Goal: Task Accomplishment & Management: Use online tool/utility

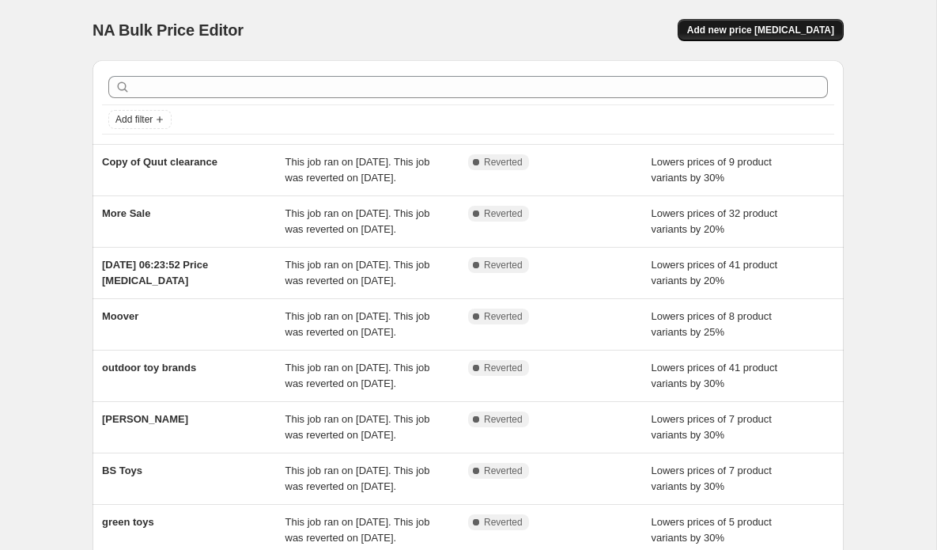
click at [789, 34] on span "Add new price [MEDICAL_DATA]" at bounding box center [760, 30] width 147 height 13
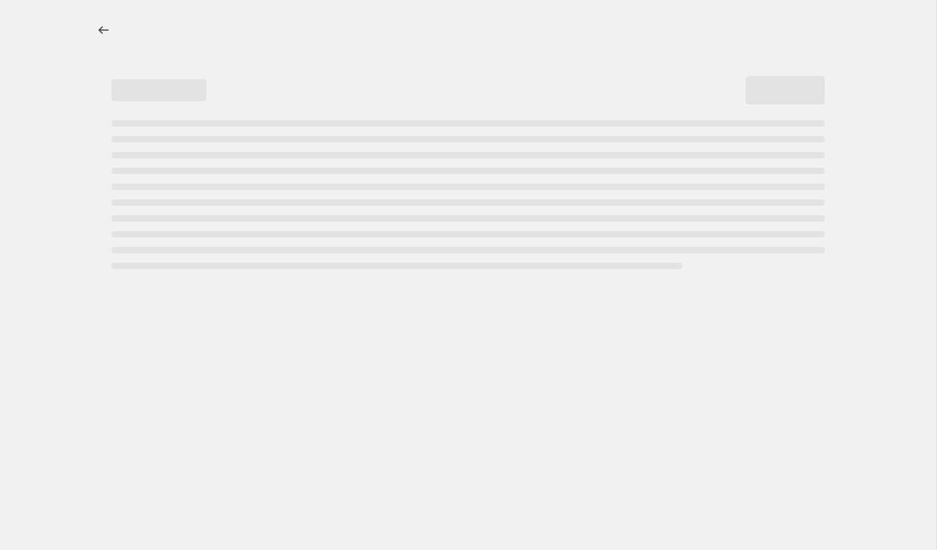
select select "percentage"
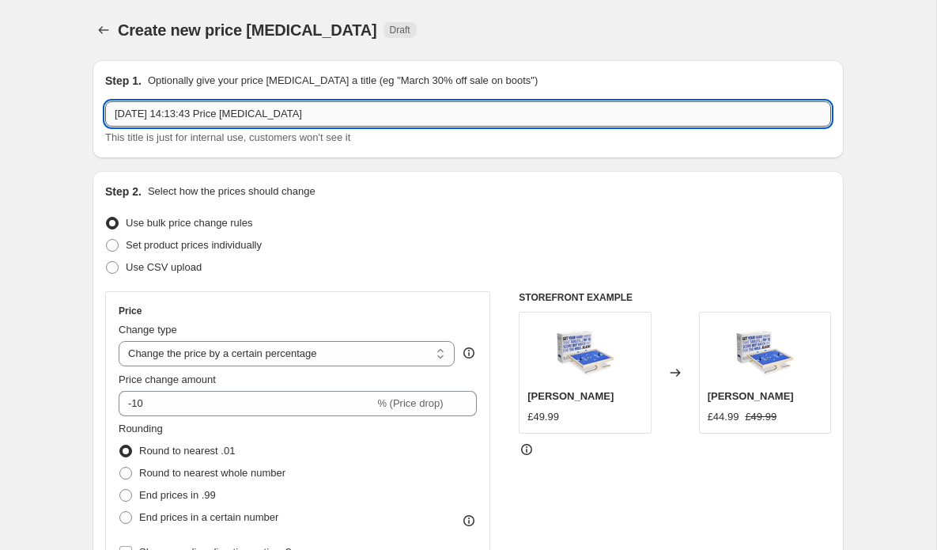
click at [237, 114] on input "[DATE] 14:13:43 Price [MEDICAL_DATA]" at bounding box center [468, 113] width 726 height 25
drag, startPoint x: 348, startPoint y: 111, endPoint x: 38, endPoint y: 105, distance: 310.1
type input "Janod -20"
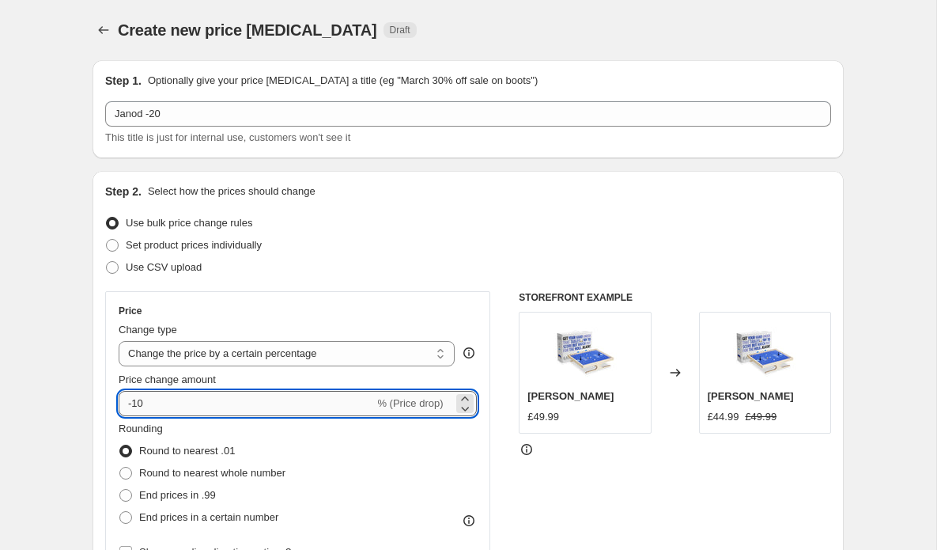
click at [297, 405] on input "-10" at bounding box center [247, 403] width 256 height 25
type input "-1"
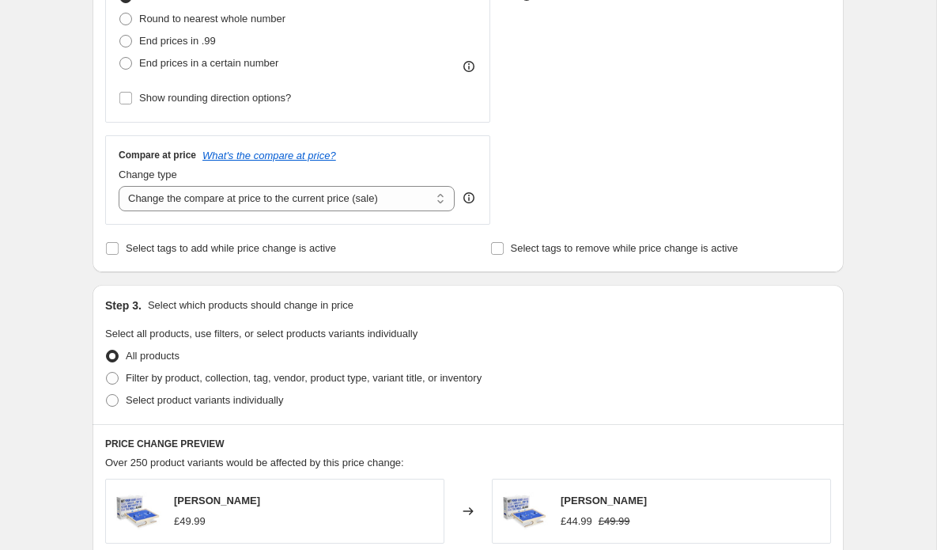
scroll to position [464, 0]
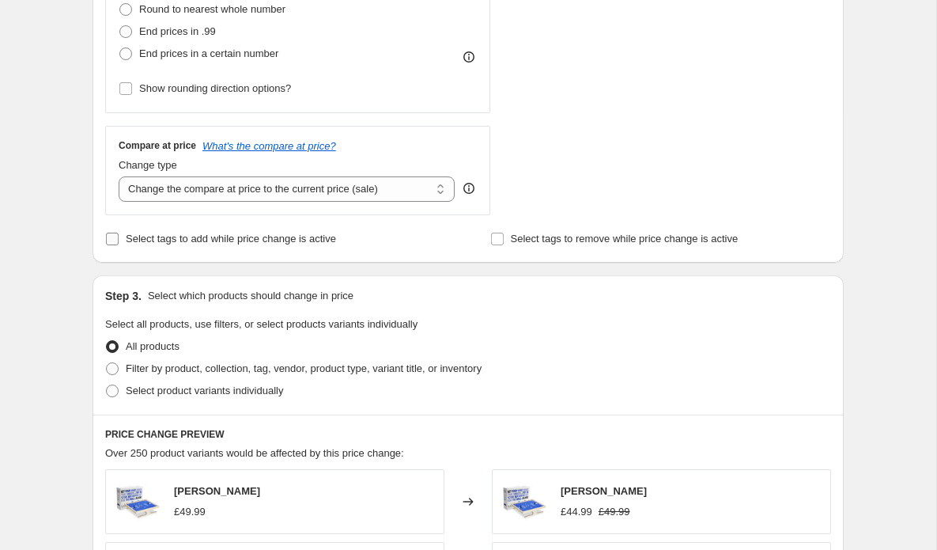
type input "-20"
click at [112, 243] on input "Select tags to add while price change is active" at bounding box center [112, 239] width 13 height 13
checkbox input "true"
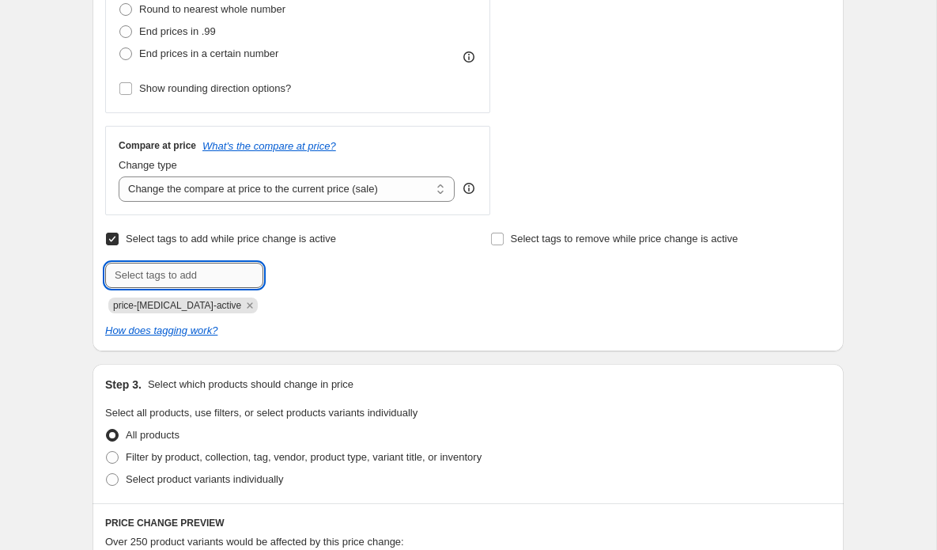
click at [244, 282] on input "text" at bounding box center [184, 275] width 158 height 25
type input "Sale"
click at [290, 282] on button "Add Sale" at bounding box center [296, 274] width 59 height 22
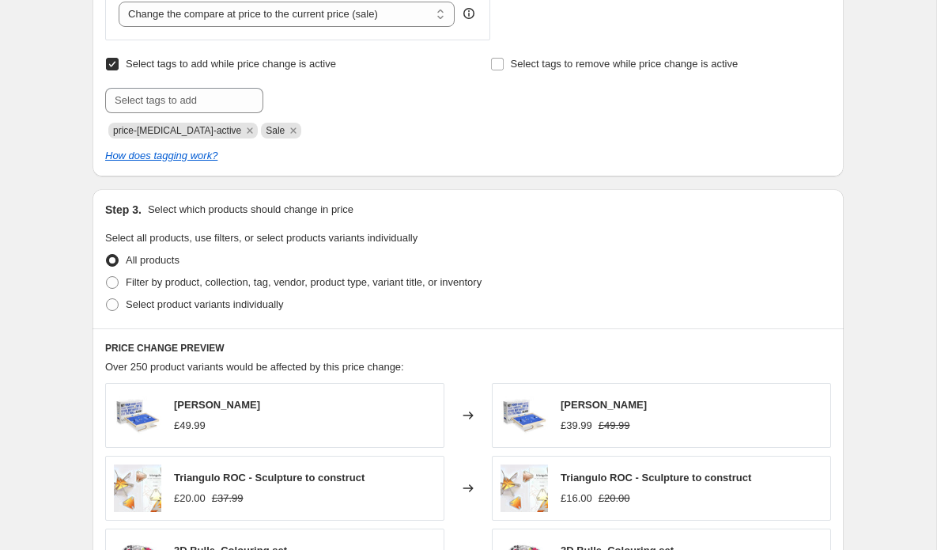
scroll to position [639, 0]
click at [201, 286] on span "Filter by product, collection, tag, vendor, product type, variant title, or inv…" at bounding box center [304, 281] width 356 height 12
click at [107, 276] on input "Filter by product, collection, tag, vendor, product type, variant title, or inv…" at bounding box center [106, 275] width 1 height 1
radio input "true"
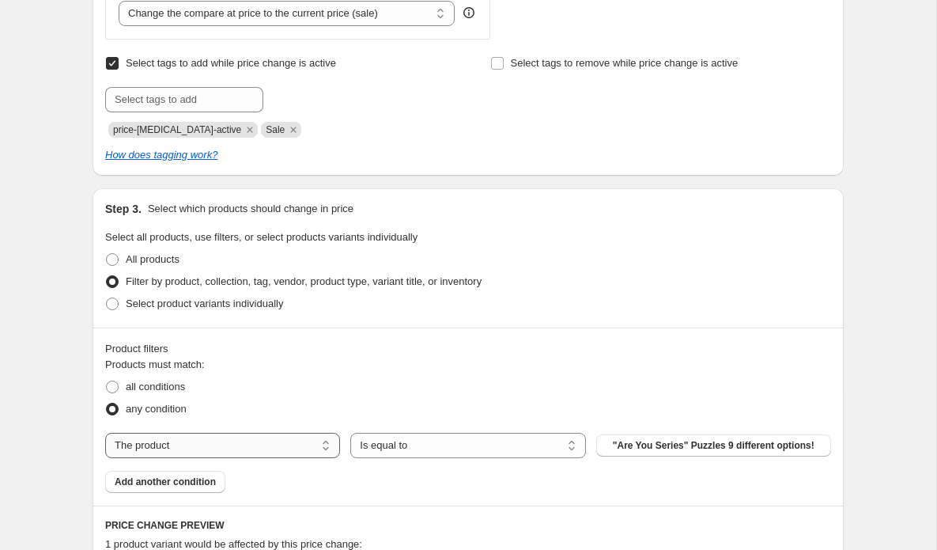
select select "vendor"
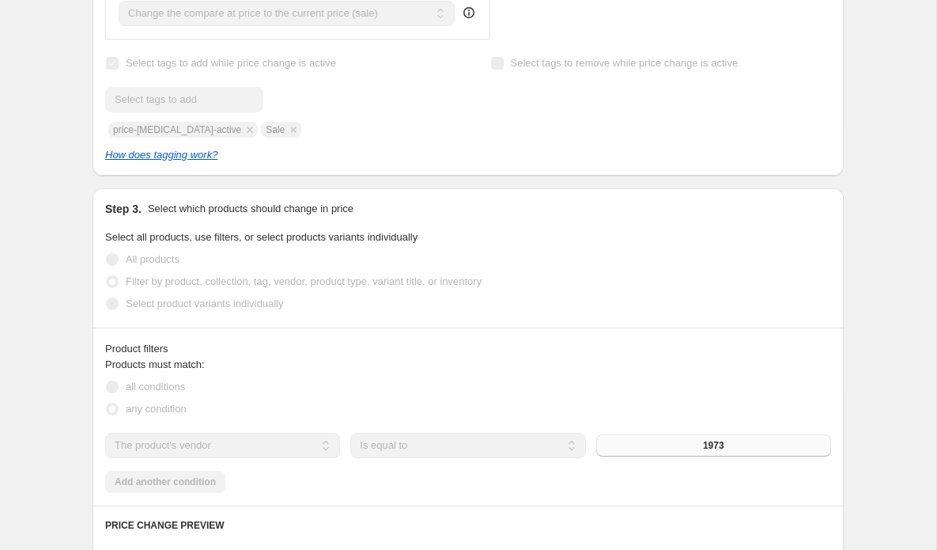
click at [671, 445] on button "1973" at bounding box center [713, 445] width 235 height 22
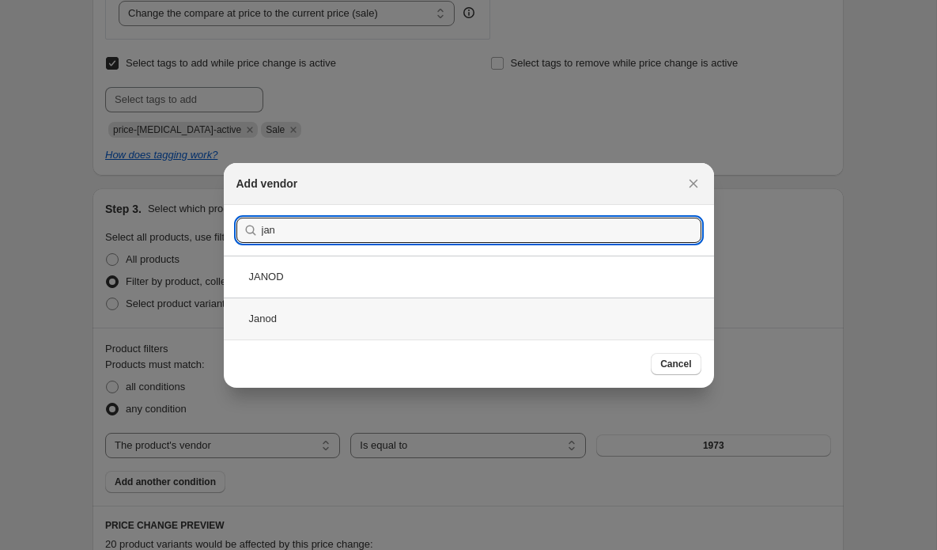
type input "jan"
click at [256, 321] on div "Janod" at bounding box center [469, 318] width 490 height 42
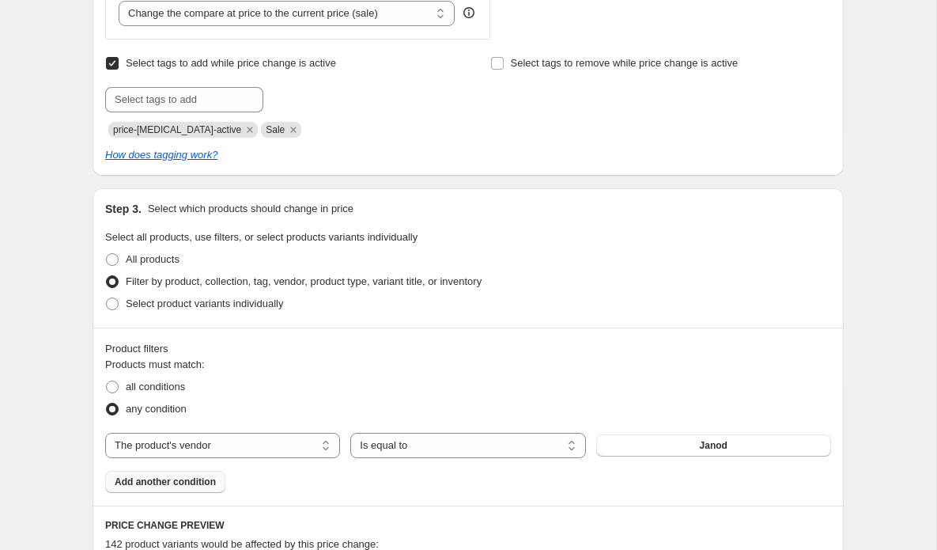
click at [159, 488] on button "Add another condition" at bounding box center [165, 482] width 120 height 22
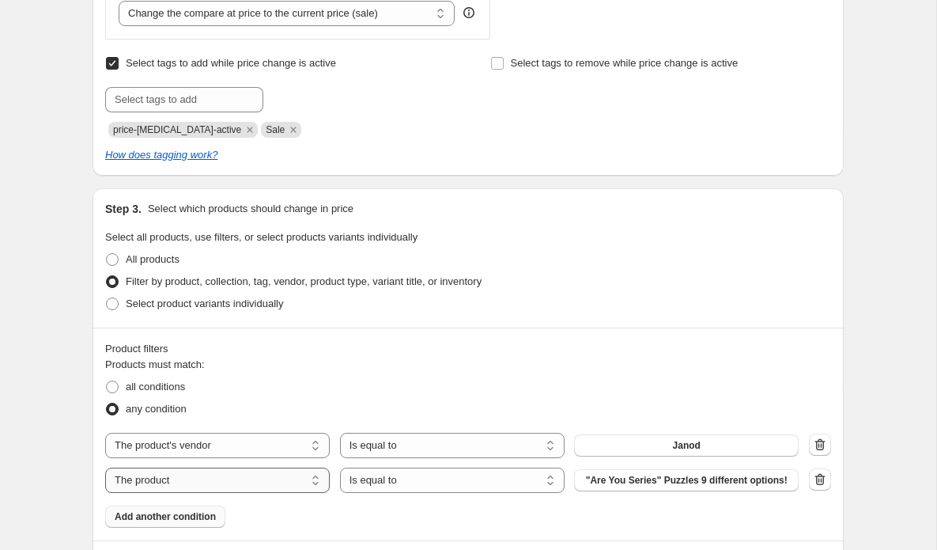
select select "vendor"
click at [714, 483] on button "1973" at bounding box center [686, 480] width 225 height 22
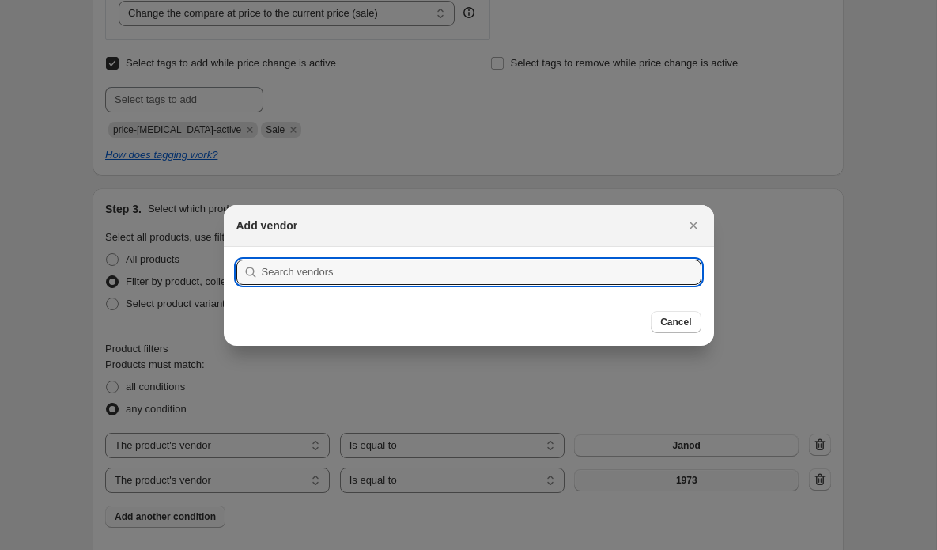
scroll to position [0, 0]
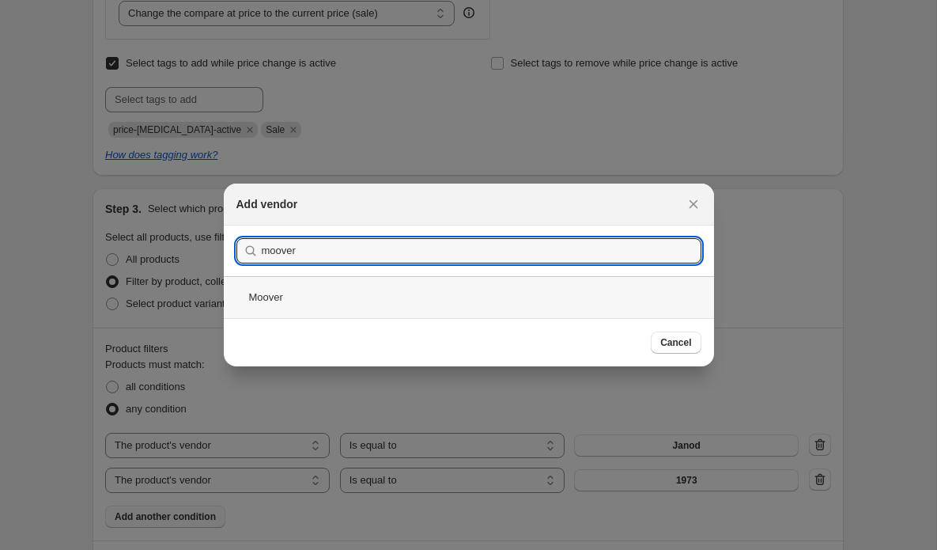
type input "moover"
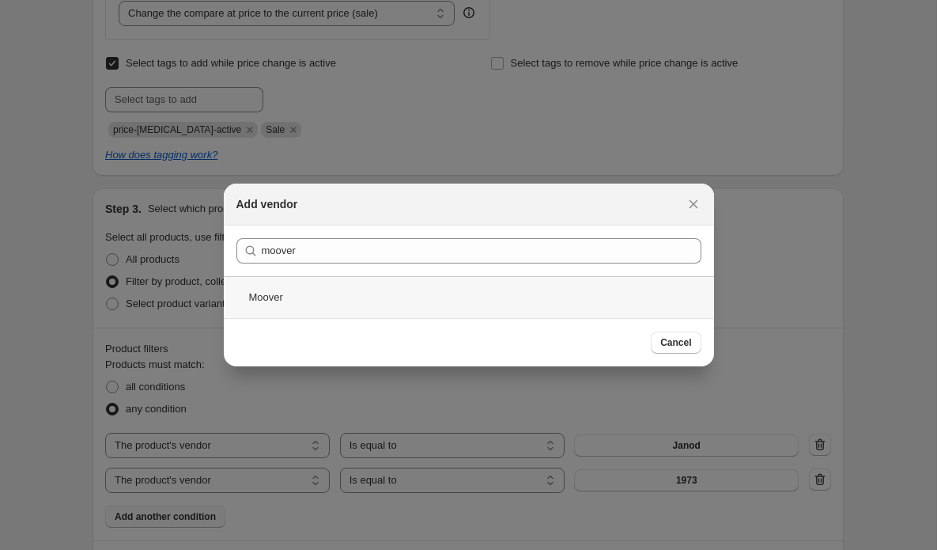
click at [264, 299] on div "Moover" at bounding box center [469, 297] width 490 height 42
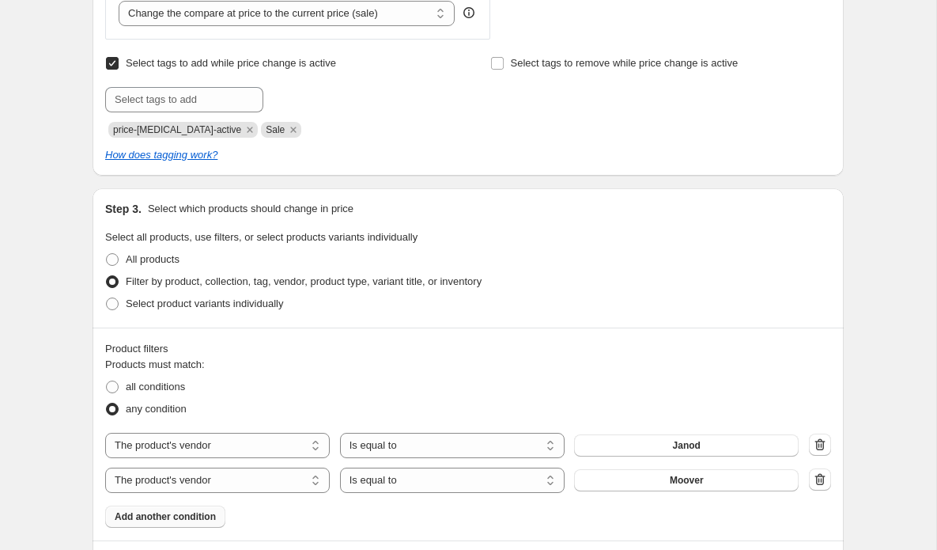
click at [147, 515] on span "Add another condition" at bounding box center [165, 516] width 101 height 13
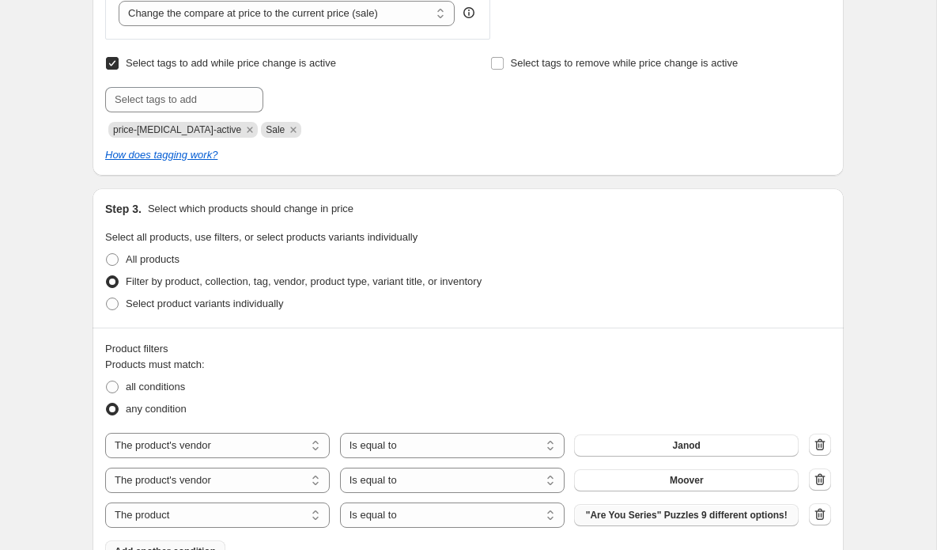
click at [627, 521] on span ""Are You Series" Puzzles 9 different options!" at bounding box center [687, 515] width 202 height 13
select select "vendor"
click at [650, 514] on button "1973" at bounding box center [686, 515] width 225 height 22
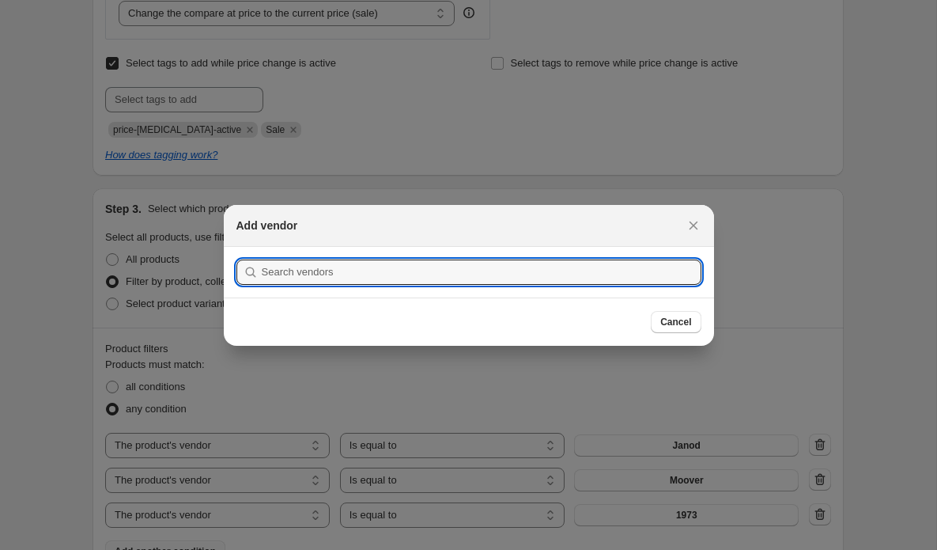
scroll to position [0, 0]
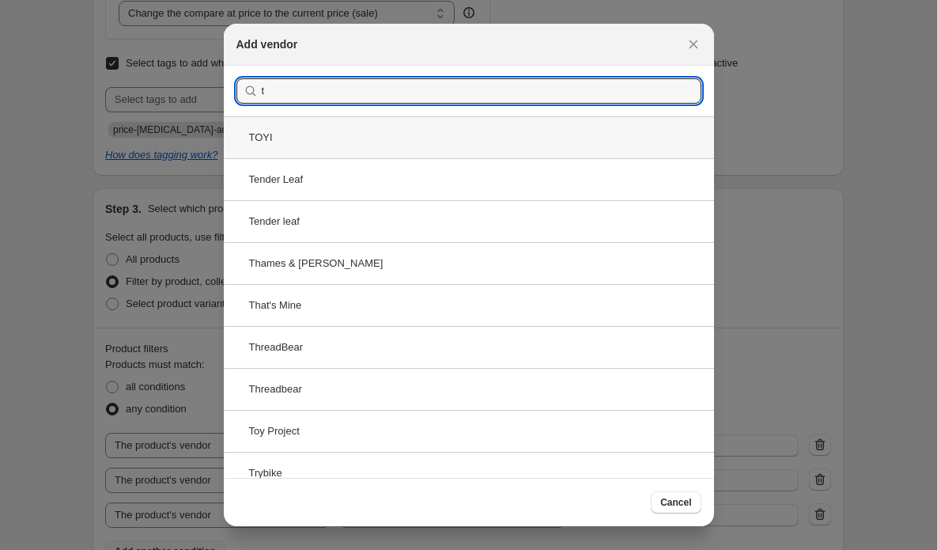
type input "t"
click at [263, 146] on div "TOYI" at bounding box center [469, 137] width 490 height 42
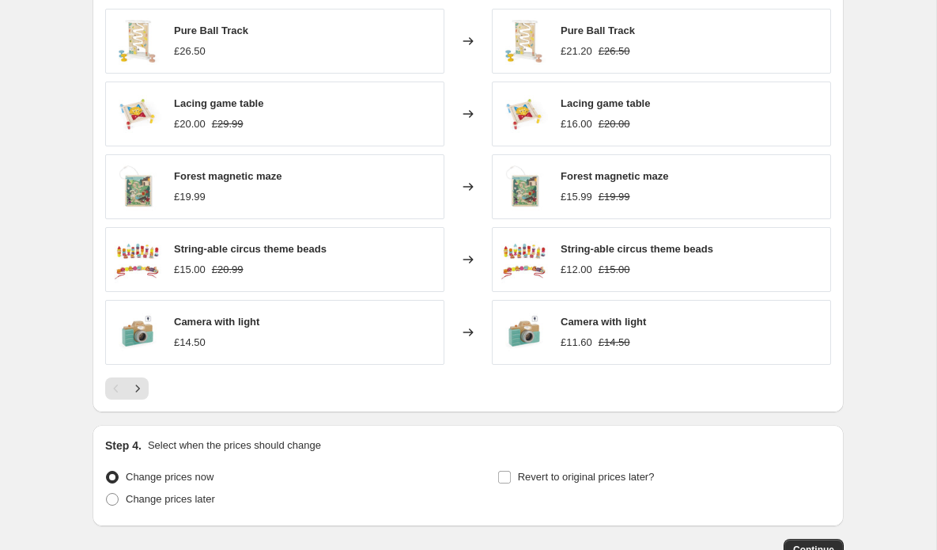
scroll to position [1307, 0]
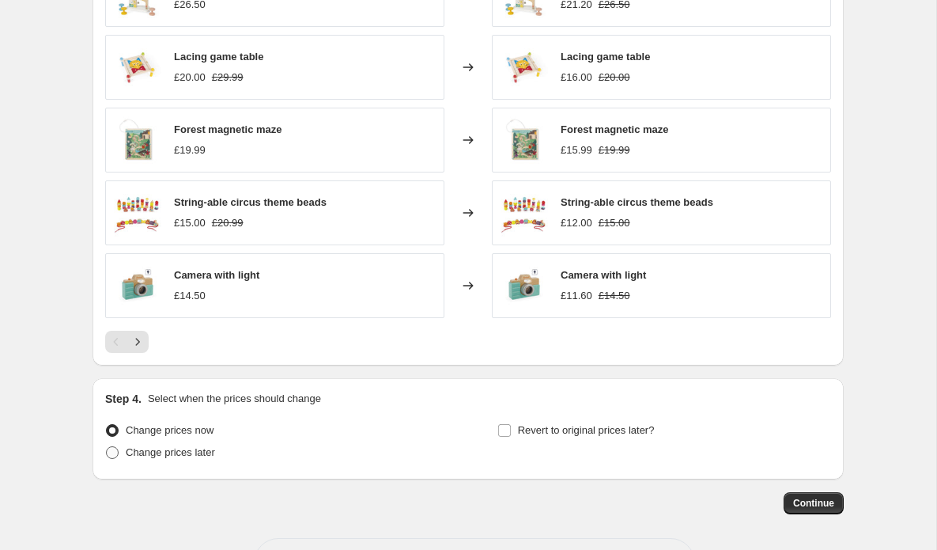
click at [150, 456] on span "Change prices later" at bounding box center [170, 452] width 89 height 12
click at [107, 447] on input "Change prices later" at bounding box center [106, 446] width 1 height 1
radio input "true"
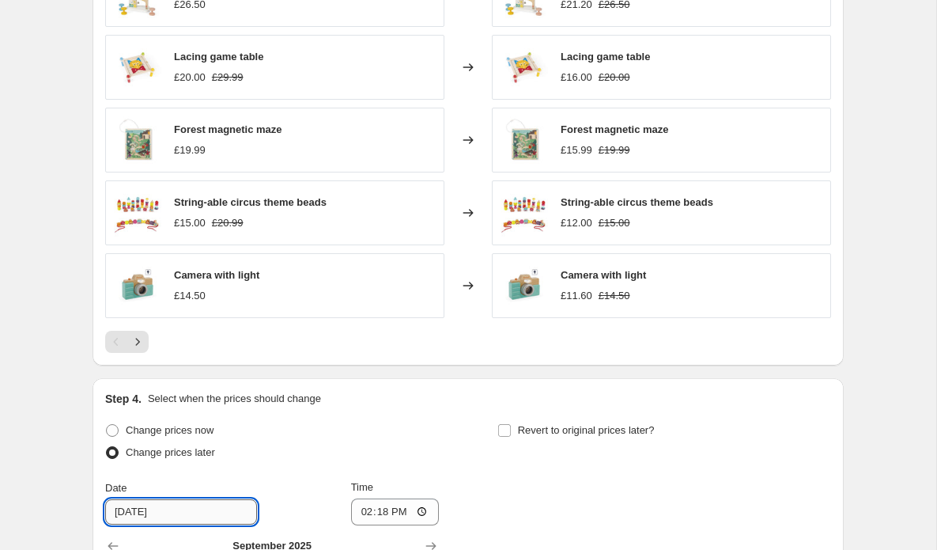
click at [174, 514] on input "[DATE]" at bounding box center [181, 511] width 152 height 25
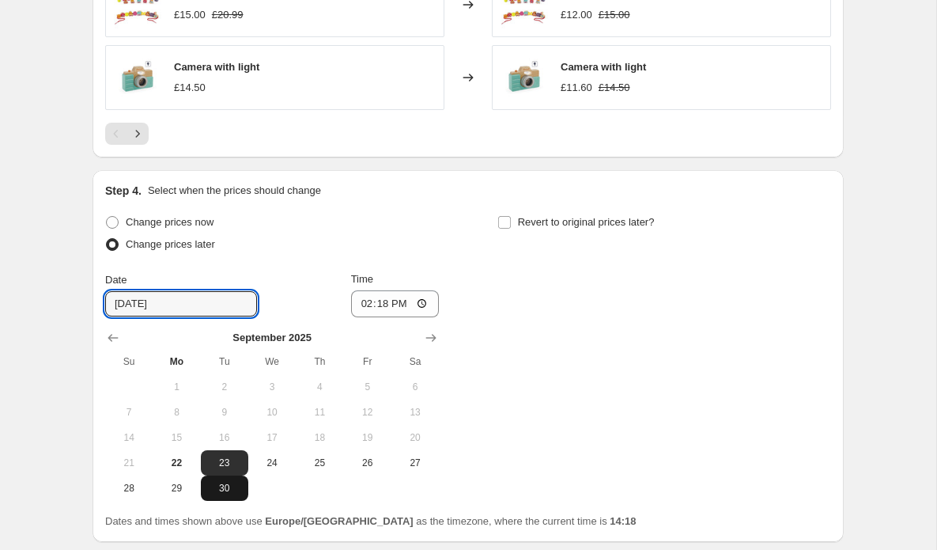
scroll to position [1535, 0]
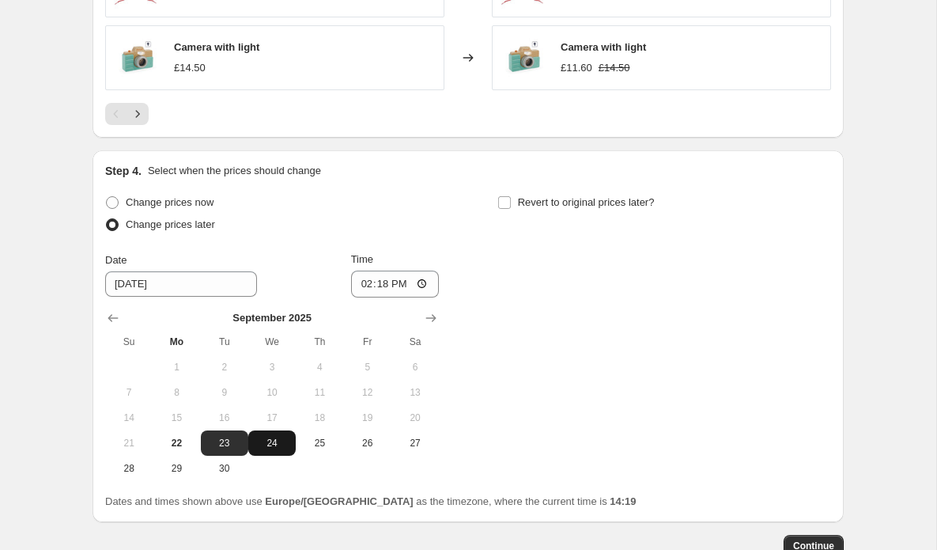
click at [276, 446] on span "24" at bounding box center [272, 443] width 35 height 13
type input "[DATE]"
click at [403, 287] on input "14:18" at bounding box center [395, 284] width 89 height 27
click at [422, 289] on input "07:18" at bounding box center [395, 284] width 89 height 27
type input "07:00"
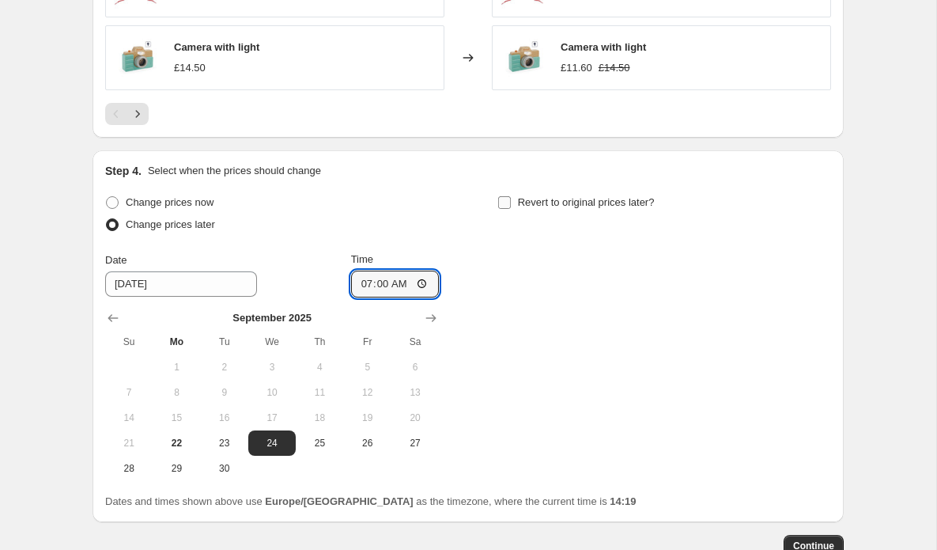
click at [505, 206] on input "Revert to original prices later?" at bounding box center [504, 202] width 13 height 13
checkbox input "true"
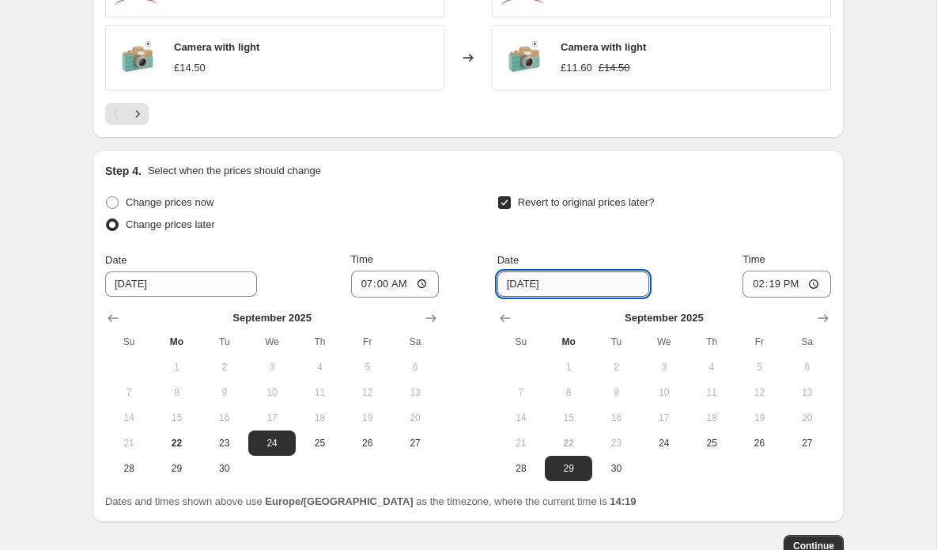
click at [569, 292] on input "[DATE]" at bounding box center [574, 283] width 152 height 25
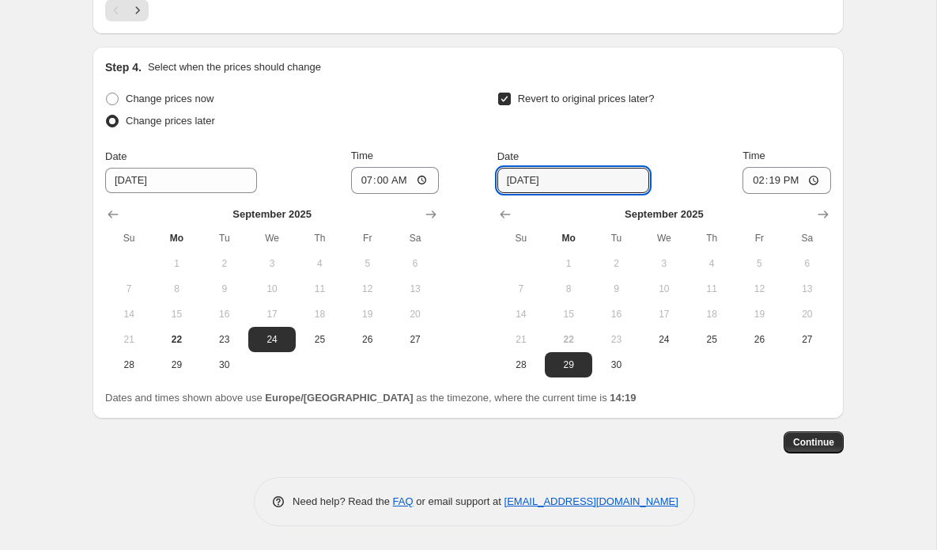
scroll to position [1640, 0]
click at [823, 211] on icon "Show next month, October 2025" at bounding box center [824, 214] width 16 height 16
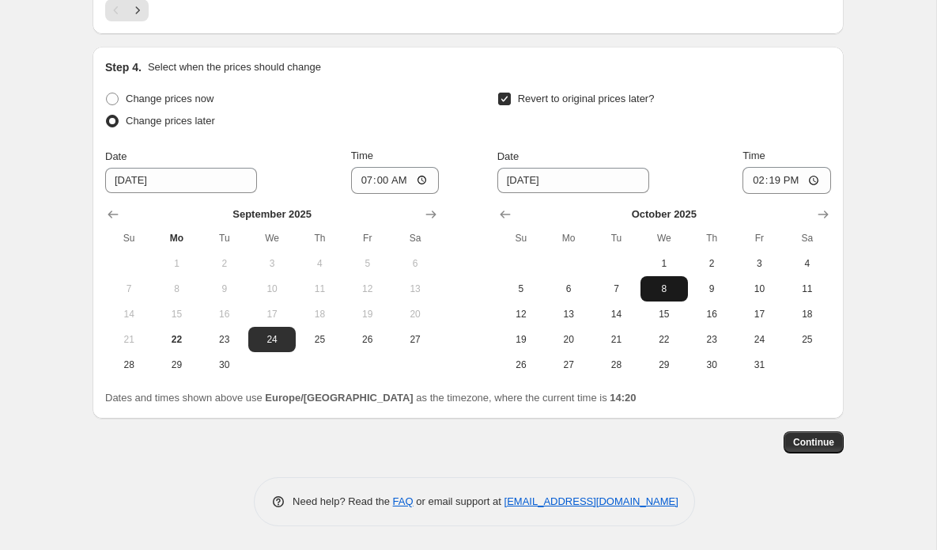
click at [662, 288] on span "8" at bounding box center [664, 288] width 35 height 13
type input "[DATE]"
click at [793, 181] on input "14:19" at bounding box center [787, 180] width 89 height 27
click at [815, 181] on input "23:19" at bounding box center [787, 180] width 89 height 27
type input "23:12"
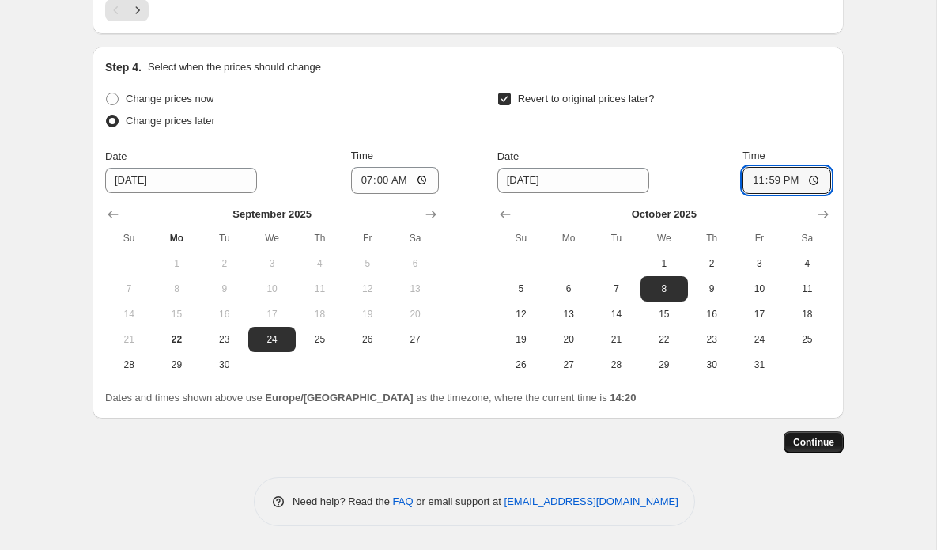
type input "23:59"
click at [803, 445] on span "Continue" at bounding box center [813, 442] width 41 height 13
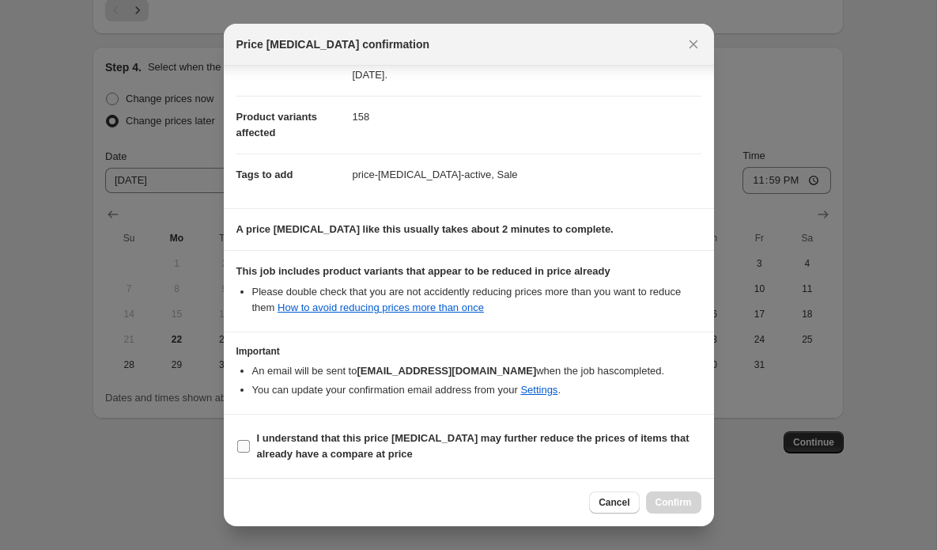
scroll to position [155, 0]
click at [245, 448] on input "I understand that this price [MEDICAL_DATA] may further reduce the prices of it…" at bounding box center [243, 446] width 13 height 13
checkbox input "true"
click at [677, 503] on span "Confirm" at bounding box center [674, 502] width 36 height 13
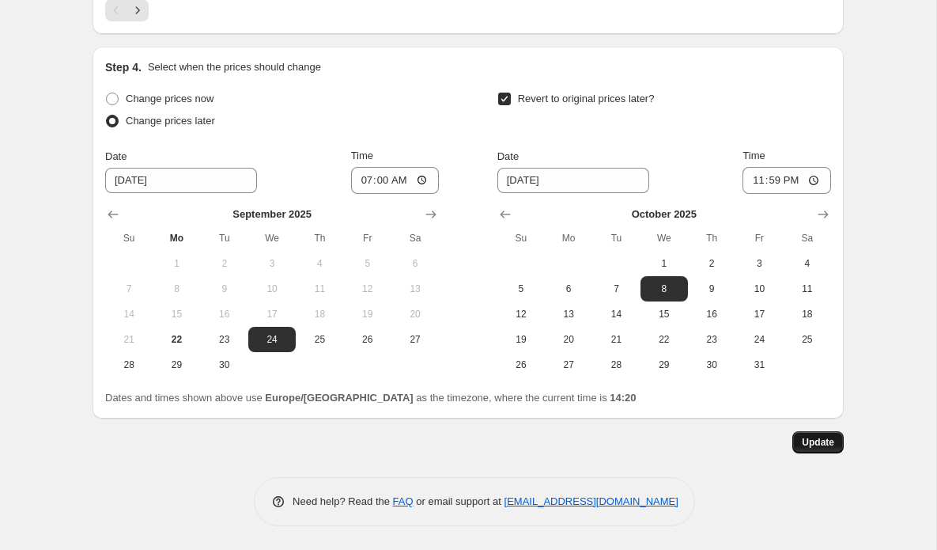
scroll to position [1736, 0]
click at [809, 442] on span "Update" at bounding box center [818, 442] width 32 height 13
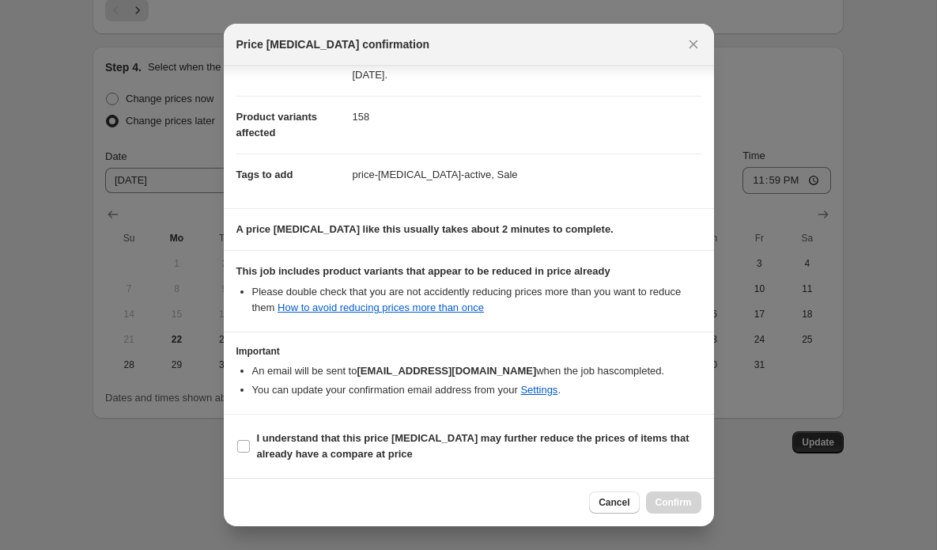
scroll to position [155, 0]
click at [248, 447] on input "I understand that this price [MEDICAL_DATA] may further reduce the prices of it…" at bounding box center [243, 446] width 13 height 13
checkbox input "true"
click at [674, 505] on span "Confirm" at bounding box center [674, 502] width 36 height 13
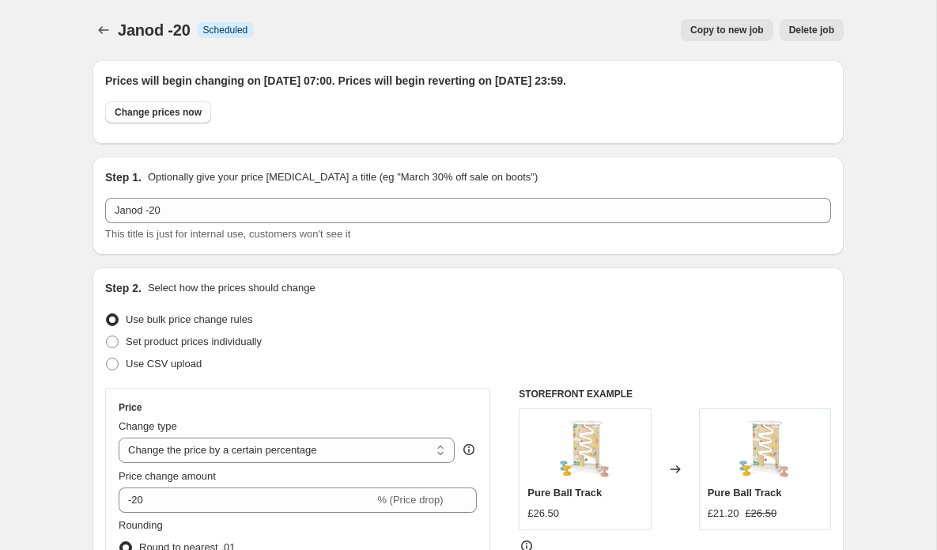
scroll to position [0, 0]
click at [101, 30] on icon "Price change jobs" at bounding box center [104, 30] width 16 height 16
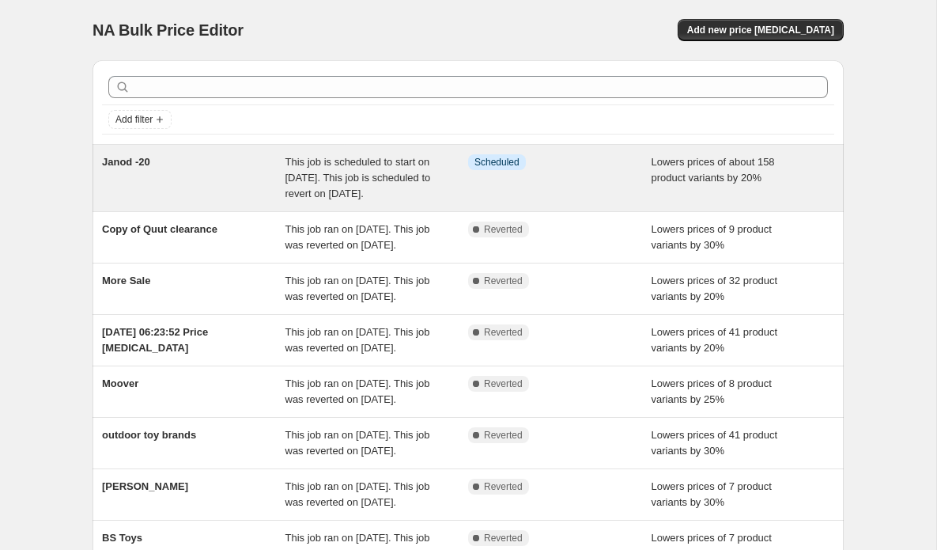
click at [340, 182] on span "This job is scheduled to start on [DATE]. This job is scheduled to revert on [D…" at bounding box center [359, 178] width 146 height 44
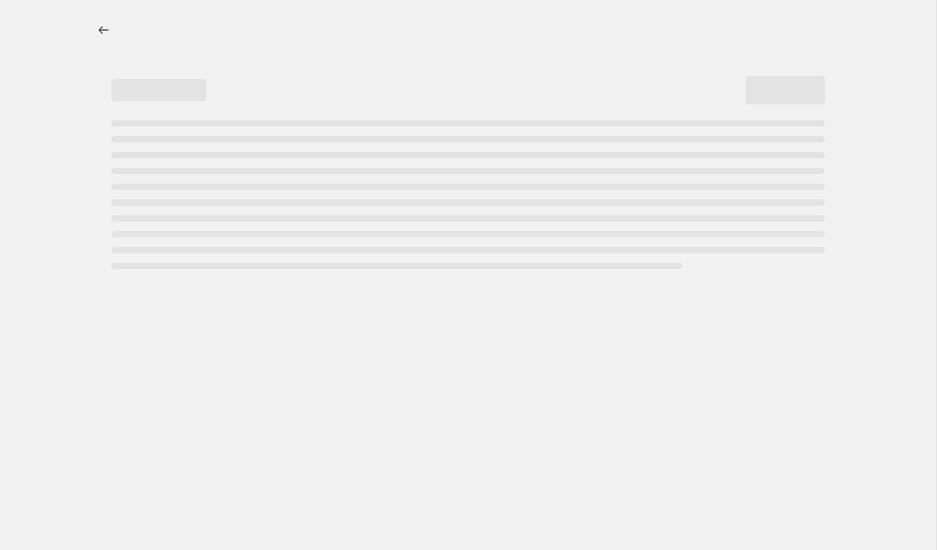
select select "percentage"
select select "vendor"
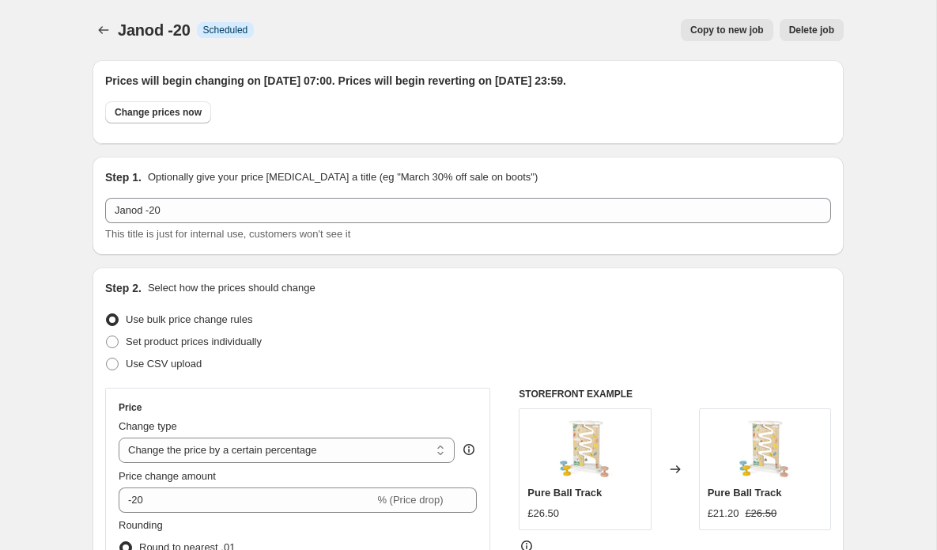
click at [727, 31] on span "Copy to new job" at bounding box center [728, 30] width 74 height 13
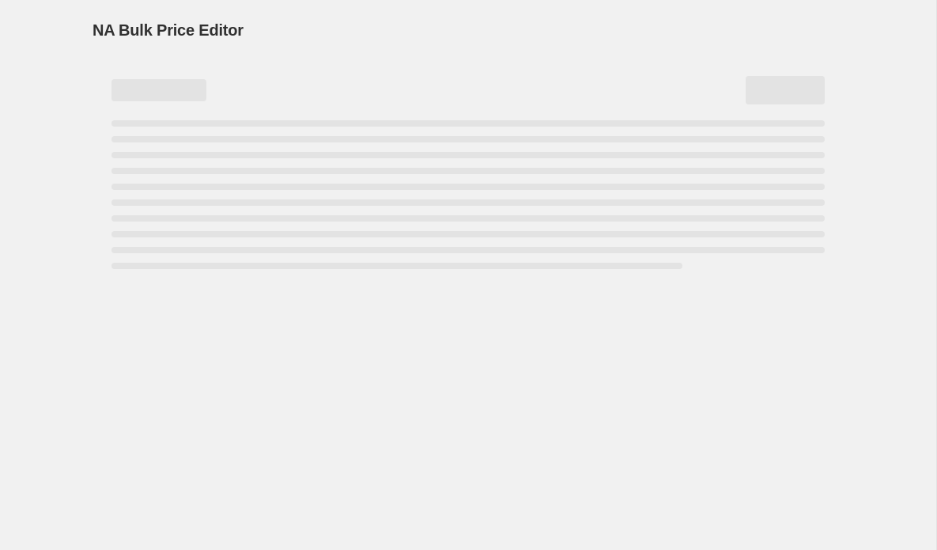
select select "percentage"
select select "vendor"
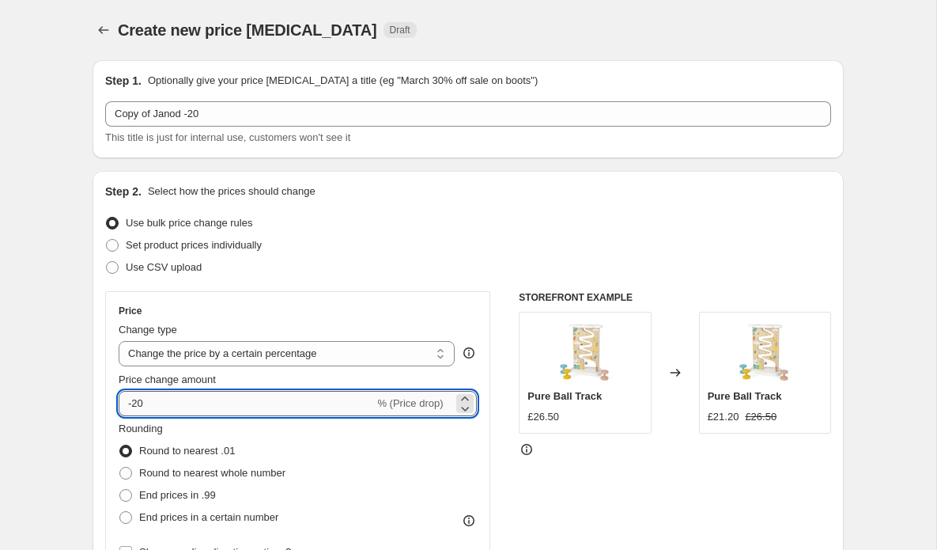
click at [156, 401] on input "-20" at bounding box center [247, 403] width 256 height 25
type input "-2"
type input "-10"
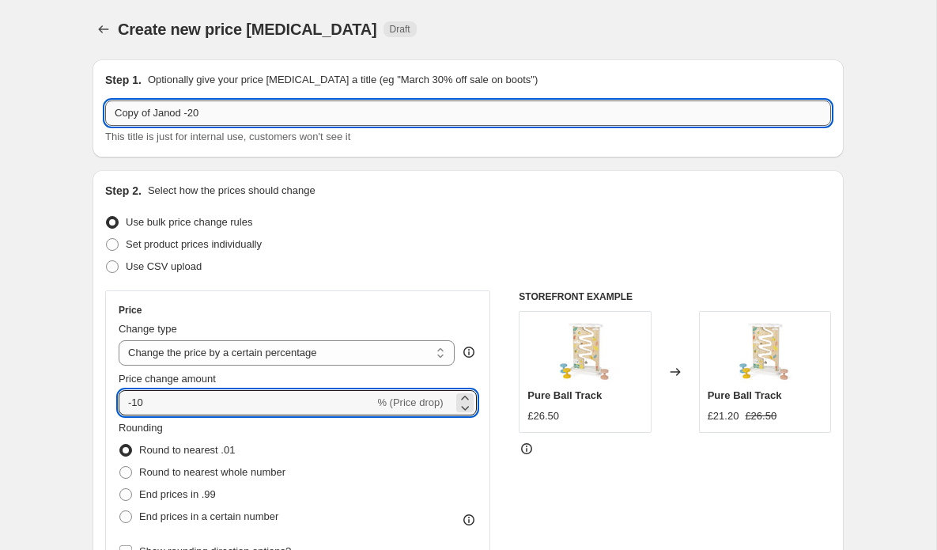
drag, startPoint x: 213, startPoint y: 114, endPoint x: 200, endPoint y: 124, distance: 16.3
click at [213, 114] on input "Copy of Janod -20" at bounding box center [468, 112] width 726 height 25
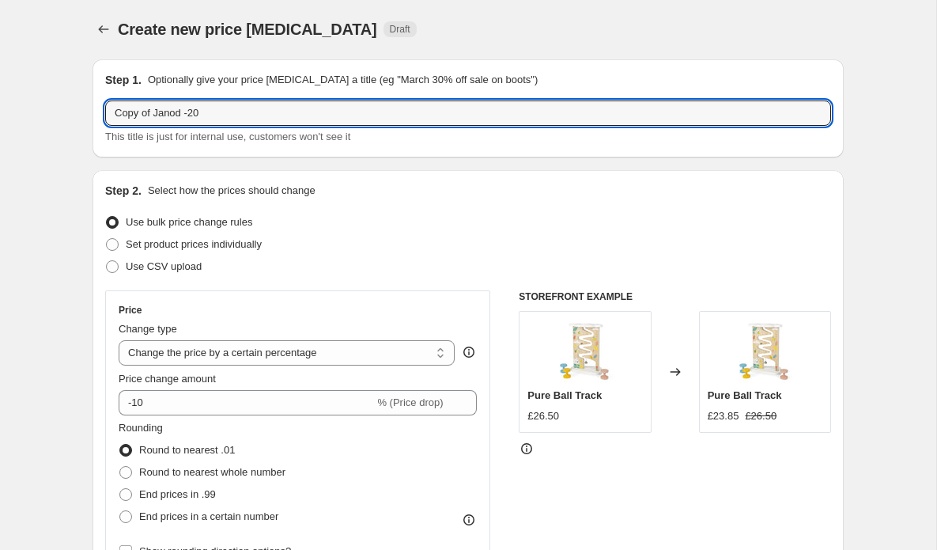
drag, startPoint x: 212, startPoint y: 115, endPoint x: 48, endPoint y: 118, distance: 163.8
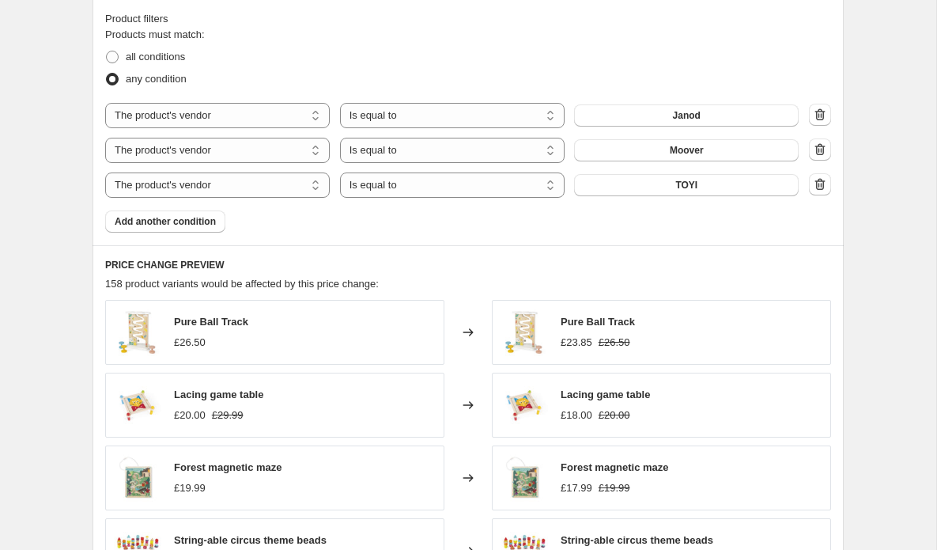
scroll to position [952, 0]
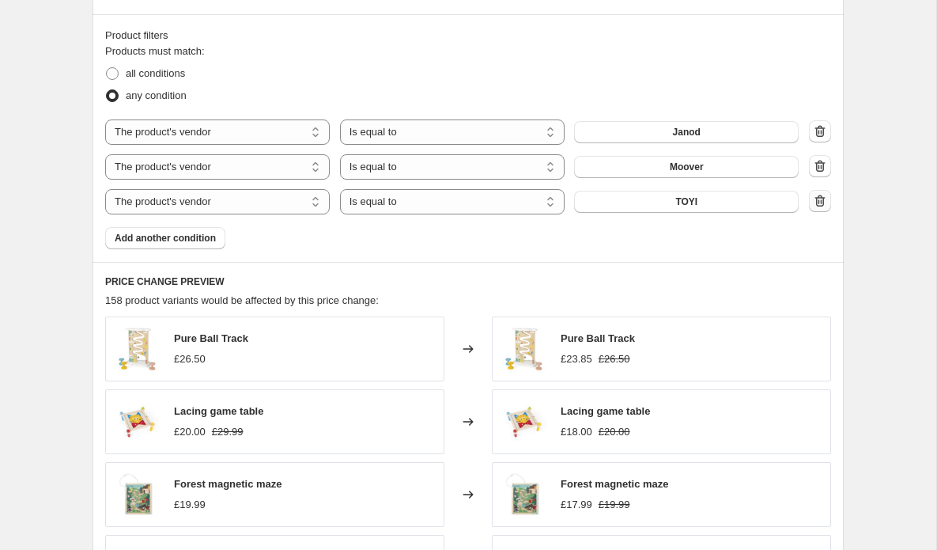
type input "big box - 10"
click at [823, 203] on icon "button" at bounding box center [820, 201] width 16 height 16
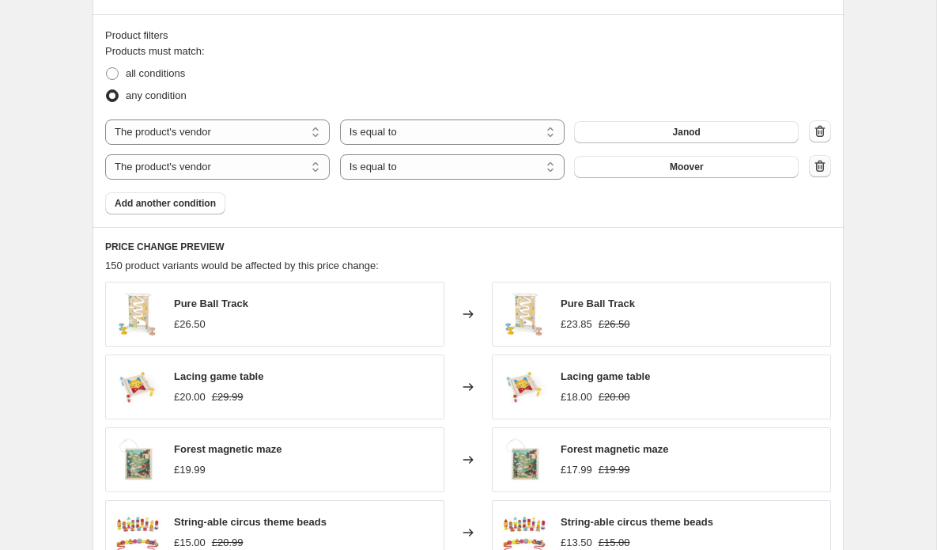
click at [820, 170] on icon "button" at bounding box center [820, 166] width 16 height 16
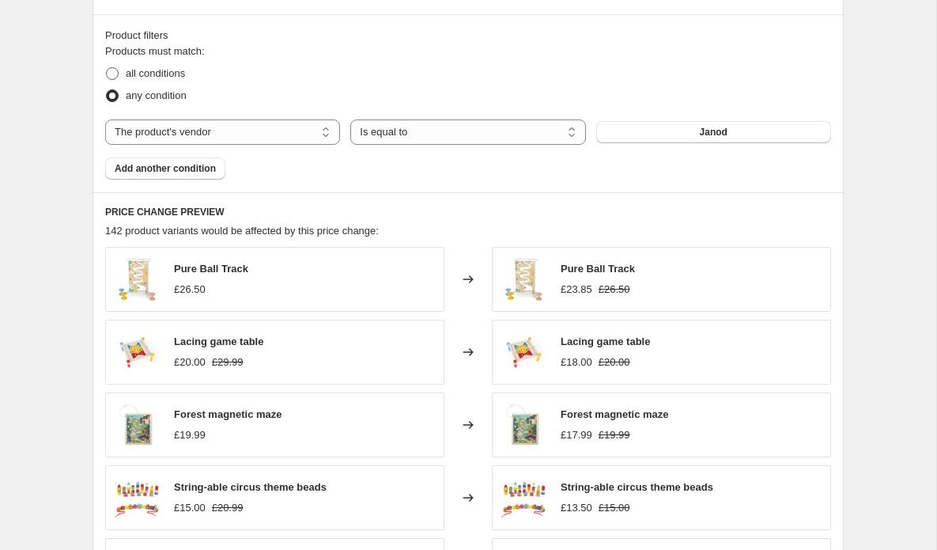
click at [168, 74] on span "all conditions" at bounding box center [155, 73] width 59 height 12
click at [107, 68] on input "all conditions" at bounding box center [106, 67] width 1 height 1
radio input "true"
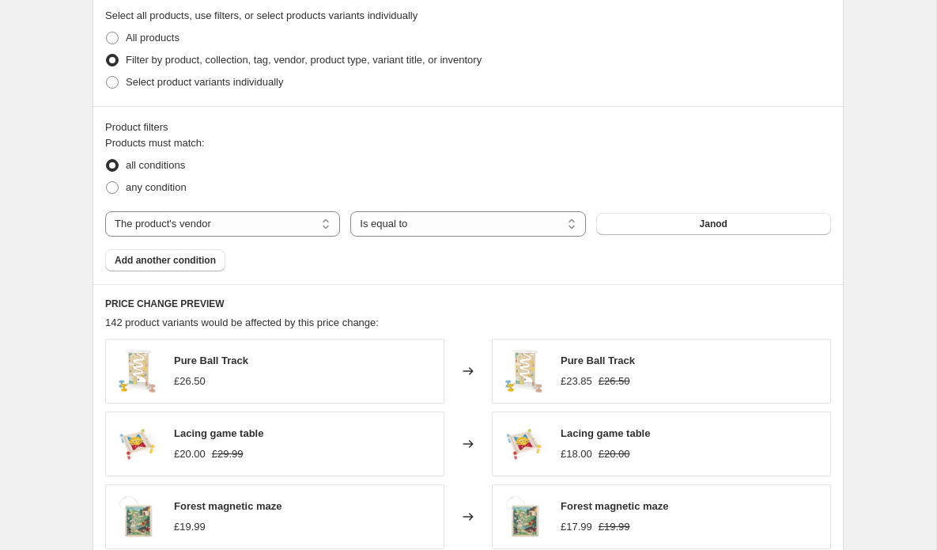
scroll to position [862, 0]
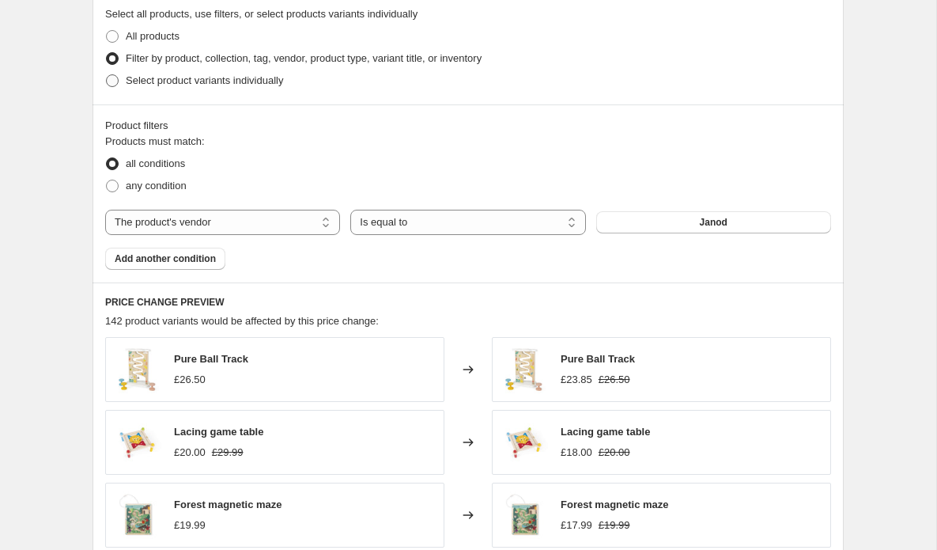
click at [256, 78] on span "Select product variants individually" at bounding box center [204, 80] width 157 height 12
click at [107, 75] on input "Select product variants individually" at bounding box center [106, 74] width 1 height 1
radio input "true"
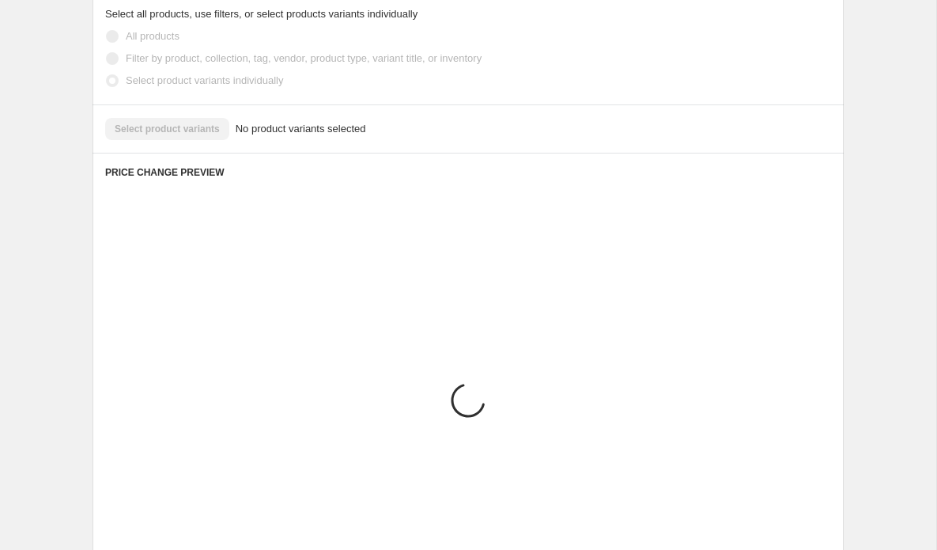
scroll to position [770, 0]
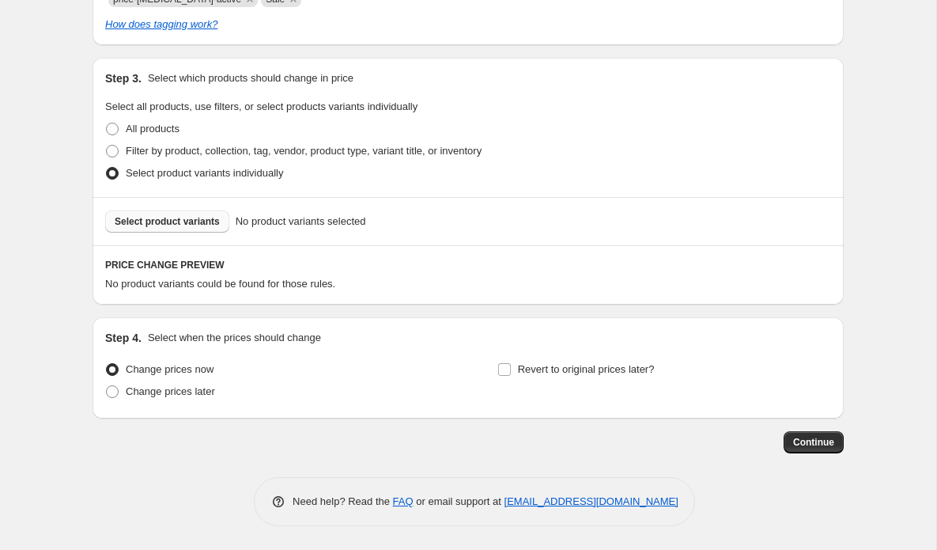
click at [214, 224] on span "Select product variants" at bounding box center [167, 221] width 105 height 13
click at [153, 154] on span "Filter by product, collection, tag, vendor, product type, variant title, or inv…" at bounding box center [304, 151] width 356 height 12
click at [107, 146] on input "Filter by product, collection, tag, vendor, product type, variant title, or inv…" at bounding box center [106, 145] width 1 height 1
radio input "true"
select select "vendor"
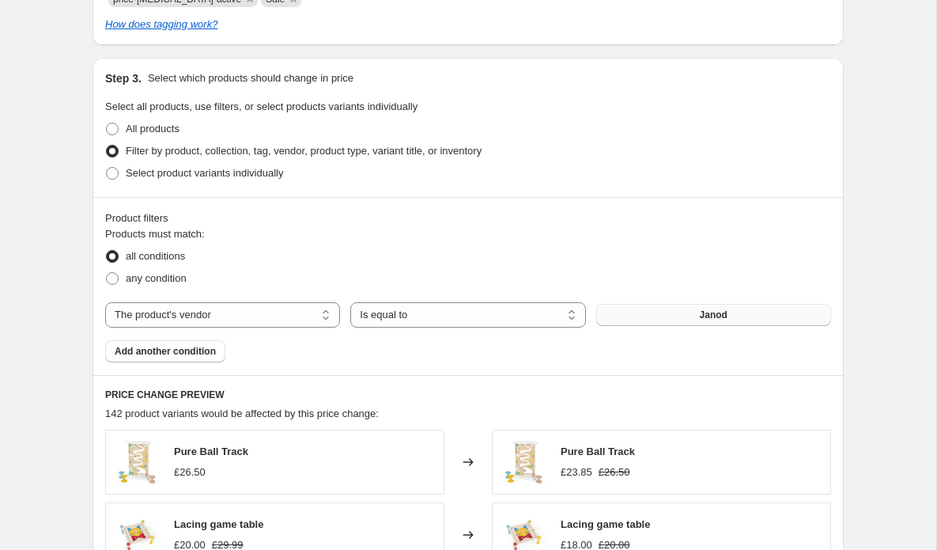
click at [718, 314] on span "Janod" at bounding box center [714, 315] width 28 height 13
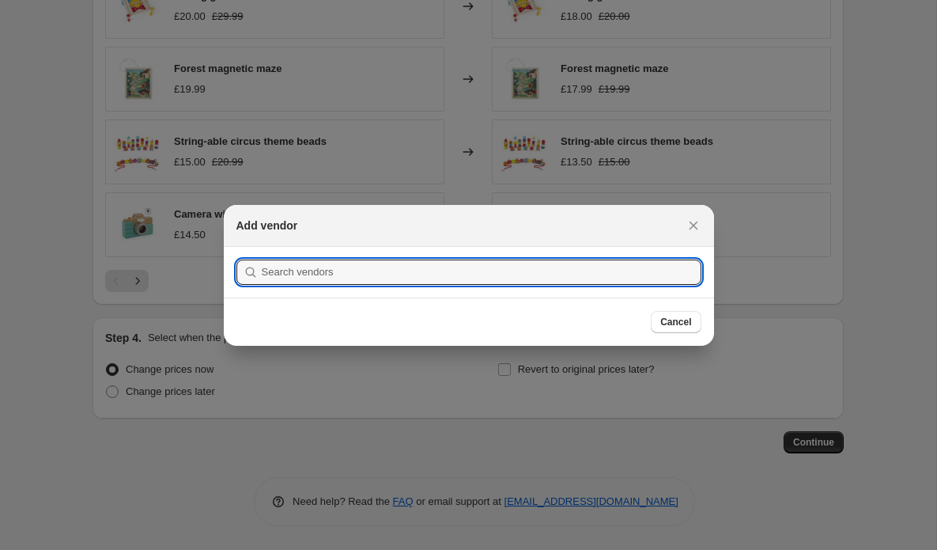
scroll to position [0, 0]
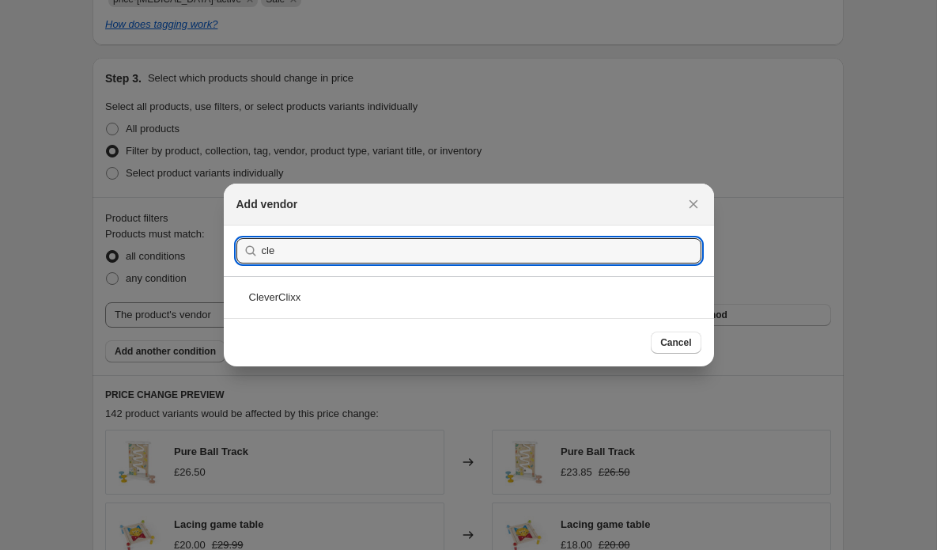
type input "cle"
drag, startPoint x: 714, startPoint y: 314, endPoint x: 290, endPoint y: 303, distance: 424.1
click at [290, 303] on div "CleverClixx" at bounding box center [469, 297] width 490 height 42
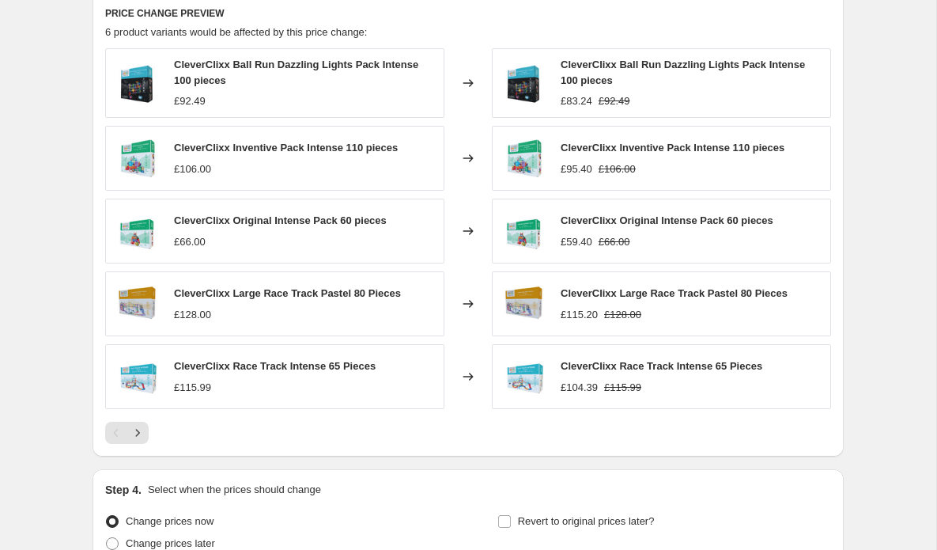
scroll to position [1162, 0]
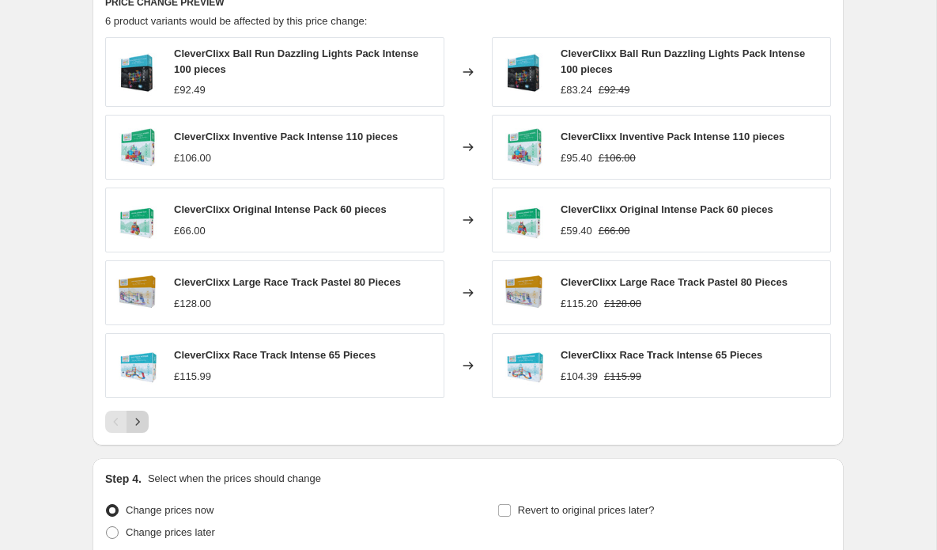
click at [140, 425] on icon "Next" at bounding box center [138, 422] width 16 height 16
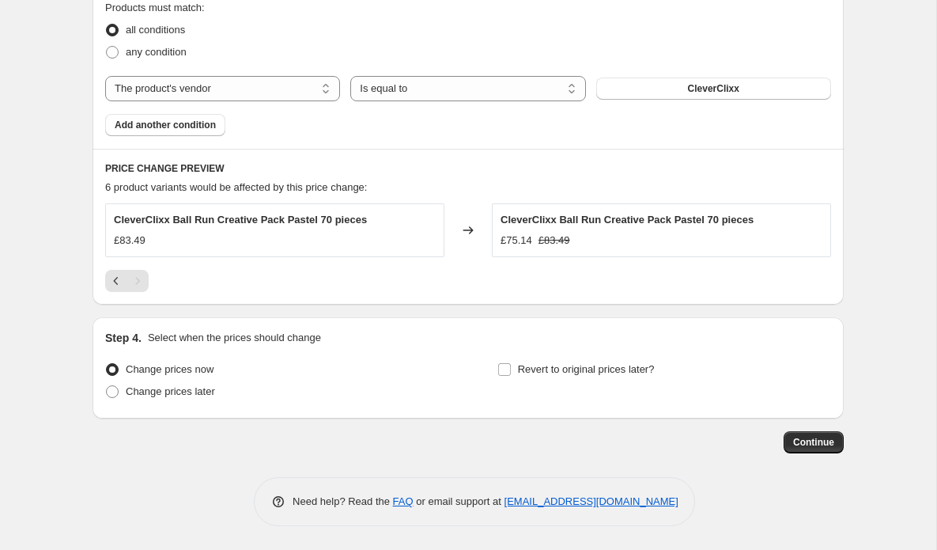
scroll to position [996, 0]
click at [112, 282] on icon "Previous" at bounding box center [116, 281] width 16 height 16
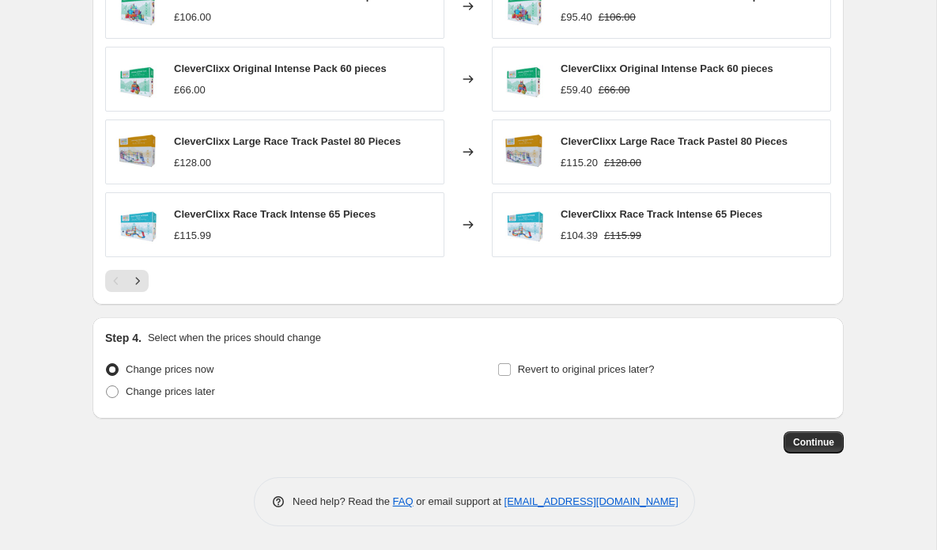
scroll to position [1303, 0]
click at [139, 392] on span "Change prices later" at bounding box center [170, 391] width 89 height 12
click at [107, 386] on input "Change prices later" at bounding box center [106, 385] width 1 height 1
radio input "true"
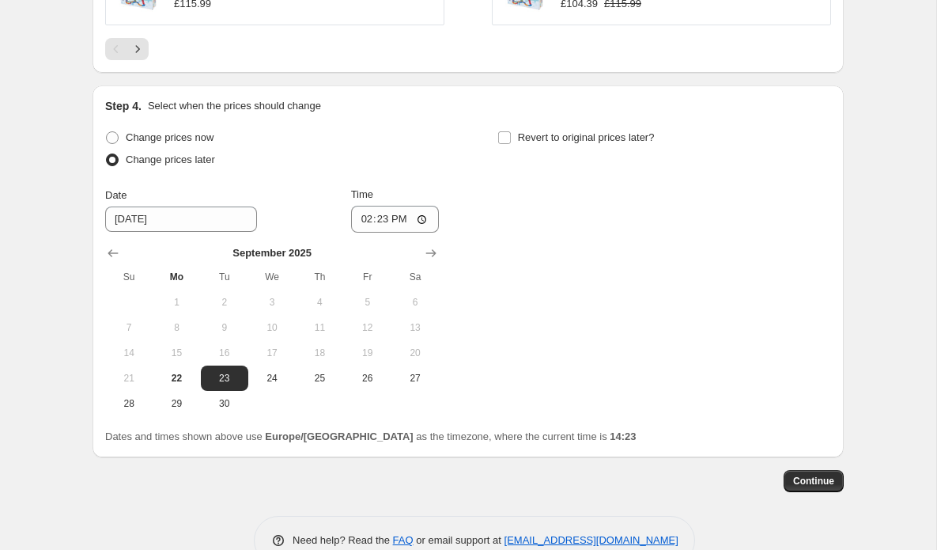
scroll to position [1551, 0]
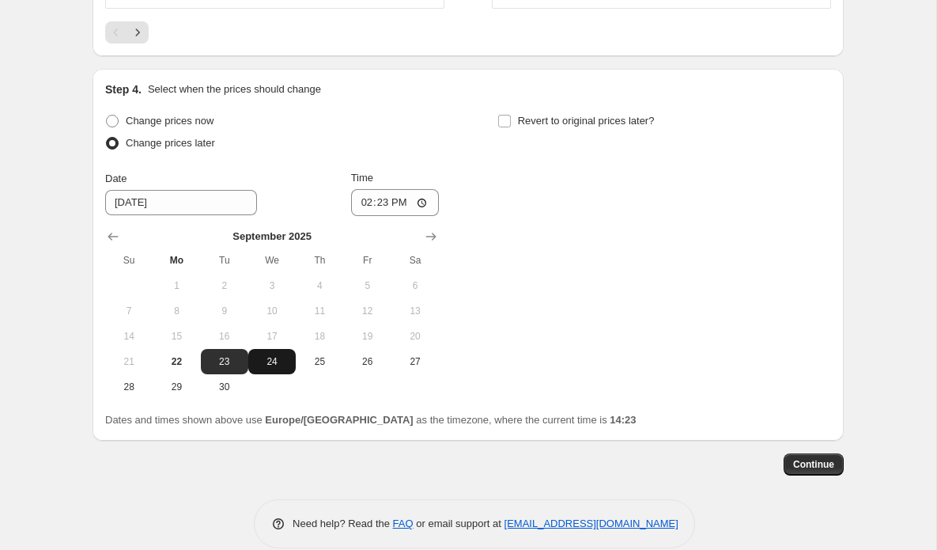
click at [274, 362] on span "24" at bounding box center [272, 361] width 35 height 13
type input "[DATE]"
click at [409, 206] on input "14:23" at bounding box center [395, 202] width 89 height 27
click at [418, 205] on input "07:23" at bounding box center [395, 202] width 89 height 27
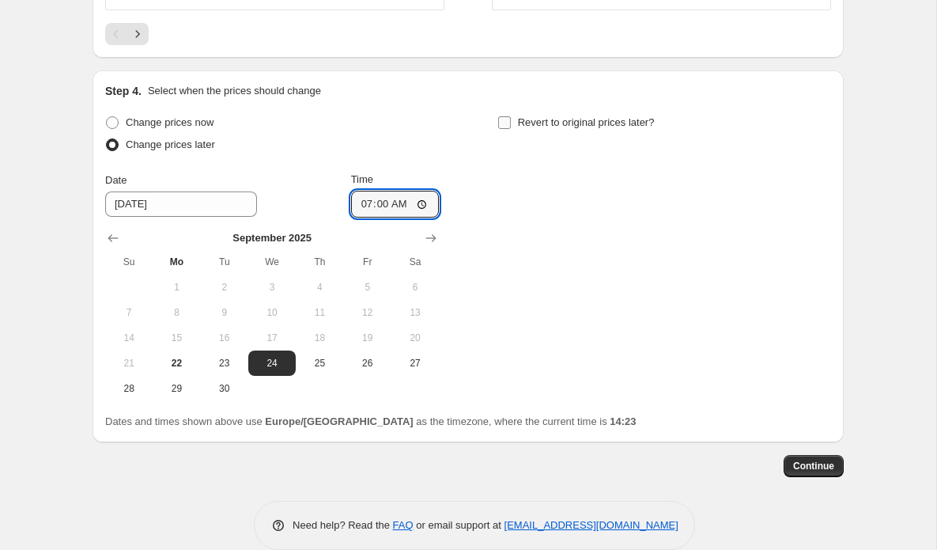
type input "07:00"
click at [511, 122] on span at bounding box center [505, 122] width 14 height 14
click at [511, 122] on input "Revert to original prices later?" at bounding box center [504, 122] width 13 height 13
checkbox input "true"
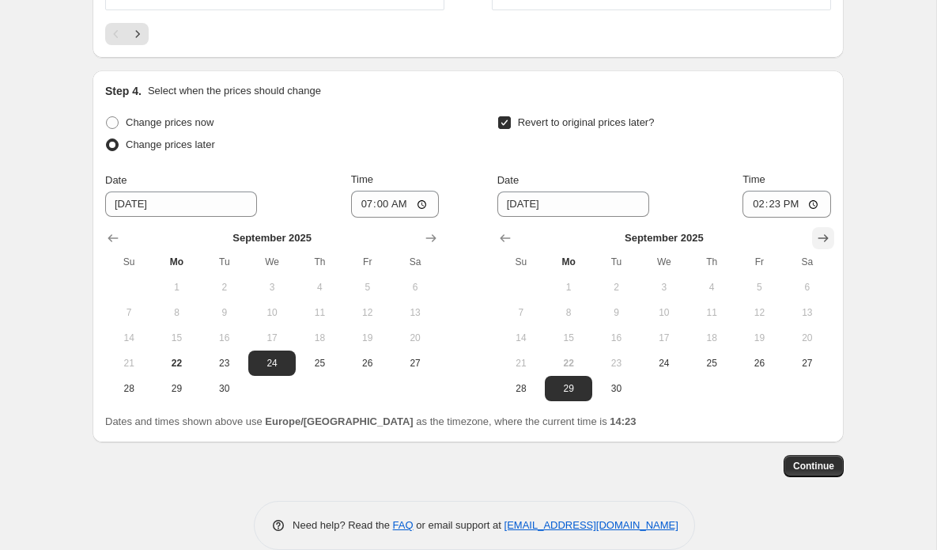
drag, startPoint x: 825, startPoint y: 236, endPoint x: 816, endPoint y: 237, distance: 9.6
click at [825, 236] on icon "Show next month, October 2025" at bounding box center [824, 238] width 16 height 16
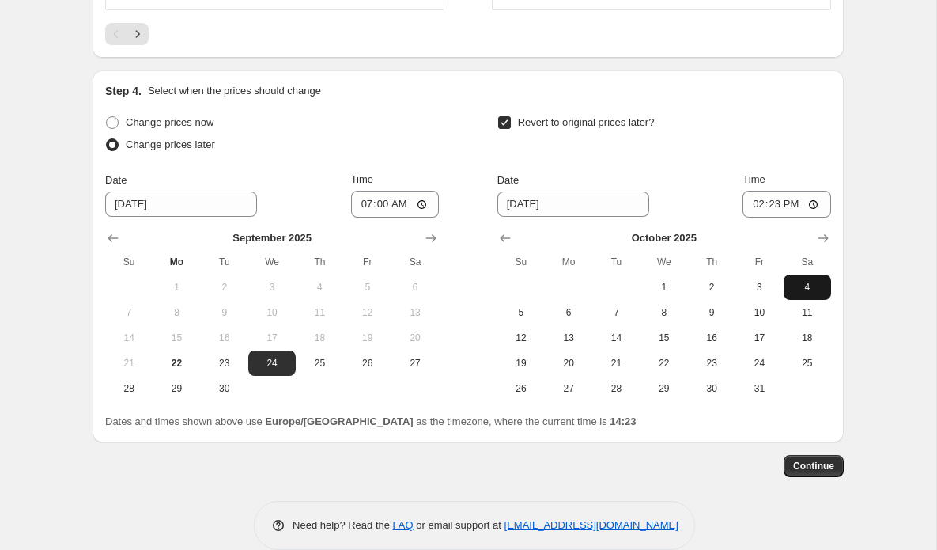
drag, startPoint x: 668, startPoint y: 315, endPoint x: 819, endPoint y: 277, distance: 155.8
click at [668, 315] on span "8" at bounding box center [664, 312] width 35 height 13
type input "[DATE]"
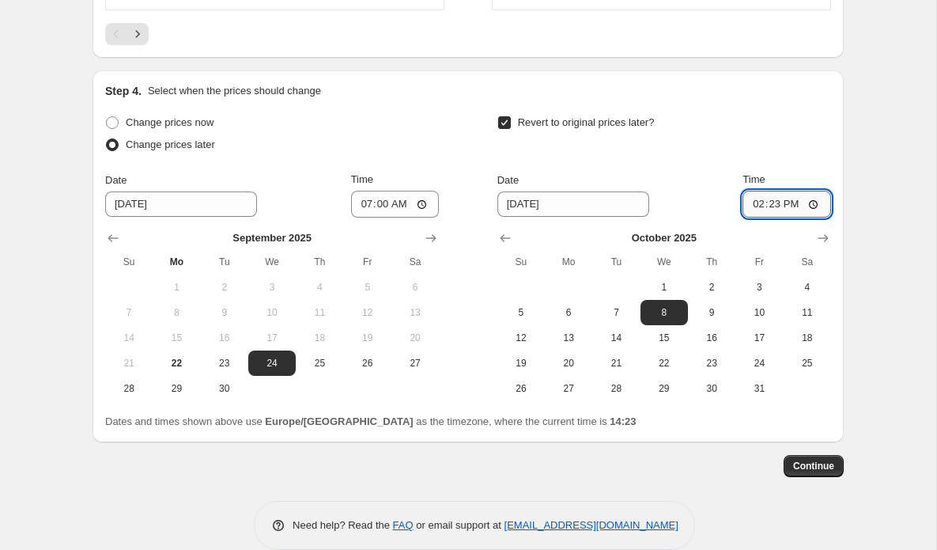
click at [793, 212] on input "14:23" at bounding box center [787, 204] width 89 height 27
click at [810, 212] on input "23:23" at bounding box center [787, 204] width 89 height 27
type input "23:59"
click at [753, 158] on div "Revert to original prices later?" at bounding box center [665, 135] width 334 height 47
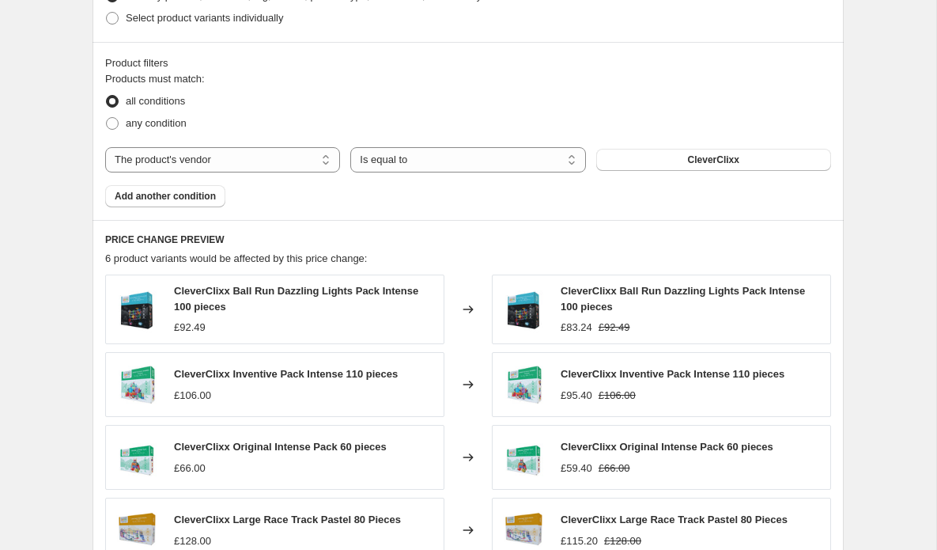
scroll to position [916, 0]
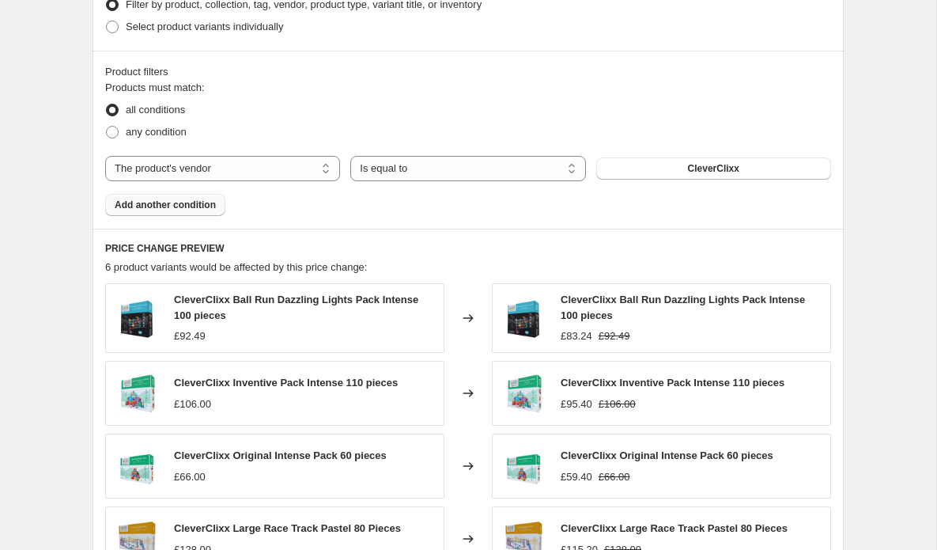
click at [146, 209] on span "Add another condition" at bounding box center [165, 205] width 101 height 13
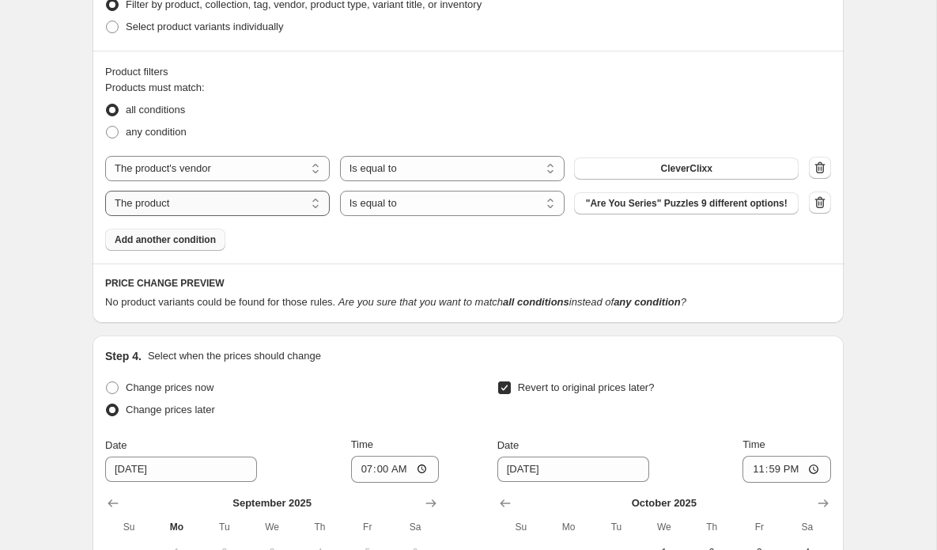
select select "vendor"
click at [723, 206] on button "1973" at bounding box center [686, 203] width 225 height 22
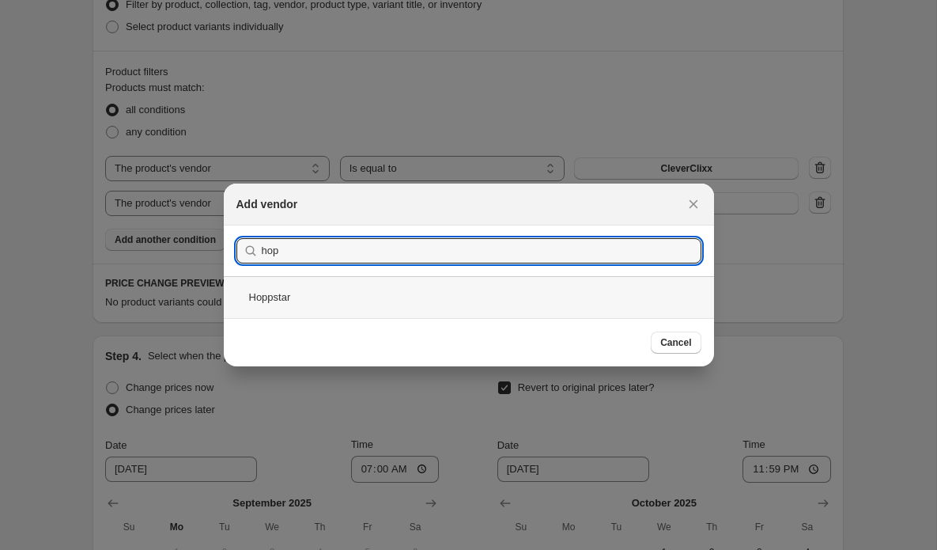
type input "hop"
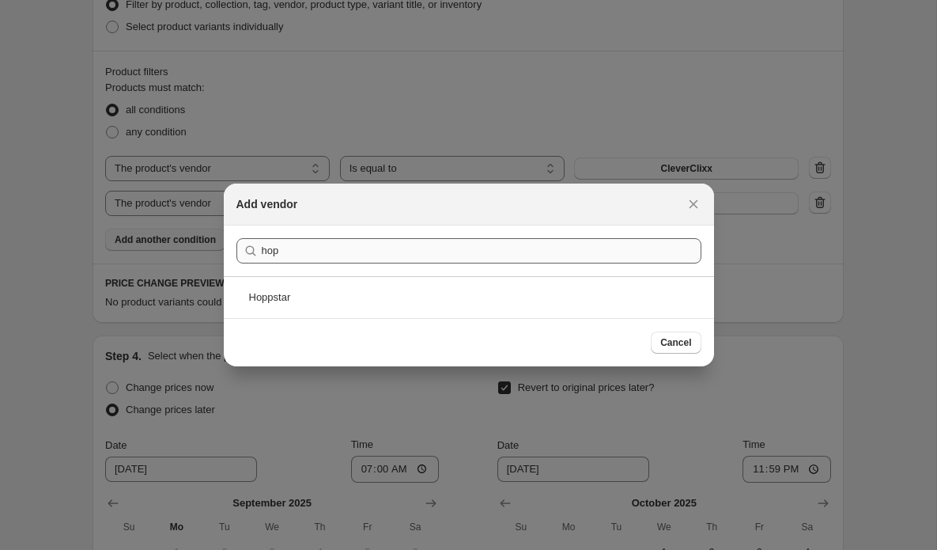
click at [276, 305] on div "Hoppstar" at bounding box center [469, 297] width 490 height 42
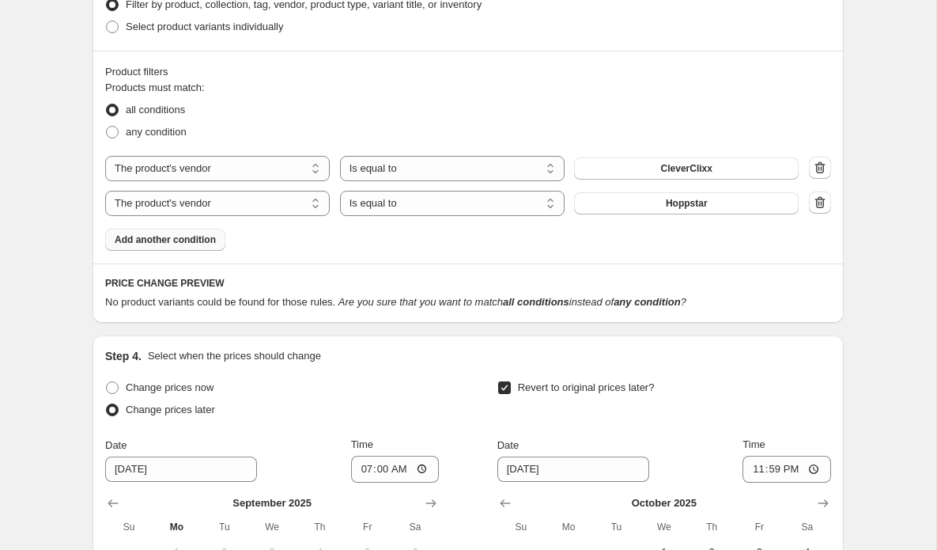
click at [140, 239] on span "Add another condition" at bounding box center [165, 239] width 101 height 13
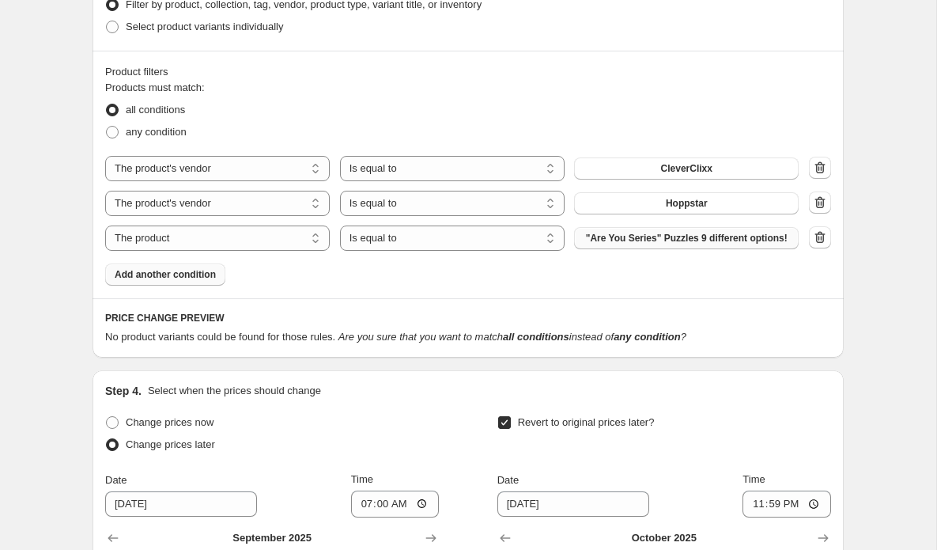
click at [668, 243] on span ""Are You Series" Puzzles 9 different options!" at bounding box center [687, 238] width 202 height 13
select select "vendor"
click at [630, 242] on button "1973" at bounding box center [686, 238] width 225 height 22
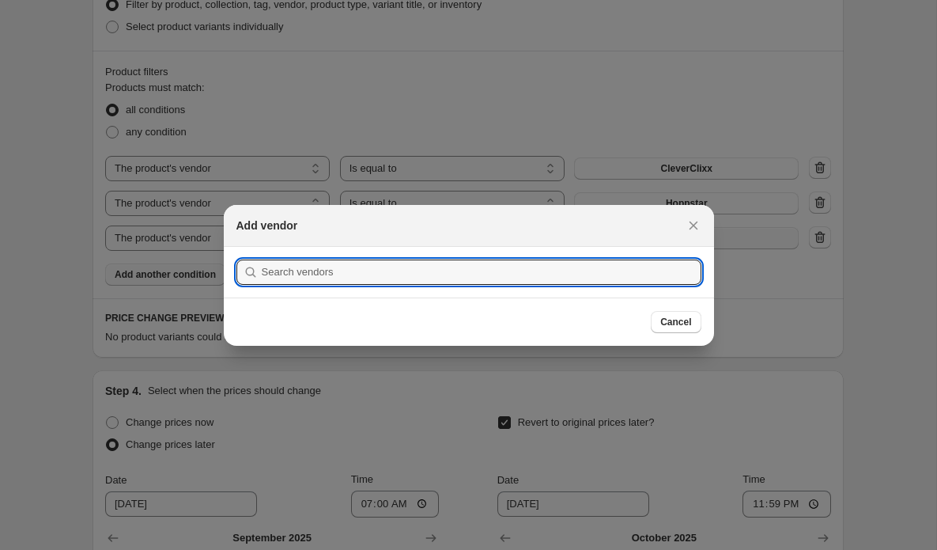
scroll to position [0, 0]
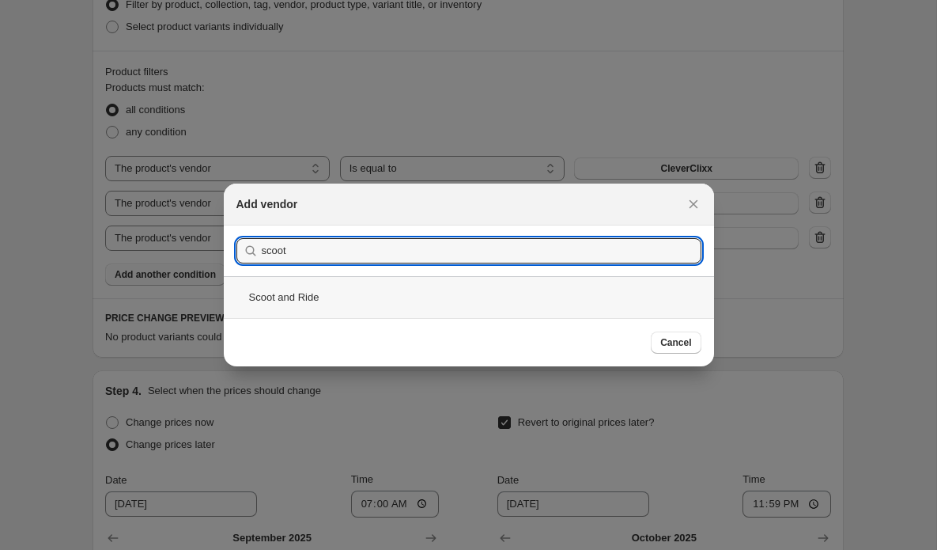
type input "scoot"
drag, startPoint x: 289, startPoint y: 293, endPoint x: 335, endPoint y: 297, distance: 46.1
click at [289, 293] on div "Scoot and Ride" at bounding box center [469, 297] width 490 height 42
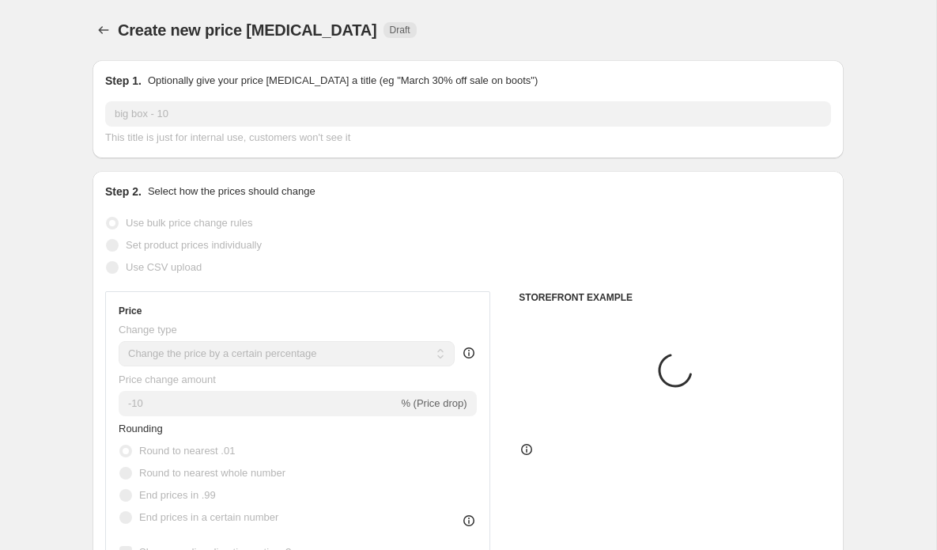
scroll to position [916, 0]
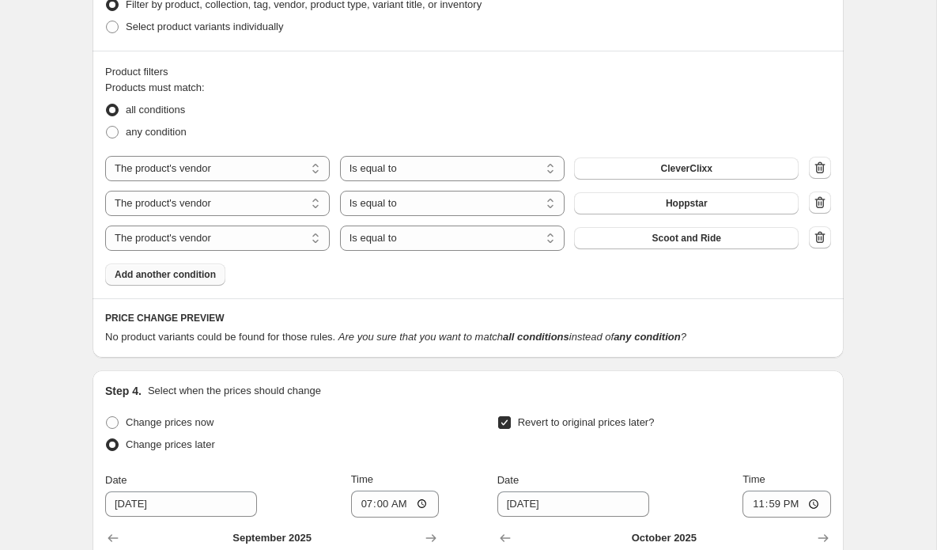
click at [181, 271] on span "Add another condition" at bounding box center [165, 274] width 101 height 13
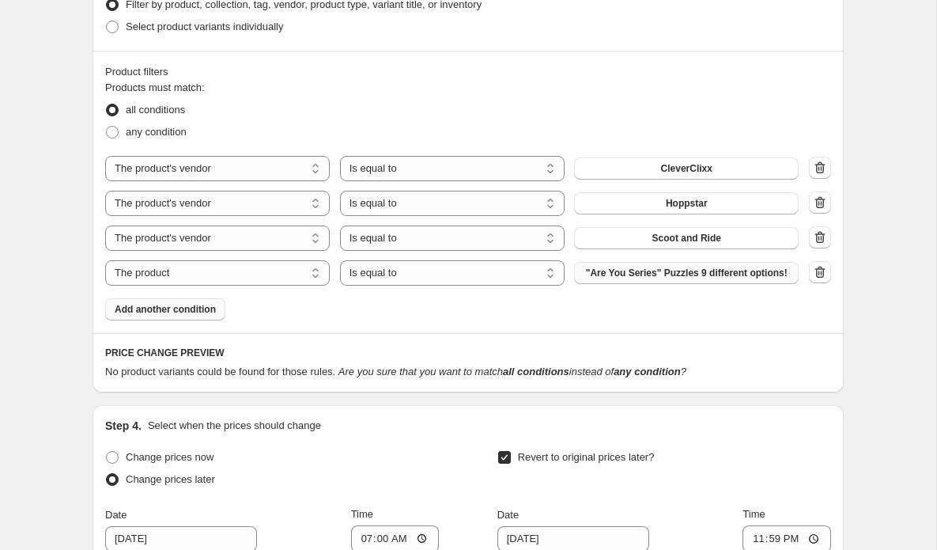
click at [673, 278] on span ""Are You Series" Puzzles 9 different options!" at bounding box center [687, 273] width 202 height 13
select select "vendor"
click at [666, 278] on button "1973" at bounding box center [686, 273] width 225 height 22
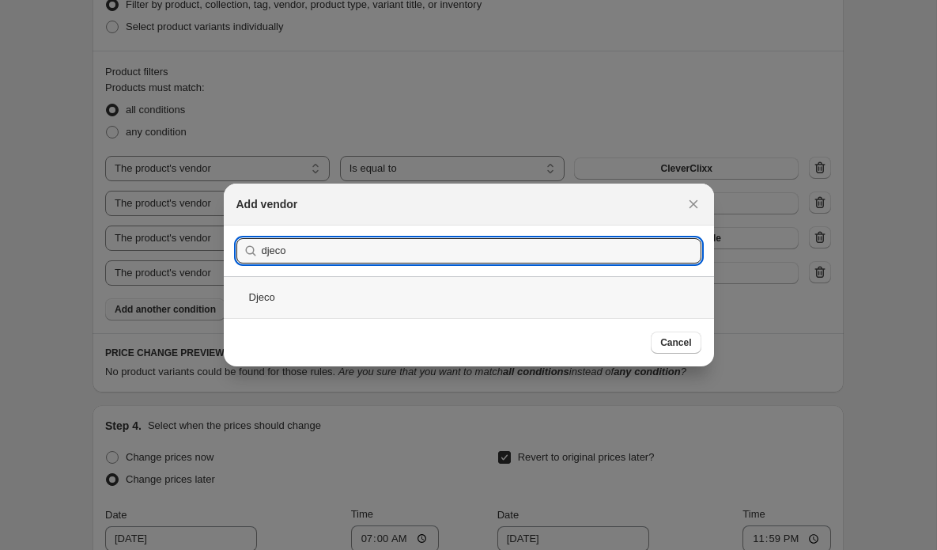
type input "deco"
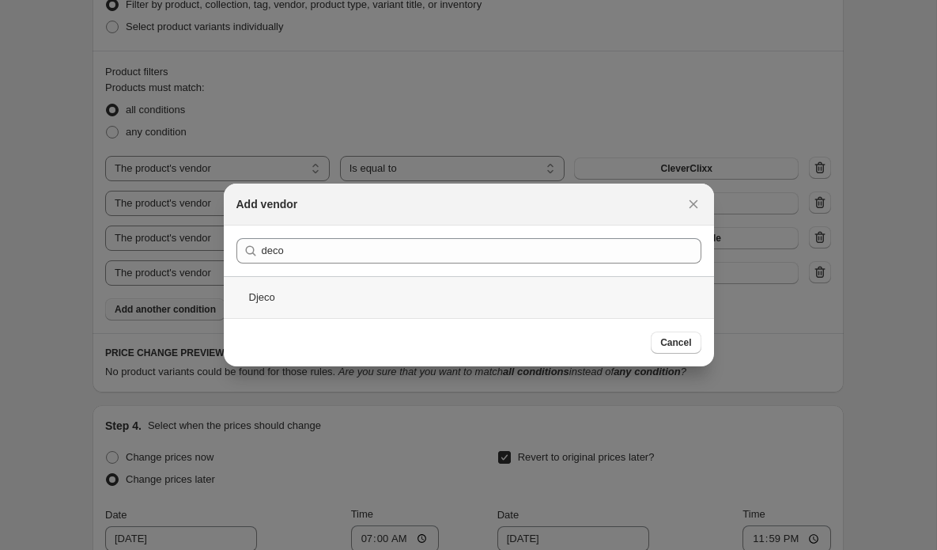
drag, startPoint x: 248, startPoint y: 287, endPoint x: 256, endPoint y: 297, distance: 11.9
click at [256, 297] on div "Djeco" at bounding box center [469, 297] width 490 height 42
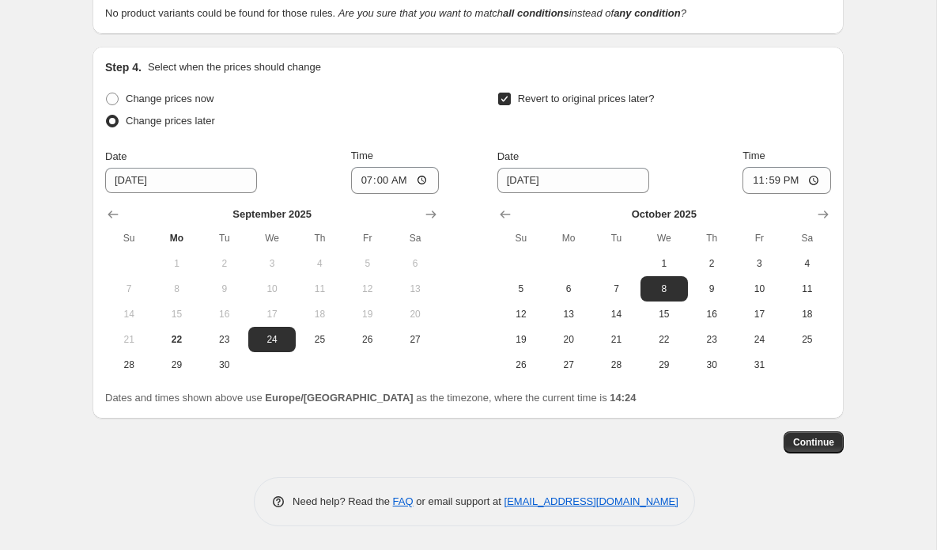
scroll to position [1276, 0]
click at [823, 441] on span "Continue" at bounding box center [813, 442] width 41 height 13
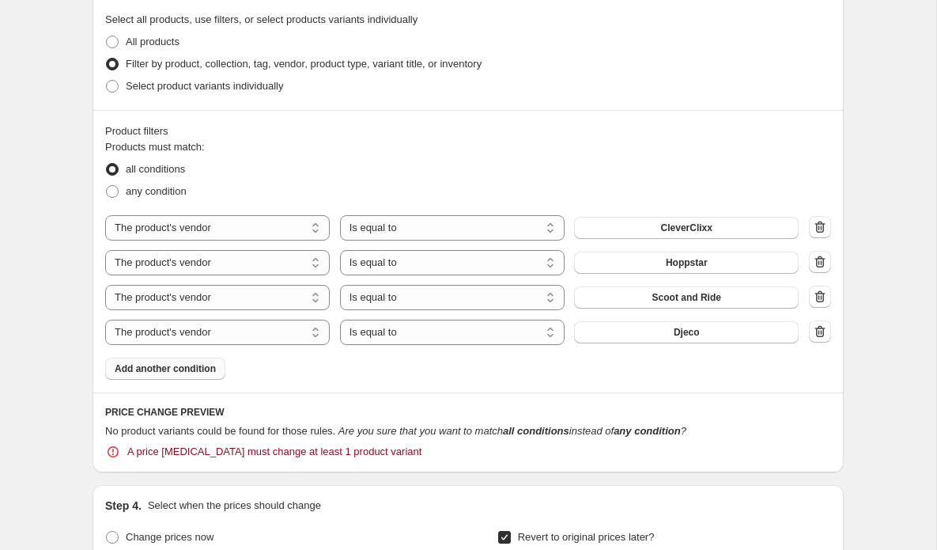
scroll to position [928, 0]
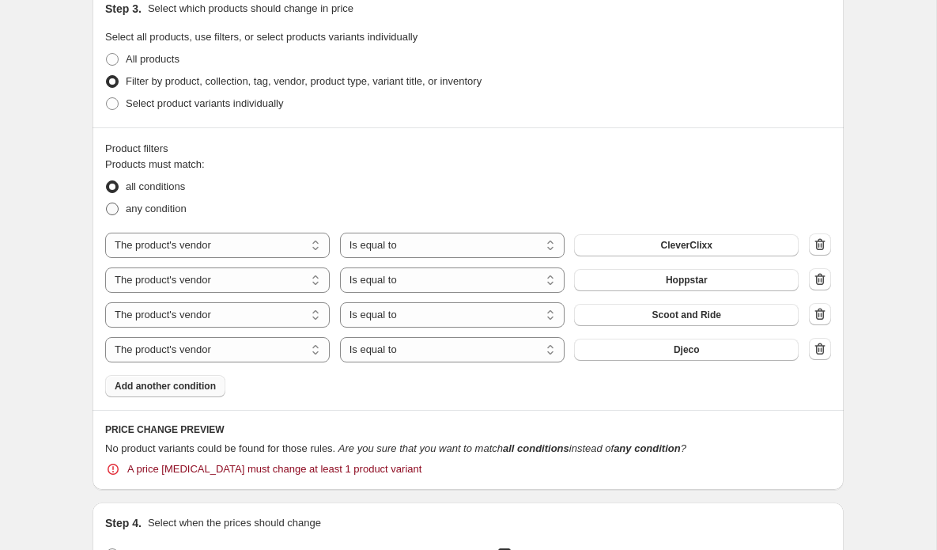
click at [150, 211] on span "any condition" at bounding box center [156, 209] width 61 height 12
click at [107, 203] on input "any condition" at bounding box center [106, 203] width 1 height 1
radio input "true"
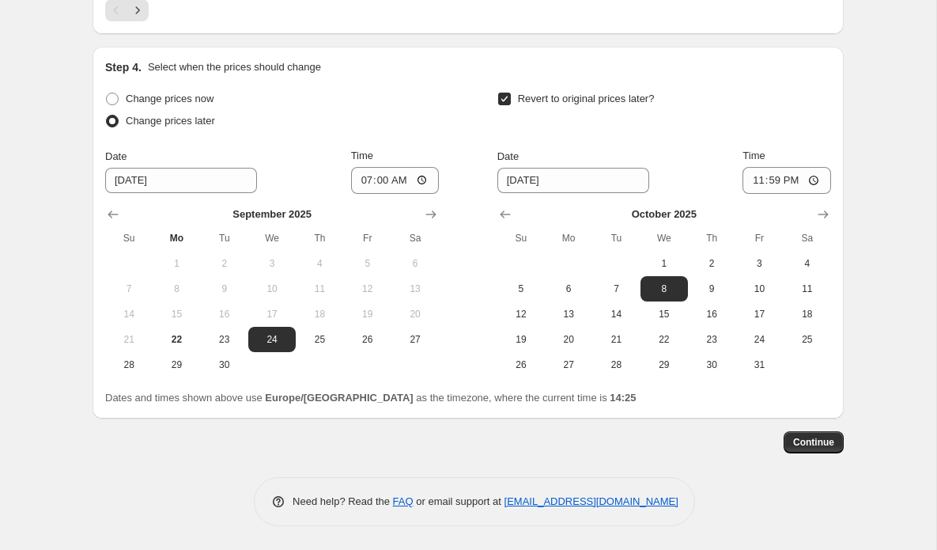
scroll to position [1675, 0]
click at [808, 443] on span "Continue" at bounding box center [813, 442] width 41 height 13
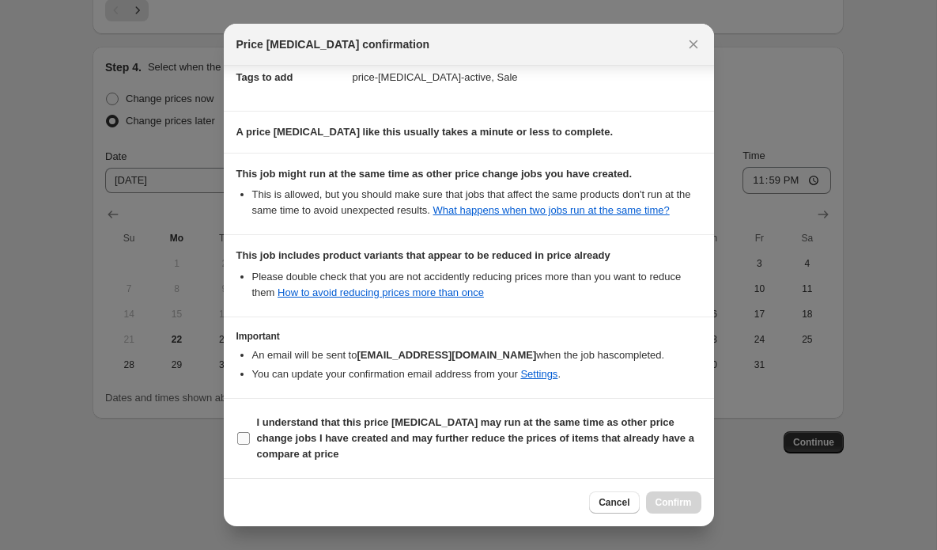
scroll to position [268, 0]
click at [284, 441] on b "I understand that this price [MEDICAL_DATA] may run at the same time as other p…" at bounding box center [475, 438] width 437 height 44
click at [250, 441] on input "I understand that this price [MEDICAL_DATA] may run at the same time as other p…" at bounding box center [243, 438] width 13 height 13
checkbox input "true"
click at [676, 501] on span "Confirm" at bounding box center [674, 502] width 36 height 13
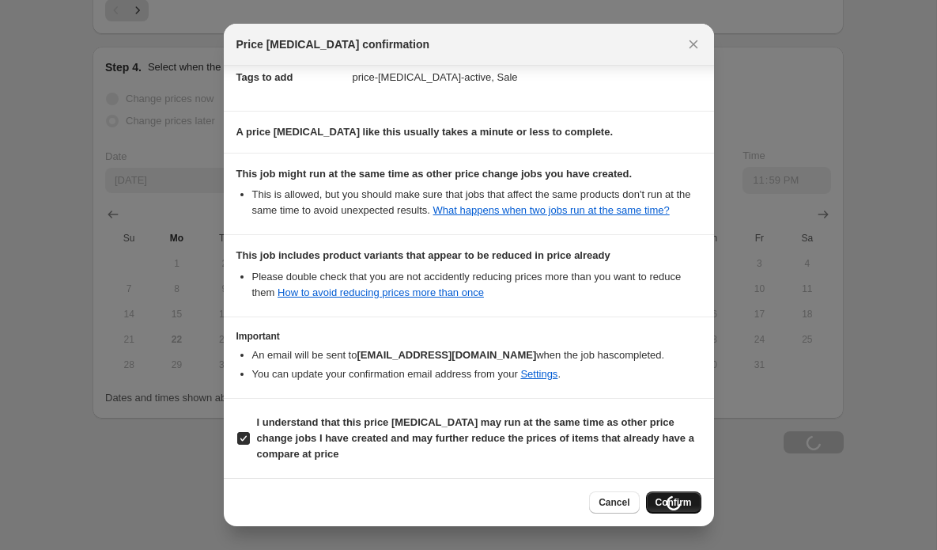
type input "big box - 10"
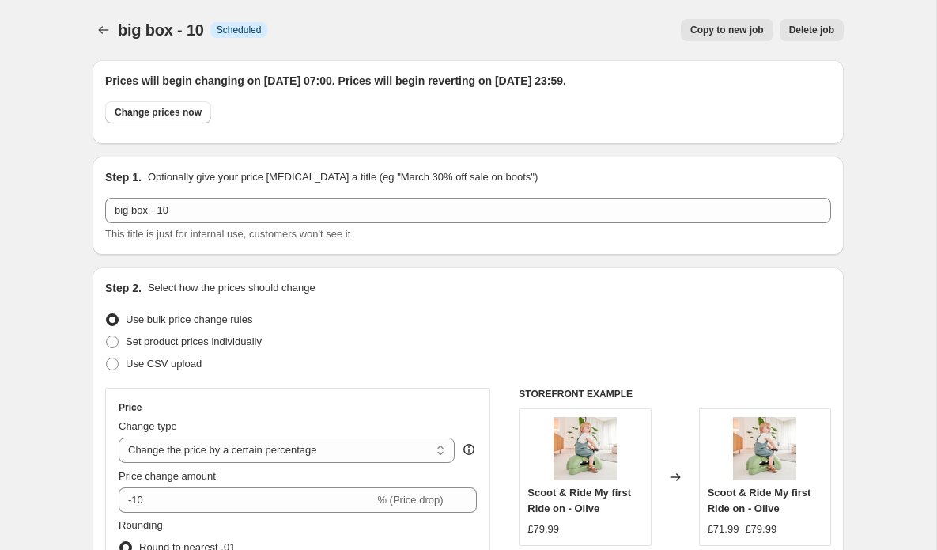
scroll to position [1675, 0]
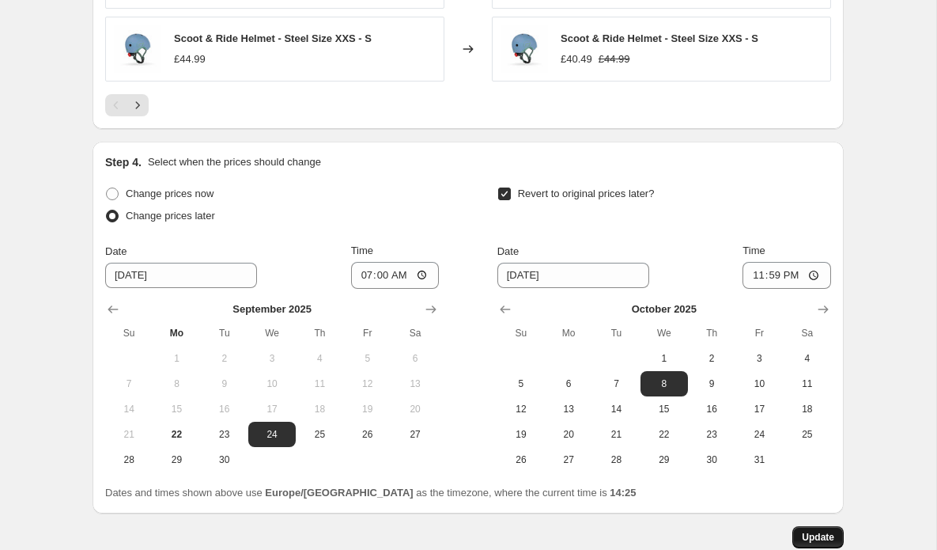
click at [823, 542] on span "Update" at bounding box center [818, 537] width 32 height 13
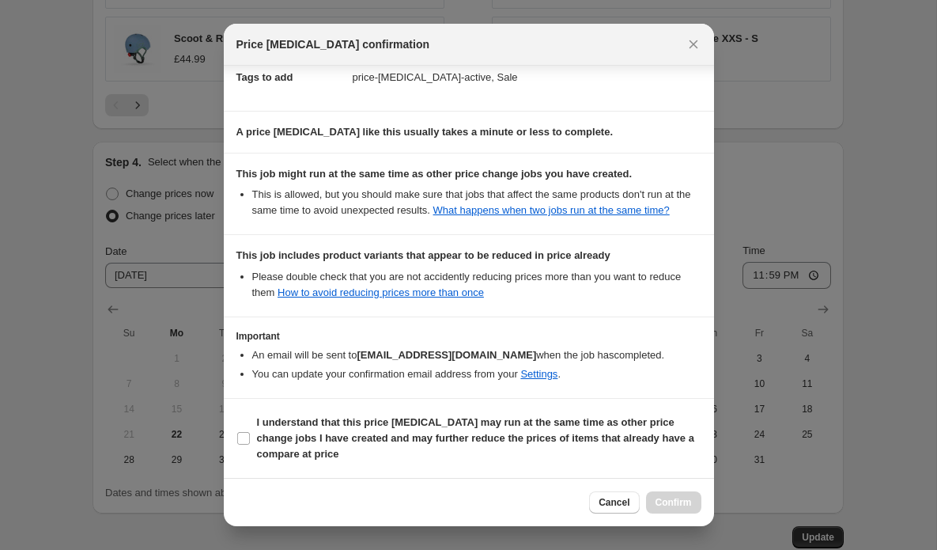
scroll to position [268, 0]
click at [247, 440] on input "I understand that this price [MEDICAL_DATA] may run at the same time as other p…" at bounding box center [243, 438] width 13 height 13
checkbox input "true"
click at [680, 507] on span "Confirm" at bounding box center [674, 502] width 36 height 13
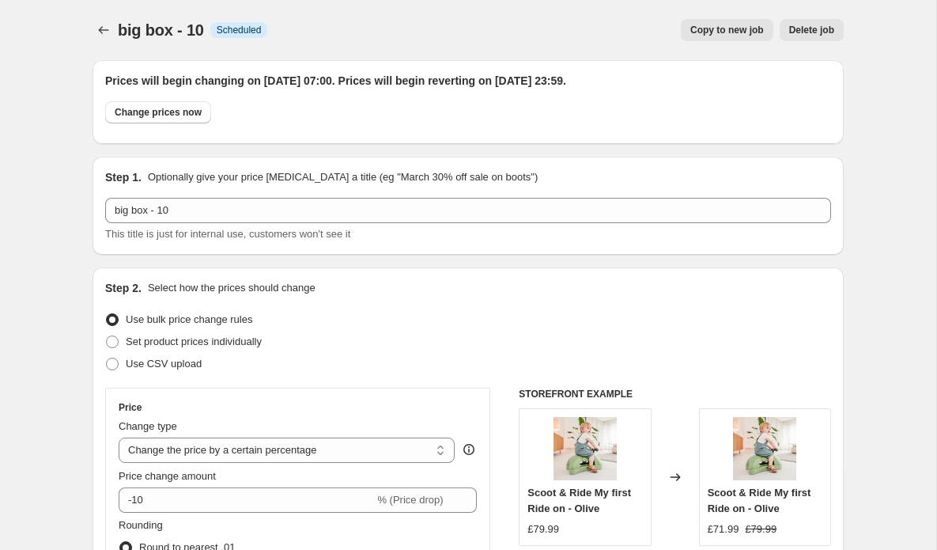
scroll to position [0, 0]
click at [100, 32] on icon "Price change jobs" at bounding box center [104, 30] width 10 height 8
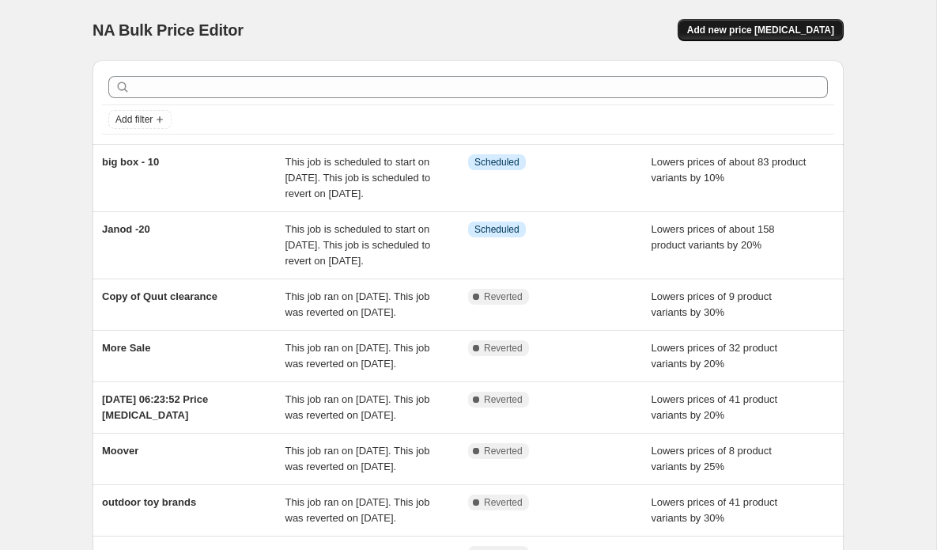
click at [762, 31] on span "Add new price [MEDICAL_DATA]" at bounding box center [760, 30] width 147 height 13
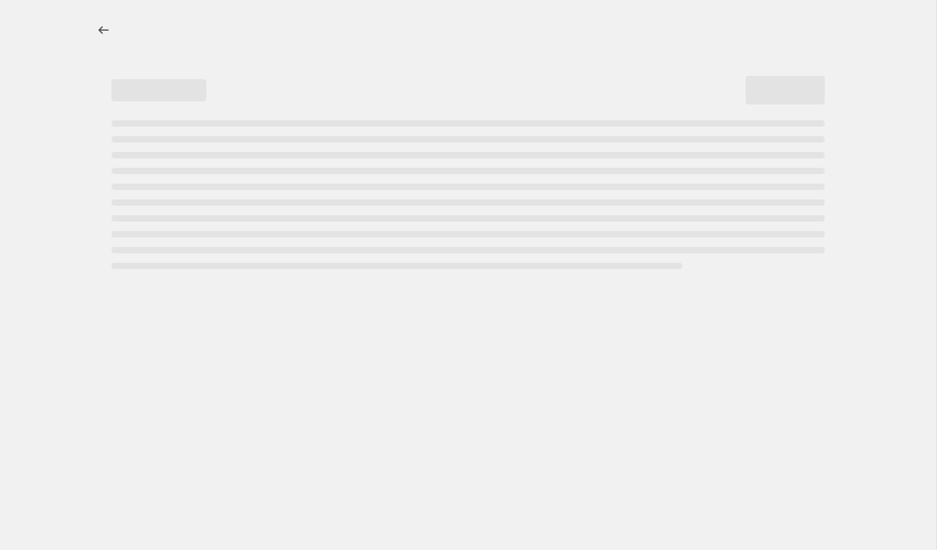
select select "percentage"
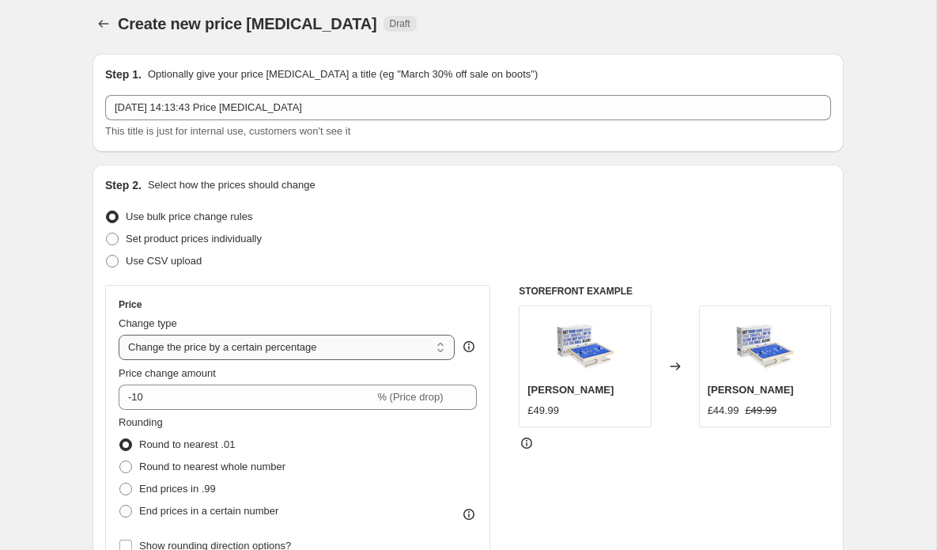
scroll to position [2, 0]
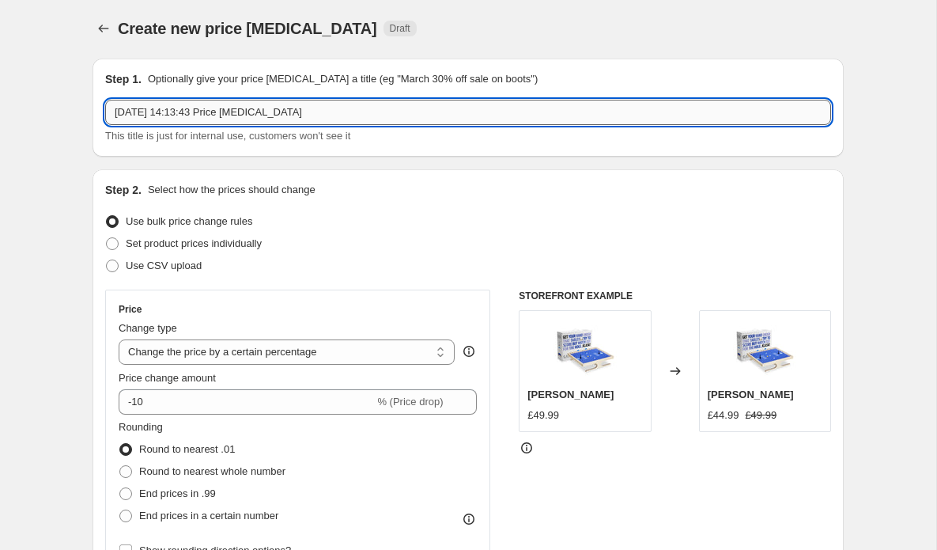
click at [333, 112] on input "[DATE] 14:13:43 Price [MEDICAL_DATA]" at bounding box center [468, 112] width 726 height 25
type input "2"
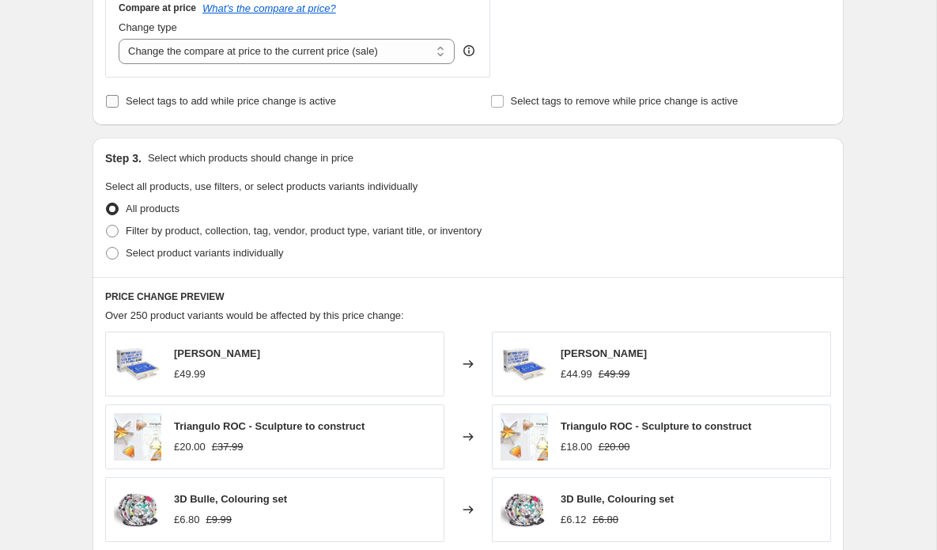
scroll to position [599, 0]
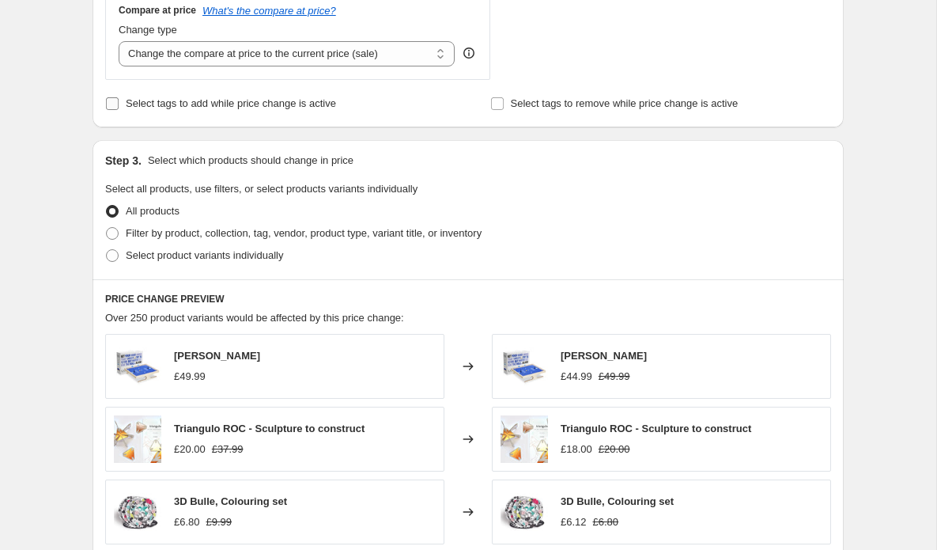
type input "-30% kallo quut, green toys"
click at [109, 104] on input "Select tags to add while price change is active" at bounding box center [112, 103] width 13 height 13
checkbox input "true"
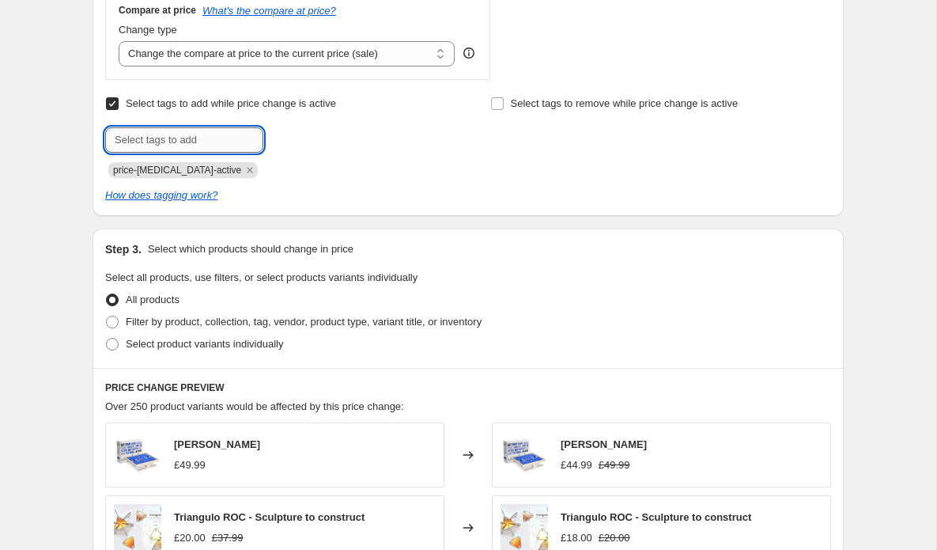
click at [178, 132] on input "text" at bounding box center [184, 139] width 158 height 25
type input "sale"
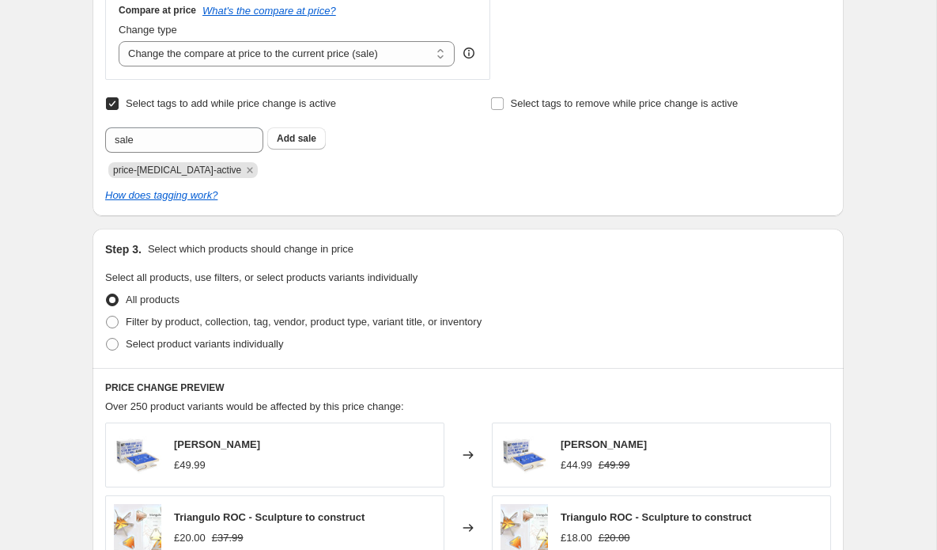
click at [315, 140] on span "sale" at bounding box center [307, 138] width 18 height 11
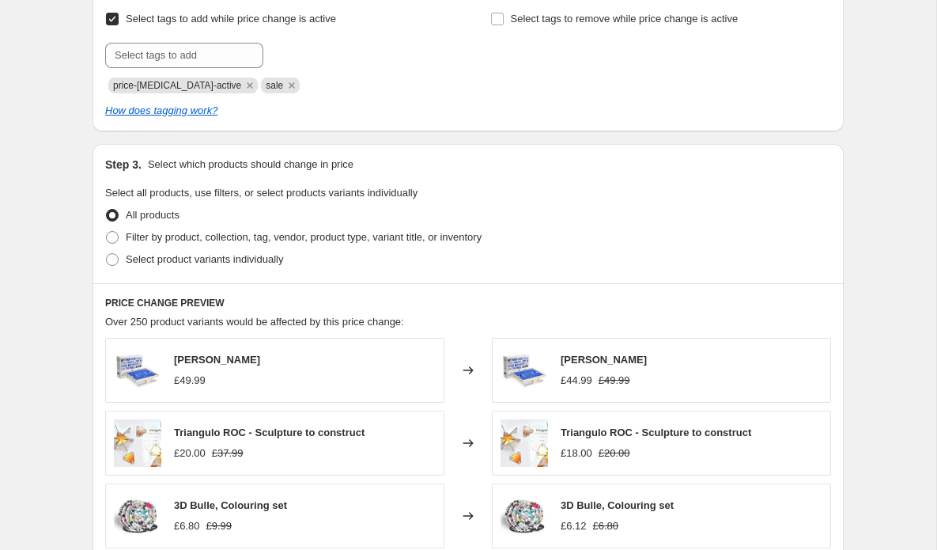
scroll to position [705, 0]
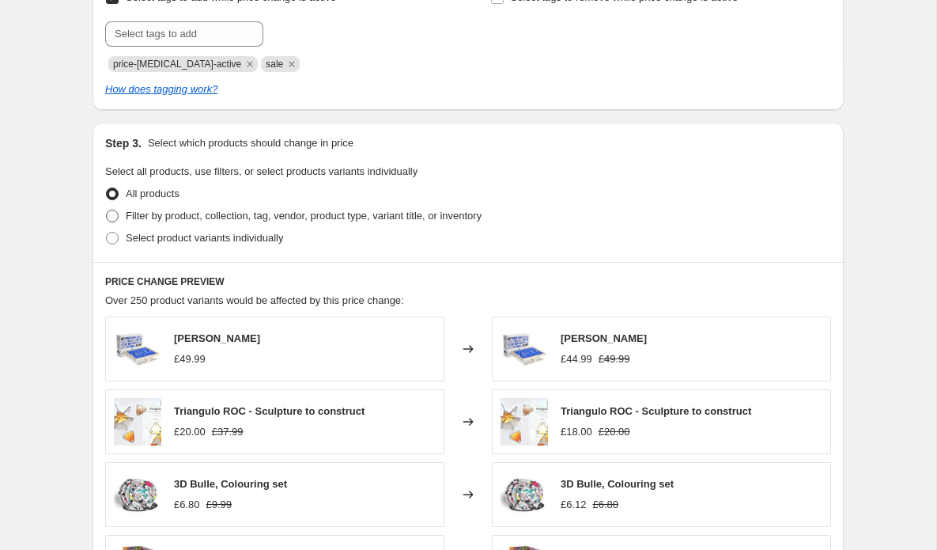
click at [123, 215] on label "Filter by product, collection, tag, vendor, product type, variant title, or inv…" at bounding box center [293, 216] width 377 height 22
click at [107, 210] on input "Filter by product, collection, tag, vendor, product type, variant title, or inv…" at bounding box center [106, 210] width 1 height 1
radio input "true"
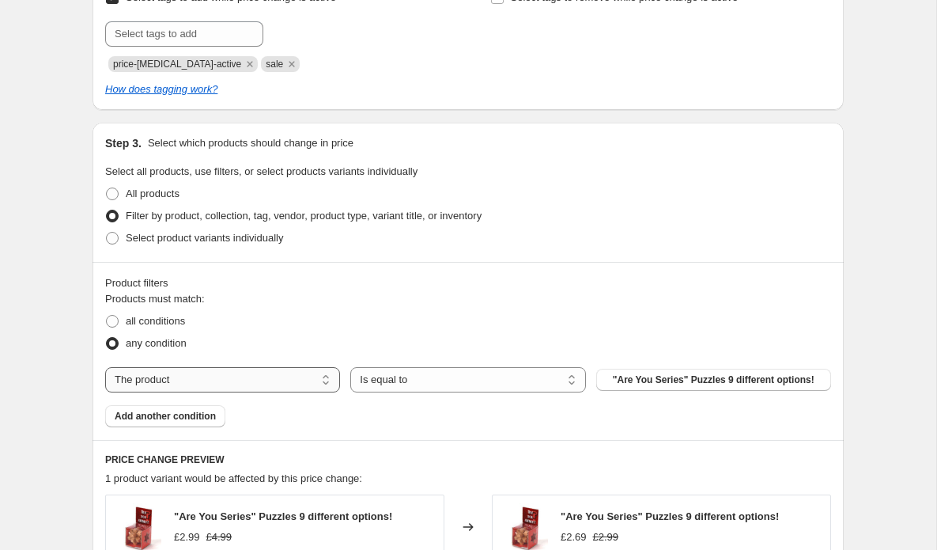
select select "vendor"
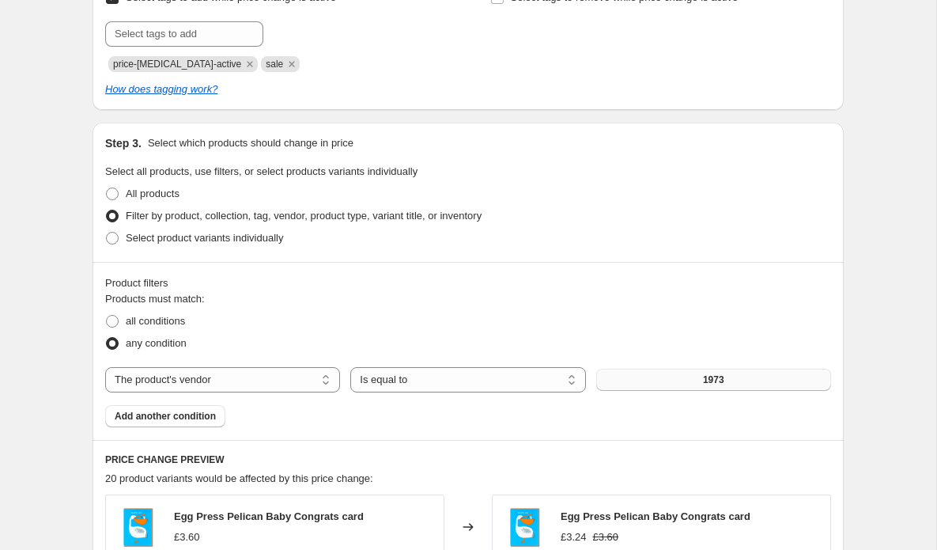
click at [729, 384] on button "1973" at bounding box center [713, 380] width 235 height 22
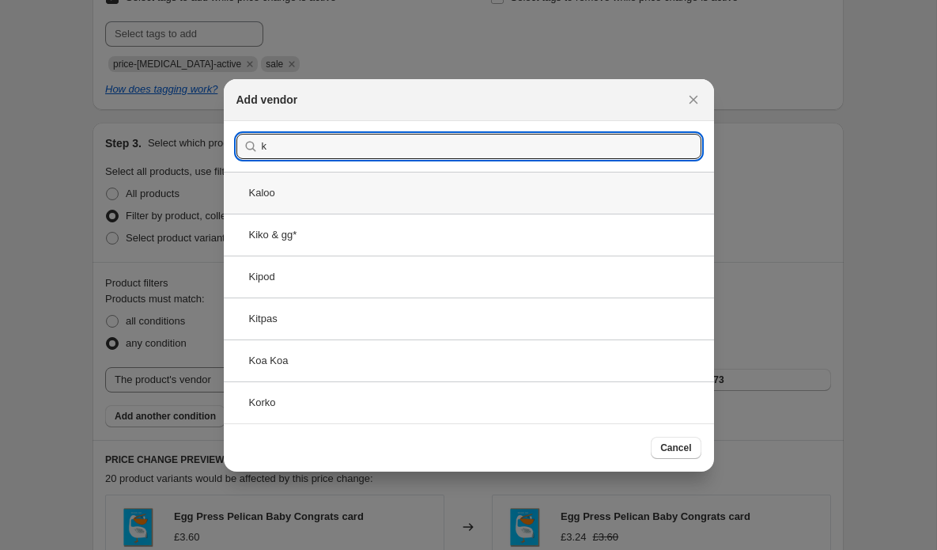
type input "k"
click at [254, 199] on div "Kaloo" at bounding box center [469, 193] width 490 height 42
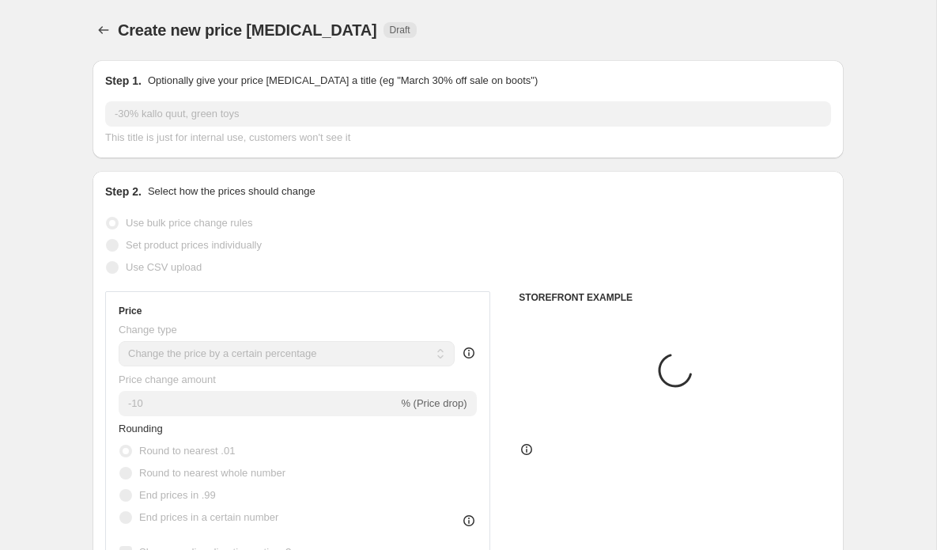
scroll to position [705, 0]
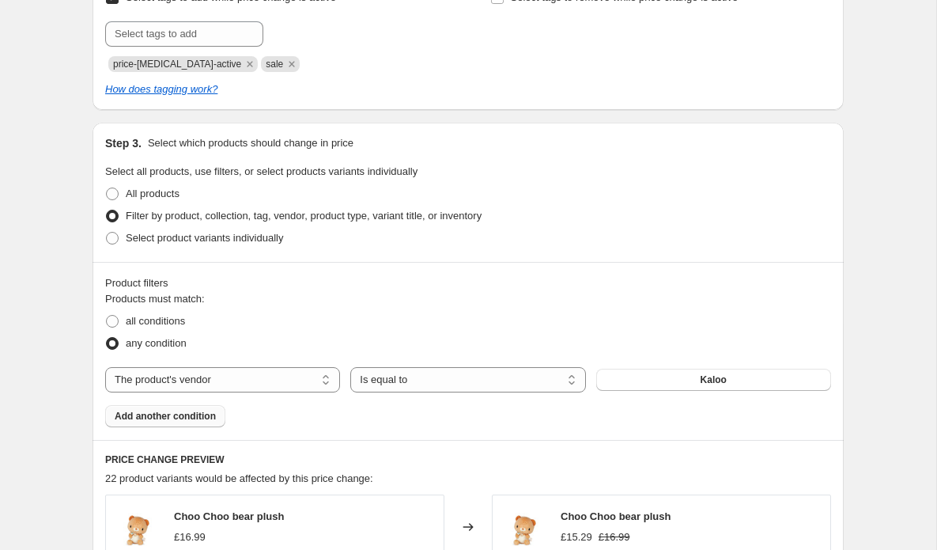
click at [169, 418] on span "Add another condition" at bounding box center [165, 416] width 101 height 13
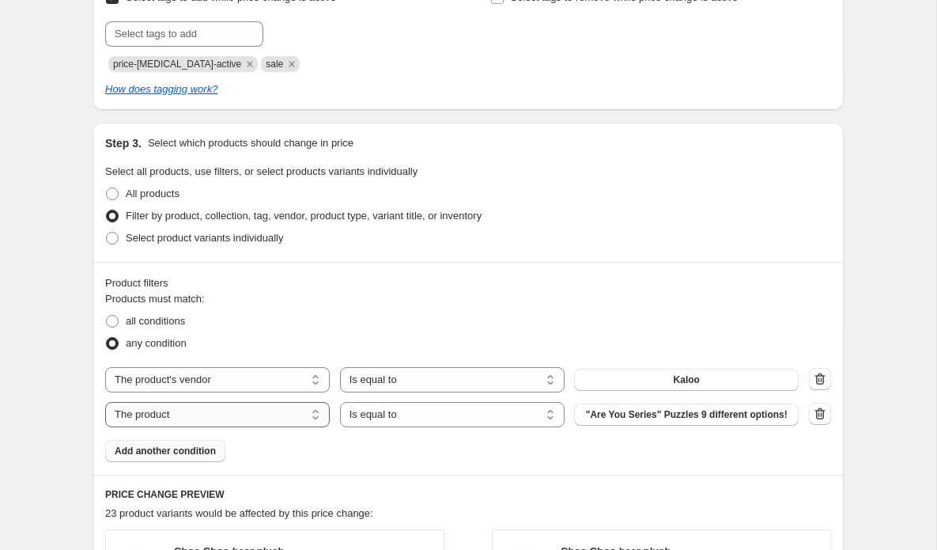
select select "vendor"
click at [667, 417] on button "1973" at bounding box center [686, 414] width 225 height 22
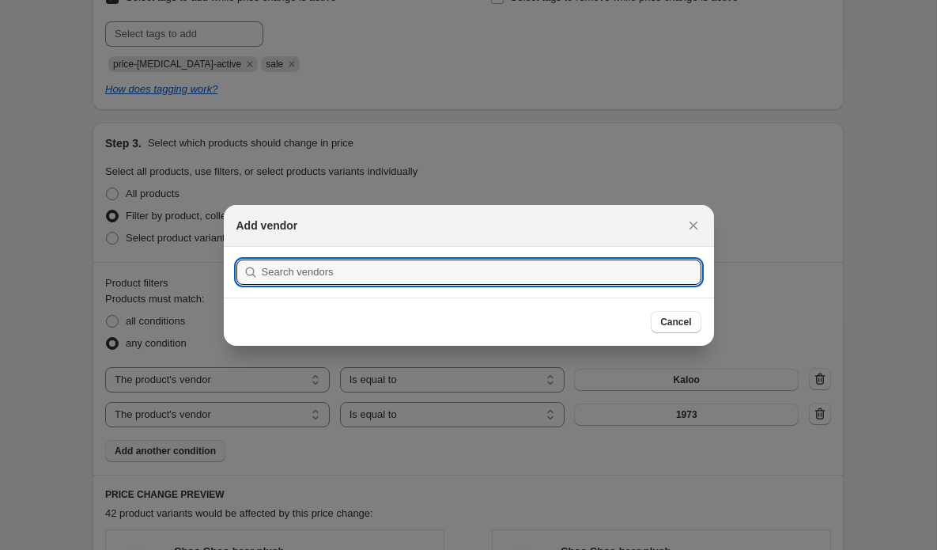
type input "f"
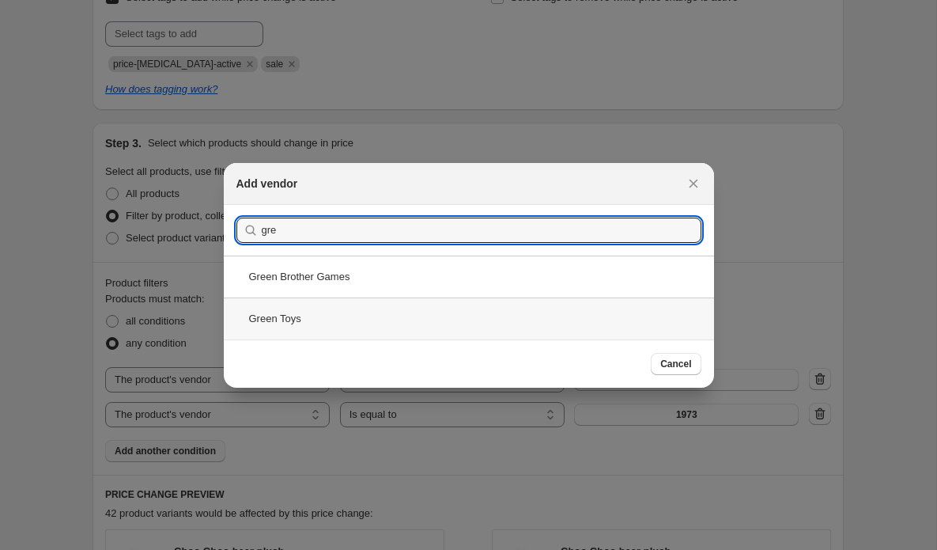
type input "gre"
click at [307, 318] on div "Green Toys" at bounding box center [469, 318] width 490 height 42
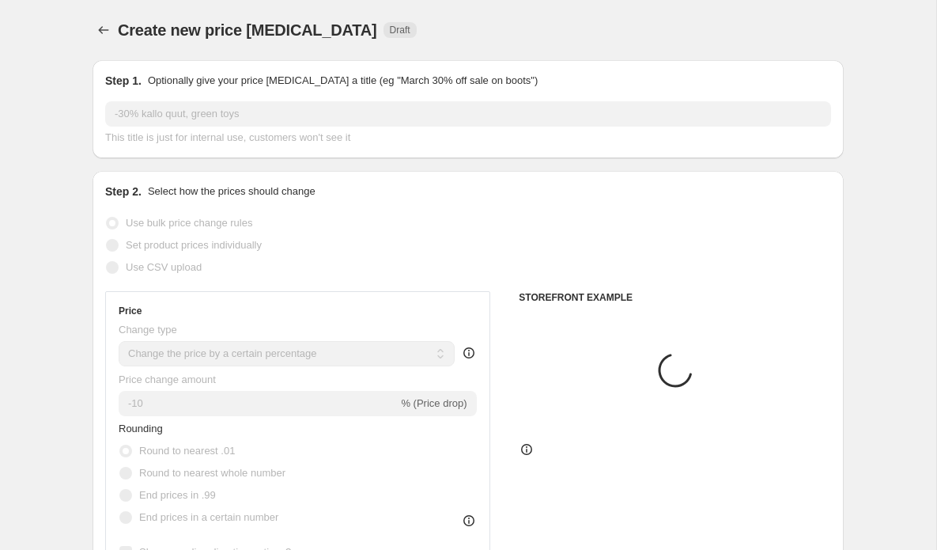
scroll to position [705, 0]
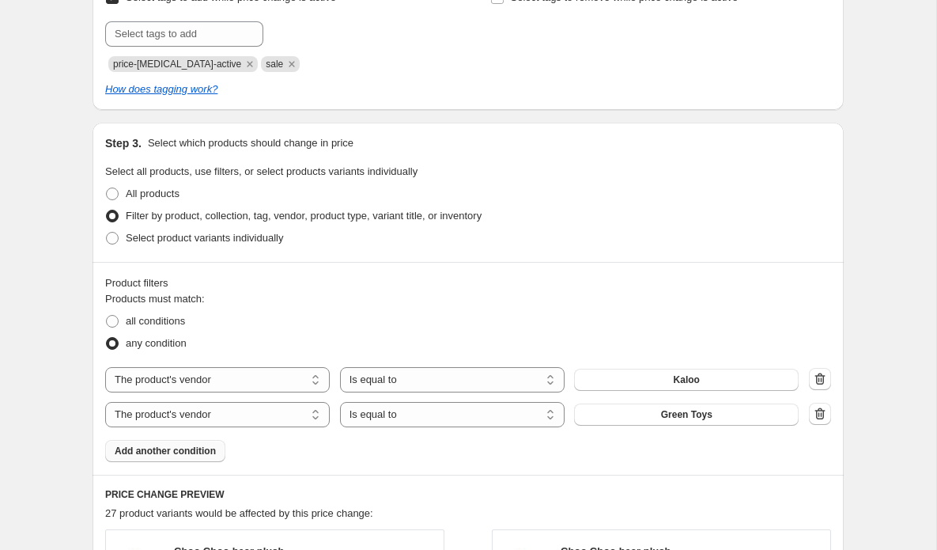
click at [145, 449] on span "Add another condition" at bounding box center [165, 451] width 101 height 13
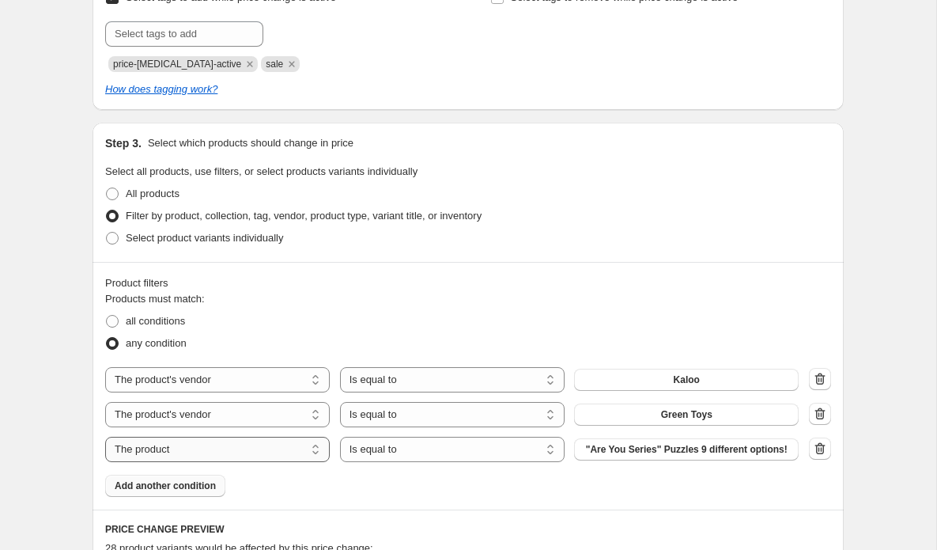
select select "vendor"
click at [687, 453] on span "1973" at bounding box center [686, 449] width 21 height 13
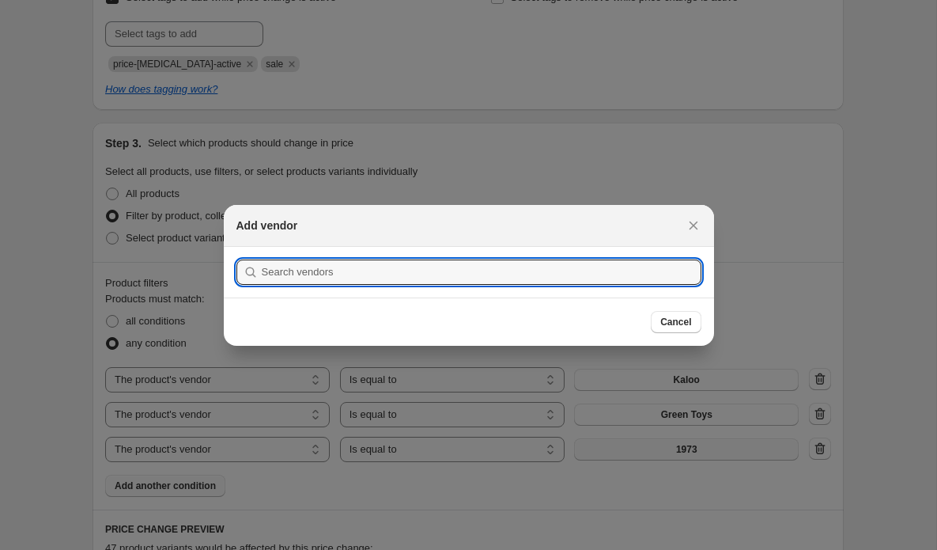
scroll to position [0, 0]
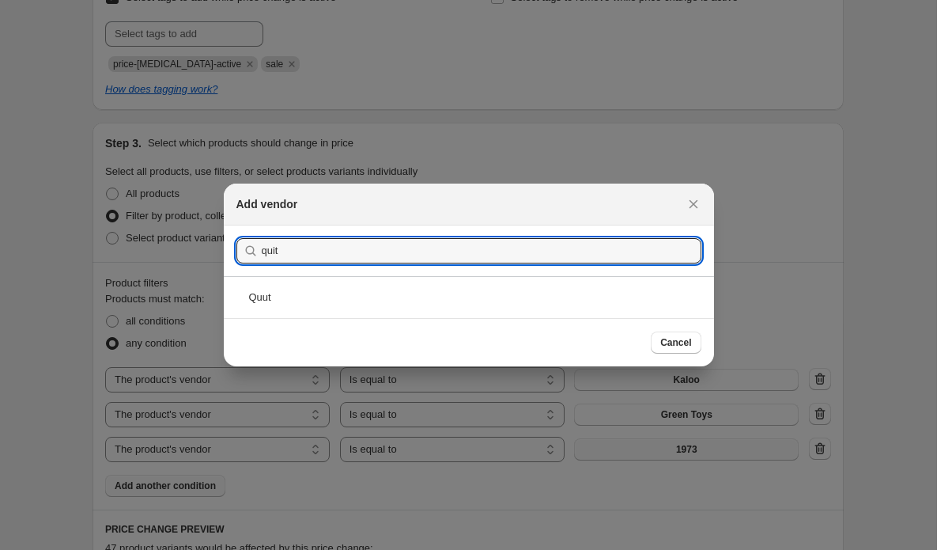
type input "quit"
drag, startPoint x: 687, startPoint y: 453, endPoint x: 249, endPoint y: 305, distance: 462.0
click at [249, 305] on div "Quut" at bounding box center [469, 297] width 490 height 42
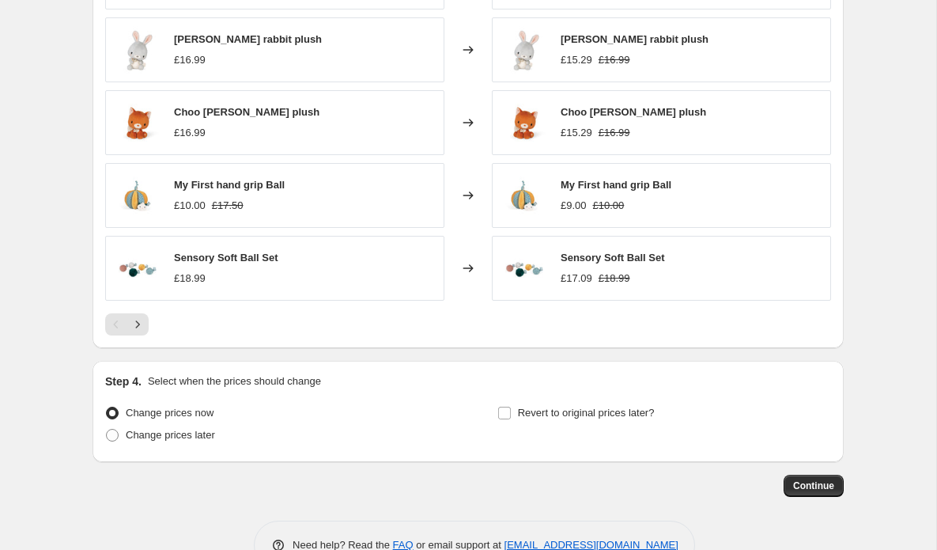
scroll to position [1356, 0]
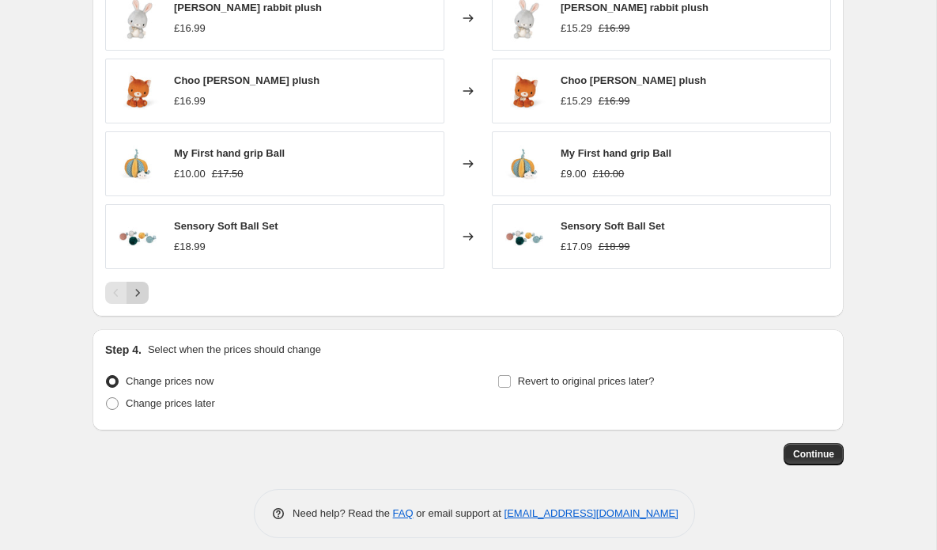
click at [138, 297] on icon "Next" at bounding box center [138, 293] width 16 height 16
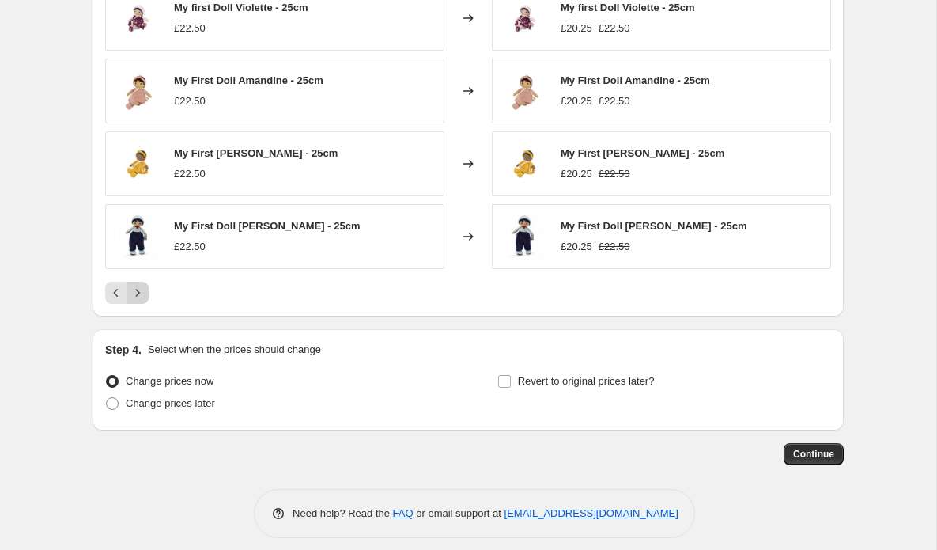
click at [141, 299] on icon "Next" at bounding box center [138, 293] width 16 height 16
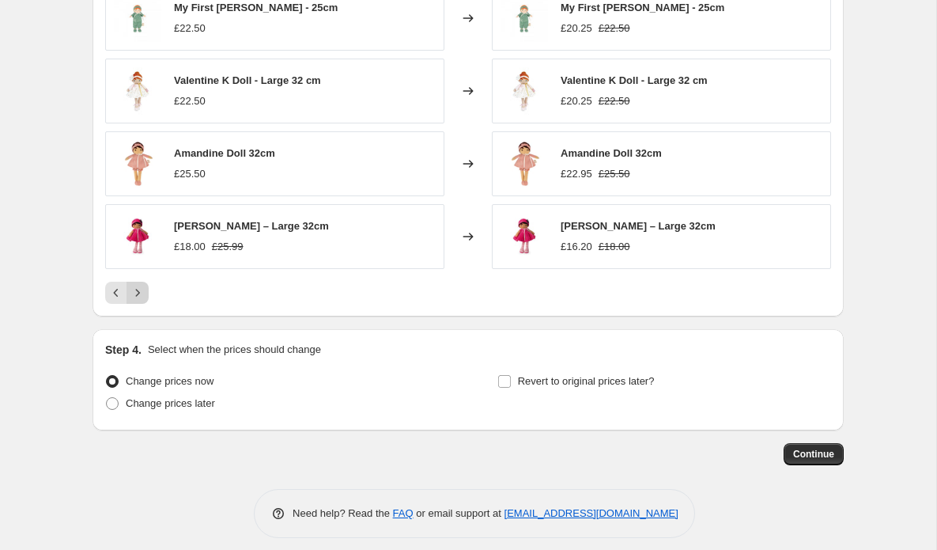
scroll to position [1357, 0]
click at [141, 299] on icon "Next" at bounding box center [138, 292] width 16 height 16
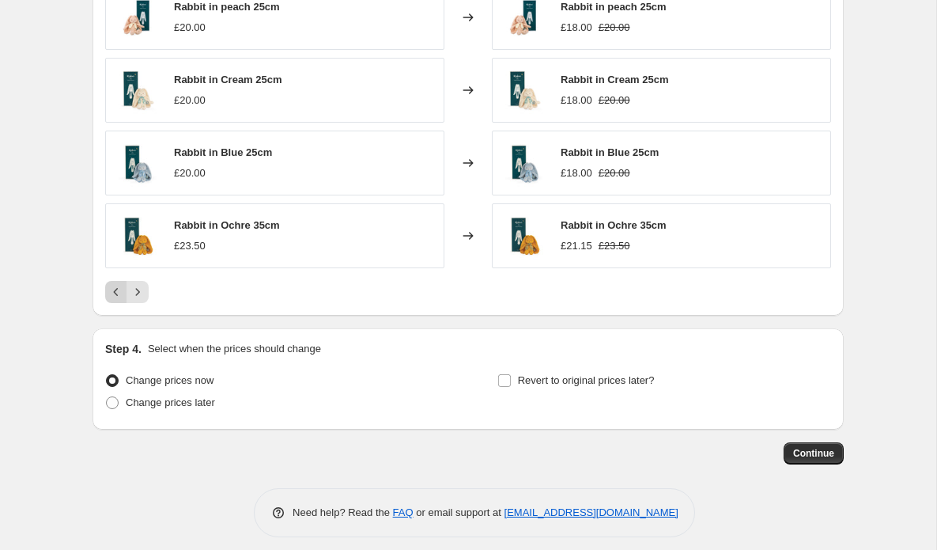
click at [115, 297] on icon "Previous" at bounding box center [116, 292] width 16 height 16
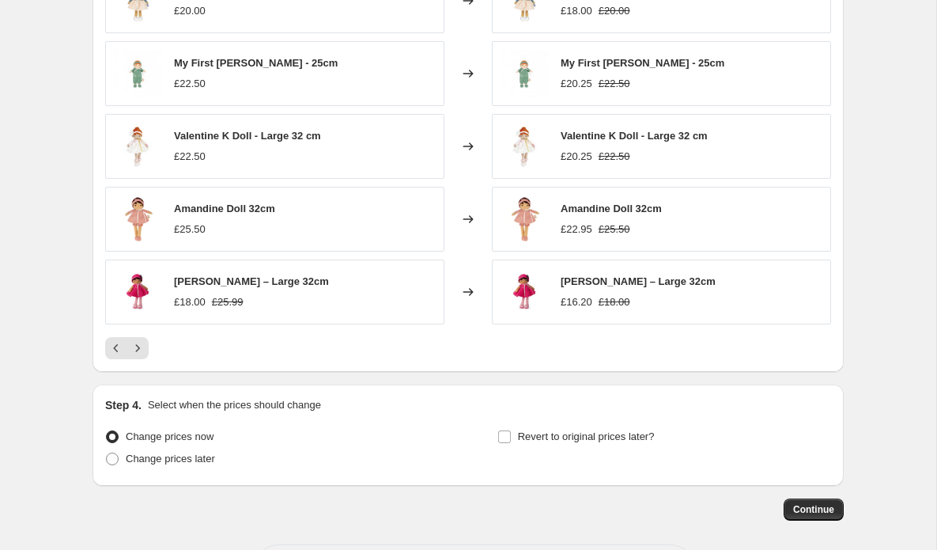
scroll to position [1295, 0]
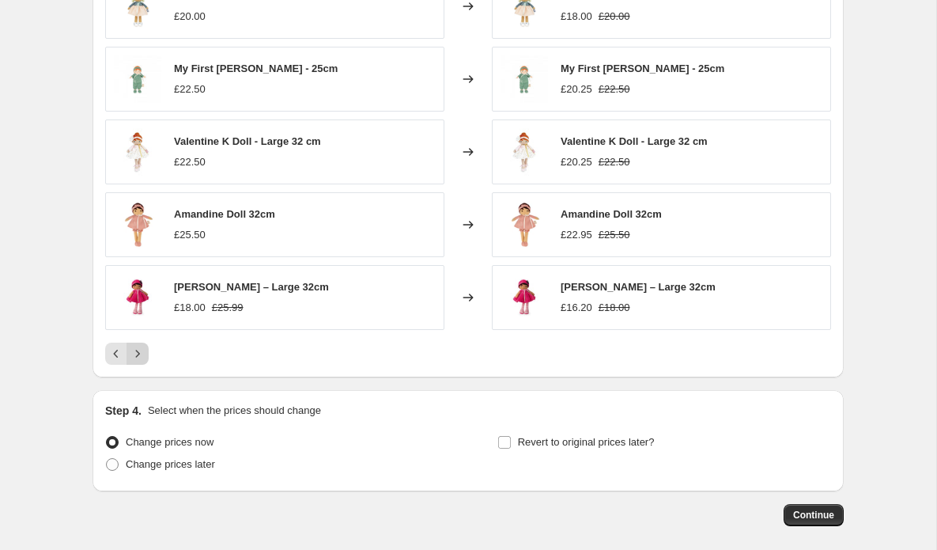
click at [142, 357] on icon "Next" at bounding box center [138, 354] width 16 height 16
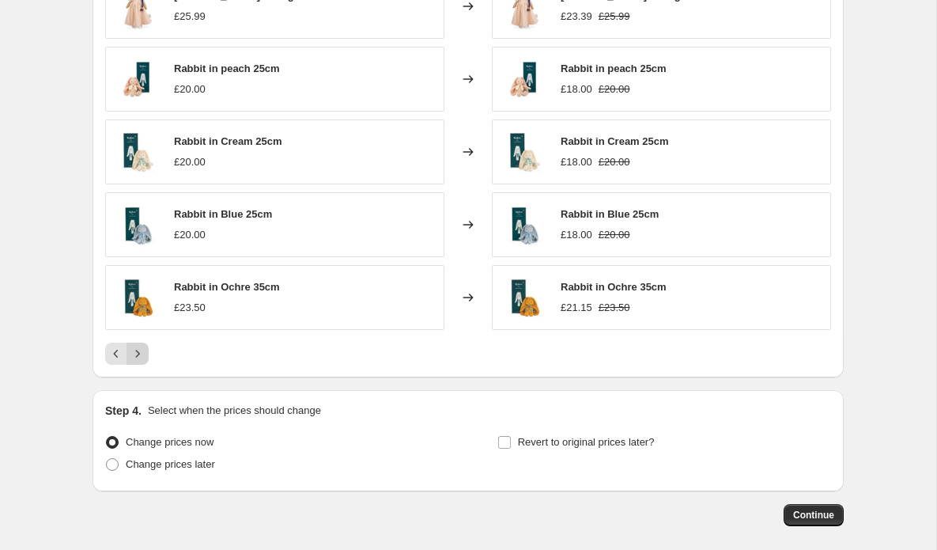
click at [142, 356] on icon "Next" at bounding box center [138, 354] width 16 height 16
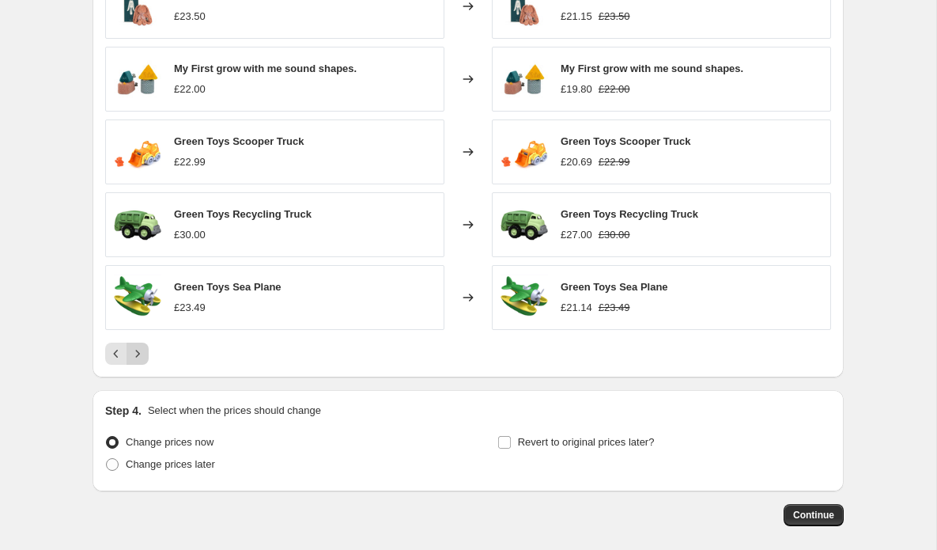
click at [142, 356] on icon "Next" at bounding box center [138, 354] width 16 height 16
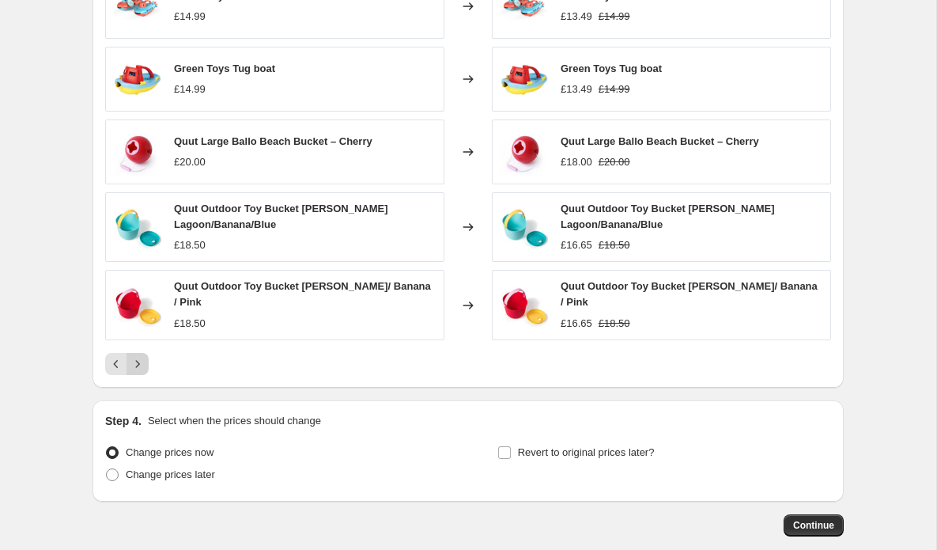
click at [143, 357] on icon "Next" at bounding box center [138, 364] width 16 height 16
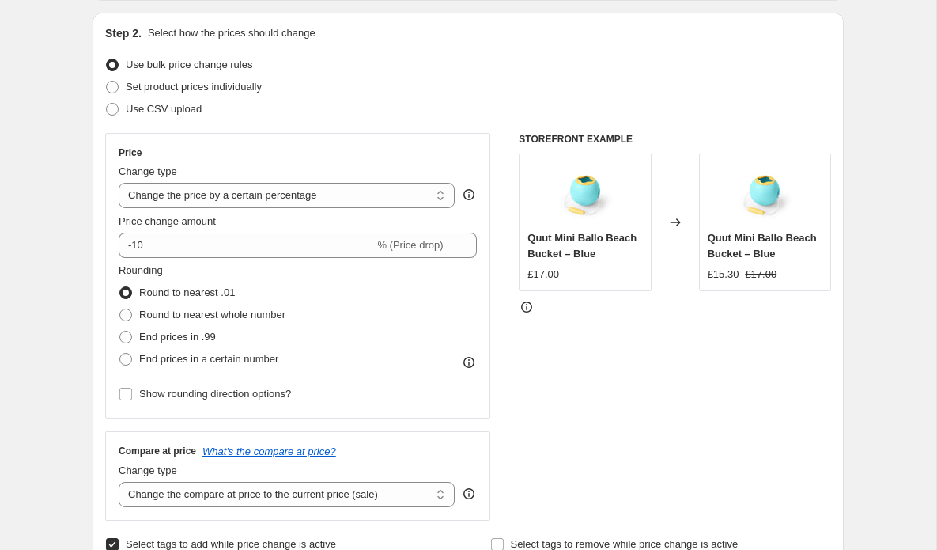
scroll to position [83, 0]
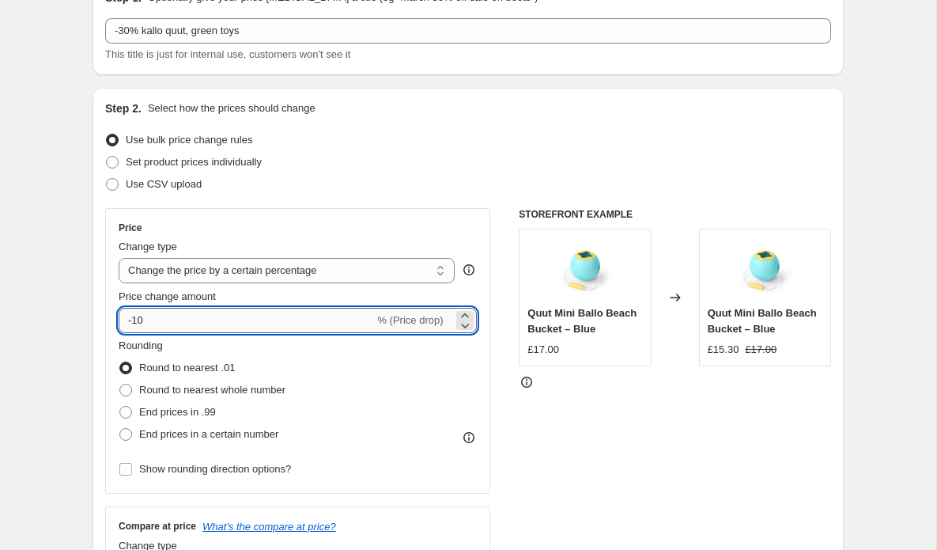
click at [195, 320] on input "-10" at bounding box center [247, 320] width 256 height 25
type input "-1"
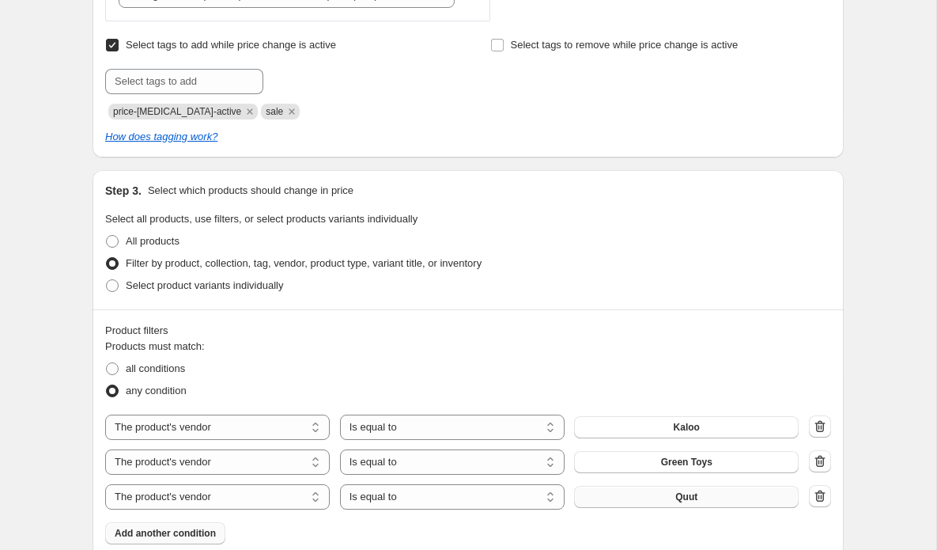
type input "-30"
click at [513, 369] on div "all conditions" at bounding box center [468, 369] width 726 height 22
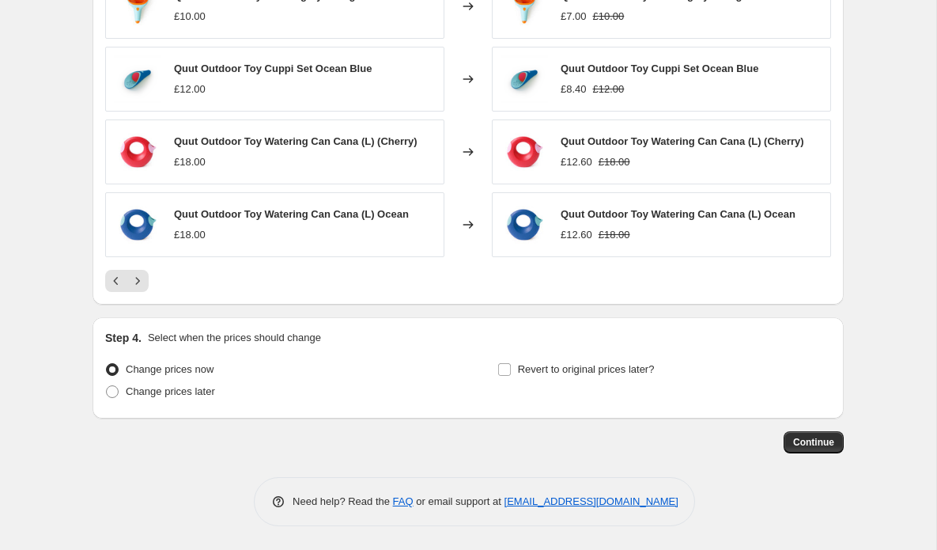
scroll to position [1368, 0]
drag, startPoint x: 115, startPoint y: 394, endPoint x: 205, endPoint y: 388, distance: 89.6
click at [115, 394] on span at bounding box center [112, 391] width 13 height 13
click at [107, 386] on input "Change prices later" at bounding box center [106, 385] width 1 height 1
radio input "true"
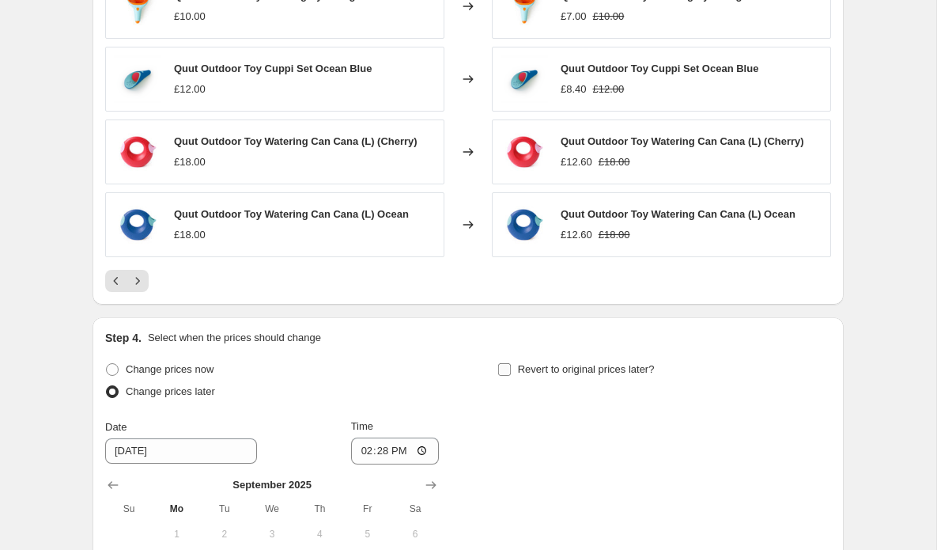
click at [506, 370] on input "Revert to original prices later?" at bounding box center [504, 369] width 13 height 13
checkbox input "true"
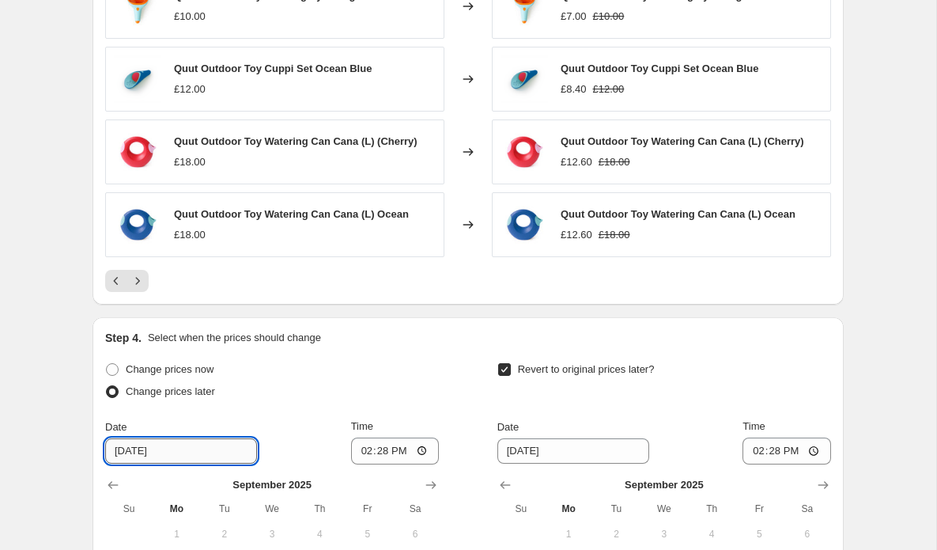
click at [131, 453] on input "[DATE]" at bounding box center [181, 450] width 152 height 25
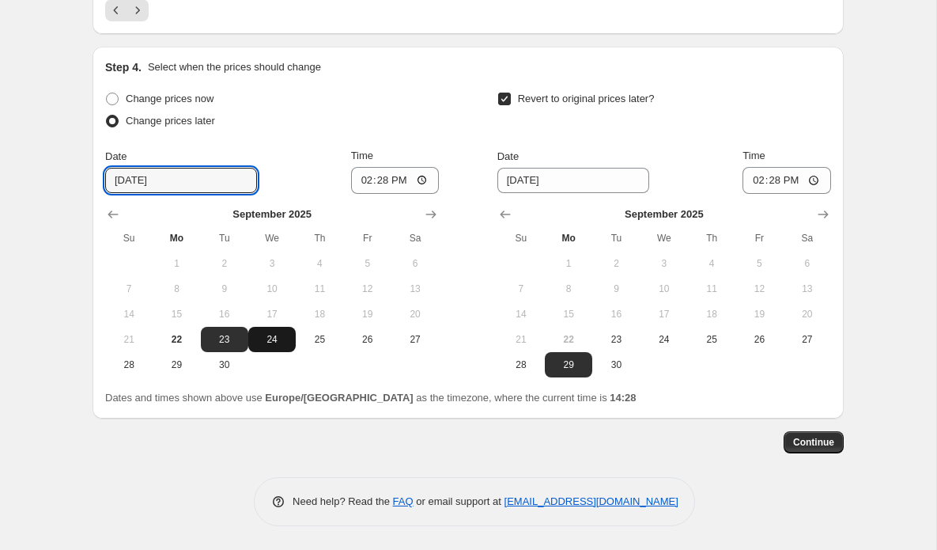
scroll to position [1640, 0]
click at [275, 342] on span "24" at bounding box center [272, 339] width 35 height 13
type input "[DATE]"
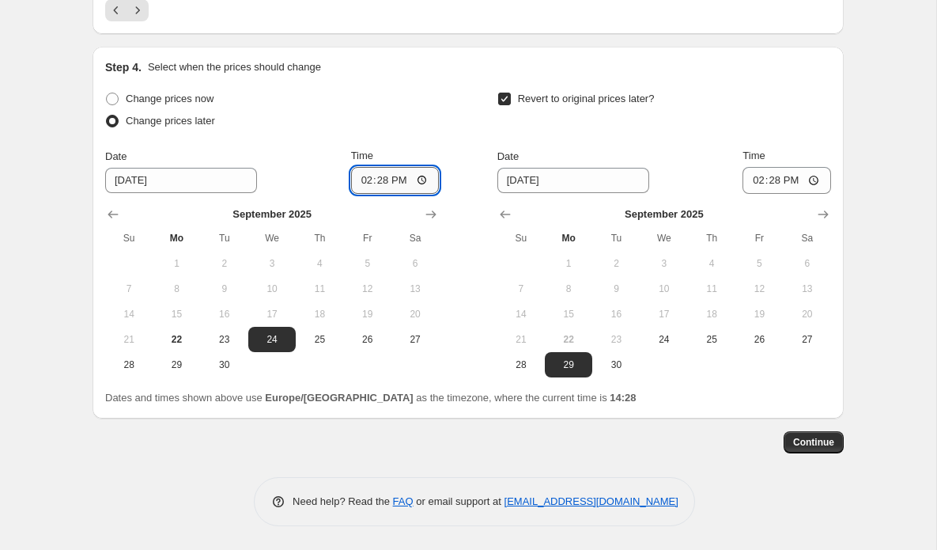
click at [404, 180] on input "14:28" at bounding box center [395, 180] width 89 height 27
click at [427, 185] on input "07:28" at bounding box center [395, 180] width 89 height 27
type input "07:00"
click at [793, 180] on input "14:28" at bounding box center [787, 180] width 89 height 27
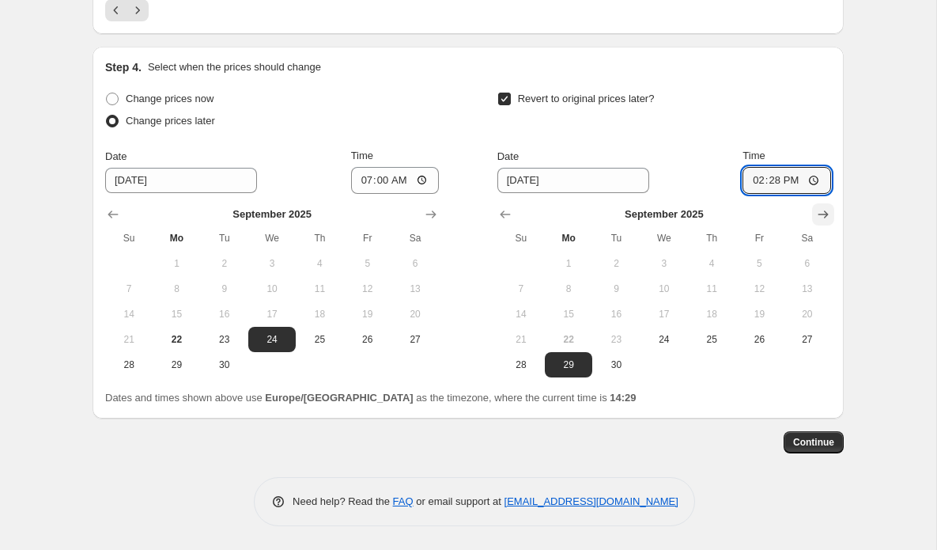
click at [824, 214] on icon "Show next month, October 2025" at bounding box center [824, 214] width 10 height 8
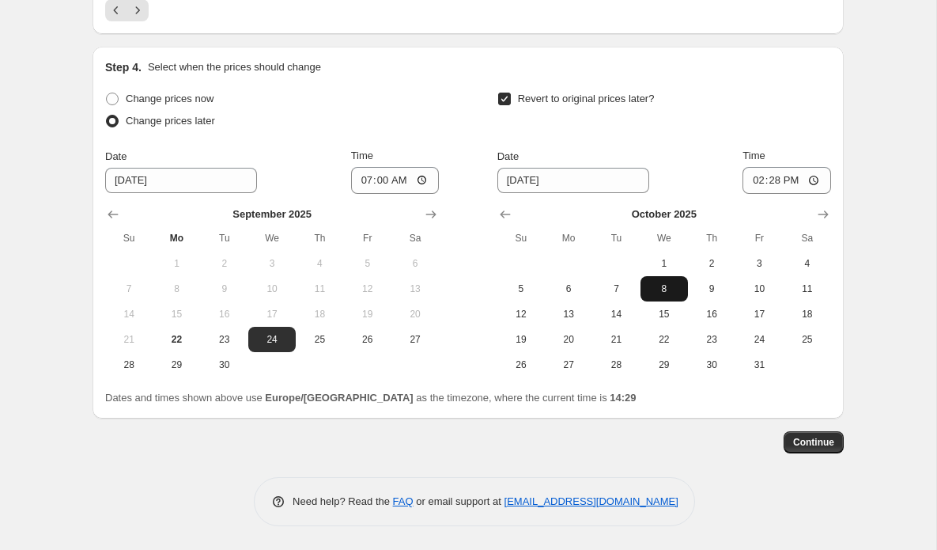
drag, startPoint x: 666, startPoint y: 290, endPoint x: 652, endPoint y: 282, distance: 16.3
click at [665, 290] on span "8" at bounding box center [664, 288] width 35 height 13
type input "[DATE]"
click at [790, 182] on input "14:28" at bounding box center [787, 180] width 89 height 27
click at [812, 187] on input "23:28" at bounding box center [787, 180] width 89 height 27
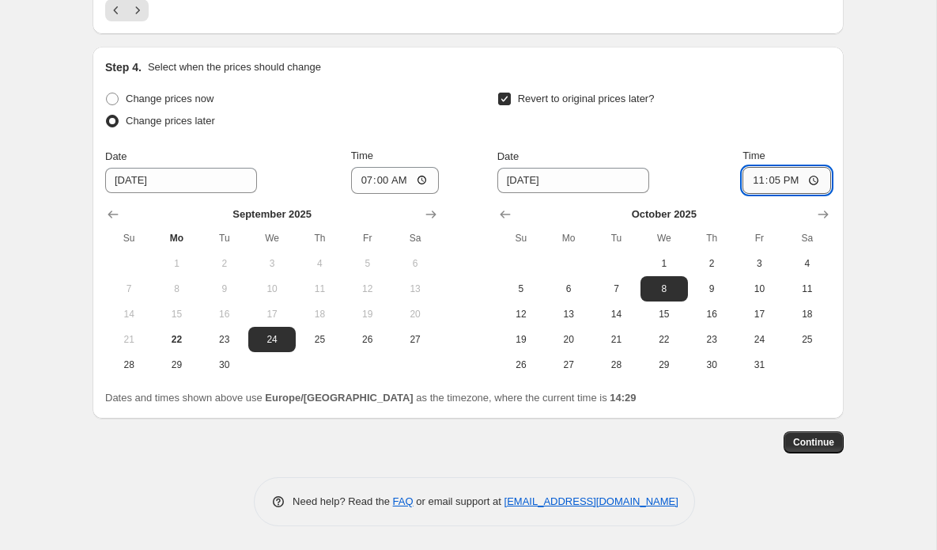
type input "23:58"
type input "23:59"
click at [813, 445] on span "Continue" at bounding box center [813, 442] width 41 height 13
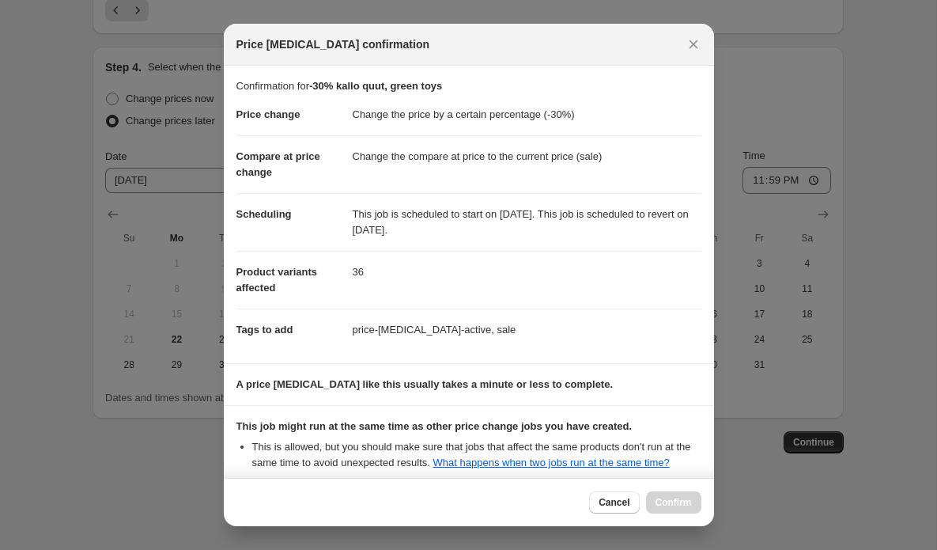
drag, startPoint x: 609, startPoint y: 505, endPoint x: 430, endPoint y: 395, distance: 210.6
click at [604, 503] on span "Cancel" at bounding box center [614, 502] width 31 height 13
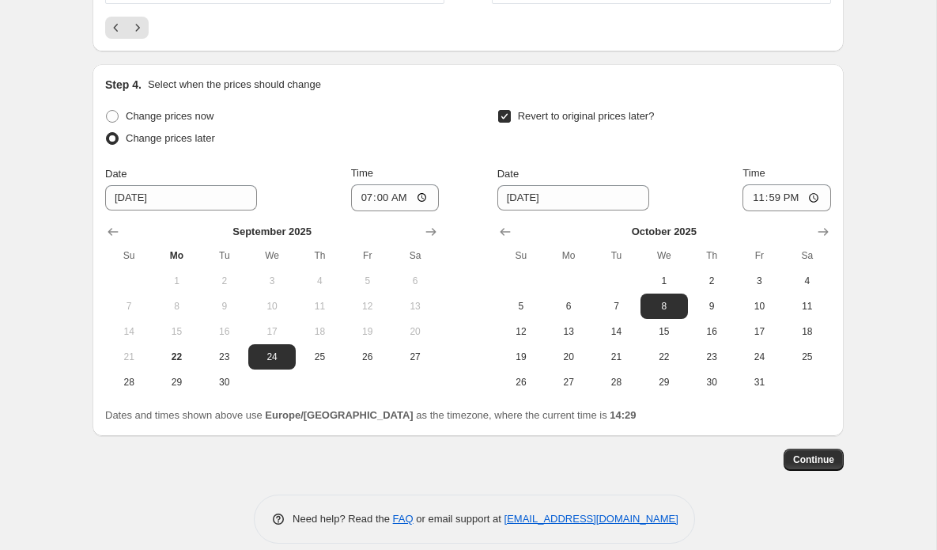
scroll to position [1635, 0]
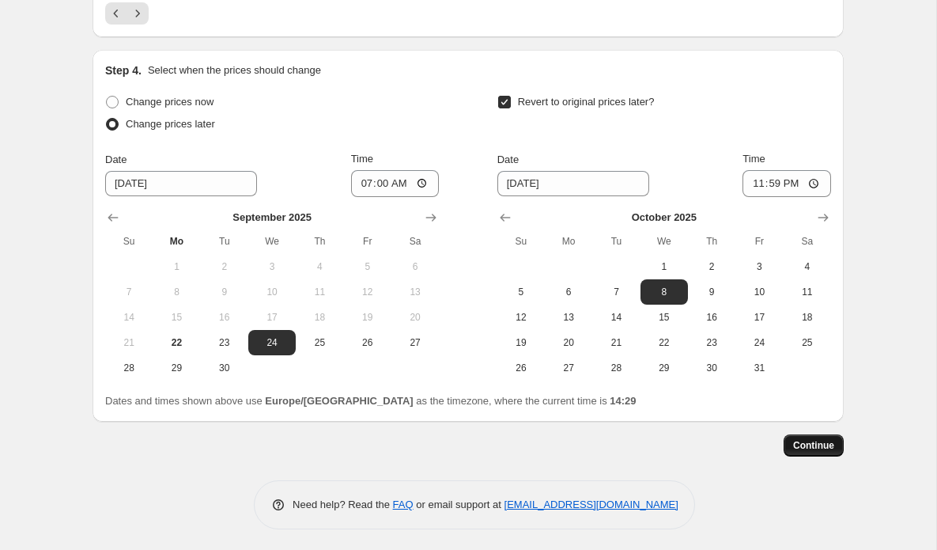
click at [823, 450] on span "Continue" at bounding box center [813, 445] width 41 height 13
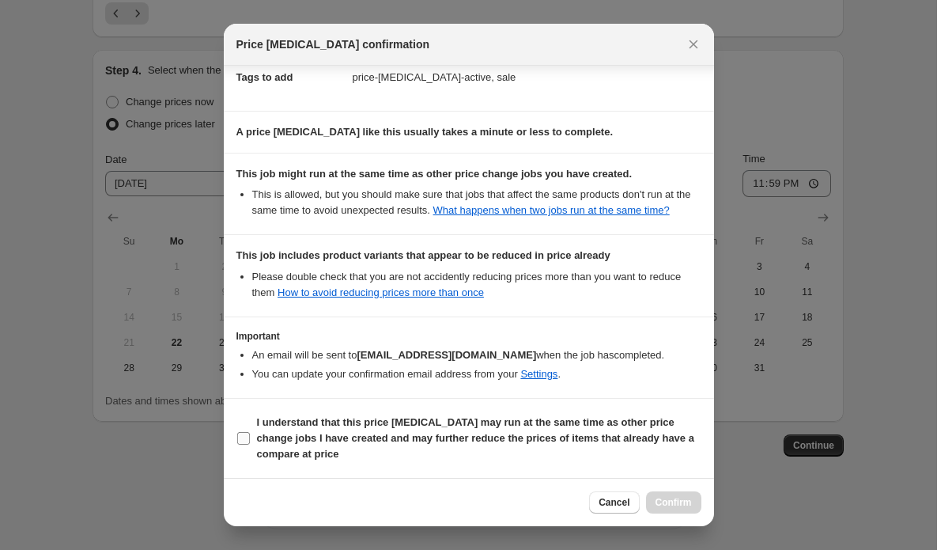
scroll to position [268, 0]
click at [237, 437] on input "I understand that this price [MEDICAL_DATA] may run at the same time as other p…" at bounding box center [243, 438] width 13 height 13
checkbox input "true"
click at [677, 498] on span "Confirm" at bounding box center [674, 502] width 36 height 13
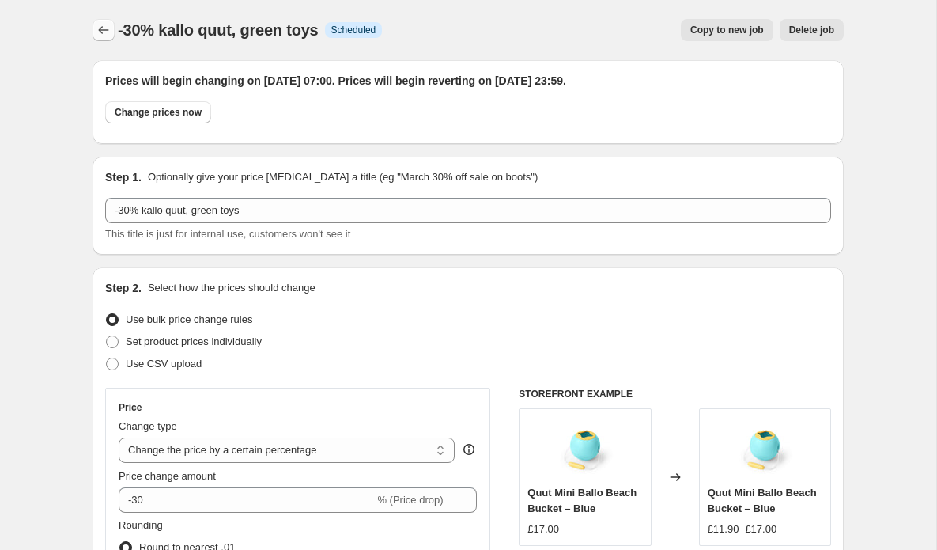
click at [101, 29] on icon "Price change jobs" at bounding box center [104, 30] width 16 height 16
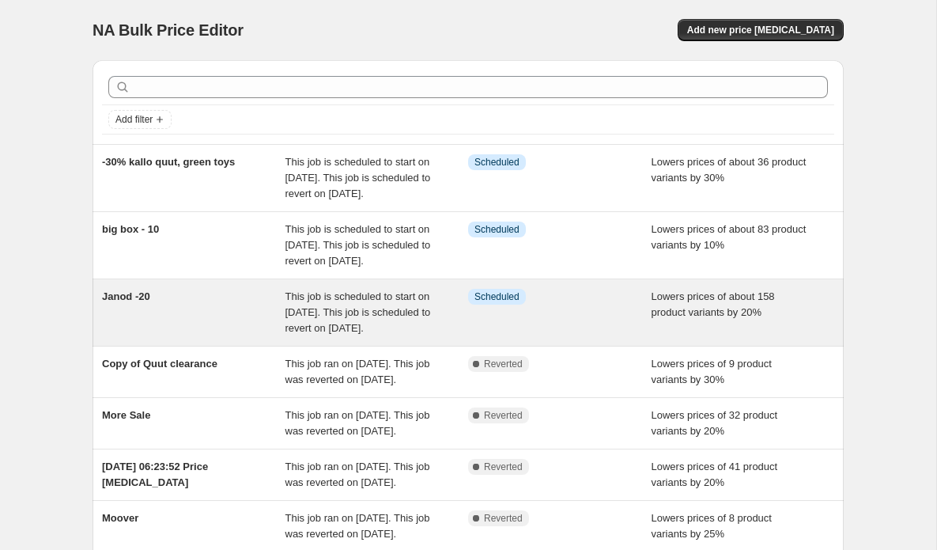
click at [305, 334] on span "This job is scheduled to start on [DATE]. This job is scheduled to revert on [D…" at bounding box center [359, 312] width 146 height 44
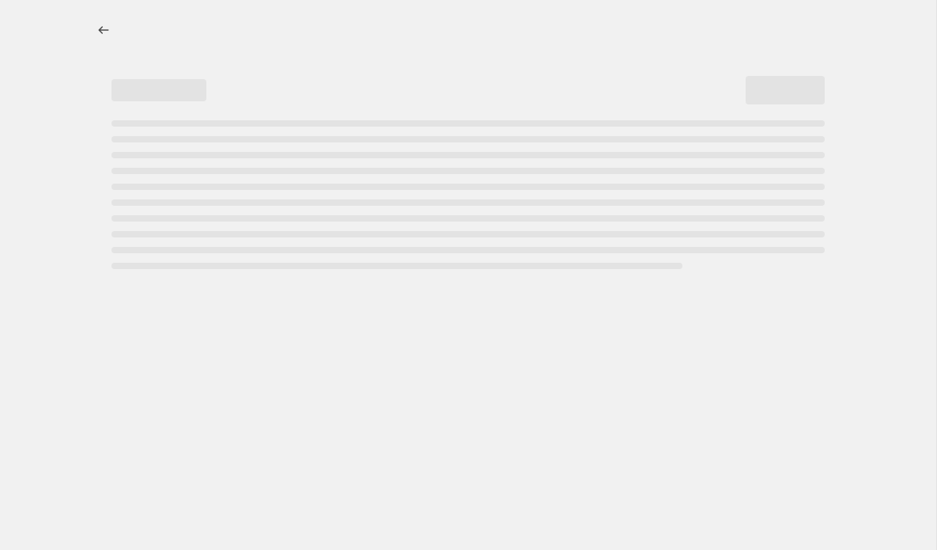
select select "percentage"
select select "vendor"
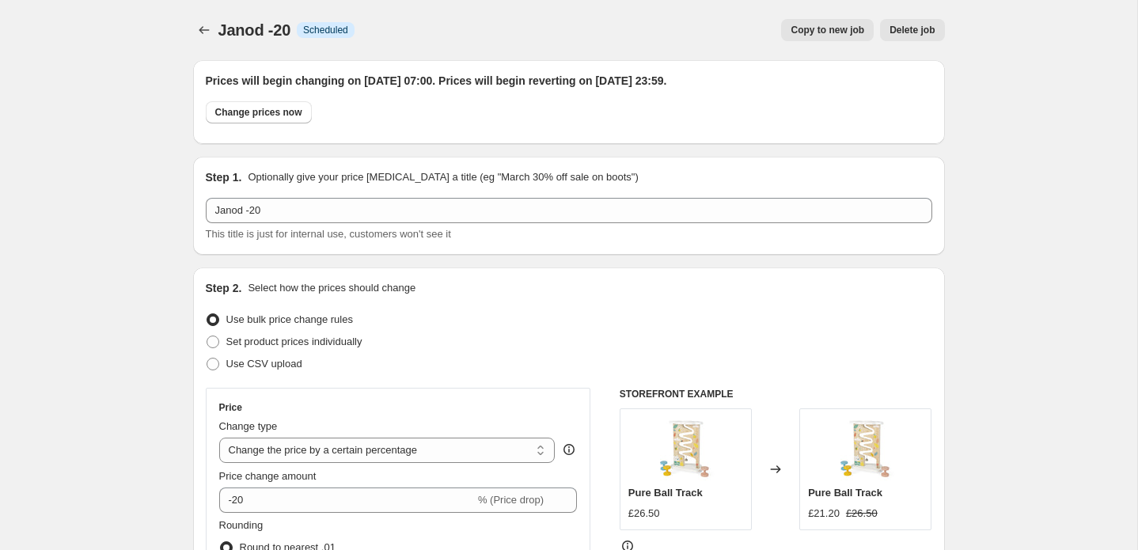
click at [665, 21] on div "Copy to new job Delete job" at bounding box center [655, 30] width 577 height 22
drag, startPoint x: 876, startPoint y: 164, endPoint x: 855, endPoint y: 163, distance: 21.4
click at [876, 164] on div "Step 1. Optionally give your price [MEDICAL_DATA] a title (eg "March 30% off sa…" at bounding box center [568, 206] width 751 height 98
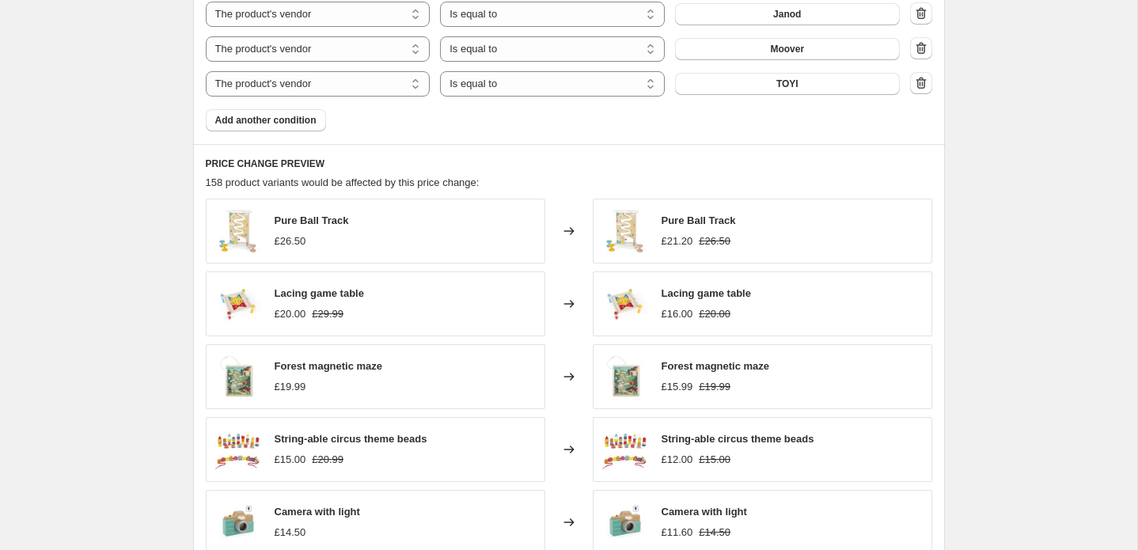
scroll to position [1125, 0]
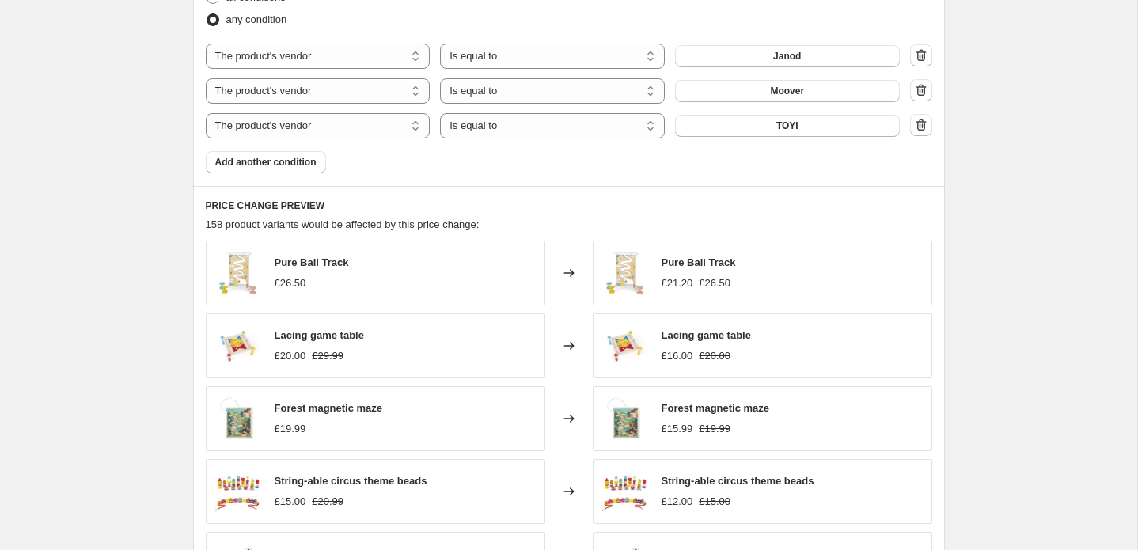
click at [937, 237] on div "Janod -20. This page is ready Janod -20 Info Scheduled Copy to new job Delete j…" at bounding box center [568, 17] width 1137 height 2285
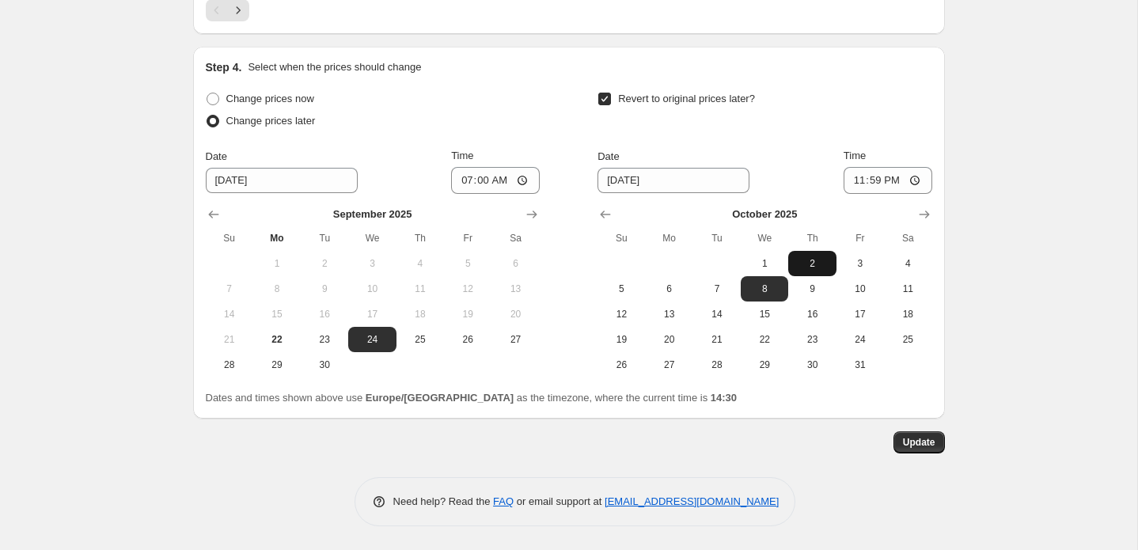
scroll to position [1736, 0]
click at [935, 447] on button "Update" at bounding box center [918, 442] width 51 height 22
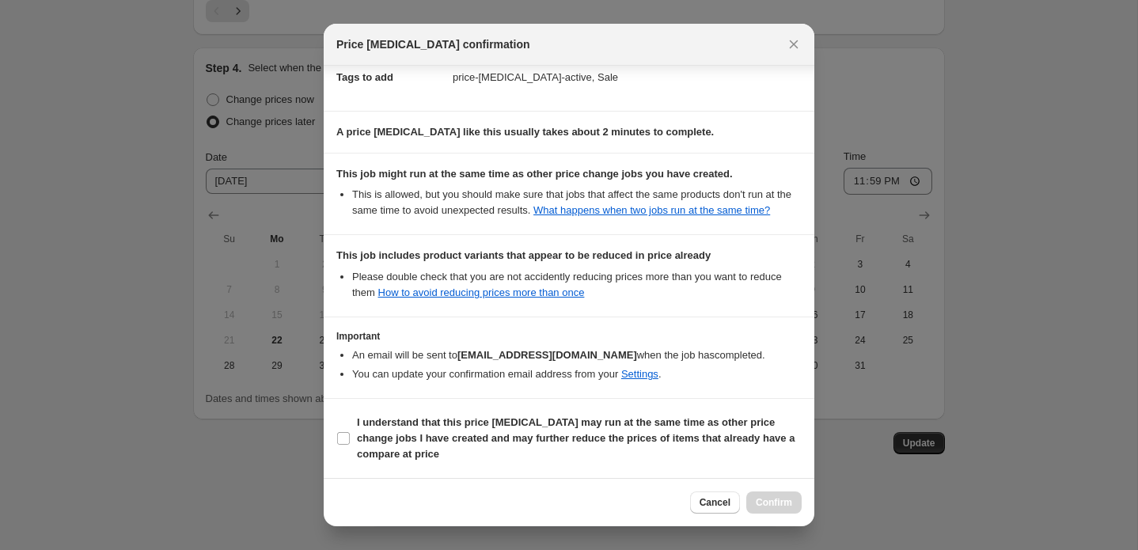
scroll to position [268, 0]
click at [343, 445] on input "I understand that this price [MEDICAL_DATA] may run at the same time as other p…" at bounding box center [343, 438] width 13 height 13
checkbox input "true"
click at [773, 506] on span "Confirm" at bounding box center [773, 502] width 36 height 13
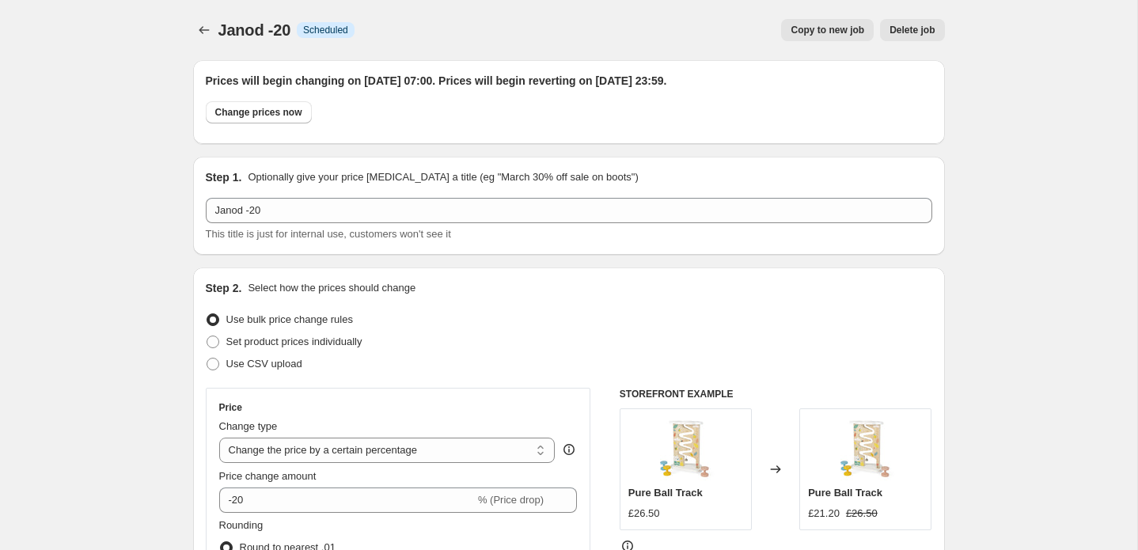
scroll to position [0, 0]
click at [202, 36] on icon "Price change jobs" at bounding box center [204, 30] width 16 height 16
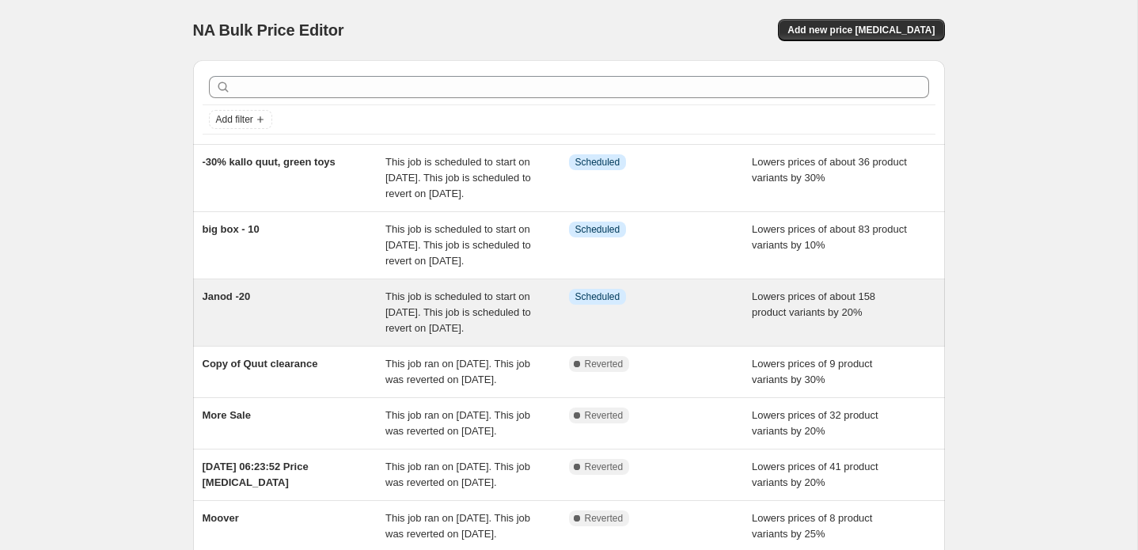
click at [271, 336] on div "Janod -20" at bounding box center [295, 312] width 184 height 47
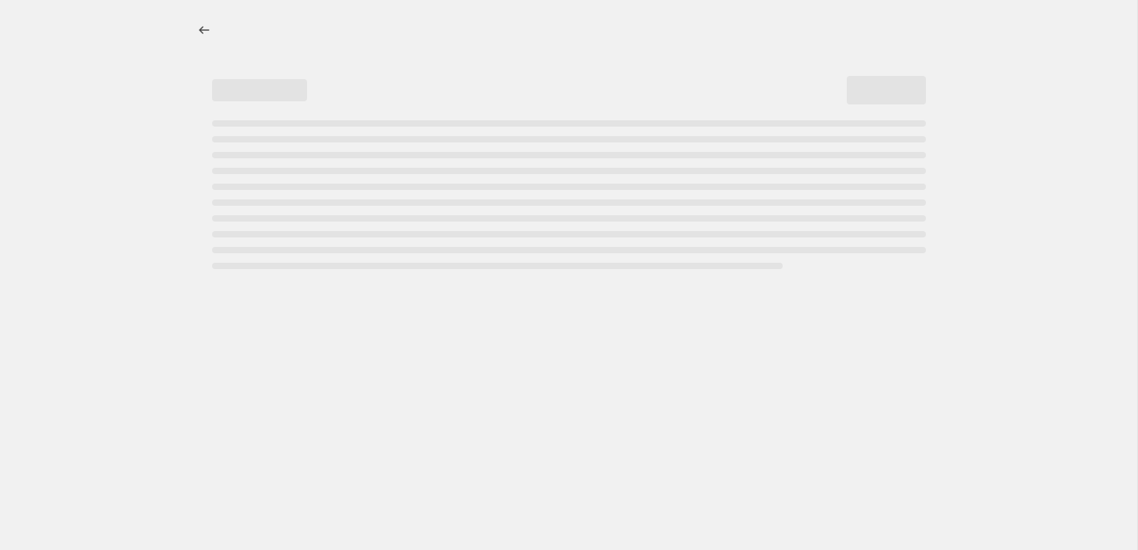
select select "percentage"
select select "vendor"
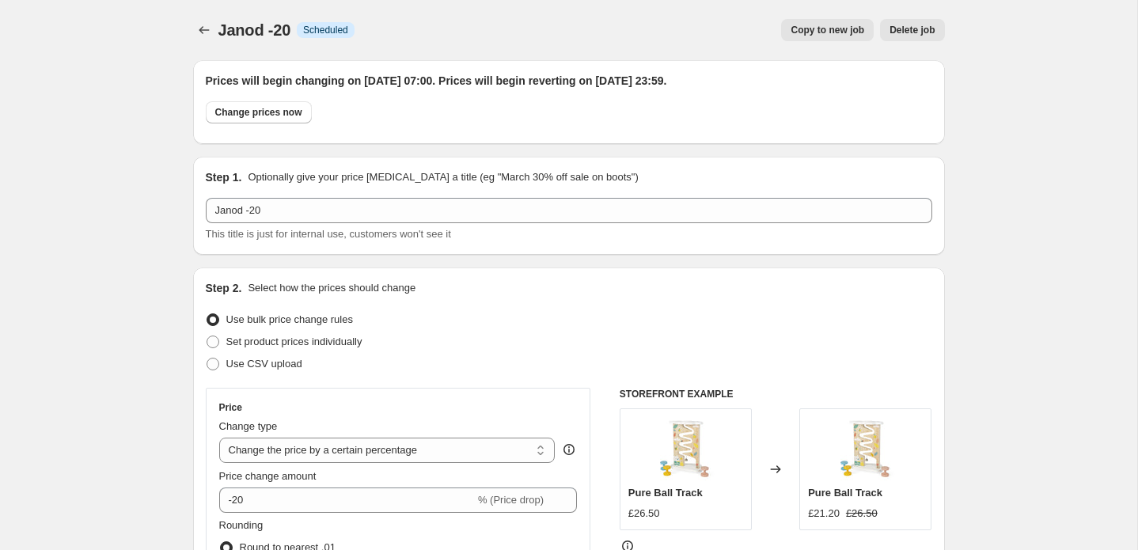
drag, startPoint x: 1002, startPoint y: 229, endPoint x: 994, endPoint y: 212, distance: 18.4
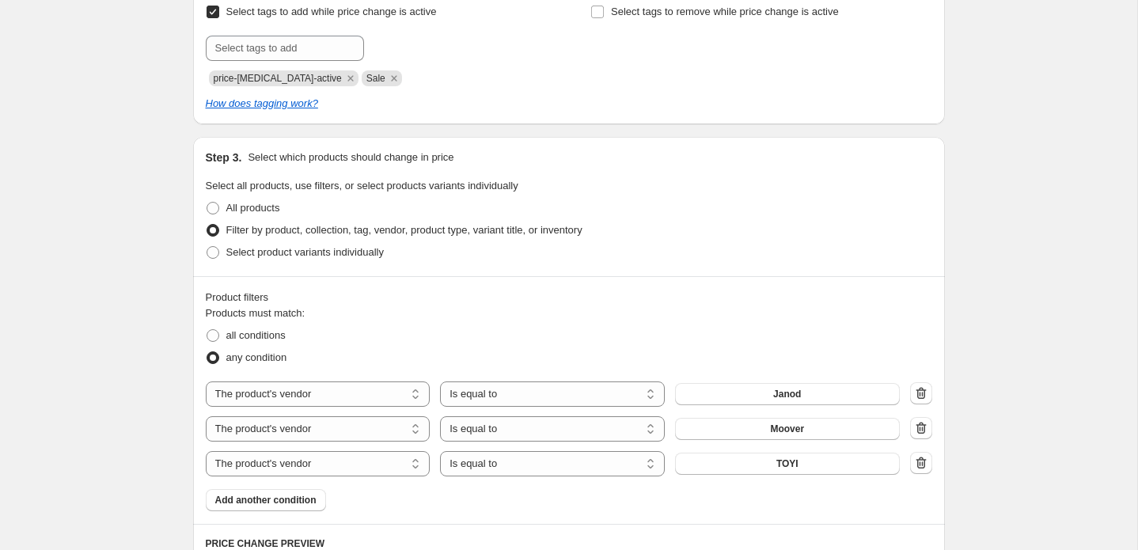
scroll to position [940, 0]
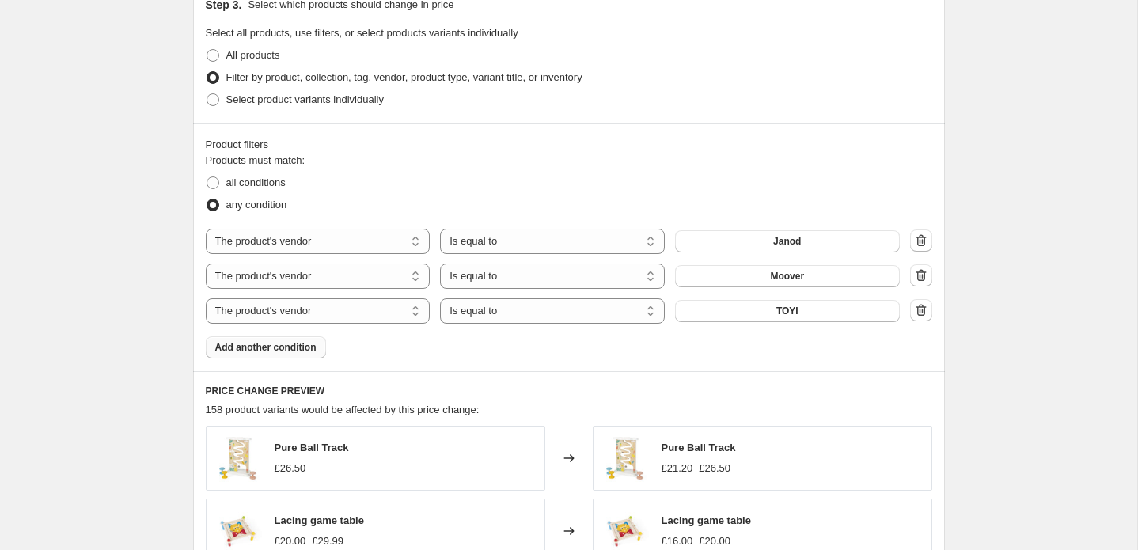
click at [271, 354] on button "Add another condition" at bounding box center [266, 347] width 120 height 22
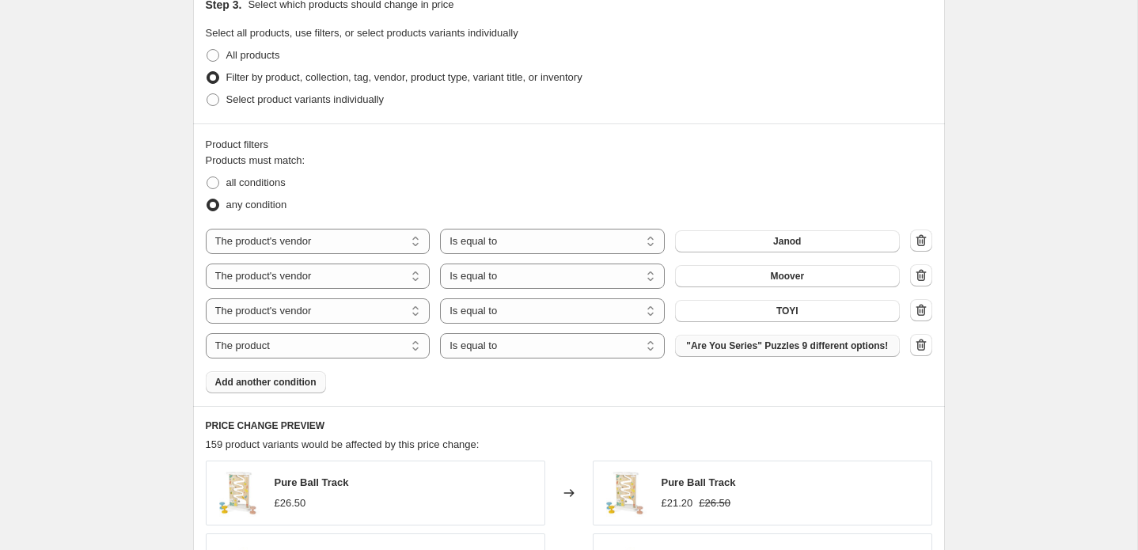
click at [729, 352] on span ""Are You Series" Puzzles 9 different options!" at bounding box center [787, 345] width 202 height 13
select select "vendor"
click at [761, 345] on button "1973" at bounding box center [787, 346] width 225 height 22
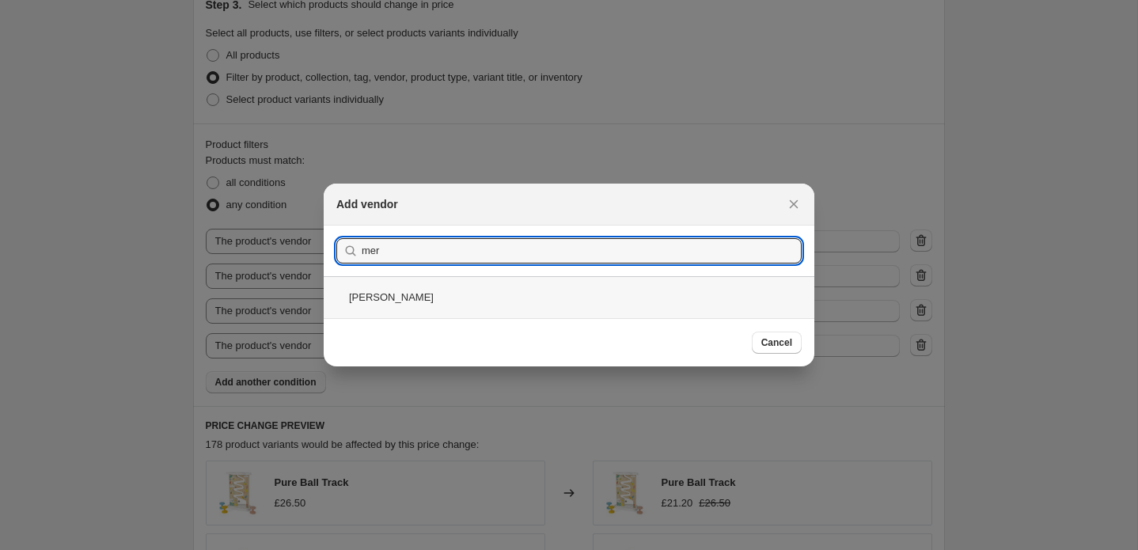
type input "mer"
click at [397, 303] on div "[PERSON_NAME]" at bounding box center [569, 297] width 490 height 42
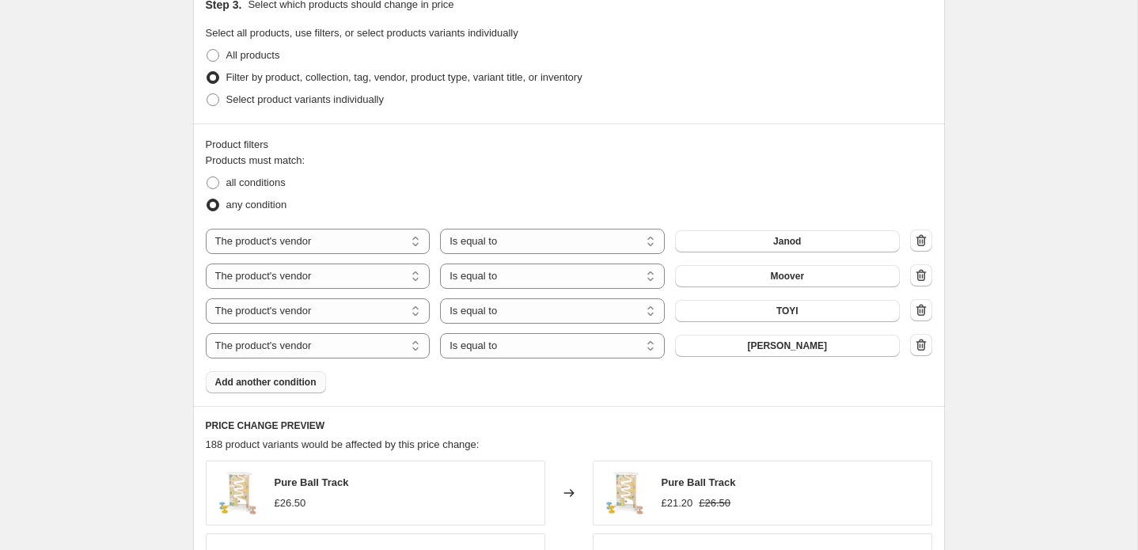
click at [262, 382] on span "Add another condition" at bounding box center [265, 382] width 101 height 13
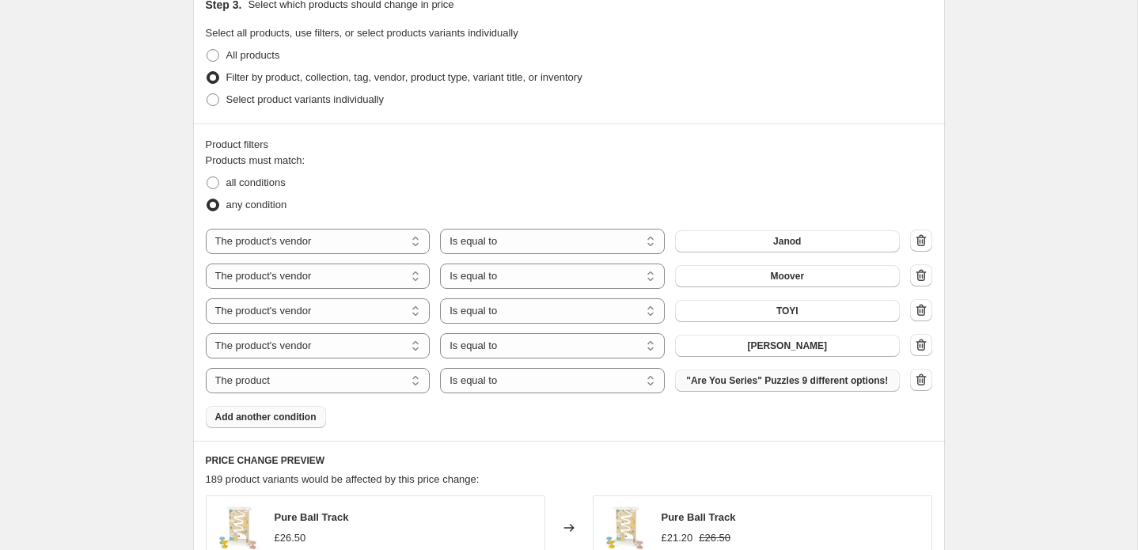
click at [728, 387] on span ""Are You Series" Puzzles 9 different options!" at bounding box center [787, 380] width 202 height 13
select select "vendor"
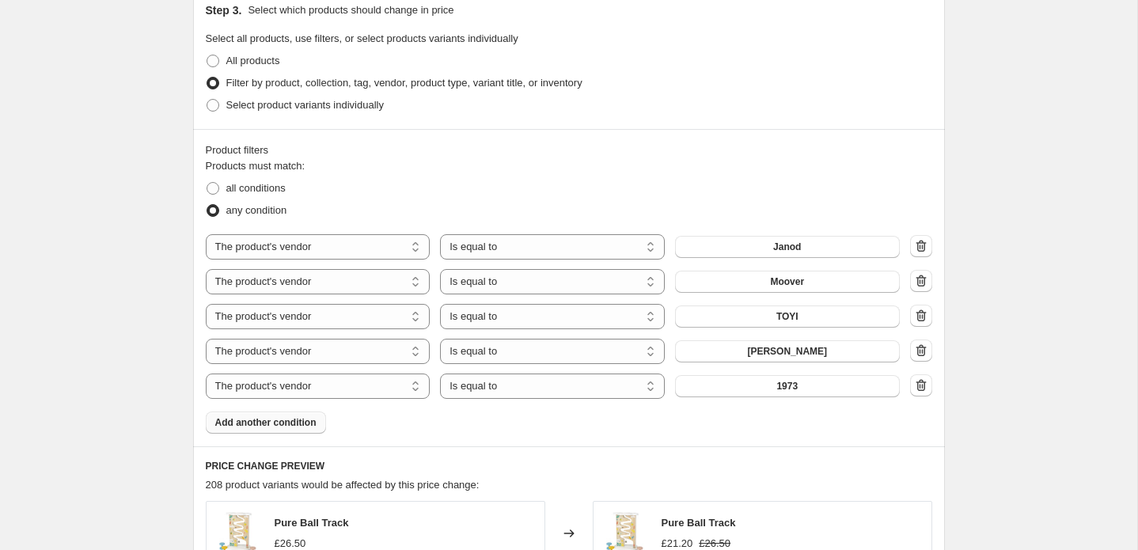
scroll to position [929, 0]
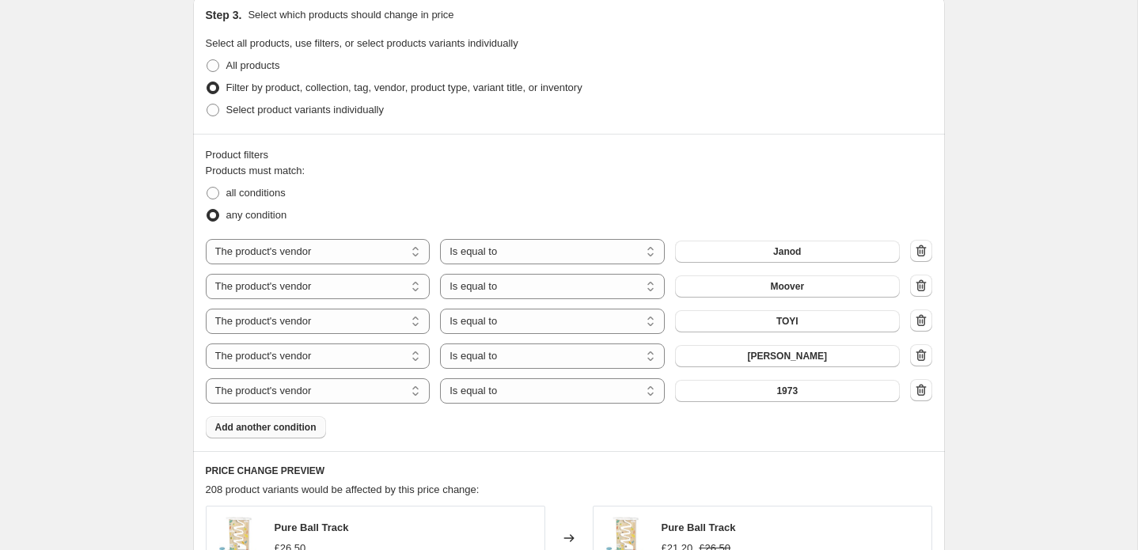
click at [245, 430] on span "Add another condition" at bounding box center [265, 427] width 101 height 13
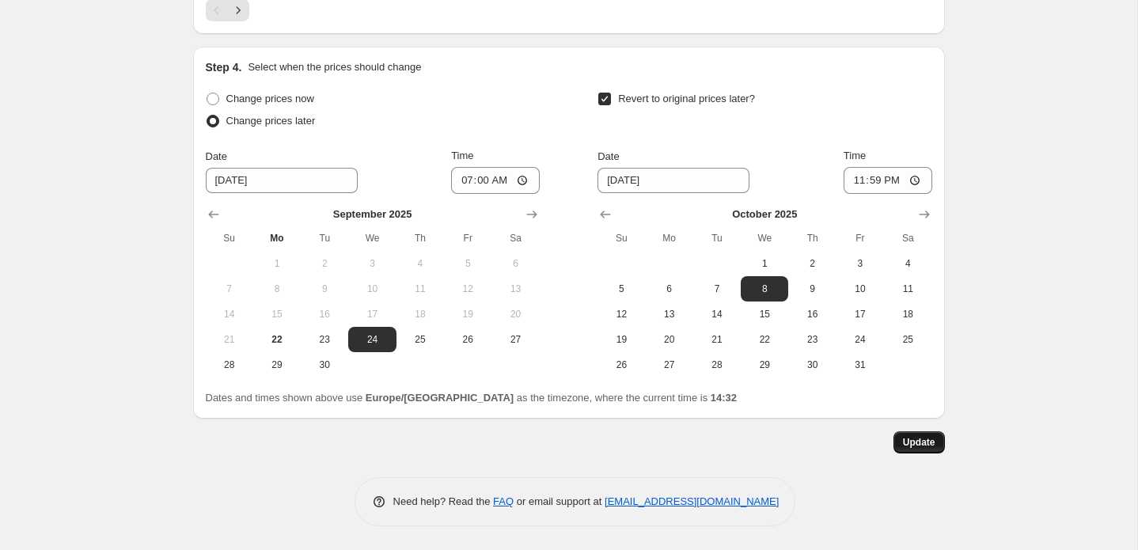
scroll to position [1850, 0]
click at [912, 439] on span "Update" at bounding box center [919, 442] width 32 height 13
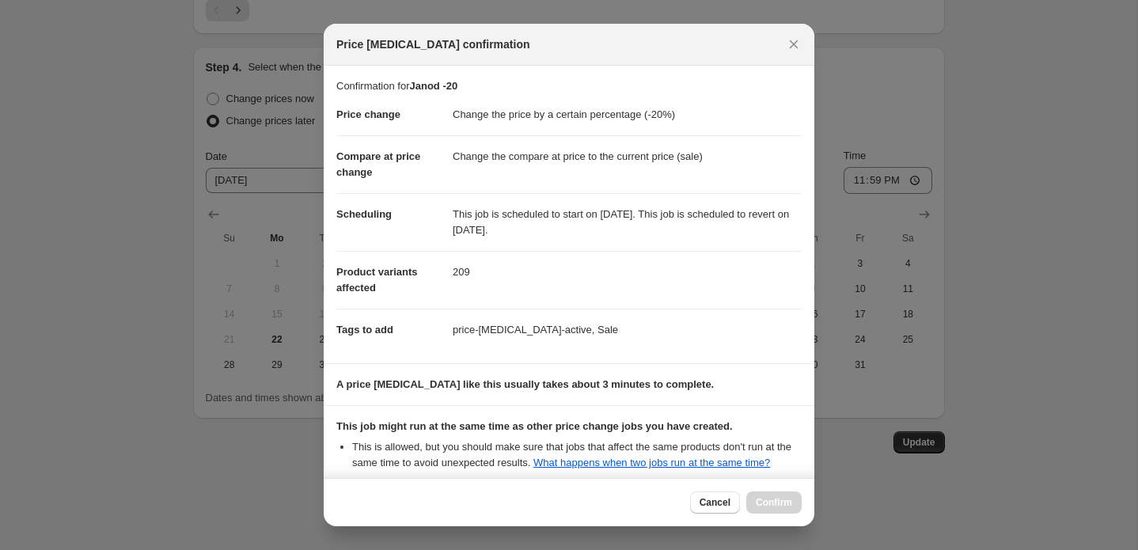
click at [114, 320] on div at bounding box center [569, 275] width 1138 height 550
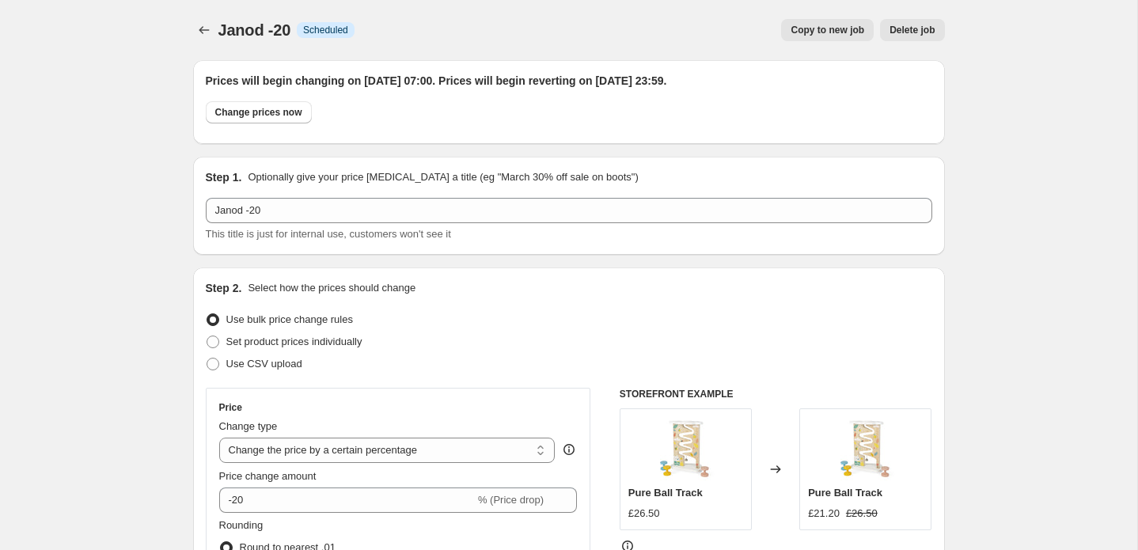
scroll to position [0, 0]
click at [208, 30] on icon "Price change jobs" at bounding box center [204, 30] width 16 height 16
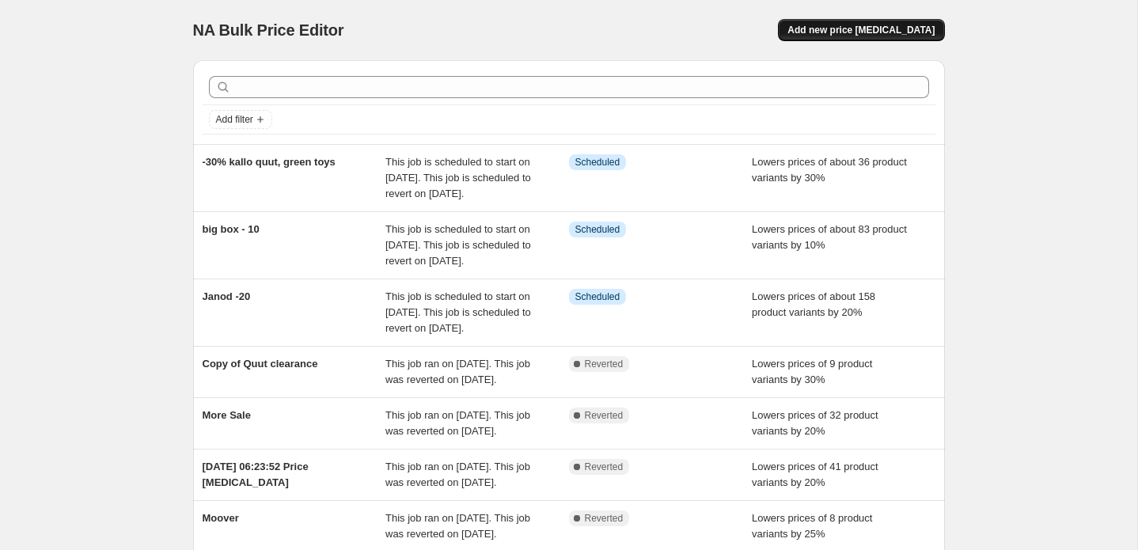
click at [846, 36] on button "Add new price [MEDICAL_DATA]" at bounding box center [861, 30] width 166 height 22
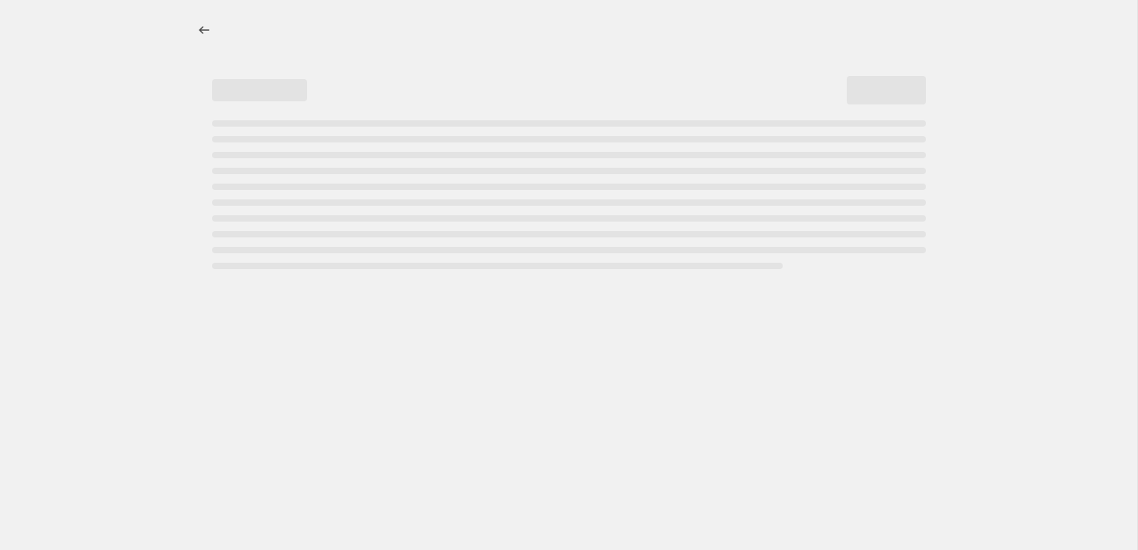
select select "percentage"
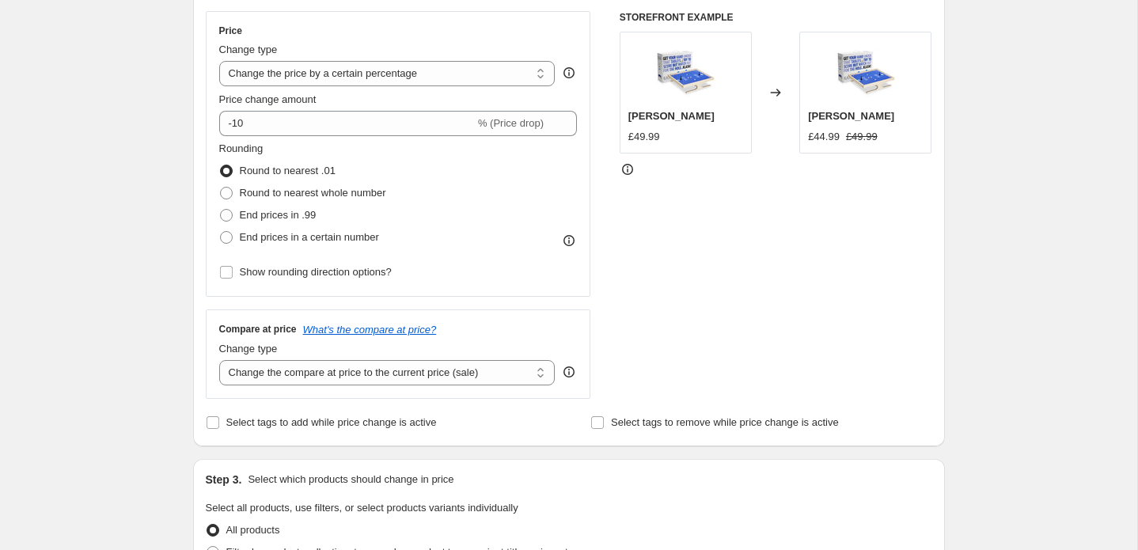
scroll to position [257, 0]
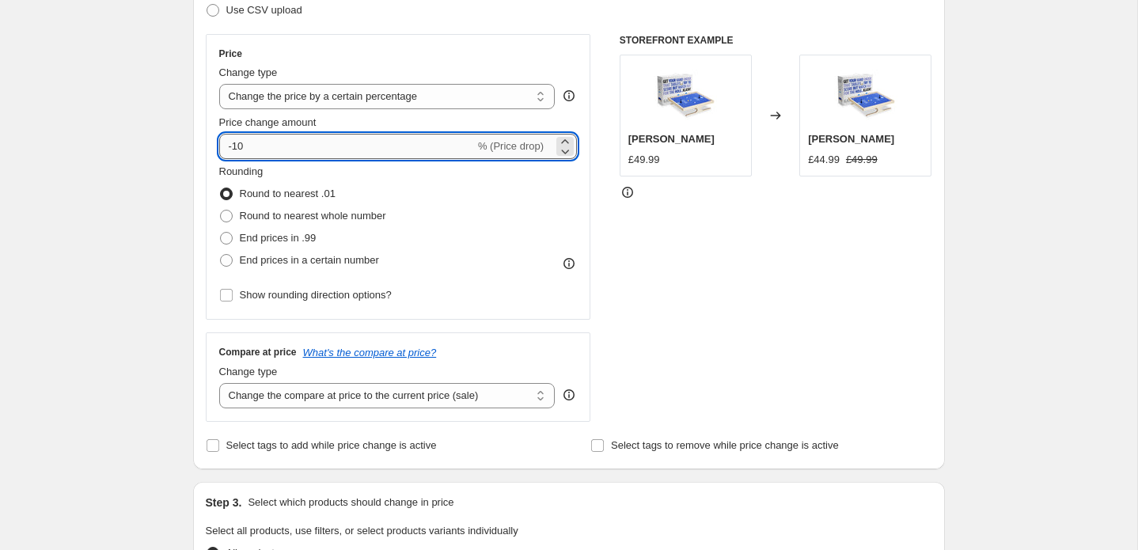
click at [304, 148] on input "-10" at bounding box center [347, 146] width 256 height 25
type input "-1"
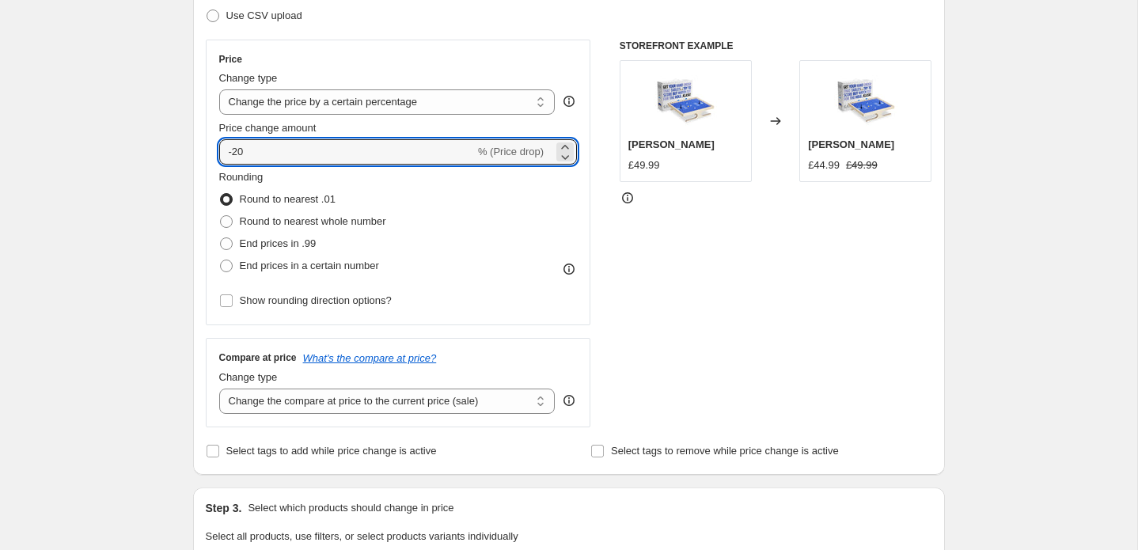
type input "-20"
click at [634, 244] on div "STOREFRONT EXAMPLE [PERSON_NAME] £49.99 Changed to [PERSON_NAME] £44.99 £49.99" at bounding box center [775, 234] width 312 height 388
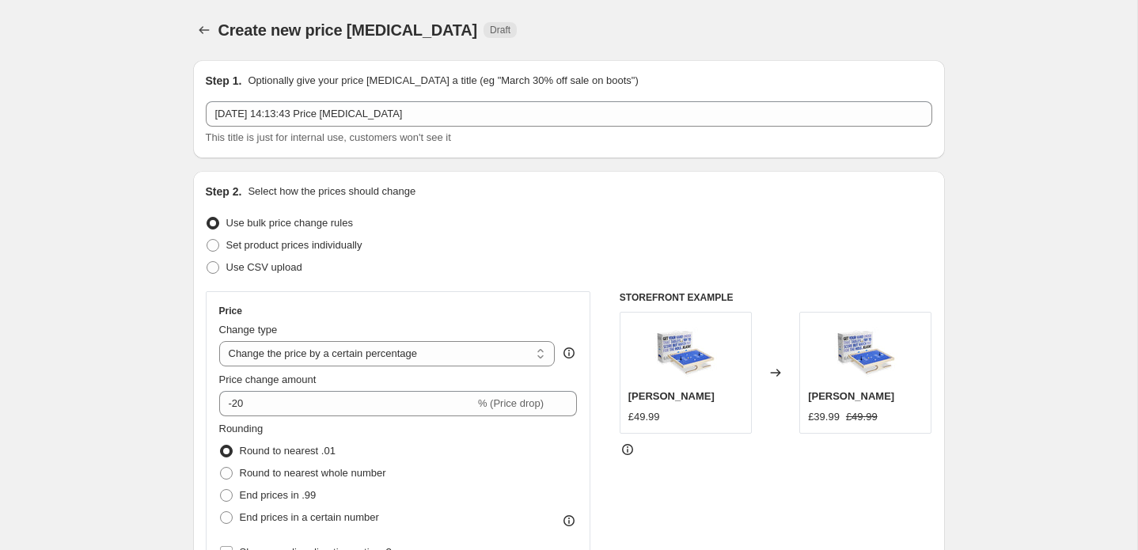
scroll to position [0, 0]
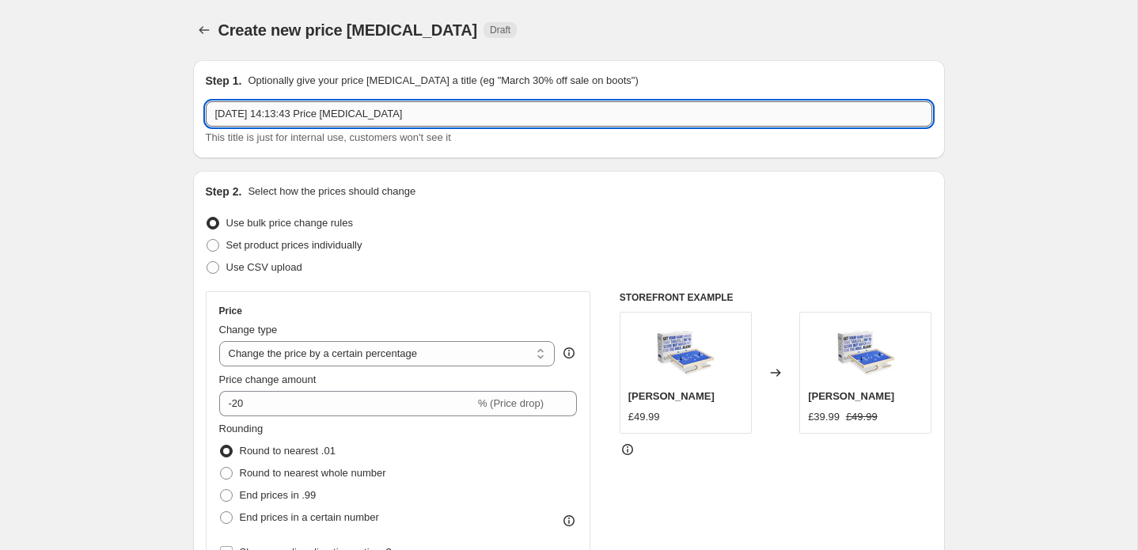
click at [279, 119] on input "[DATE] 14:13:43 Price [MEDICAL_DATA]" at bounding box center [569, 113] width 726 height 25
drag, startPoint x: 378, startPoint y: 108, endPoint x: 162, endPoint y: 103, distance: 216.0
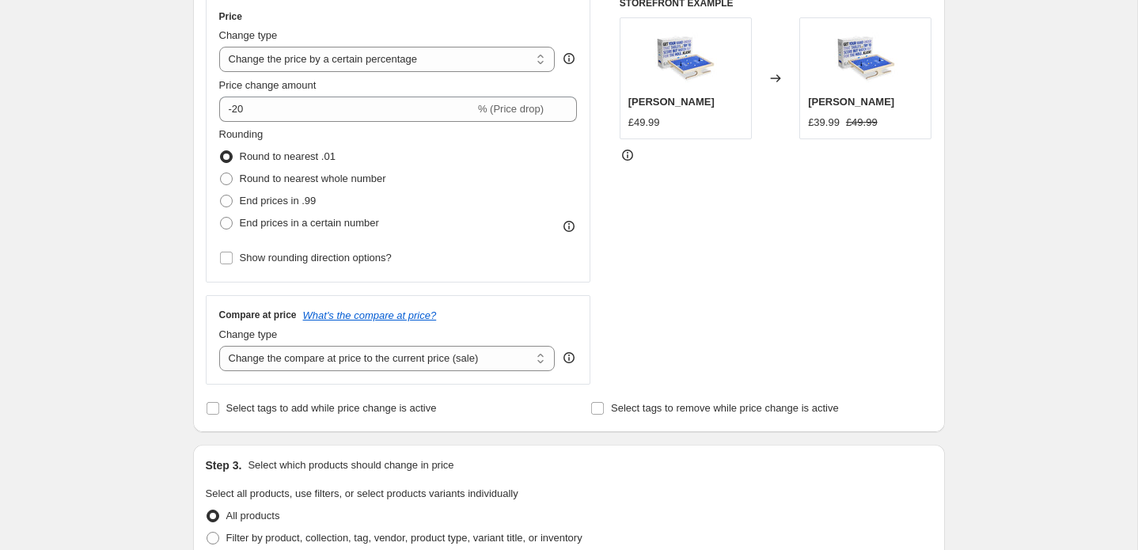
scroll to position [334, 0]
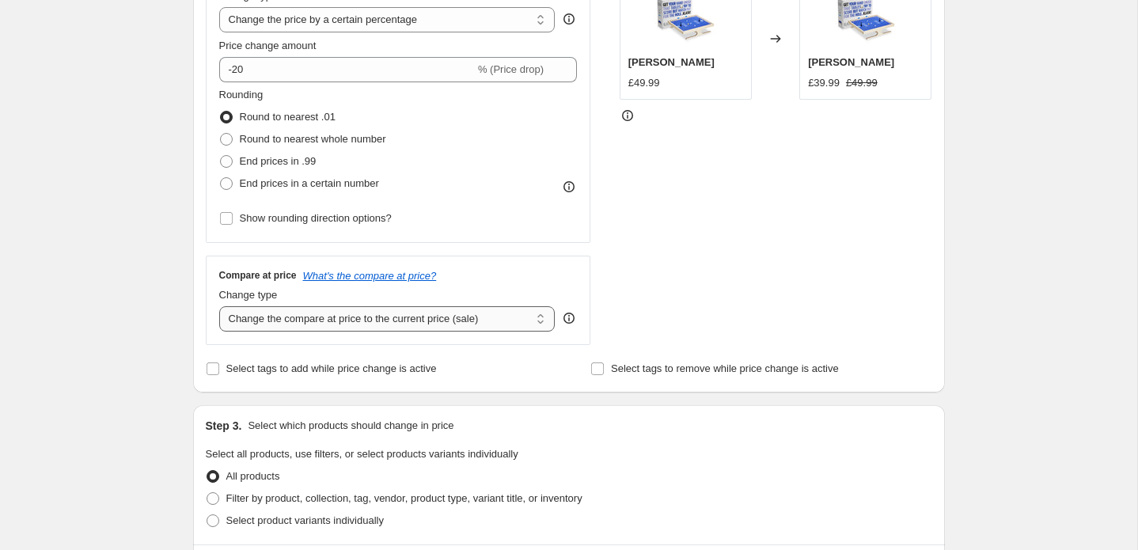
type input "Bon ton - soft toys"
click at [218, 369] on input "Select tags to add while price change is active" at bounding box center [212, 368] width 13 height 13
checkbox input "true"
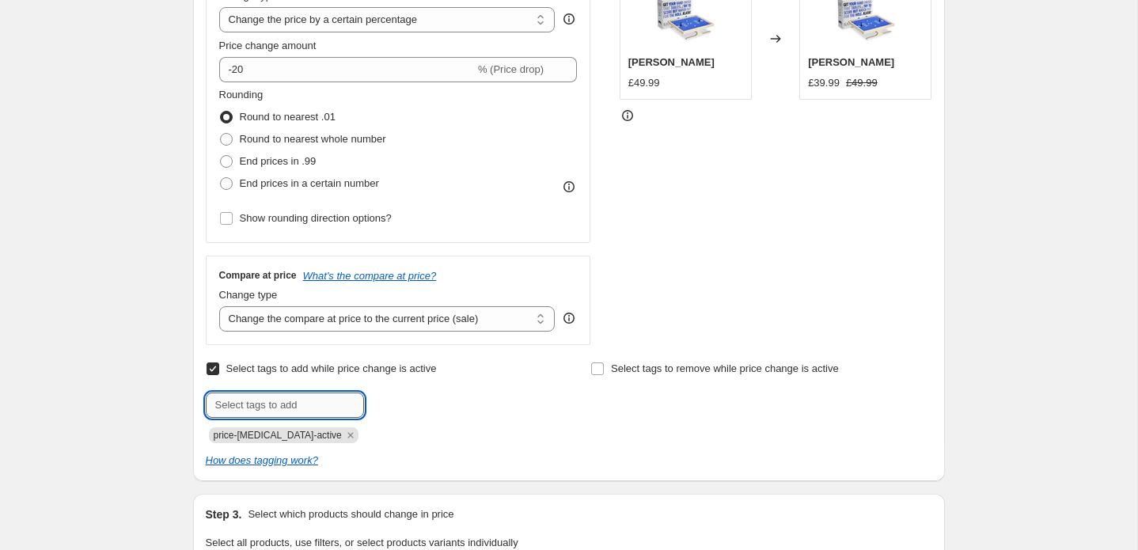
click at [249, 404] on input "text" at bounding box center [285, 404] width 158 height 25
type input "Sale"
click at [403, 407] on span "Sale" at bounding box center [408, 403] width 20 height 11
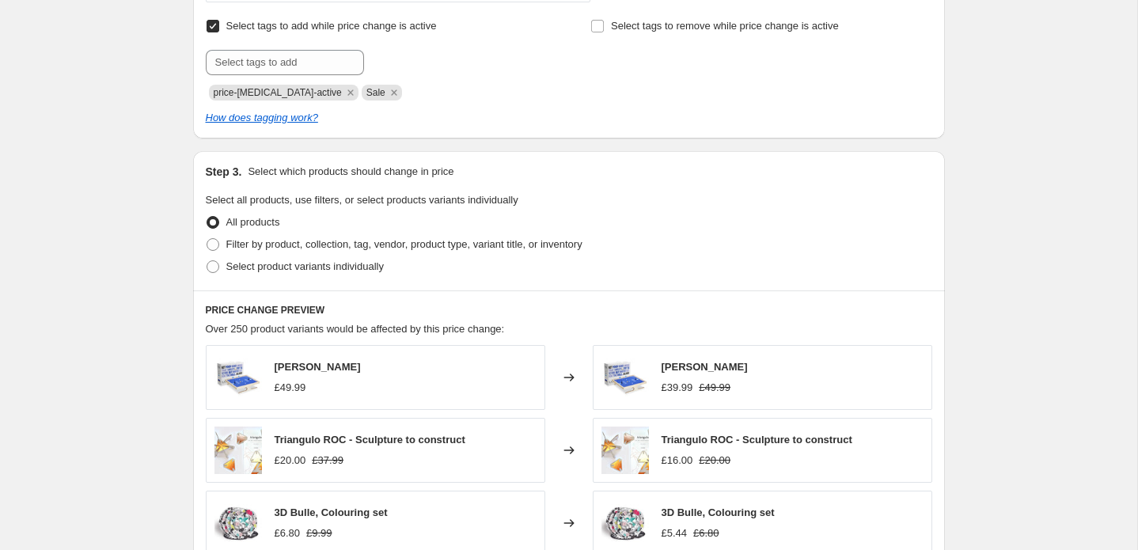
scroll to position [661, 0]
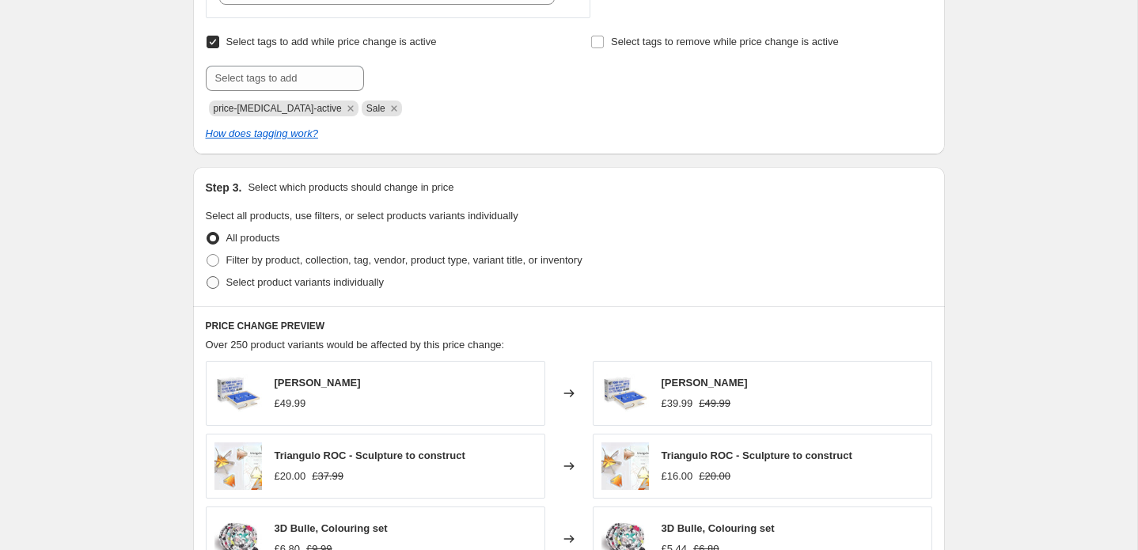
click at [355, 283] on span "Select product variants individually" at bounding box center [304, 282] width 157 height 12
click at [207, 277] on input "Select product variants individually" at bounding box center [206, 276] width 1 height 1
radio input "true"
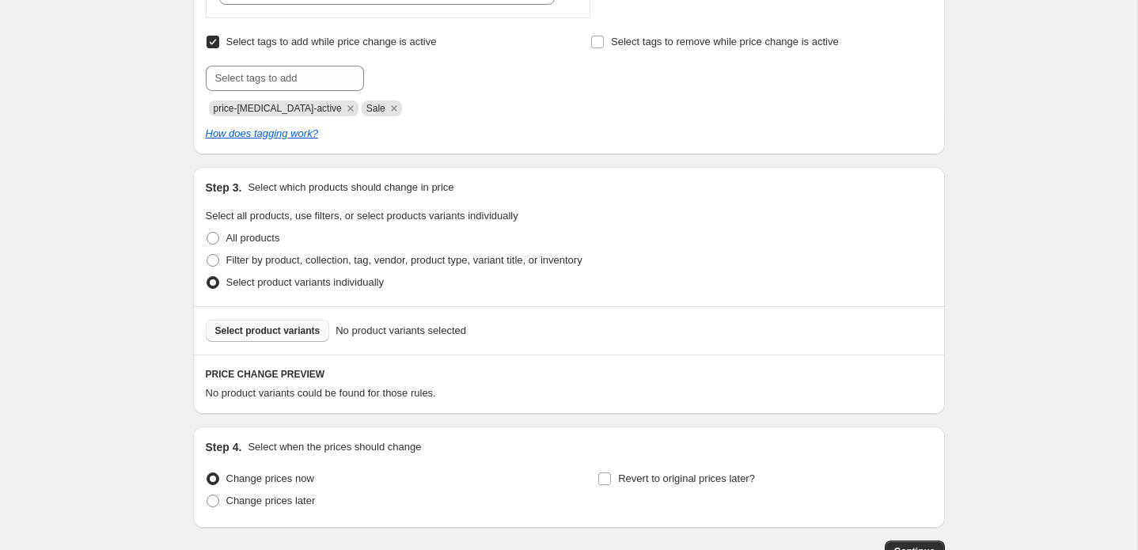
click at [256, 334] on span "Select product variants" at bounding box center [267, 330] width 105 height 13
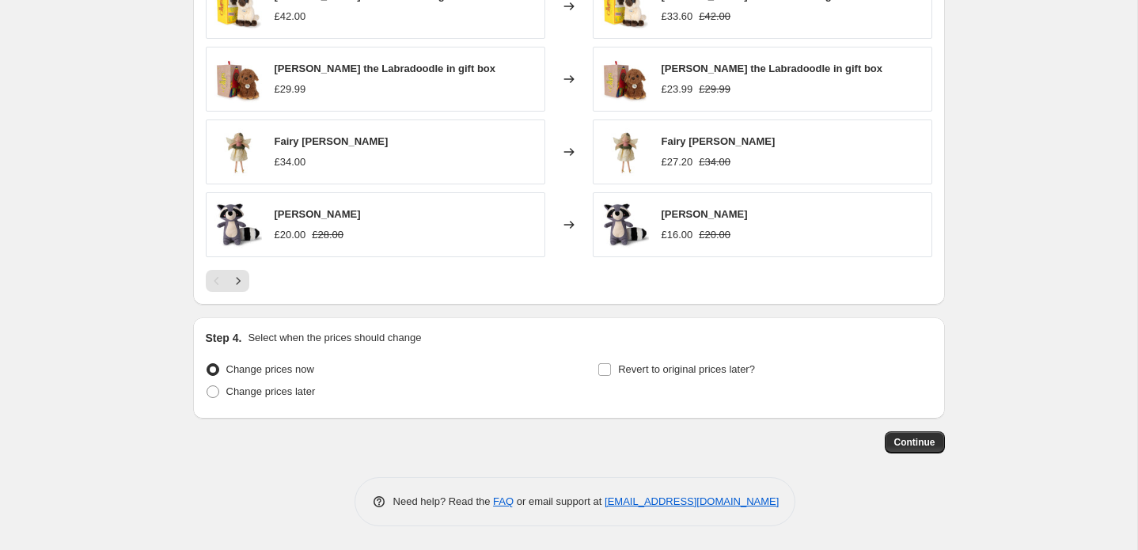
scroll to position [1168, 0]
click at [290, 392] on span "Change prices later" at bounding box center [270, 391] width 89 height 12
click at [207, 386] on input "Change prices later" at bounding box center [206, 385] width 1 height 1
radio input "true"
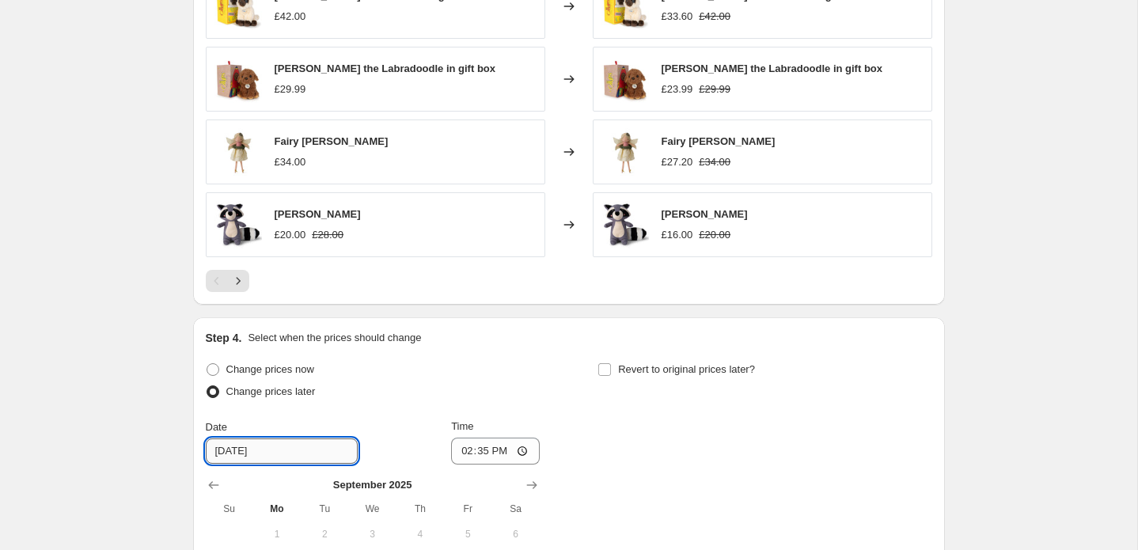
click at [290, 448] on input "[DATE]" at bounding box center [282, 450] width 152 height 25
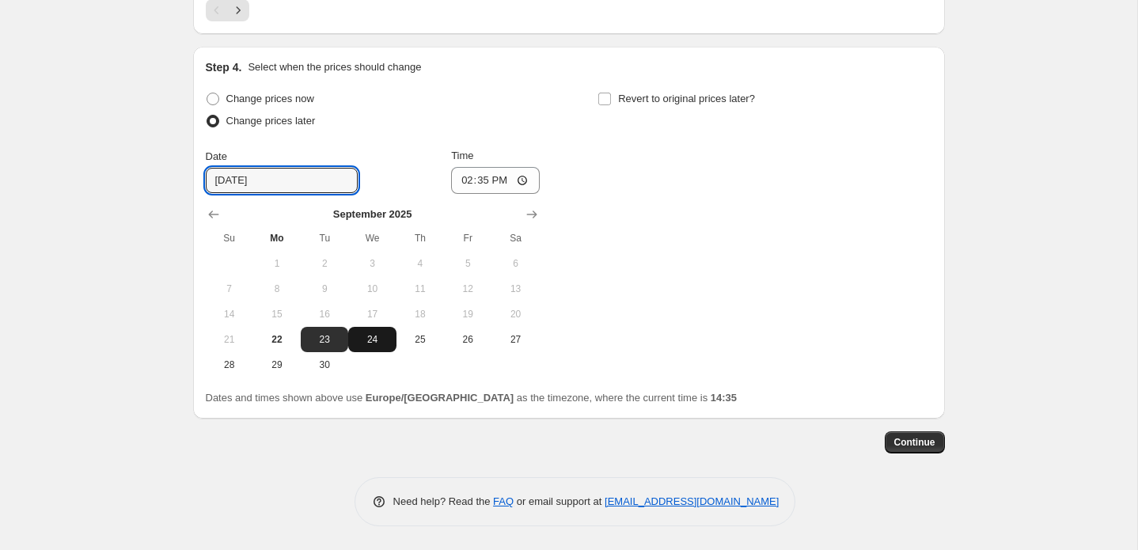
scroll to position [1441, 0]
click at [375, 342] on span "24" at bounding box center [371, 339] width 35 height 13
type input "[DATE]"
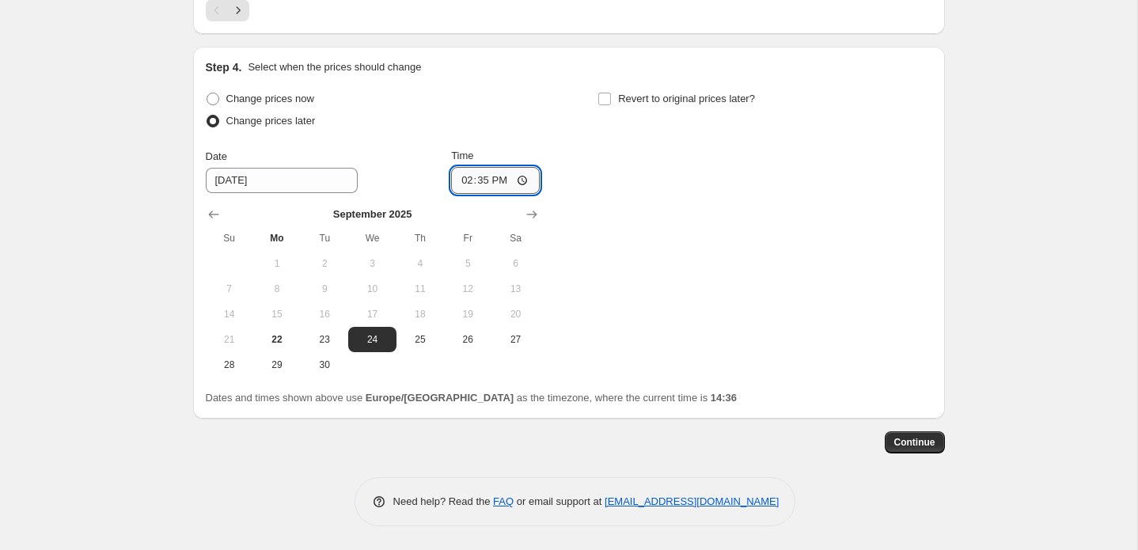
click at [499, 184] on input "14:35" at bounding box center [495, 180] width 89 height 27
click at [521, 181] on input "07:35" at bounding box center [495, 180] width 89 height 27
type input "07:00"
drag, startPoint x: 604, startPoint y: 100, endPoint x: 611, endPoint y: 124, distance: 25.5
click at [604, 100] on input "Revert to original prices later?" at bounding box center [604, 99] width 13 height 13
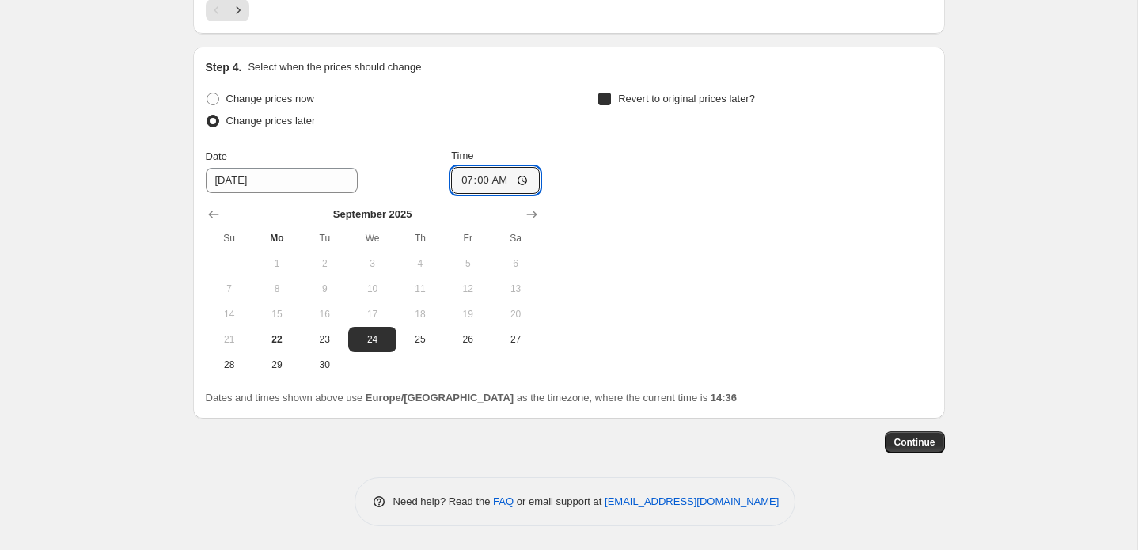
checkbox input "true"
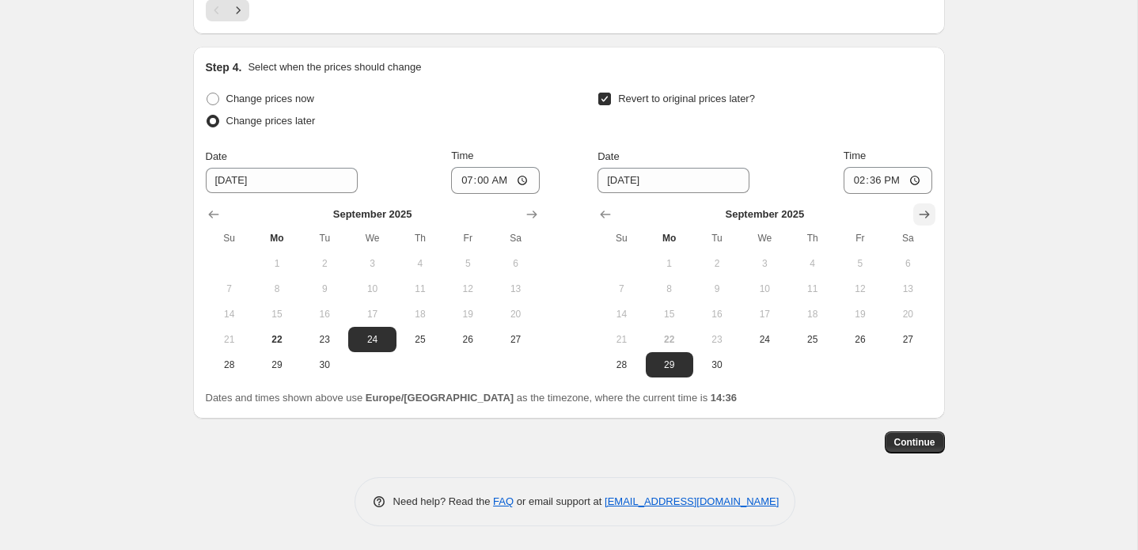
click at [924, 212] on icon "Show next month, October 2025" at bounding box center [924, 214] width 16 height 16
drag, startPoint x: 763, startPoint y: 292, endPoint x: 755, endPoint y: 288, distance: 9.6
click at [763, 292] on span "8" at bounding box center [764, 288] width 35 height 13
type input "[DATE]"
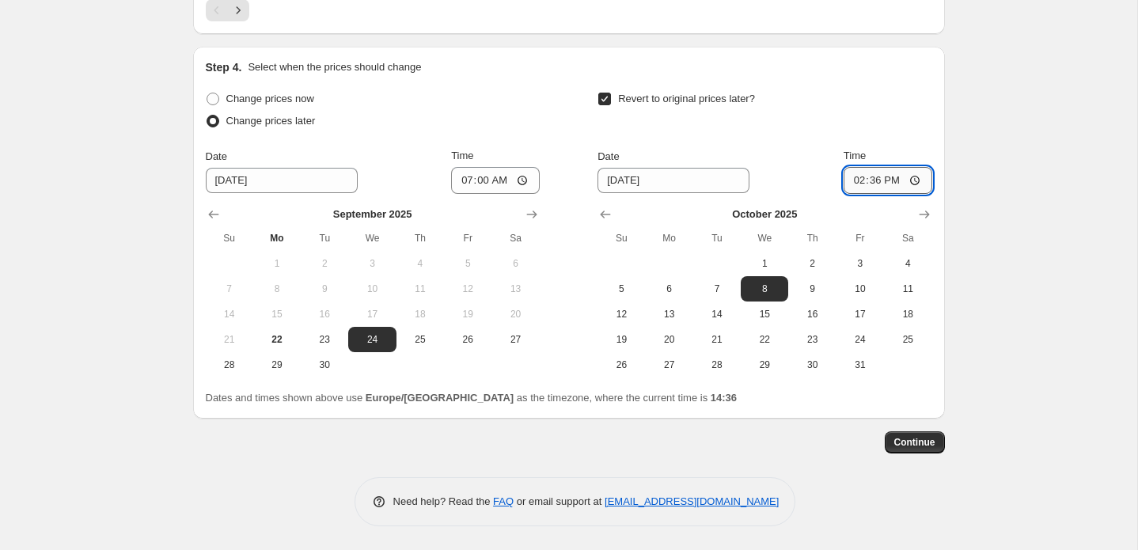
click at [895, 184] on input "14:36" at bounding box center [887, 180] width 89 height 27
type input "23:36"
click at [919, 447] on span "Continue" at bounding box center [914, 442] width 41 height 13
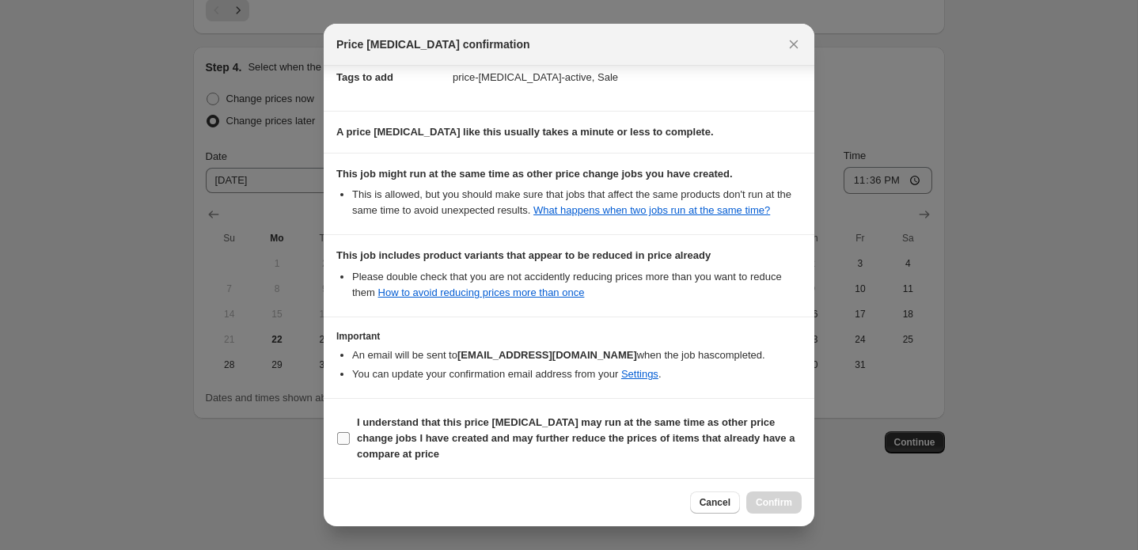
scroll to position [268, 0]
click at [464, 434] on b "I understand that this price [MEDICAL_DATA] may run at the same time as other p…" at bounding box center [575, 438] width 437 height 44
click at [350, 434] on input "I understand that this price [MEDICAL_DATA] may run at the same time as other p…" at bounding box center [343, 438] width 13 height 13
checkbox input "true"
click at [768, 502] on span "Confirm" at bounding box center [773, 502] width 36 height 13
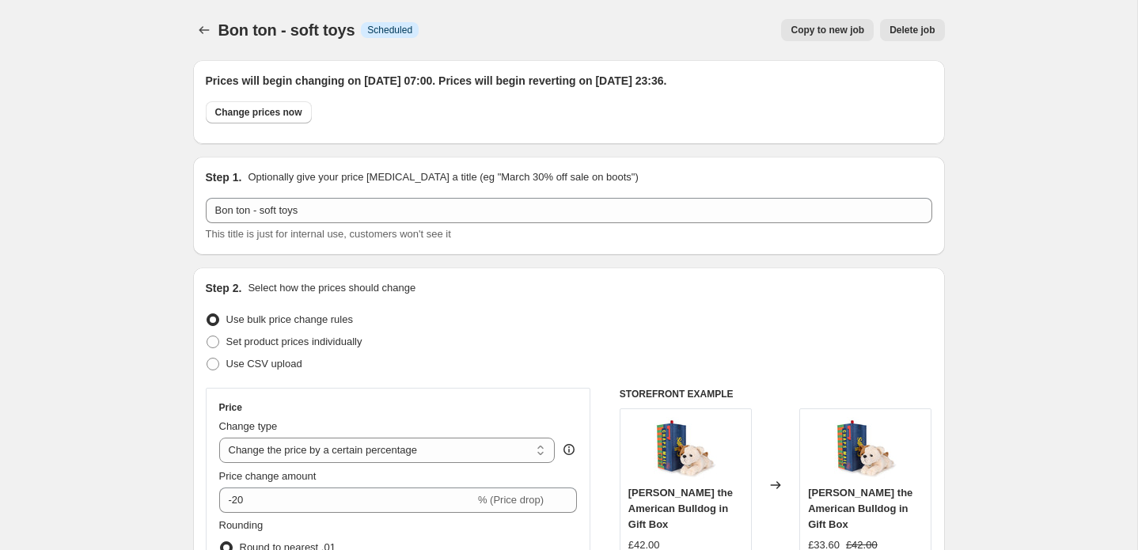
drag, startPoint x: 727, startPoint y: 172, endPoint x: 717, endPoint y: 172, distance: 9.5
click at [726, 172] on div "Step 1. Optionally give your price [MEDICAL_DATA] a title (eg "March 30% off sa…" at bounding box center [569, 177] width 726 height 16
click at [205, 30] on icon "Price change jobs" at bounding box center [204, 30] width 16 height 16
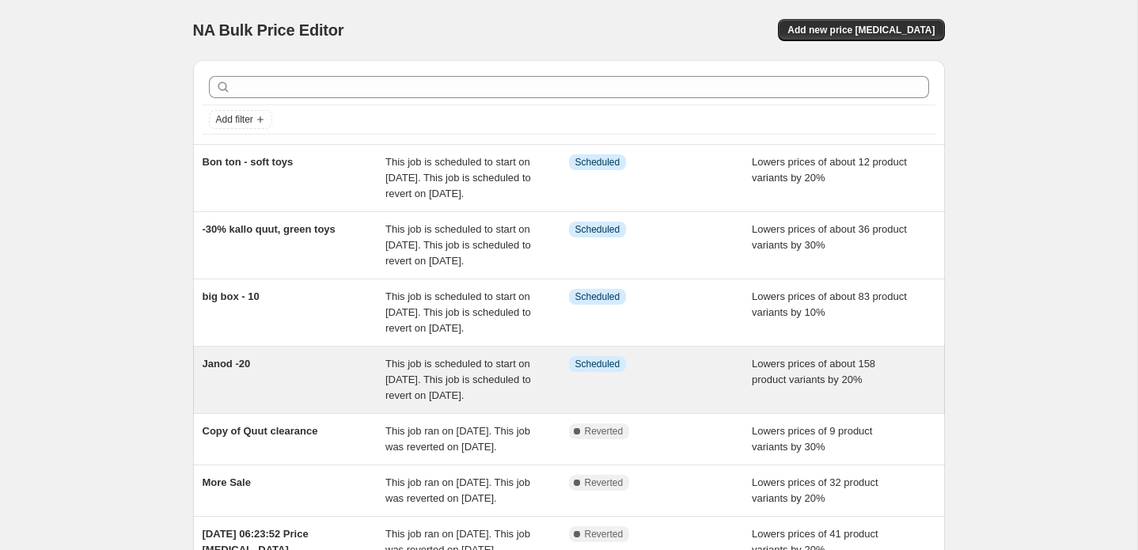
click at [274, 403] on div "Janod -20" at bounding box center [295, 379] width 184 height 47
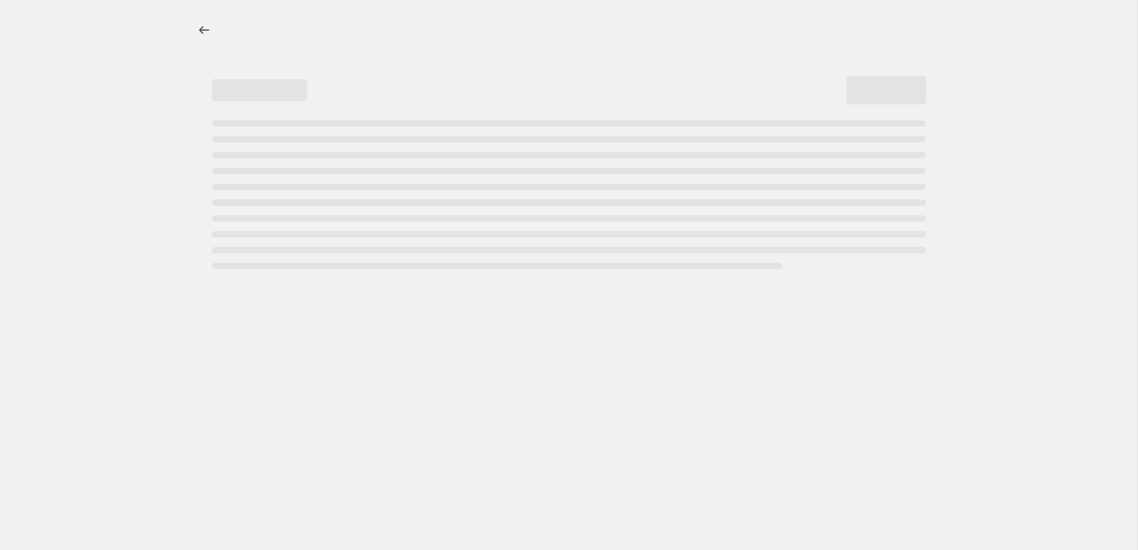
select select "percentage"
select select "vendor"
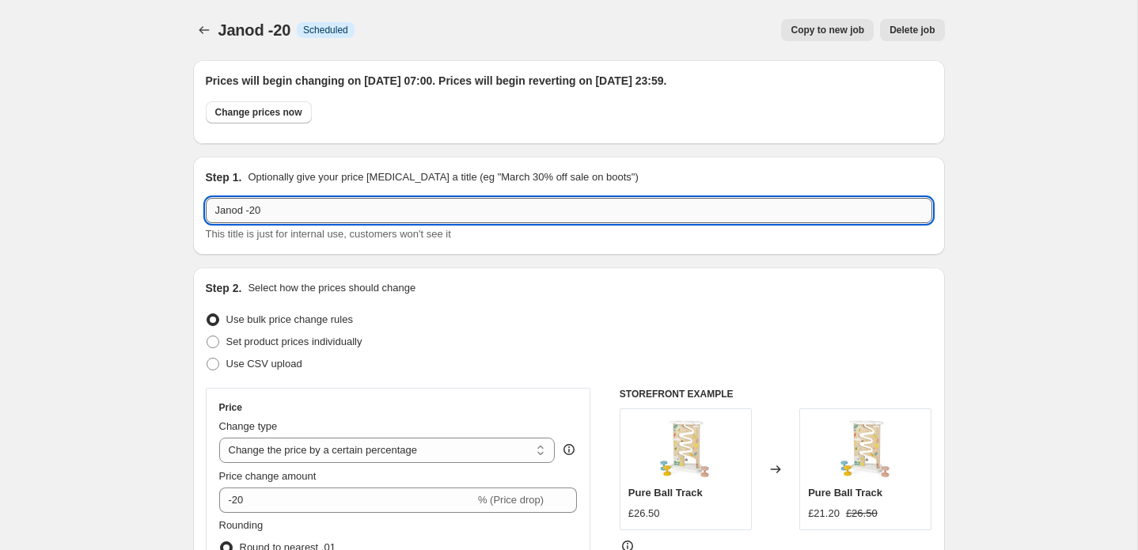
click at [369, 205] on input "Janod -20" at bounding box center [569, 210] width 726 height 25
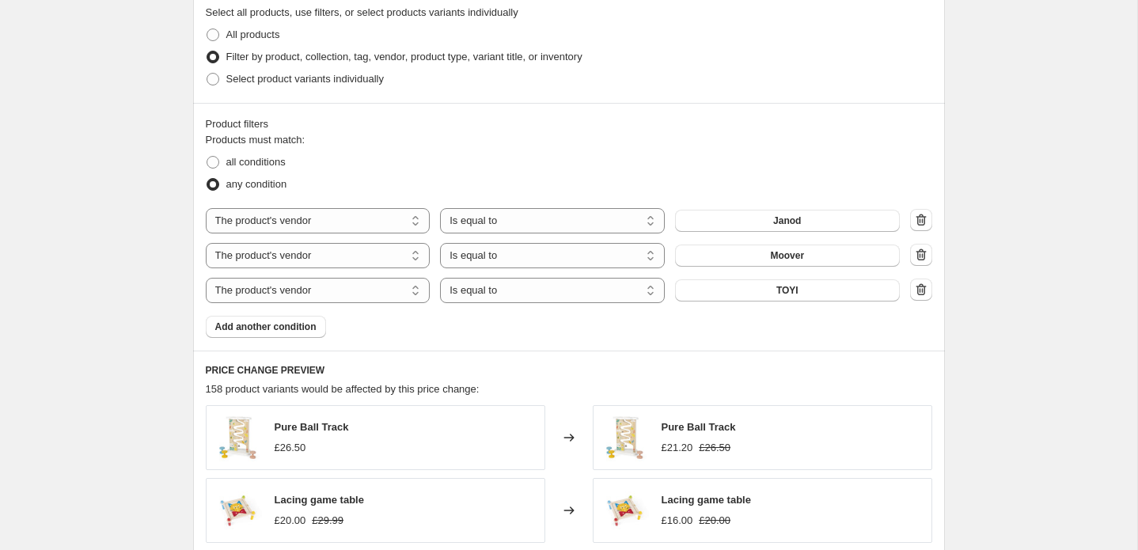
scroll to position [926, 0]
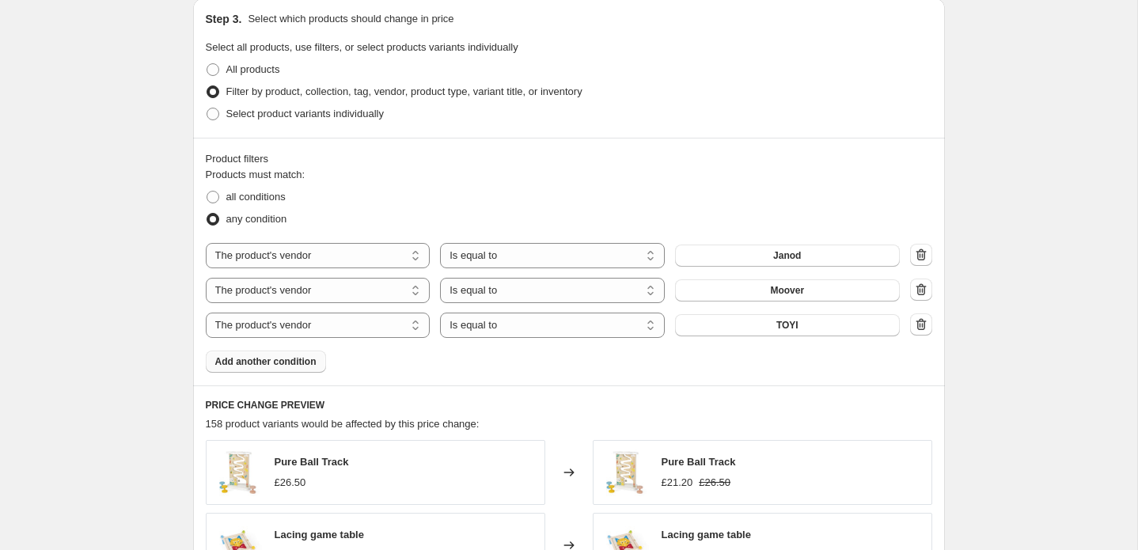
type input "Janod -20 Moover, Toyi, [PERSON_NAME], Namaki"
click at [281, 366] on span "Add another condition" at bounding box center [265, 361] width 101 height 13
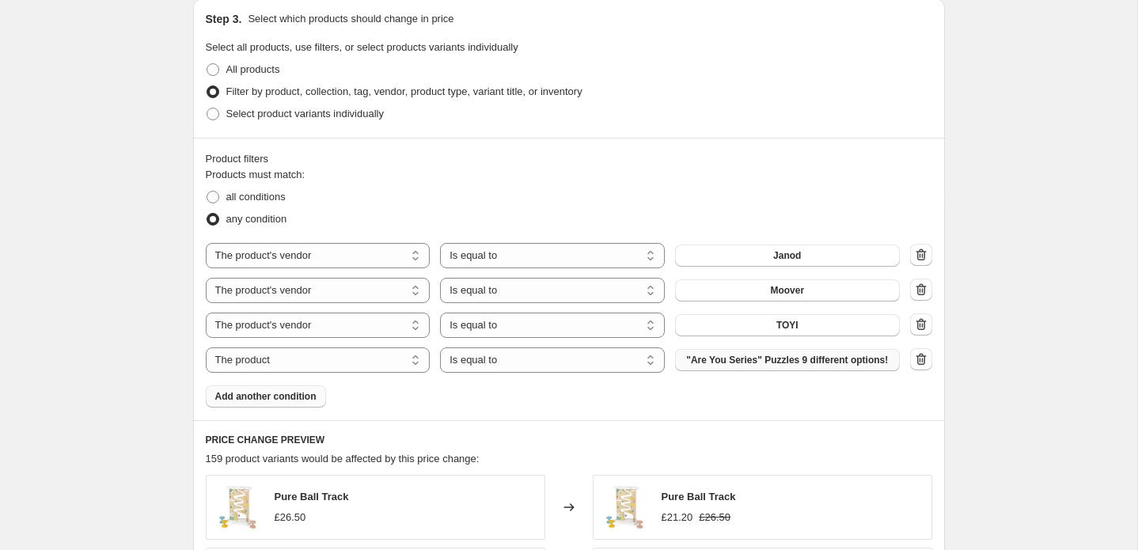
click at [761, 365] on span ""Are You Series" Puzzles 9 different options!" at bounding box center [787, 360] width 202 height 13
select select "vendor"
click at [751, 363] on button "1973" at bounding box center [787, 360] width 225 height 22
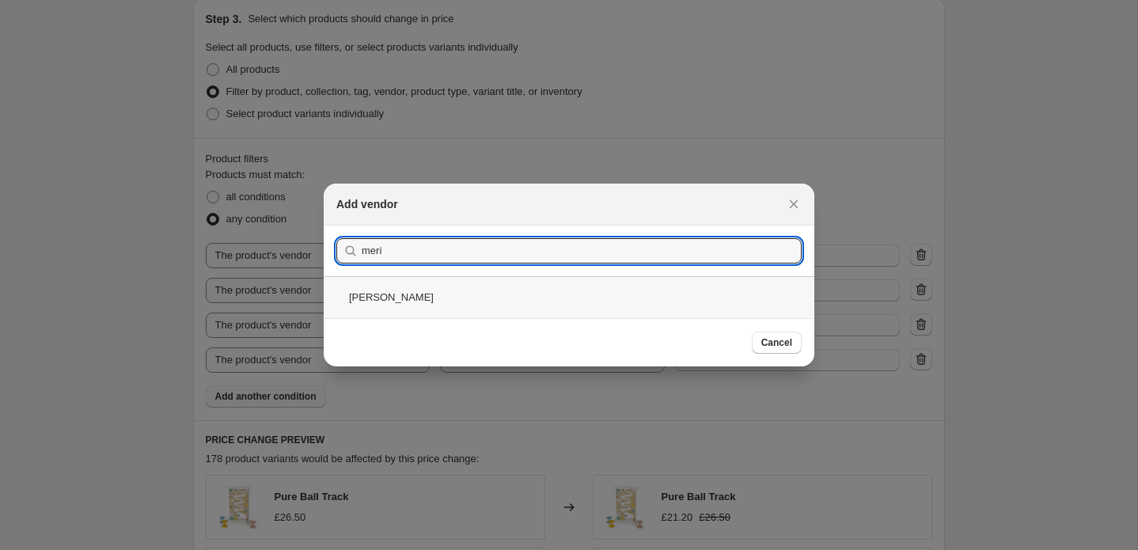
type input "meri"
click at [371, 297] on div "[PERSON_NAME]" at bounding box center [569, 297] width 490 height 42
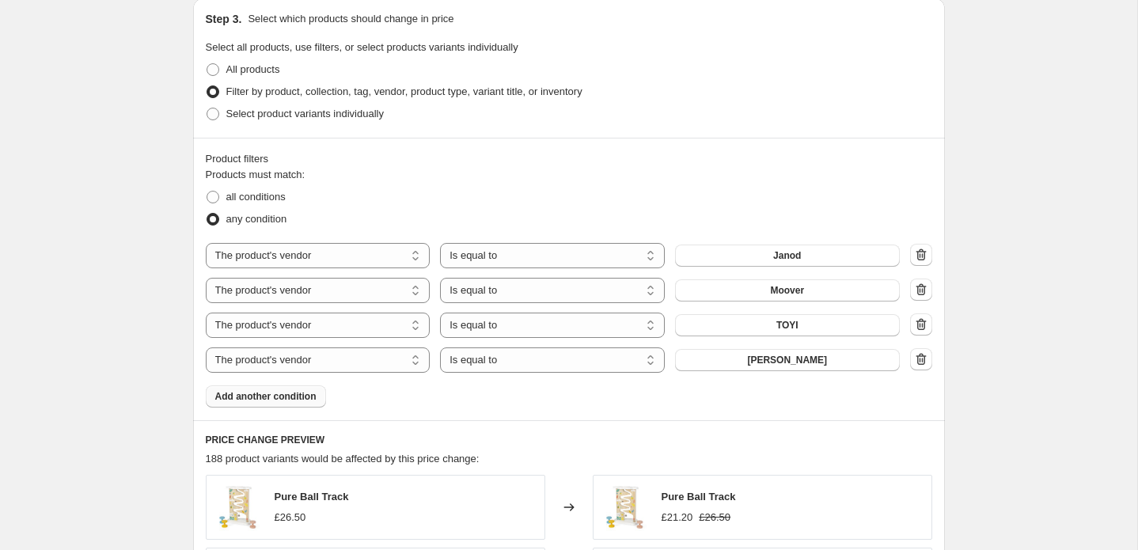
click at [267, 399] on span "Add another condition" at bounding box center [265, 396] width 101 height 13
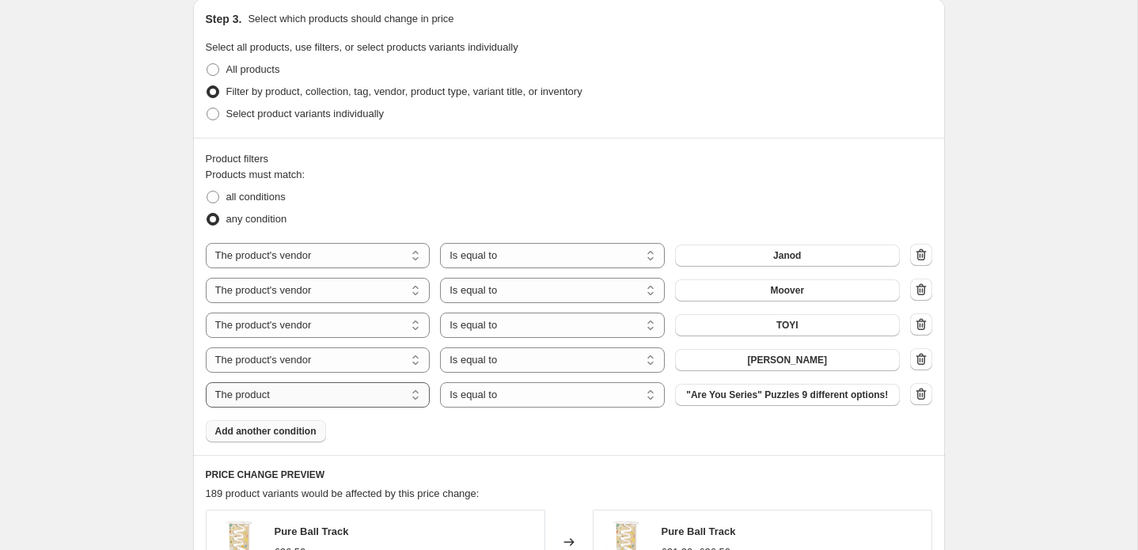
select select "vendor"
click at [745, 400] on button "1973" at bounding box center [787, 395] width 225 height 22
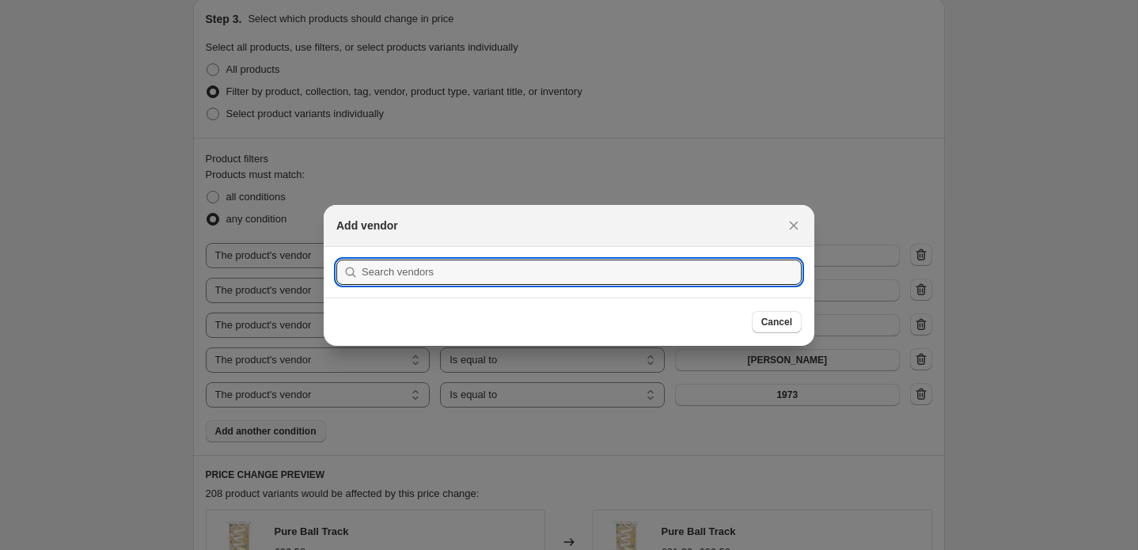
drag, startPoint x: 707, startPoint y: 444, endPoint x: 685, endPoint y: 433, distance: 24.4
click at [706, 444] on div at bounding box center [569, 275] width 1138 height 550
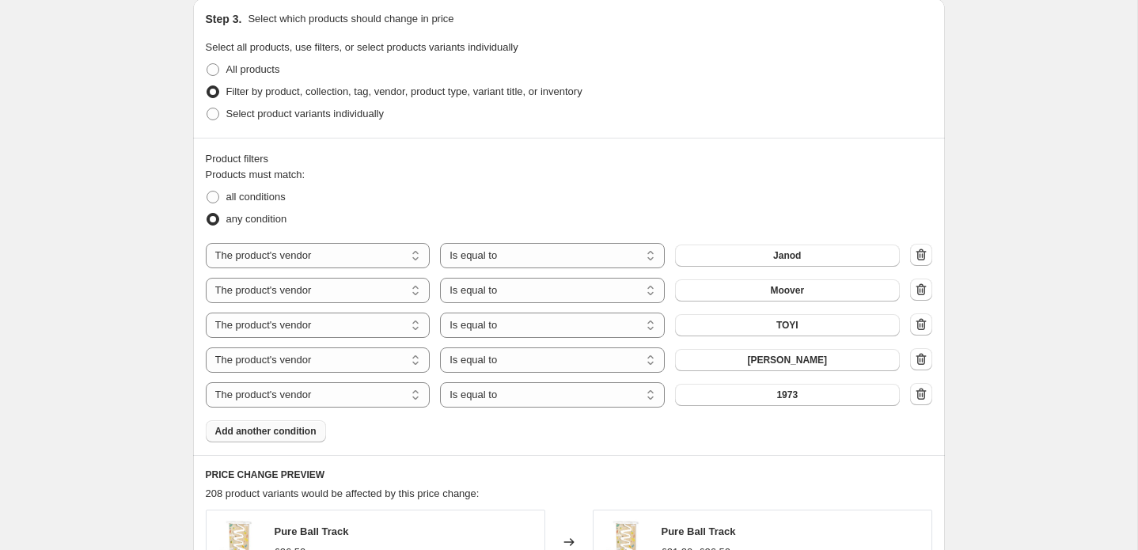
click at [248, 433] on span "Add another condition" at bounding box center [265, 431] width 101 height 13
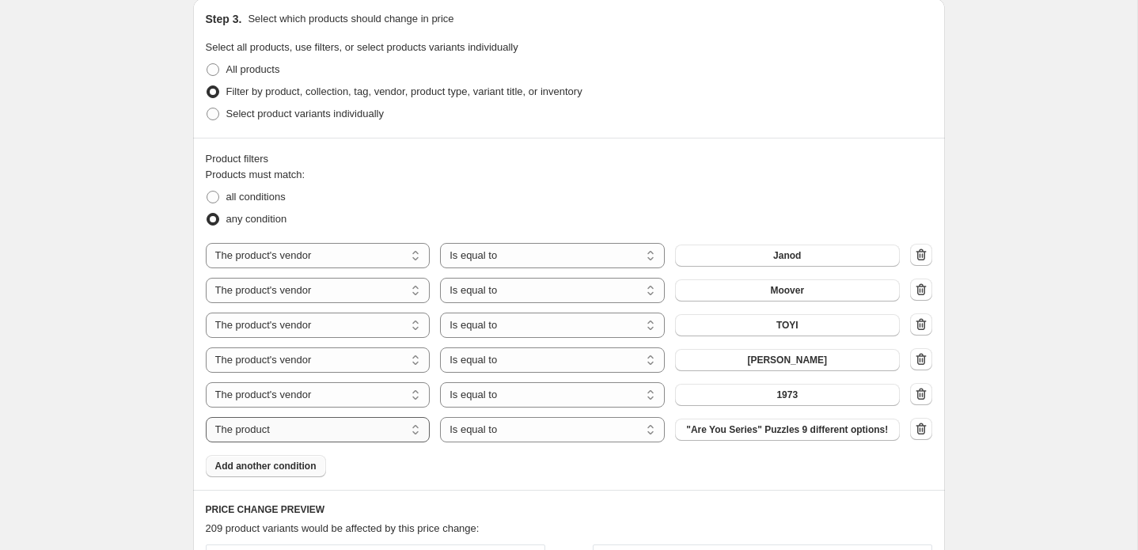
select select "vendor"
click at [865, 433] on button "1973" at bounding box center [787, 429] width 225 height 22
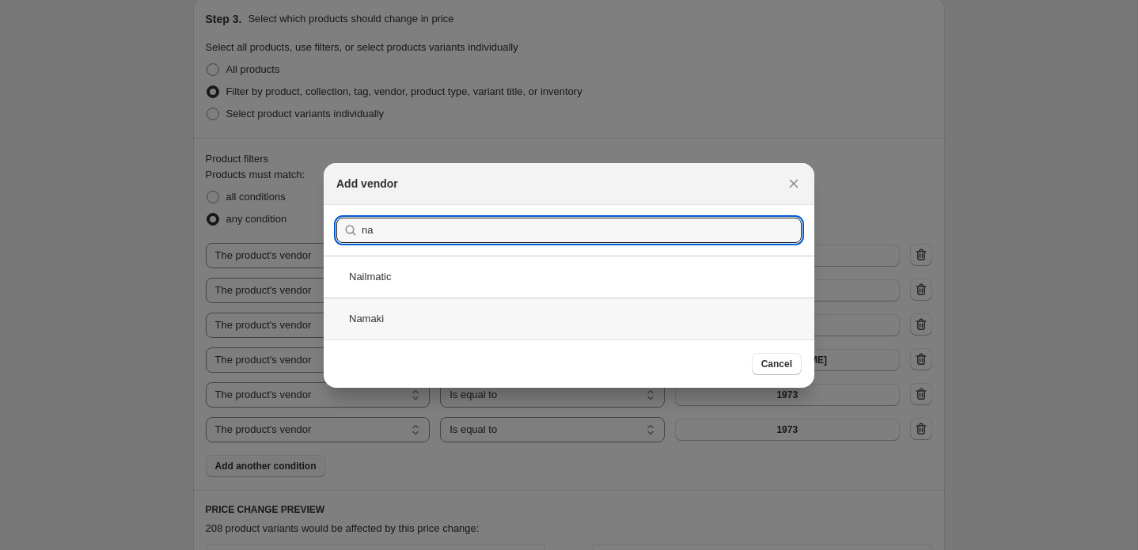
type input "na"
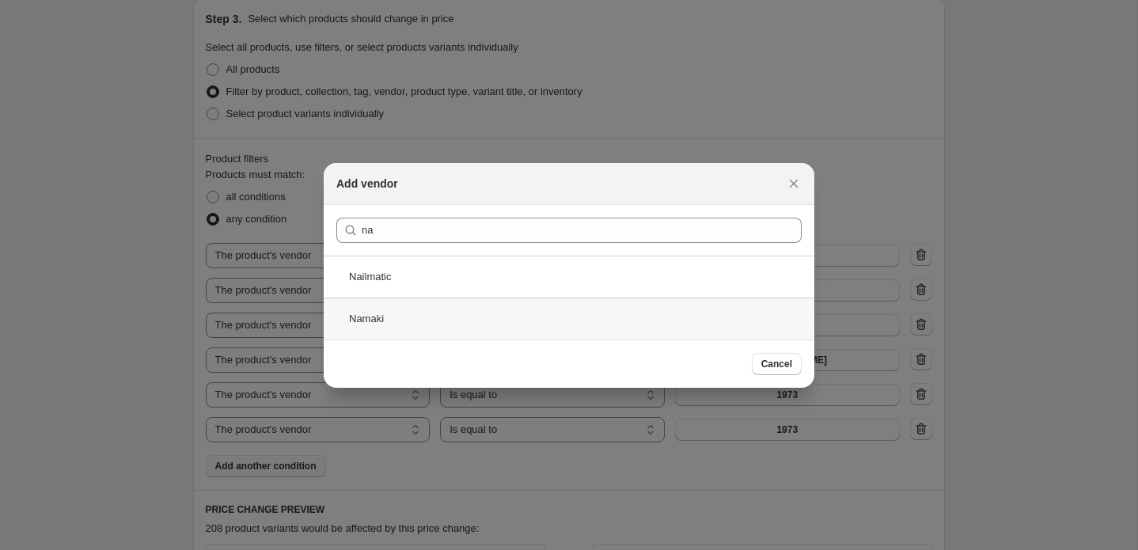
click at [369, 320] on div "Namaki" at bounding box center [569, 318] width 490 height 42
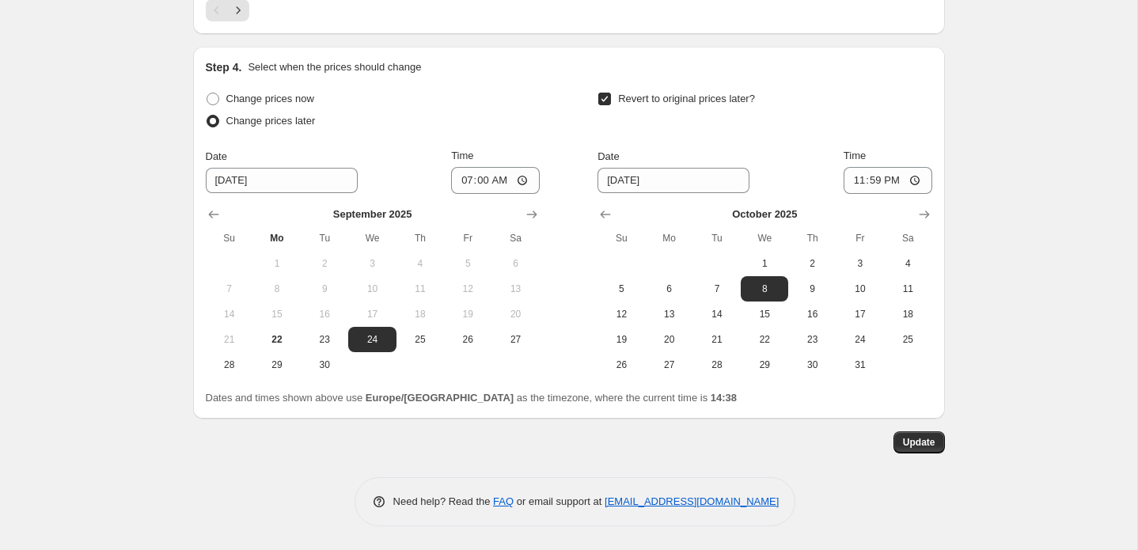
scroll to position [1840, 0]
click at [917, 444] on span "Update" at bounding box center [919, 442] width 32 height 13
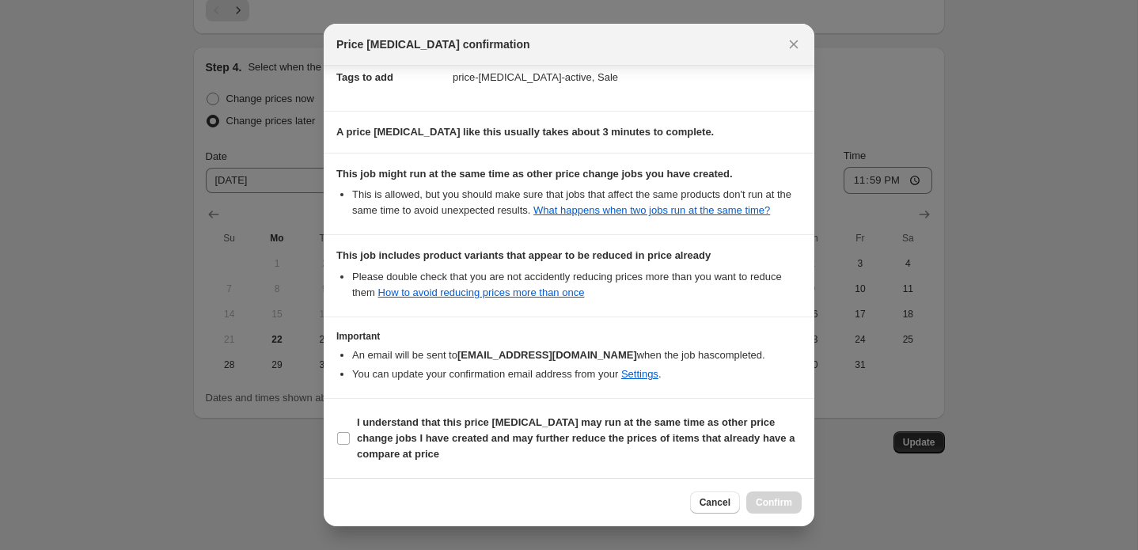
scroll to position [268, 0]
click at [344, 441] on input "I understand that this price [MEDICAL_DATA] may run at the same time as other p…" at bounding box center [343, 438] width 13 height 13
checkbox input "true"
click at [767, 503] on span "Confirm" at bounding box center [773, 502] width 36 height 13
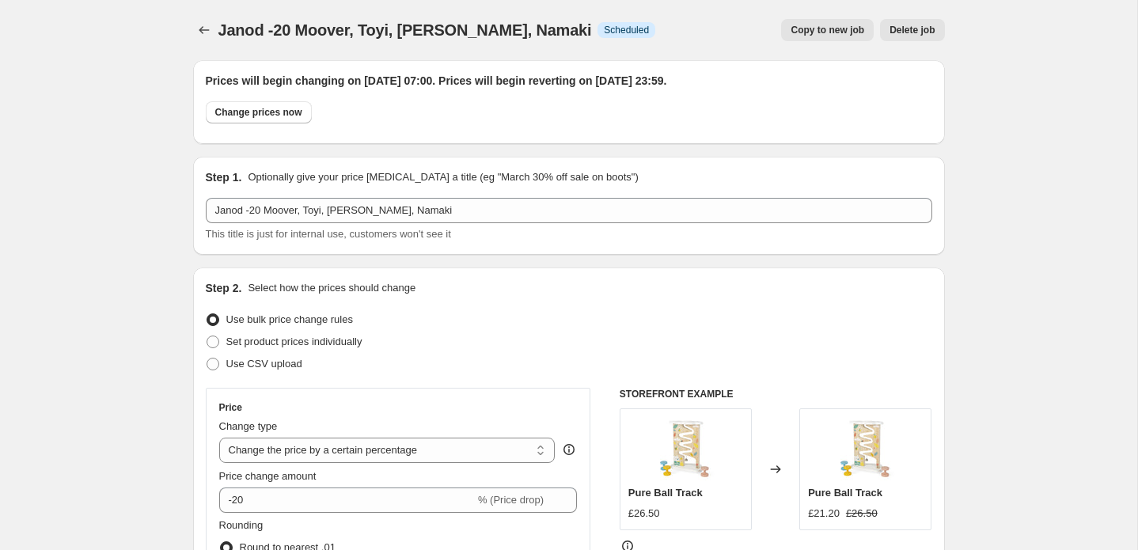
scroll to position [0, 0]
click at [197, 29] on icon "Price change jobs" at bounding box center [204, 30] width 16 height 16
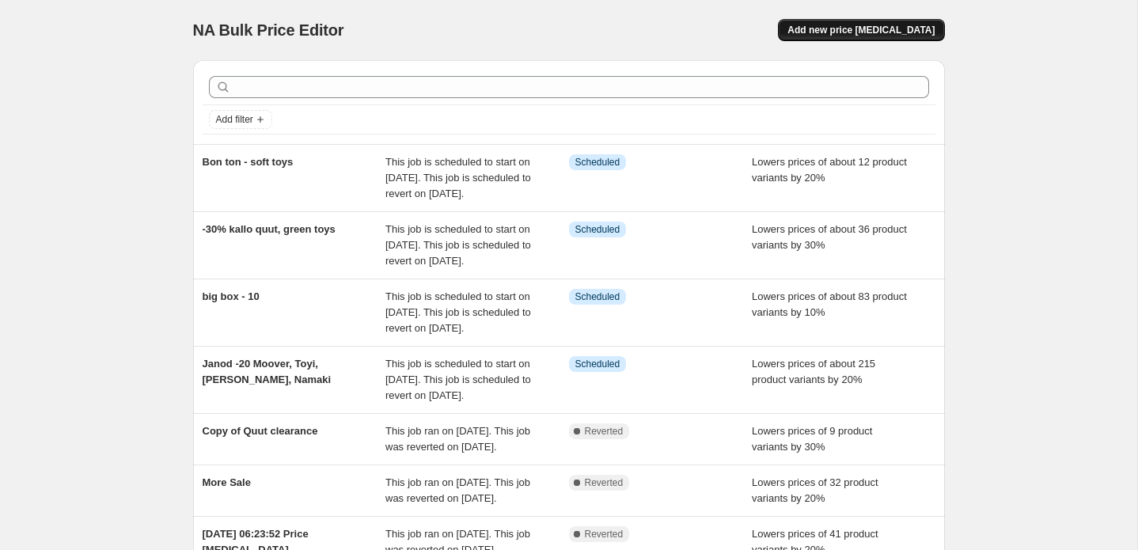
click at [831, 29] on span "Add new price [MEDICAL_DATA]" at bounding box center [860, 30] width 147 height 13
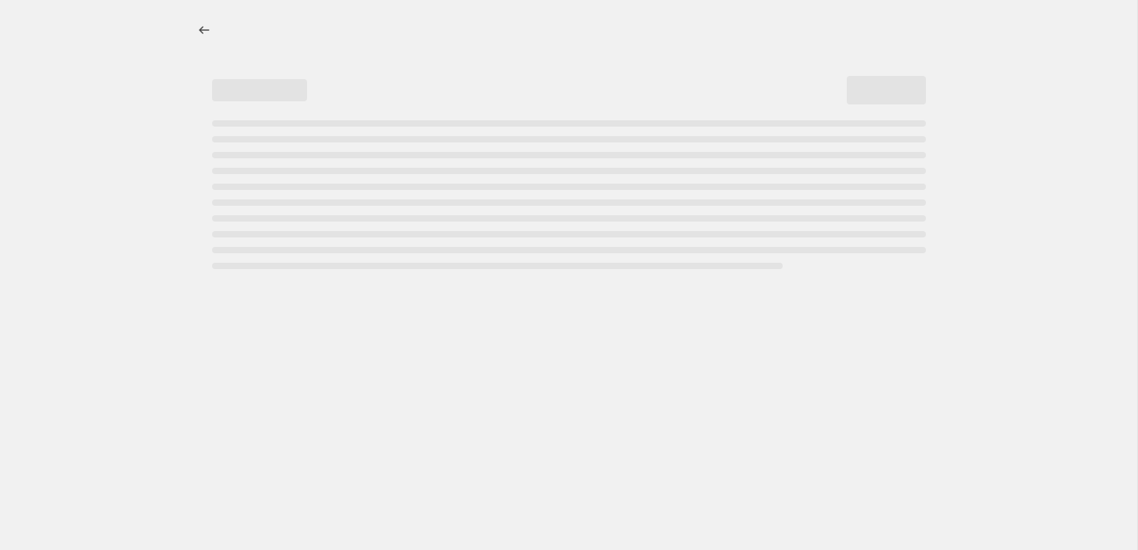
select select "percentage"
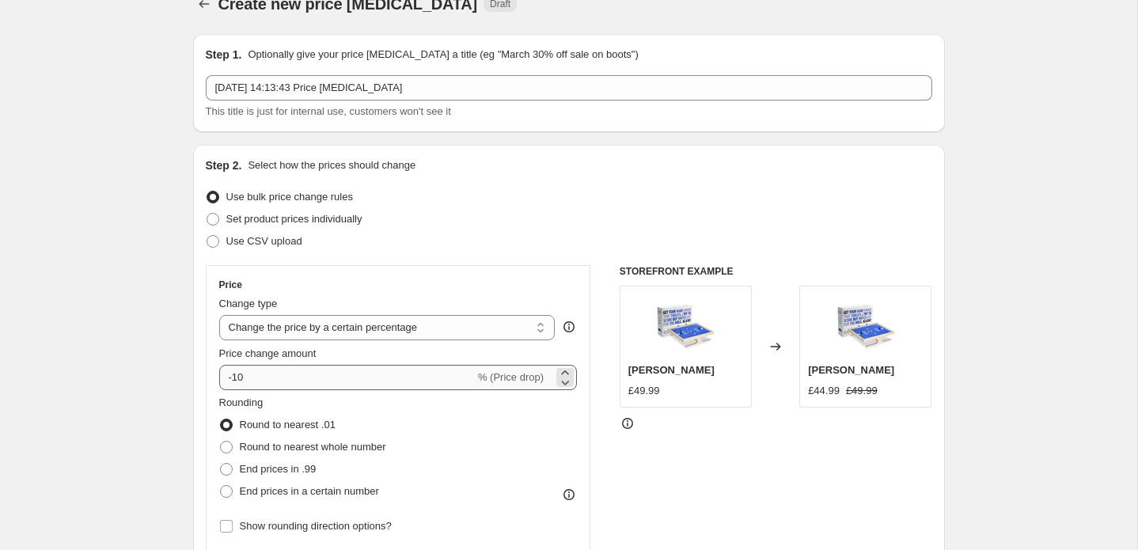
scroll to position [32, 0]
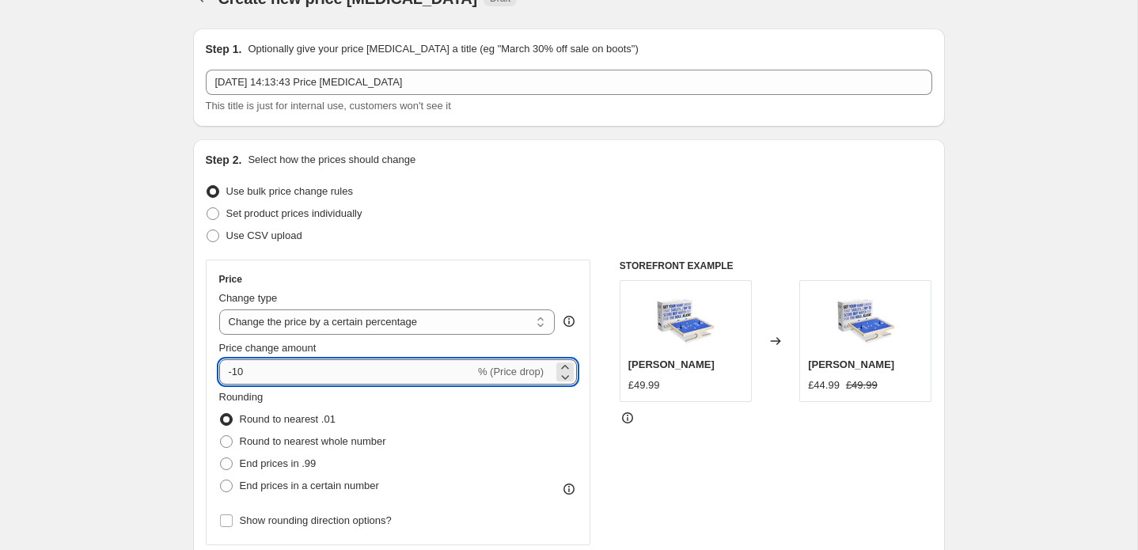
click at [301, 375] on input "-10" at bounding box center [347, 371] width 256 height 25
type input "-1"
type input "-20"
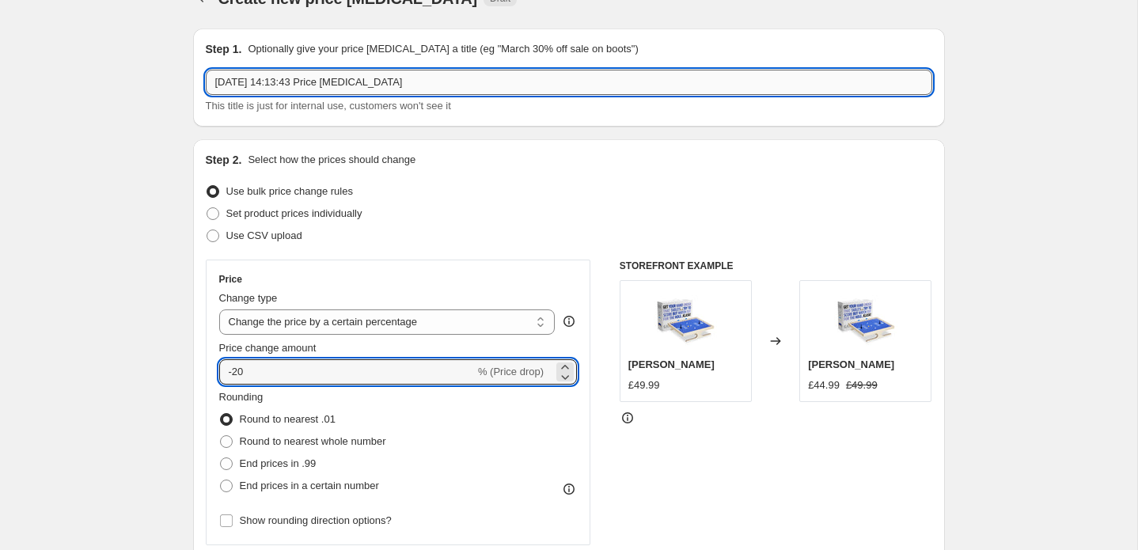
click at [474, 84] on input "[DATE] 14:13:43 Price [MEDICAL_DATA]" at bounding box center [569, 82] width 726 height 25
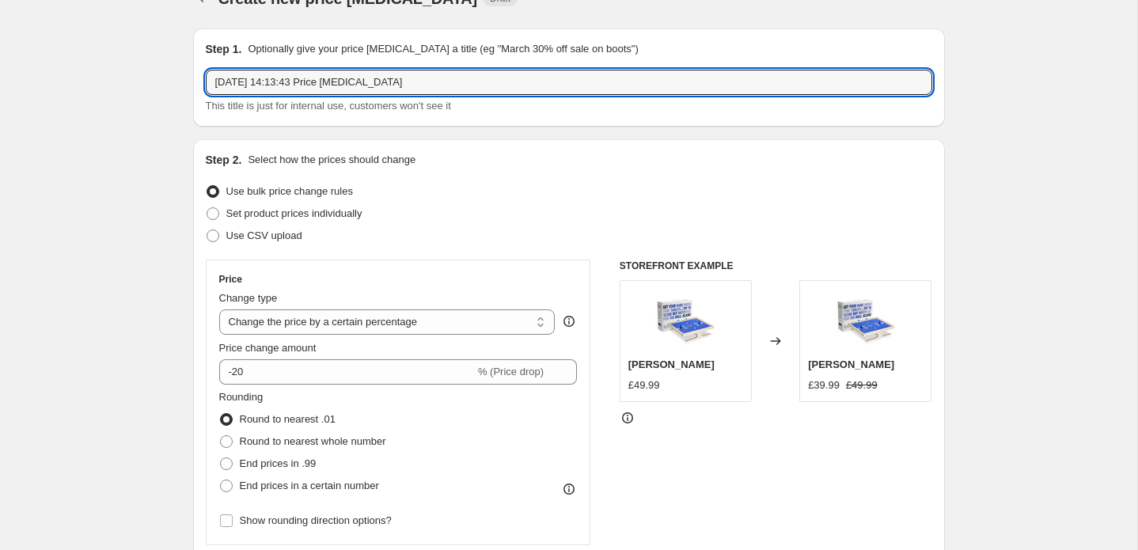
drag, startPoint x: 306, startPoint y: 81, endPoint x: 176, endPoint y: 84, distance: 129.8
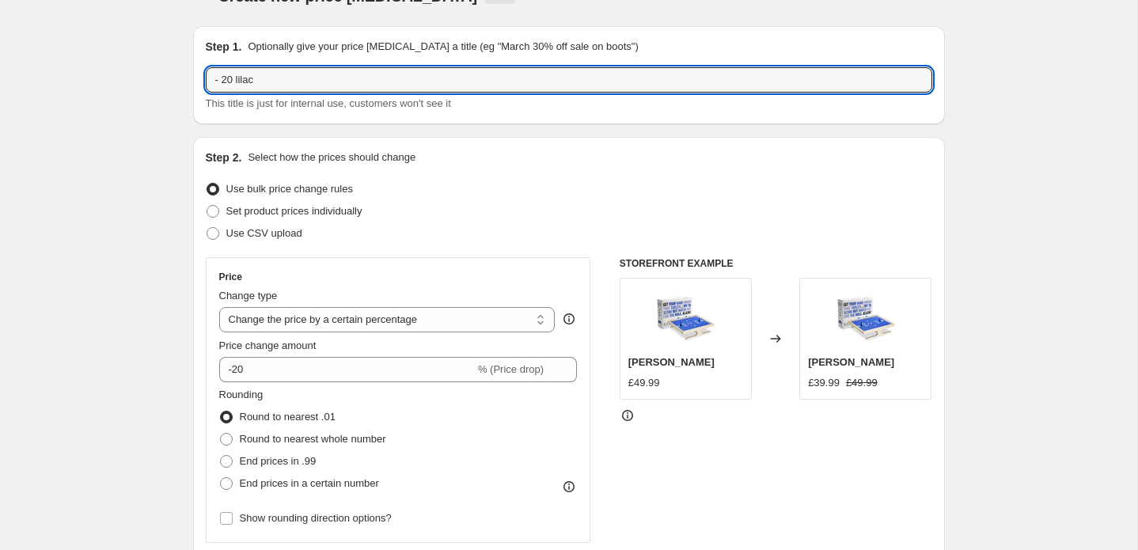
drag, startPoint x: 276, startPoint y: 106, endPoint x: 379, endPoint y: 133, distance: 106.3
click at [259, 81] on input "- 20 lilac" at bounding box center [569, 79] width 726 height 25
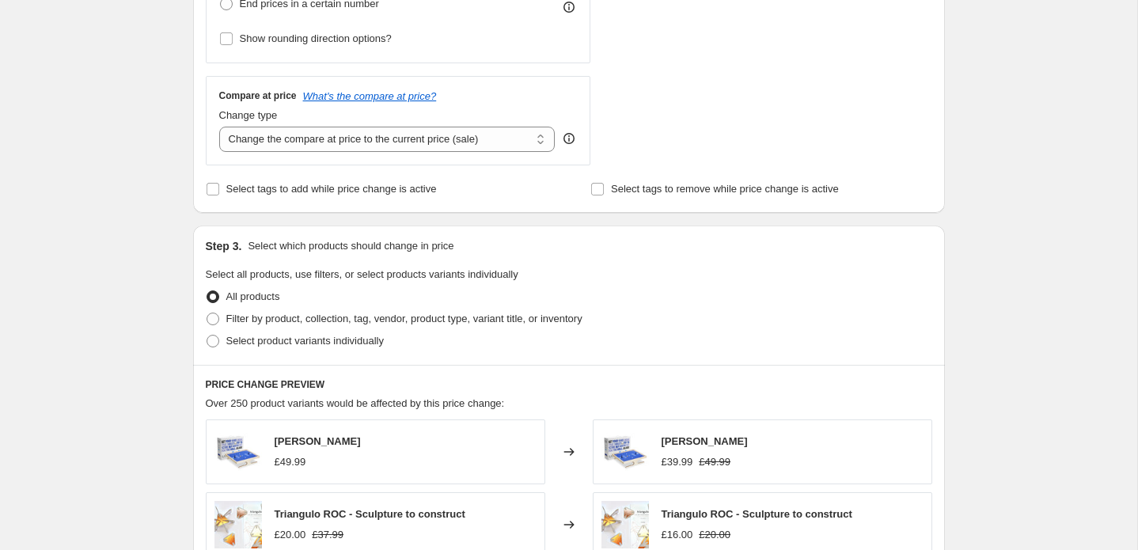
scroll to position [476, 0]
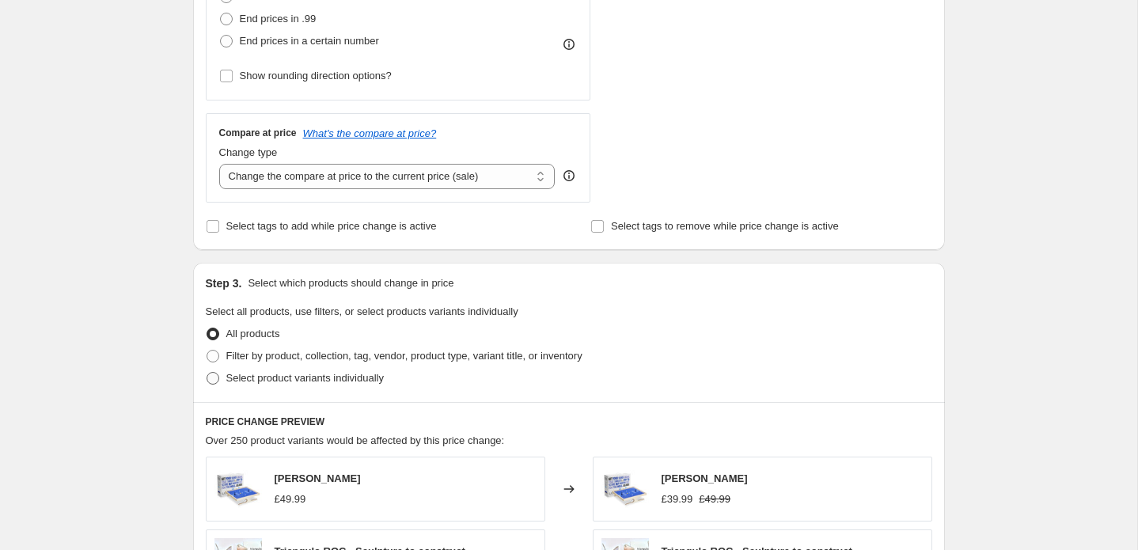
type input "- 20 vilac"
click at [256, 383] on span "Select product variants individually" at bounding box center [304, 378] width 157 height 12
click at [207, 373] on input "Select product variants individually" at bounding box center [206, 372] width 1 height 1
radio input "true"
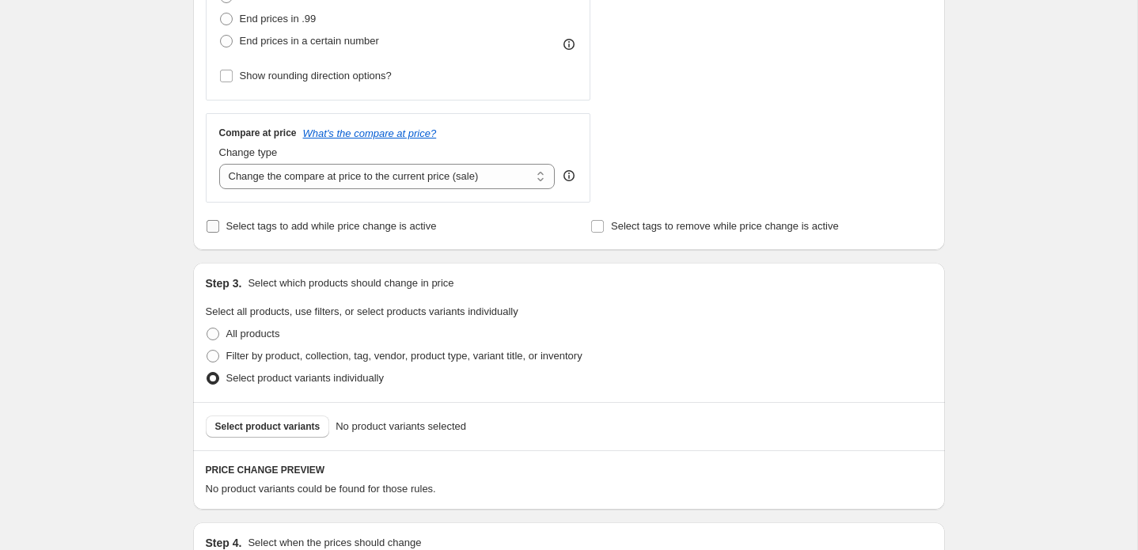
click at [256, 227] on span "Select tags to add while price change is active" at bounding box center [331, 226] width 210 height 12
click at [219, 227] on input "Select tags to add while price change is active" at bounding box center [212, 226] width 13 height 13
checkbox input "true"
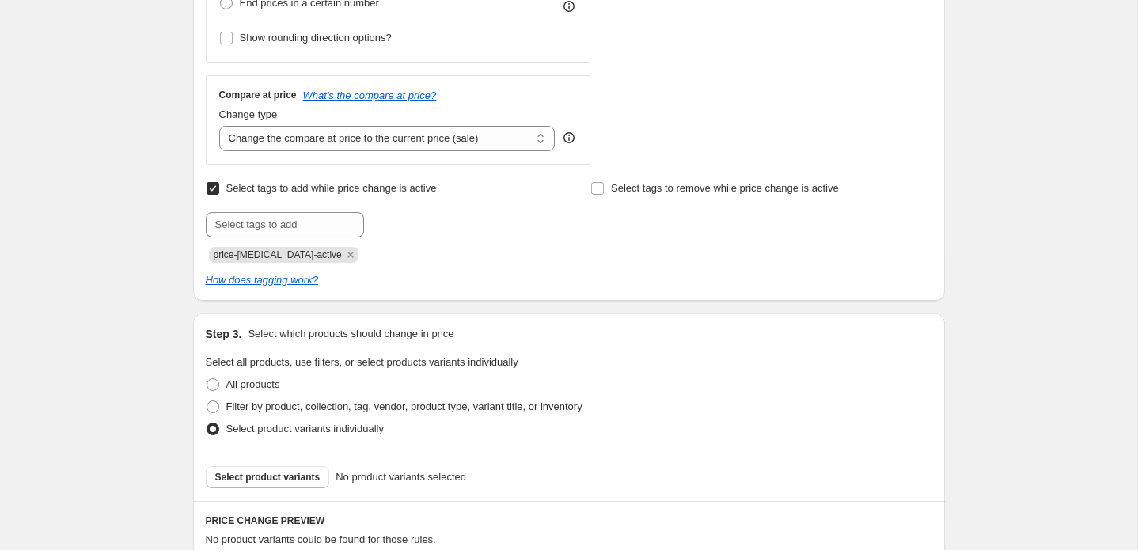
scroll to position [516, 0]
click at [318, 222] on input "text" at bounding box center [285, 222] width 158 height 25
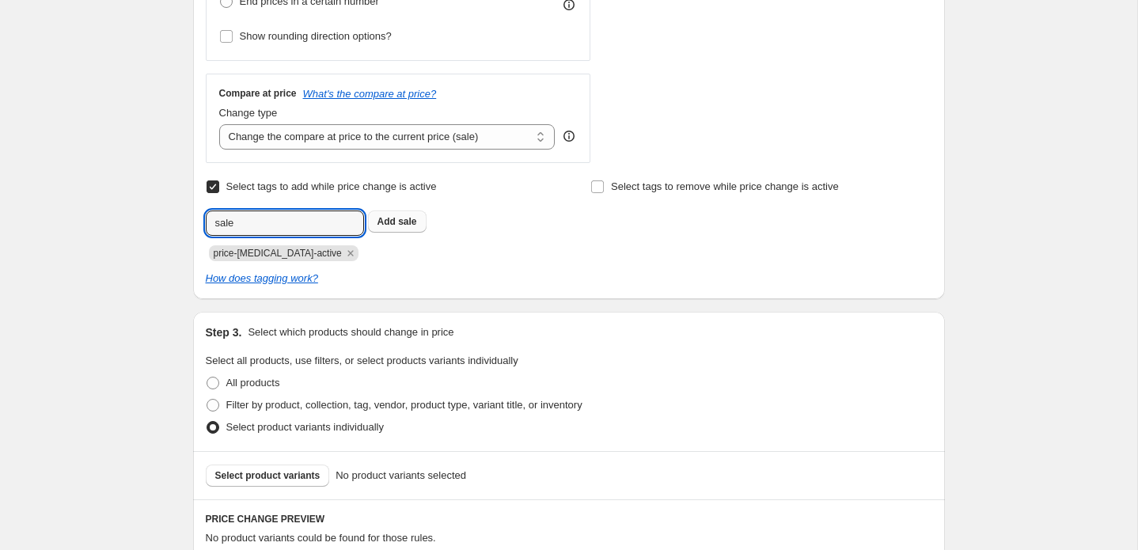
type input "sale"
click at [384, 225] on b "Add" at bounding box center [386, 221] width 18 height 11
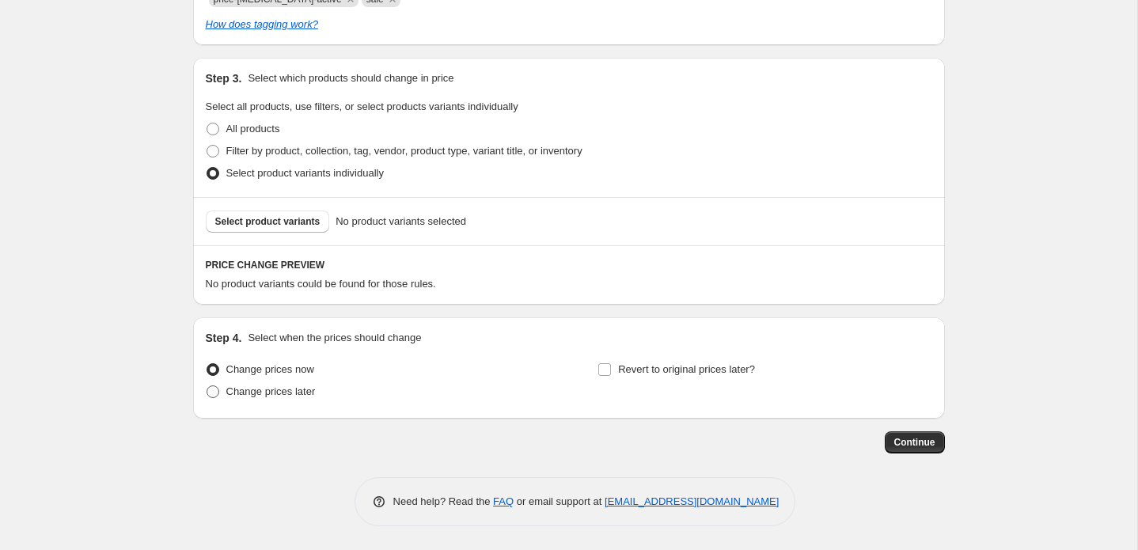
scroll to position [770, 0]
click at [235, 391] on span "Change prices later" at bounding box center [270, 391] width 89 height 12
click at [207, 386] on input "Change prices later" at bounding box center [206, 385] width 1 height 1
radio input "true"
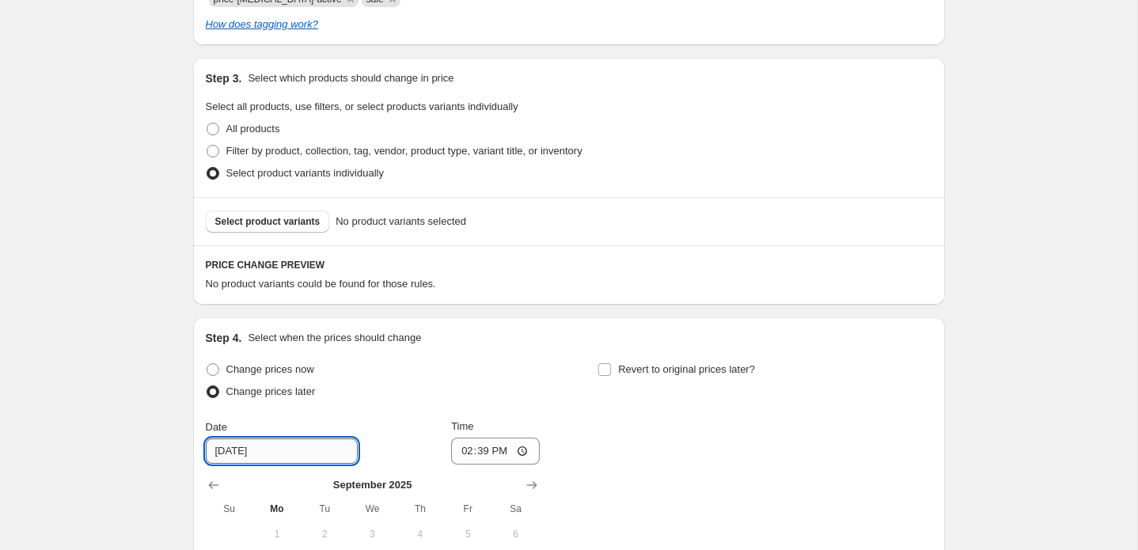
click at [253, 456] on input "[DATE]" at bounding box center [282, 450] width 152 height 25
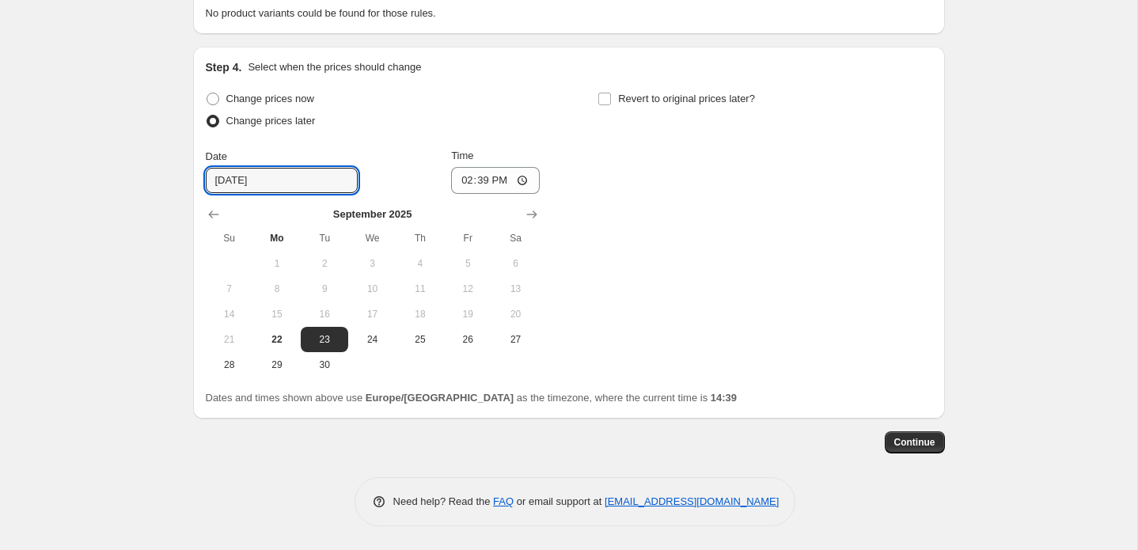
scroll to position [1042, 0]
click at [373, 336] on span "24" at bounding box center [371, 339] width 35 height 13
type input "[DATE]"
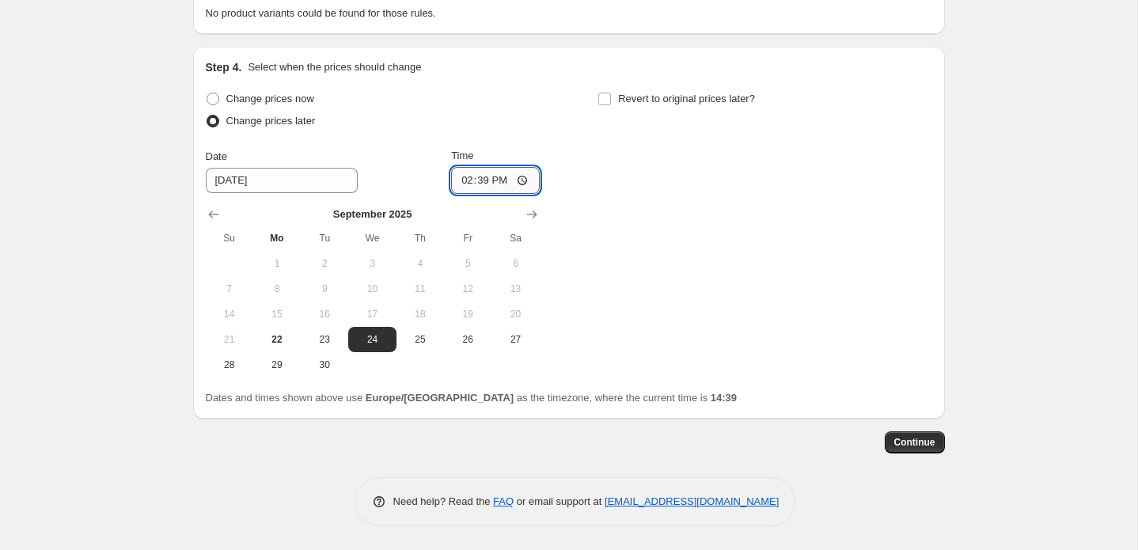
click at [507, 184] on input "14:39" at bounding box center [495, 180] width 89 height 27
click at [520, 182] on input "07:39" at bounding box center [495, 180] width 89 height 27
type input "07:00"
drag, startPoint x: 605, startPoint y: 97, endPoint x: 644, endPoint y: 135, distance: 54.8
click at [605, 97] on input "Revert to original prices later?" at bounding box center [604, 99] width 13 height 13
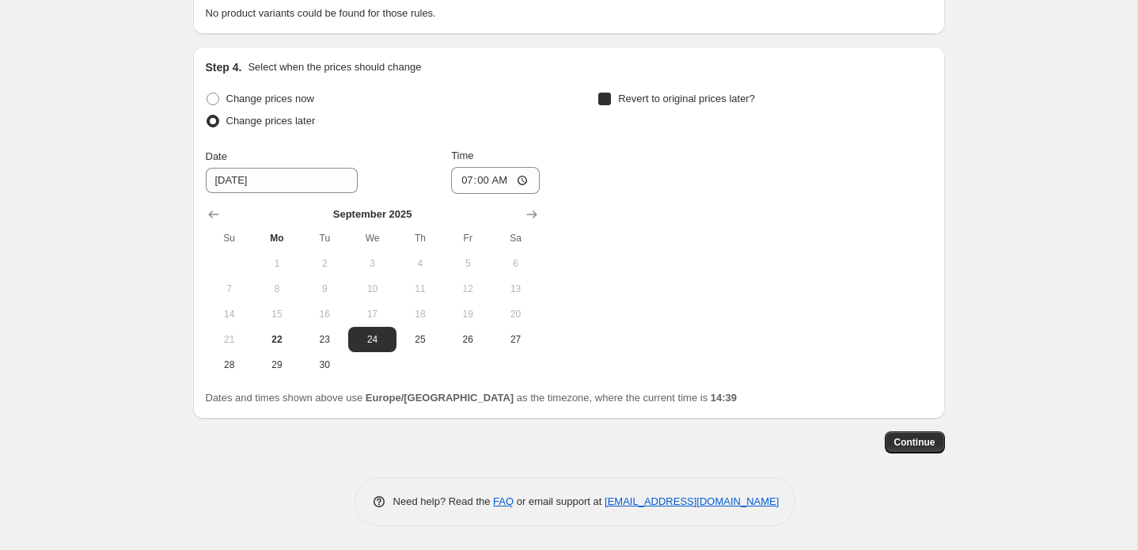
checkbox input "true"
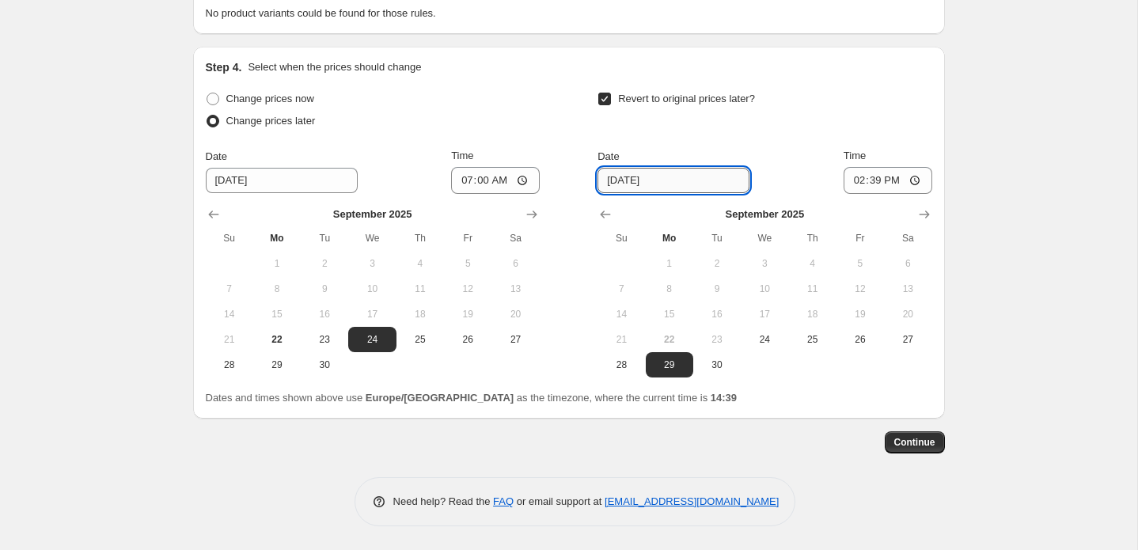
click at [683, 179] on input "[DATE]" at bounding box center [673, 180] width 152 height 25
click at [926, 209] on icon "Show next month, October 2025" at bounding box center [924, 214] width 16 height 16
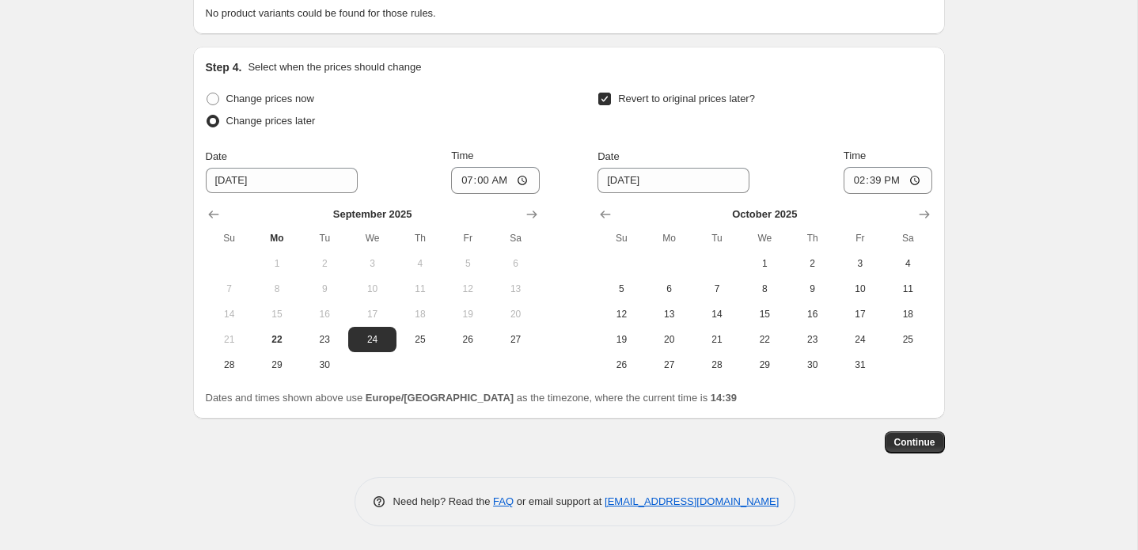
drag, startPoint x: 759, startPoint y: 286, endPoint x: 700, endPoint y: 244, distance: 72.0
click at [758, 285] on span "8" at bounding box center [764, 288] width 35 height 13
type input "[DATE]"
click at [899, 188] on input "14:39" at bounding box center [887, 180] width 89 height 27
click at [910, 179] on input "23:39" at bounding box center [887, 180] width 89 height 27
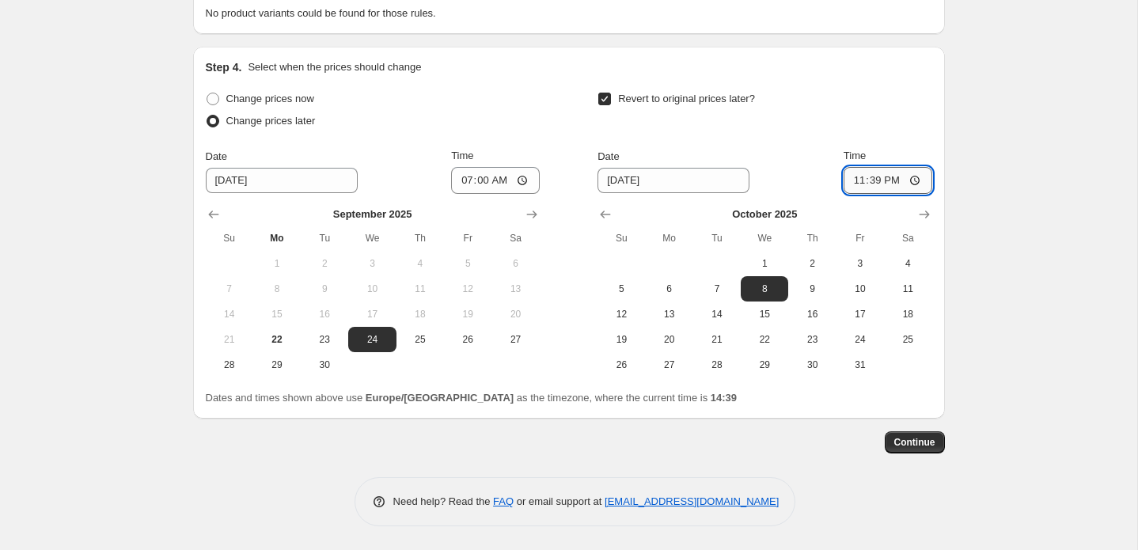
type input "23:04"
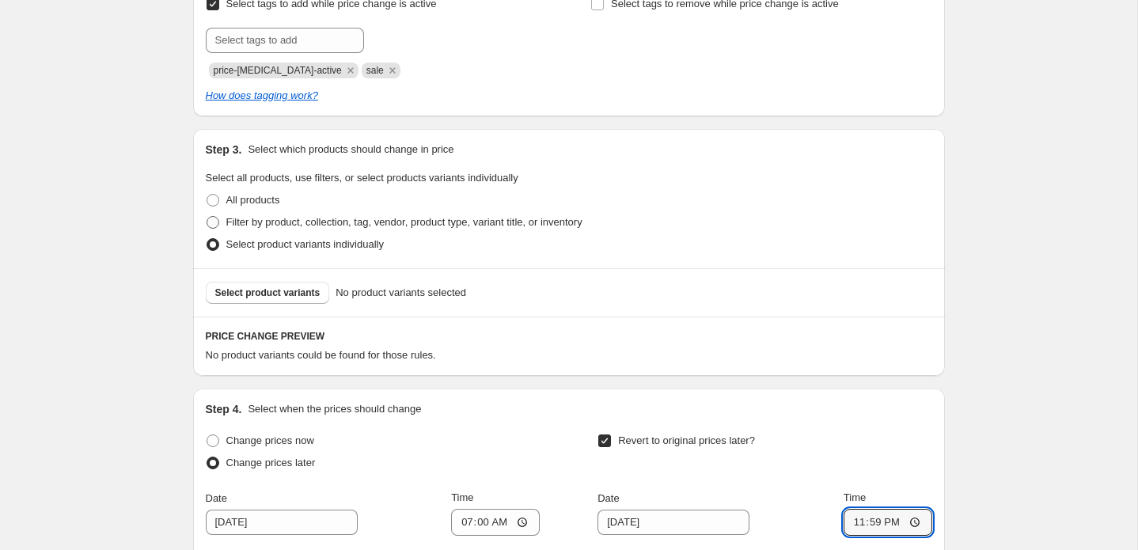
scroll to position [626, 0]
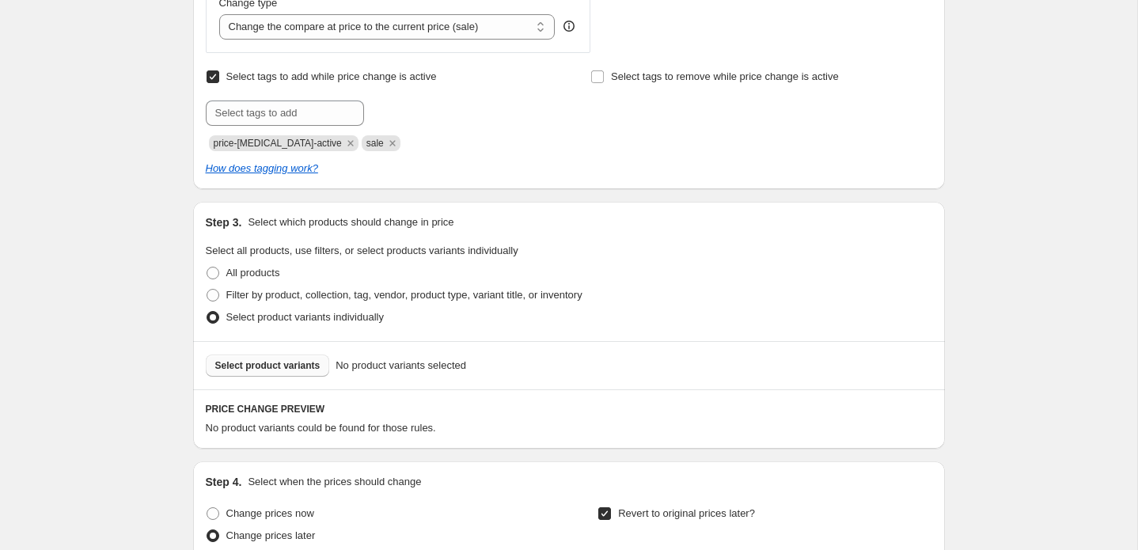
type input "23:59"
click at [264, 363] on span "Select product variants" at bounding box center [267, 365] width 105 height 13
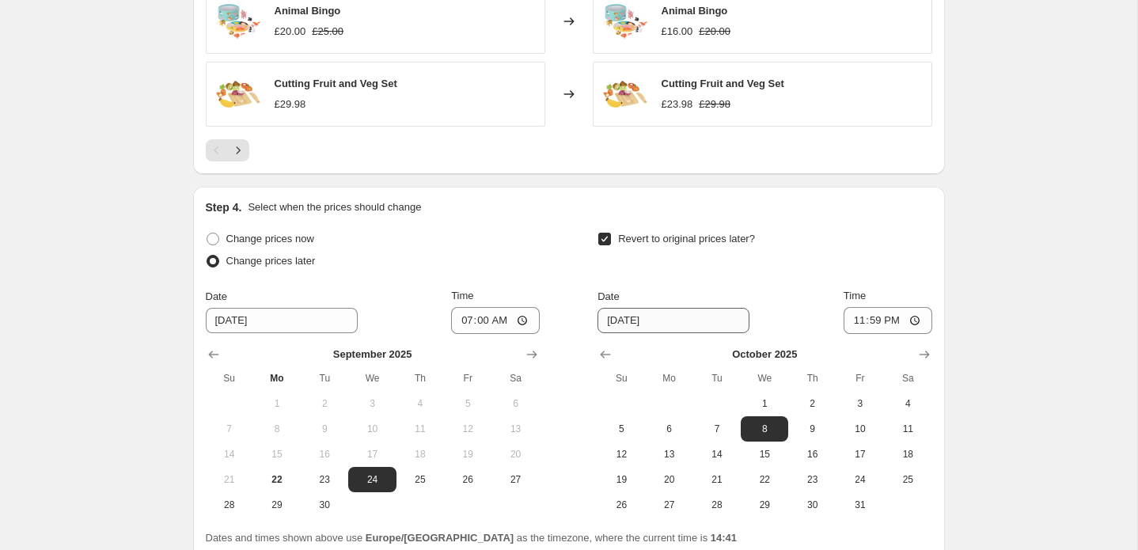
scroll to position [1300, 0]
click at [239, 153] on icon "Next" at bounding box center [238, 149] width 16 height 16
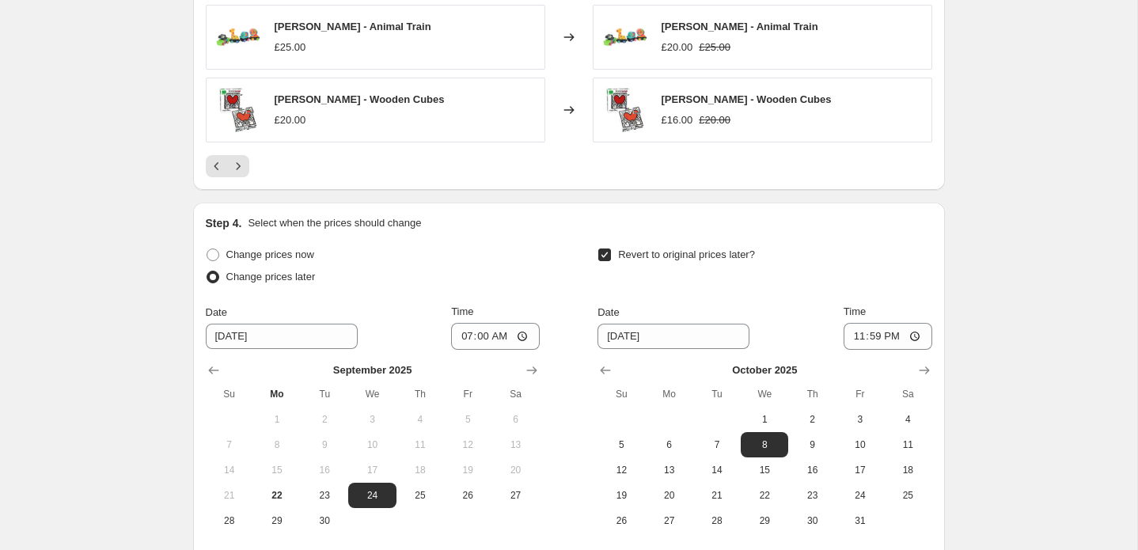
scroll to position [1297, 0]
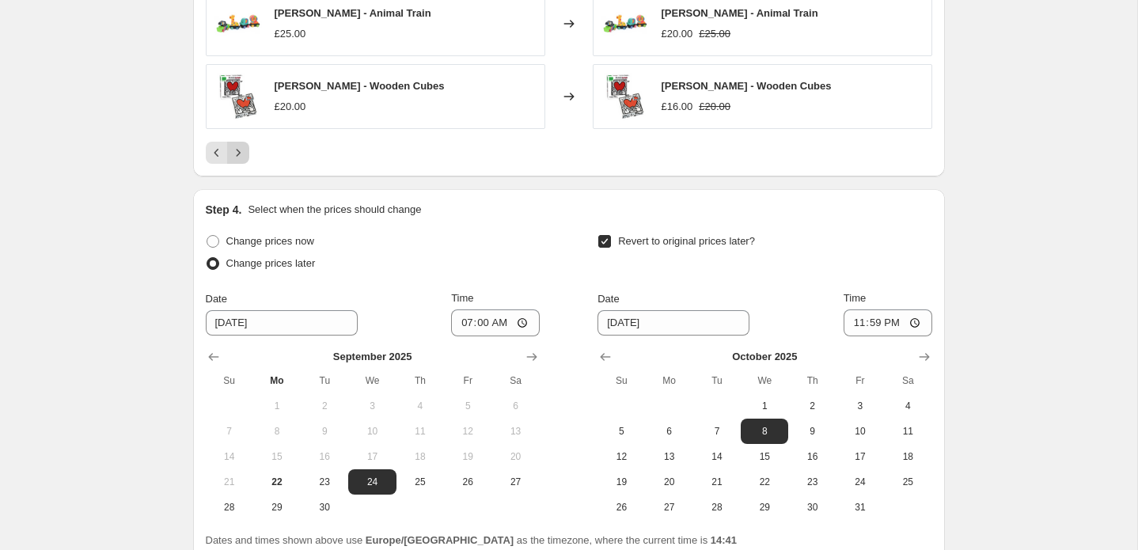
click at [238, 158] on icon "Next" at bounding box center [238, 153] width 16 height 16
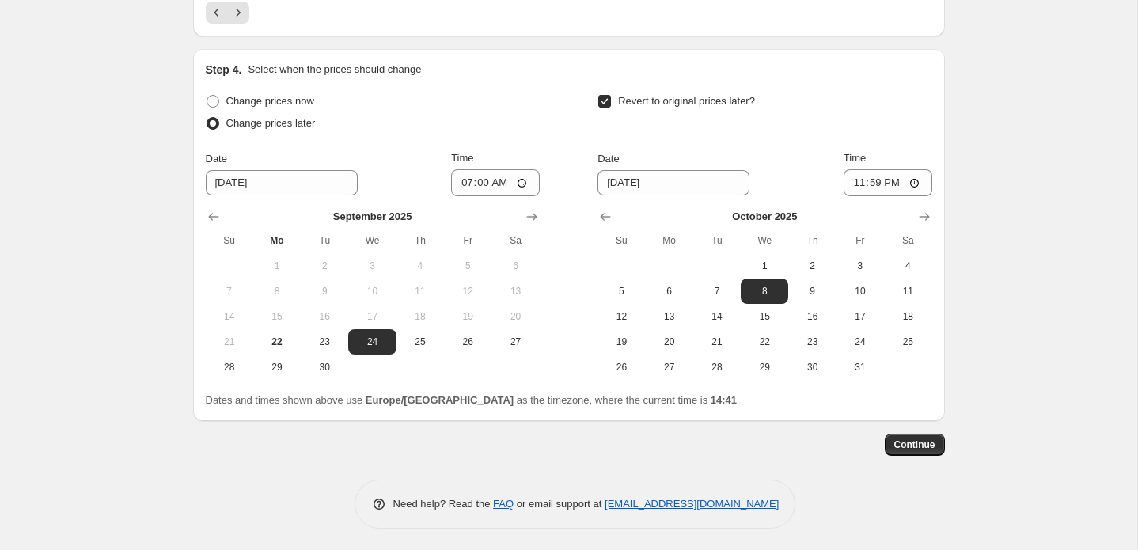
scroll to position [1441, 0]
click at [911, 448] on span "Continue" at bounding box center [914, 445] width 41 height 13
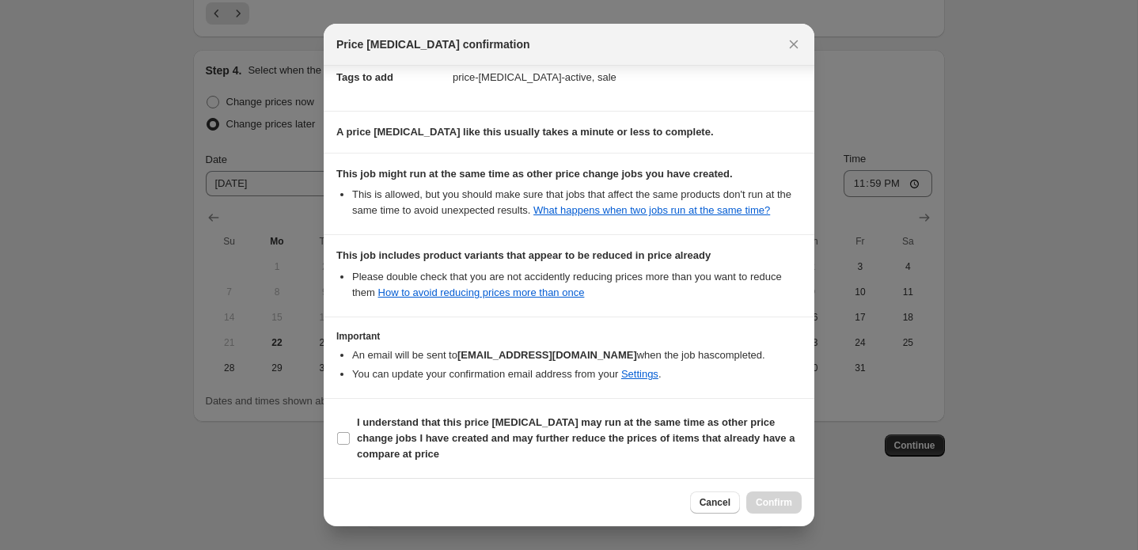
scroll to position [268, 0]
click at [341, 441] on input "I understand that this price [MEDICAL_DATA] may run at the same time as other p…" at bounding box center [343, 438] width 13 height 13
checkbox input "true"
click at [781, 508] on span "Confirm" at bounding box center [773, 502] width 36 height 13
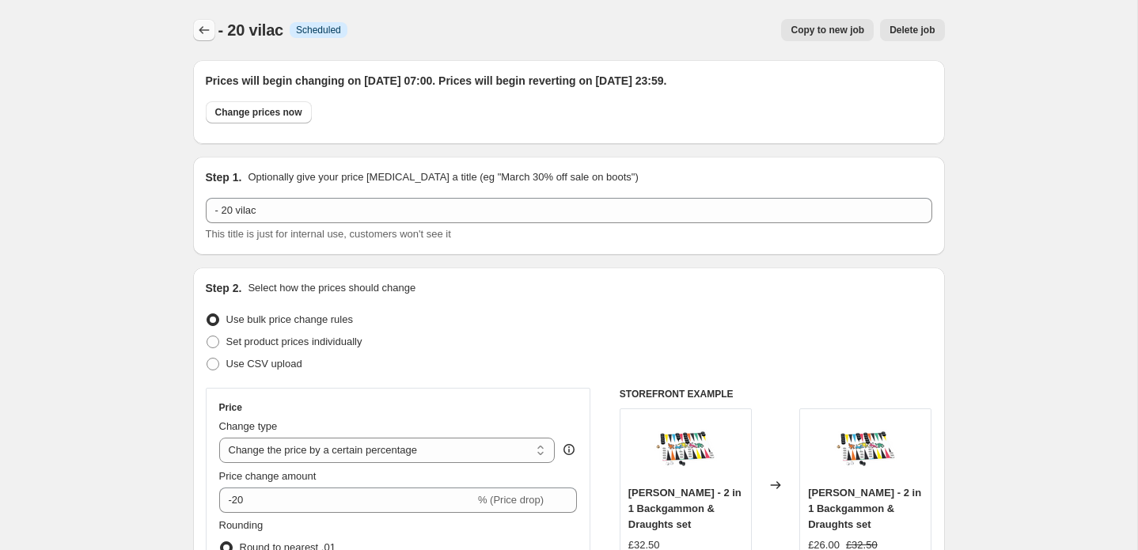
click at [201, 33] on icon "Price change jobs" at bounding box center [204, 30] width 16 height 16
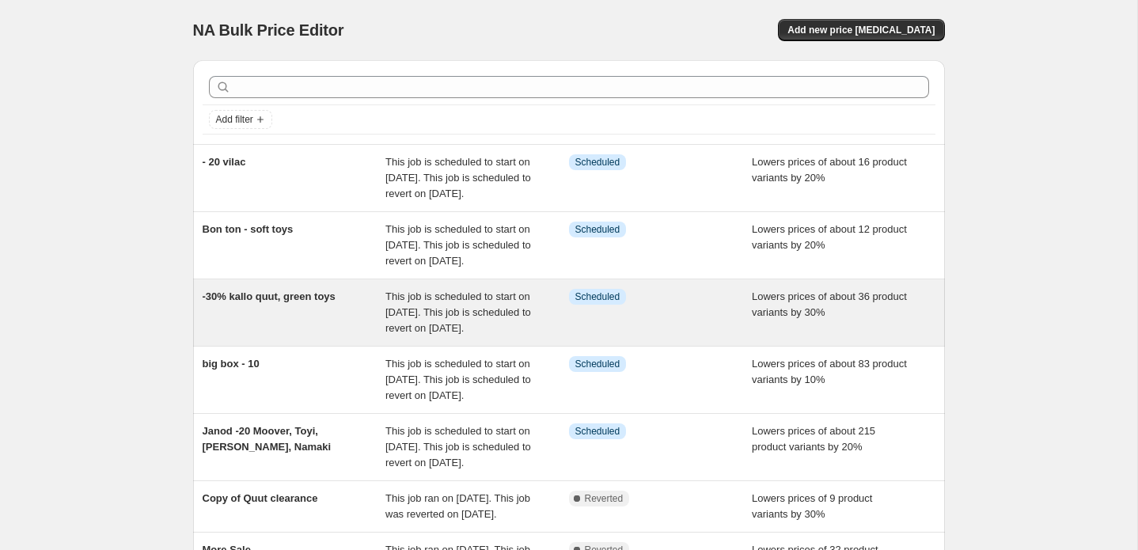
click at [442, 334] on span "This job is scheduled to start on [DATE]. This job is scheduled to revert on [D…" at bounding box center [458, 312] width 146 height 44
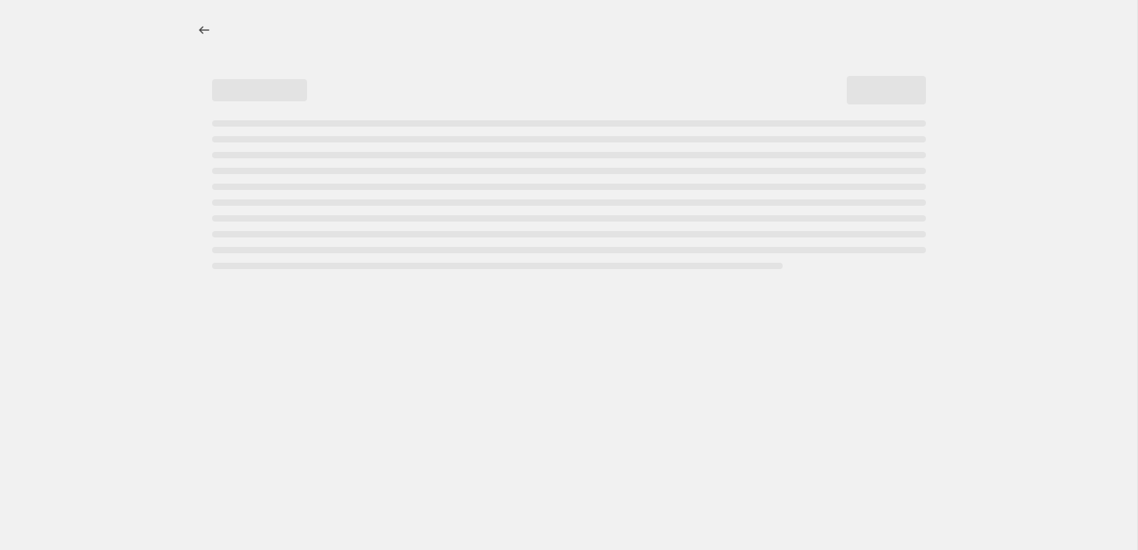
select select "percentage"
select select "vendor"
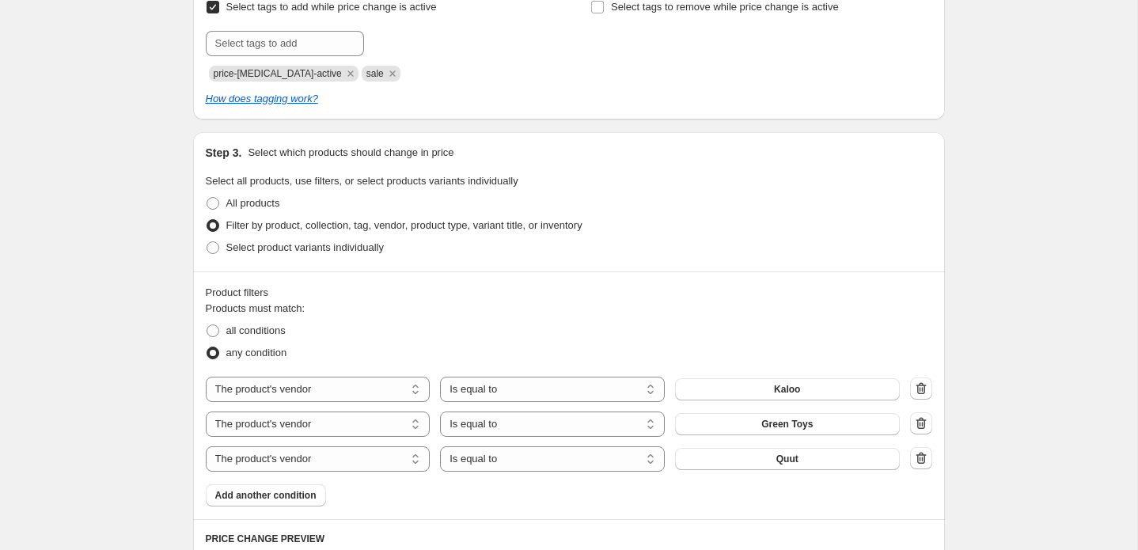
scroll to position [794, 0]
click at [243, 491] on span "Add another condition" at bounding box center [265, 492] width 101 height 13
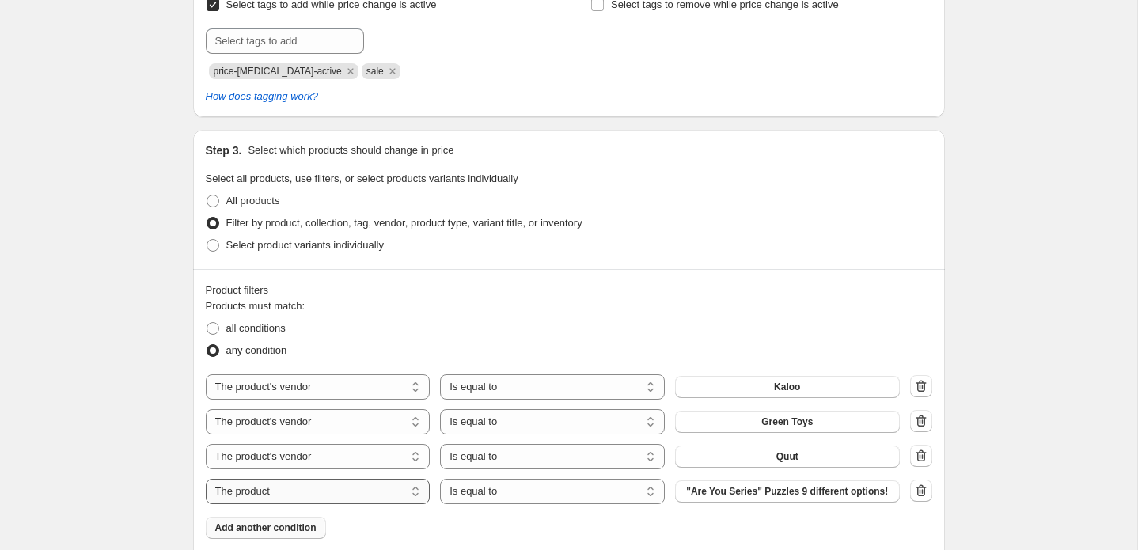
select select "vendor"
click at [740, 497] on button "1973" at bounding box center [787, 491] width 225 height 22
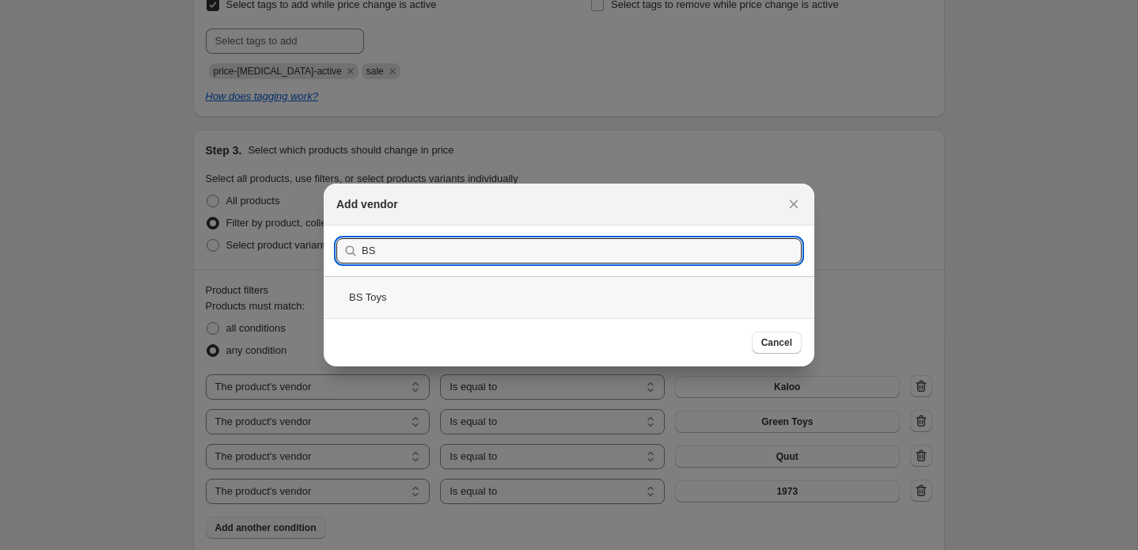
type input "BS"
click at [375, 297] on div "BS Toys" at bounding box center [569, 297] width 490 height 42
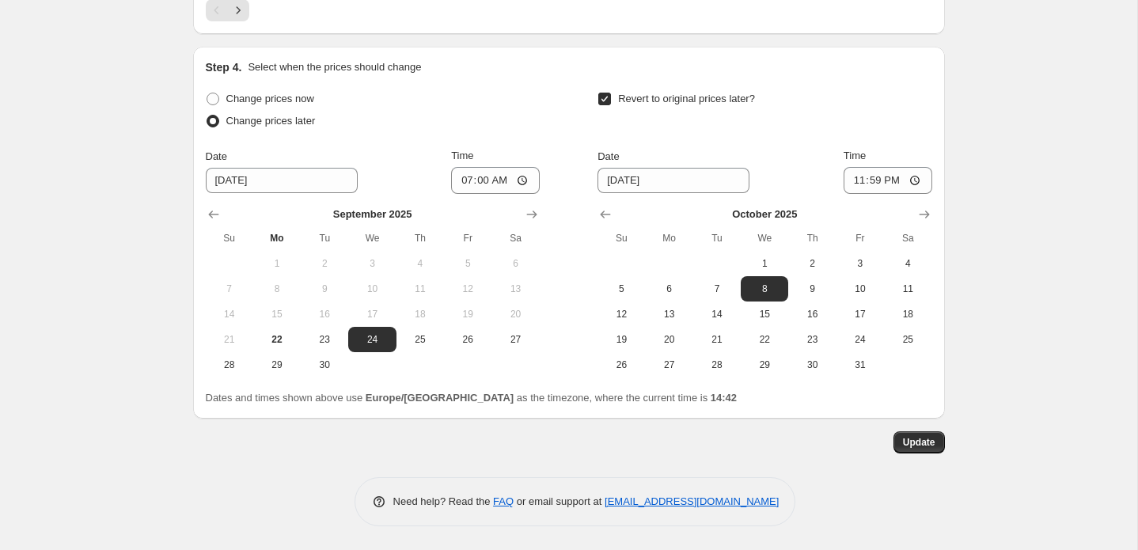
scroll to position [1771, 0]
click at [919, 442] on span "Update" at bounding box center [919, 442] width 32 height 13
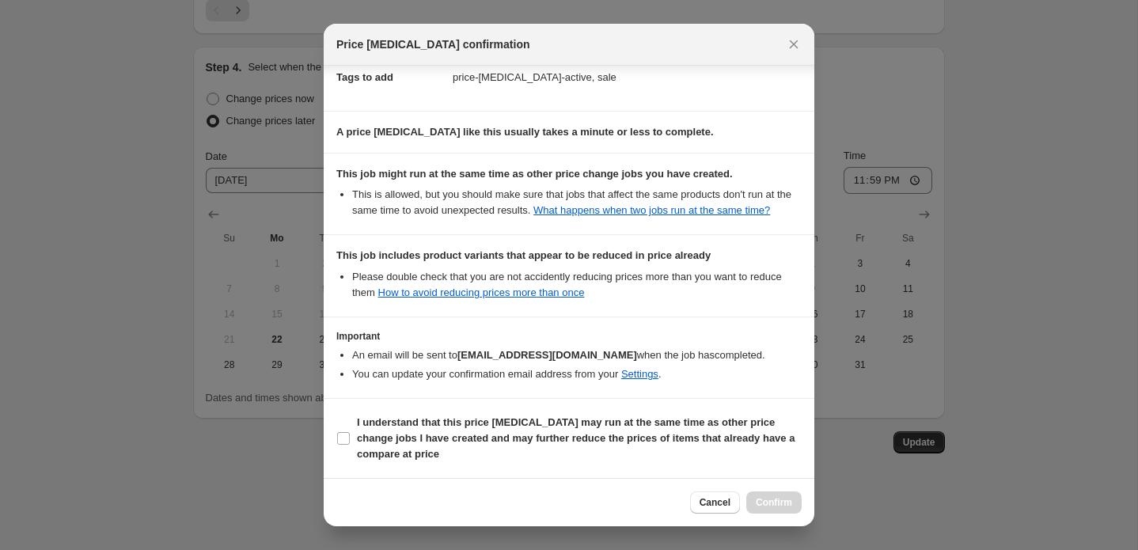
scroll to position [268, 0]
click at [346, 438] on input "I understand that this price [MEDICAL_DATA] may run at the same time as other p…" at bounding box center [343, 438] width 13 height 13
checkbox input "true"
click at [785, 501] on span "Confirm" at bounding box center [773, 502] width 36 height 13
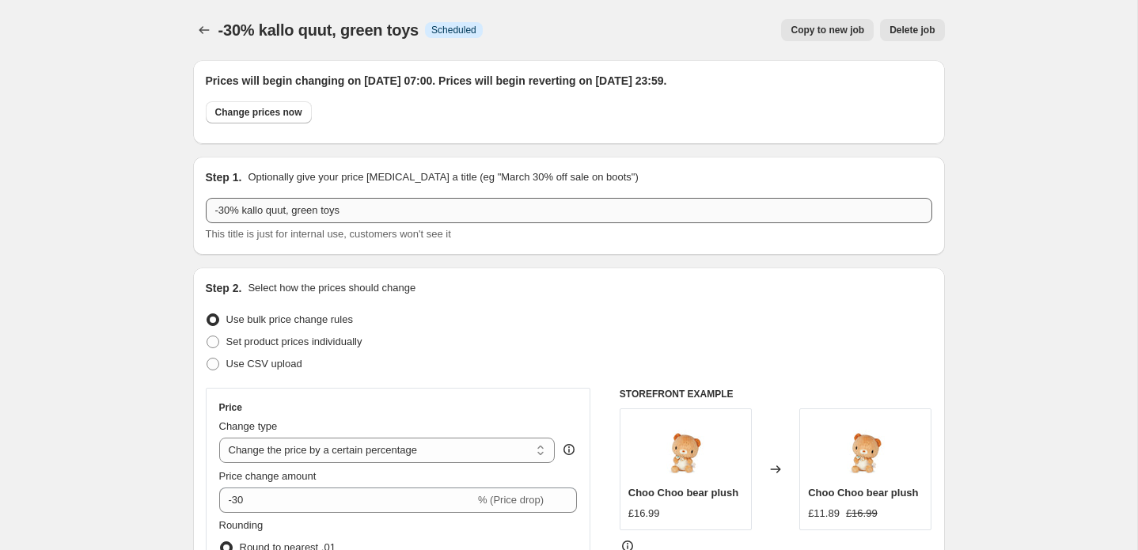
scroll to position [0, 0]
click at [204, 33] on icon "Price change jobs" at bounding box center [204, 30] width 16 height 16
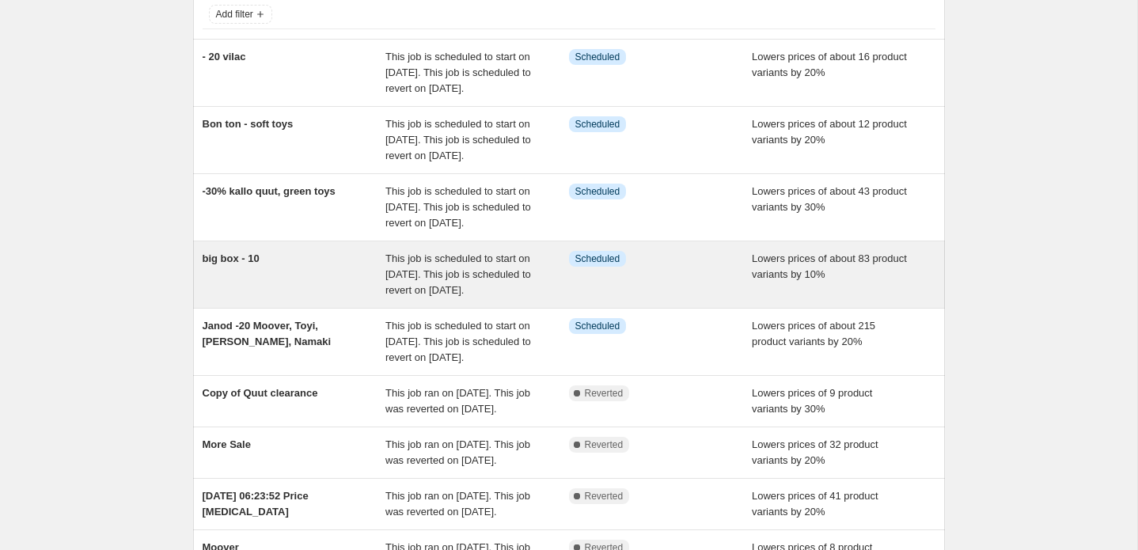
scroll to position [103, 0]
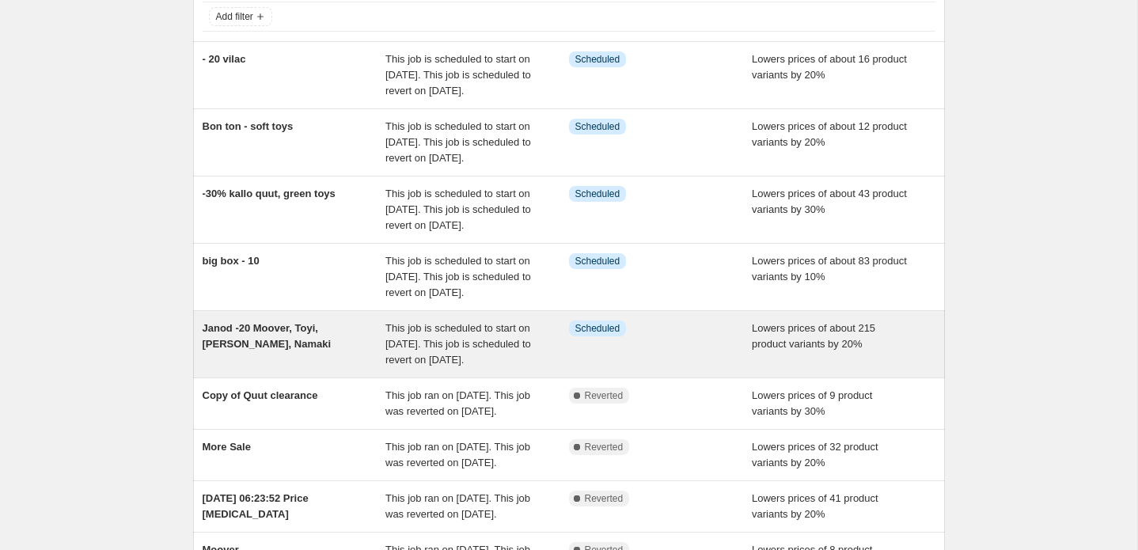
click at [408, 368] on div "This job is scheduled to start on [DATE]. This job is scheduled to revert on [D…" at bounding box center [477, 343] width 184 height 47
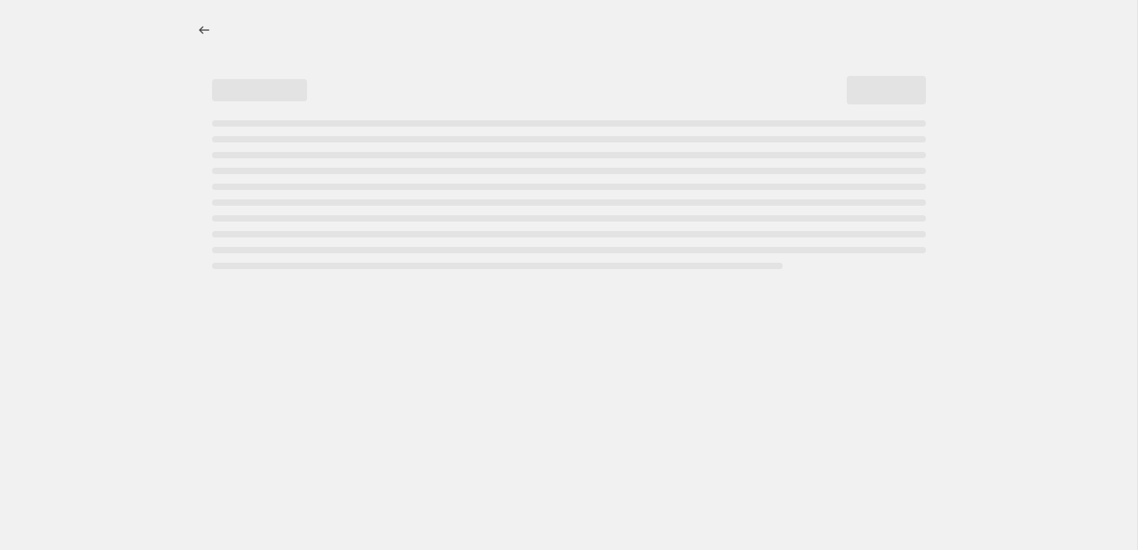
select select "percentage"
select select "vendor"
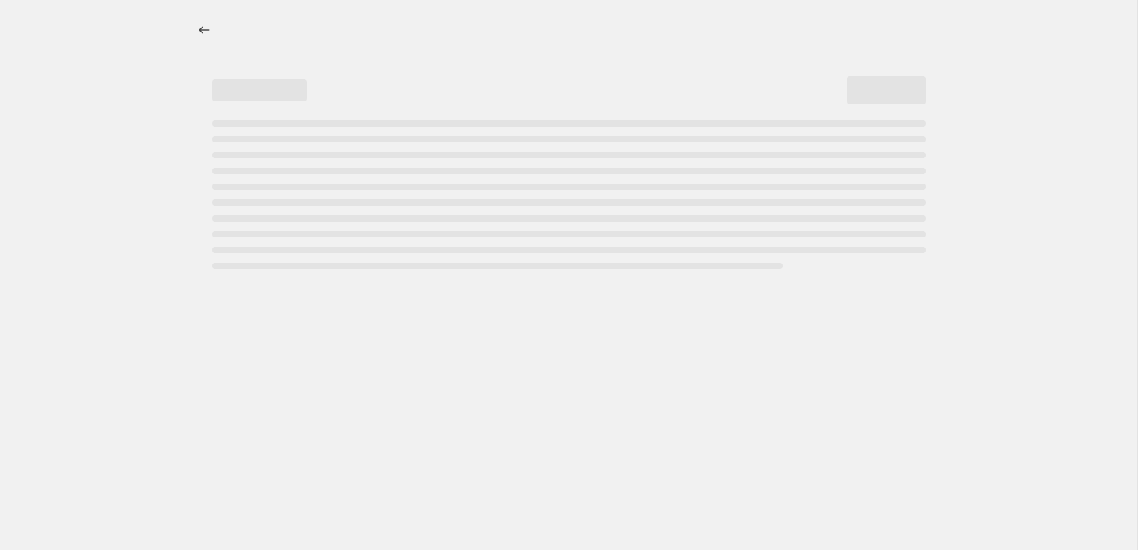
select select "vendor"
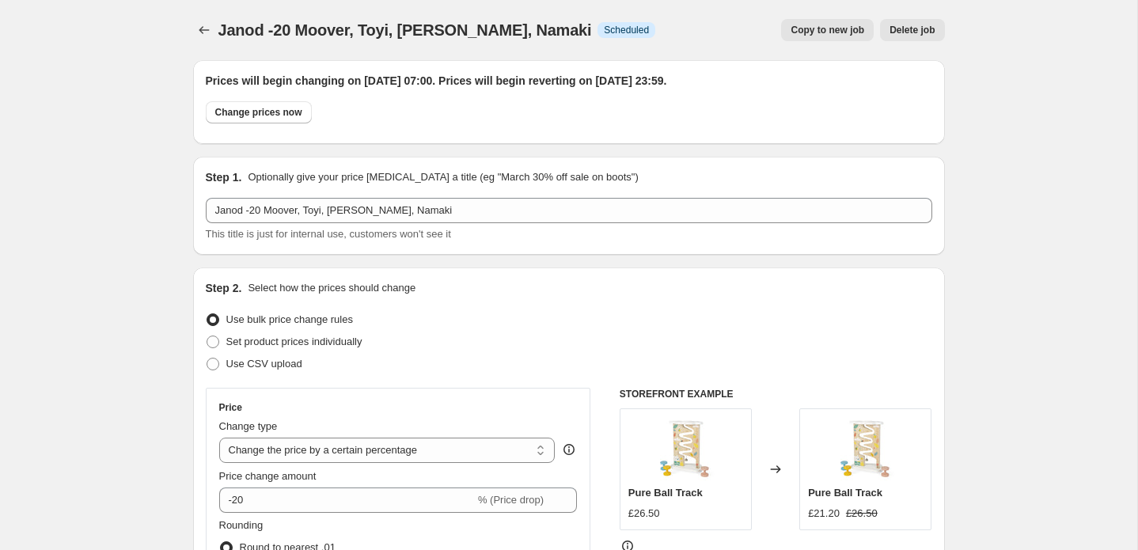
click at [854, 32] on span "Copy to new job" at bounding box center [827, 30] width 74 height 13
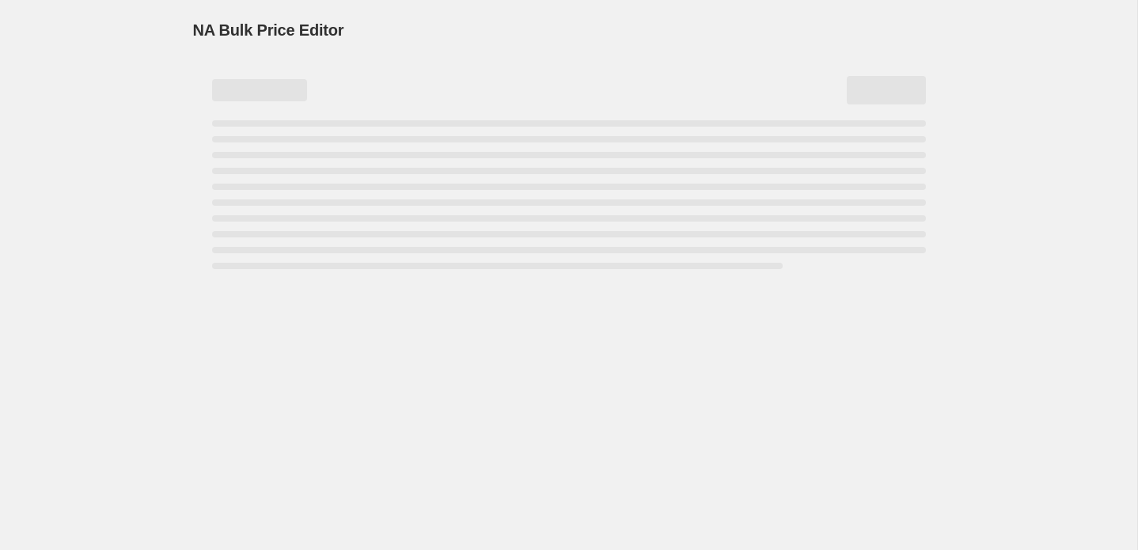
select select "percentage"
select select "vendor"
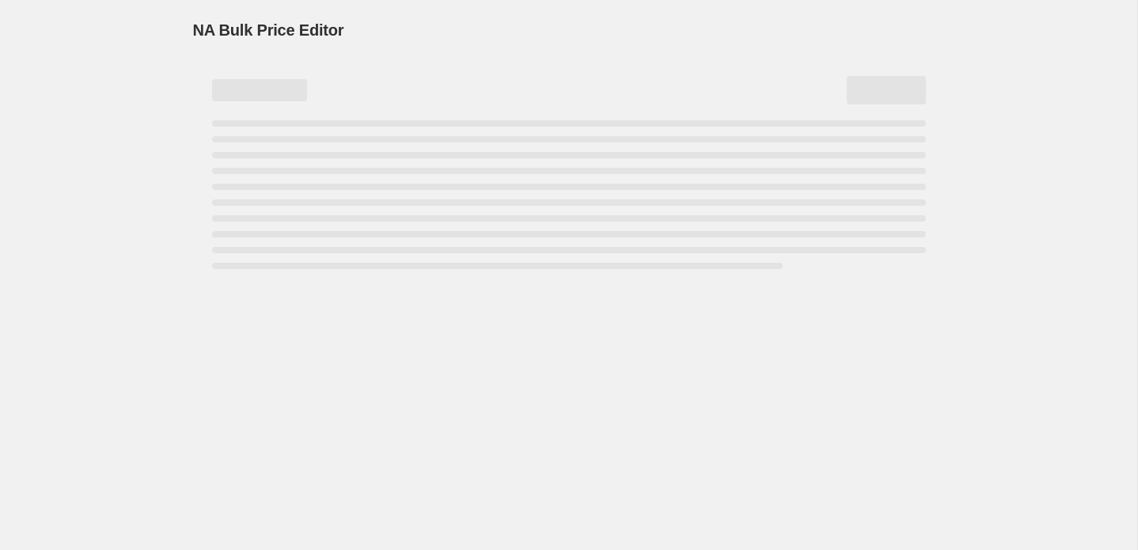
select select "vendor"
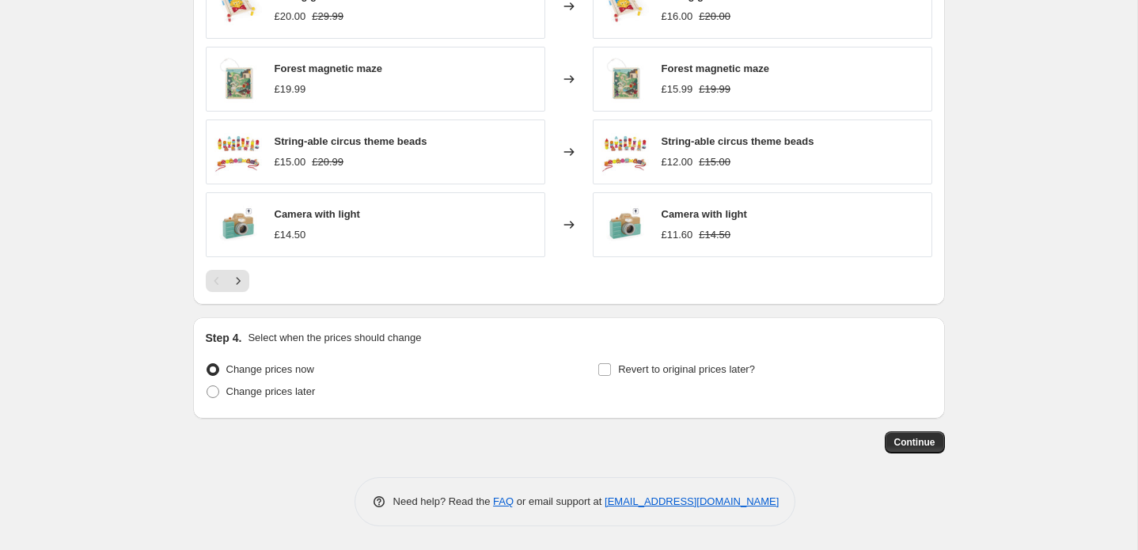
scroll to position [1472, 0]
click at [904, 445] on span "Continue" at bounding box center [914, 442] width 41 height 13
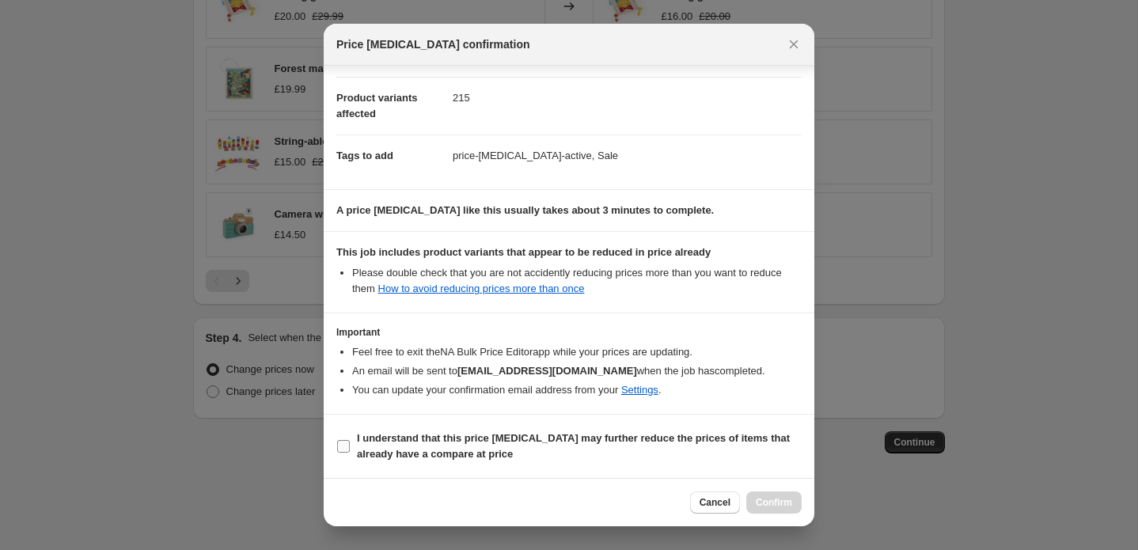
scroll to position [158, 0]
click at [386, 444] on b "I understand that this price [MEDICAL_DATA] may further reduce the prices of it…" at bounding box center [573, 446] width 433 height 28
click at [350, 444] on input "I understand that this price [MEDICAL_DATA] may further reduce the prices of it…" at bounding box center [343, 446] width 13 height 13
checkbox input "true"
click at [789, 506] on span "Confirm" at bounding box center [773, 502] width 36 height 13
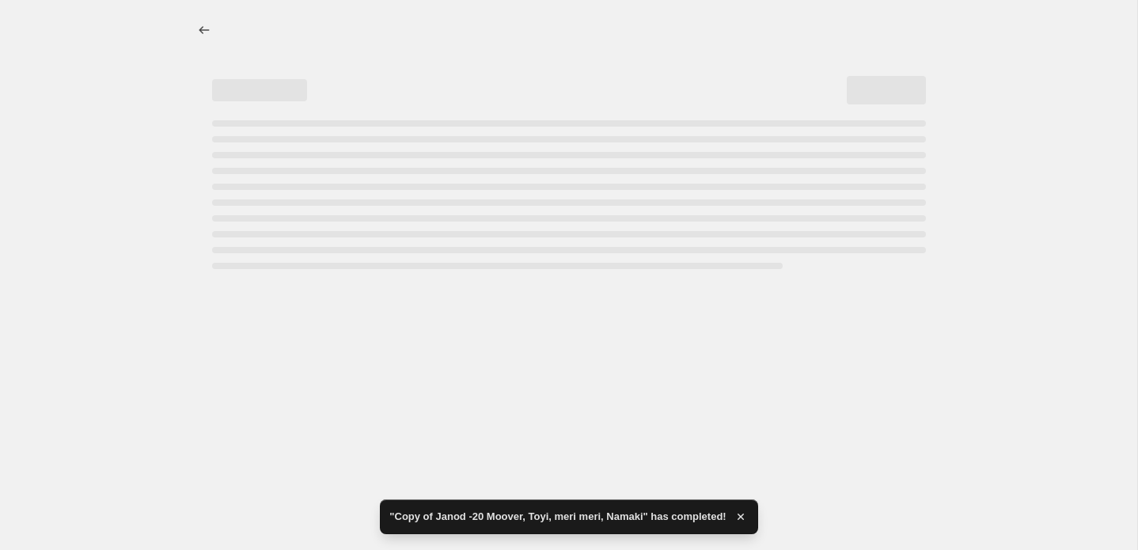
select select "percentage"
select select "vendor"
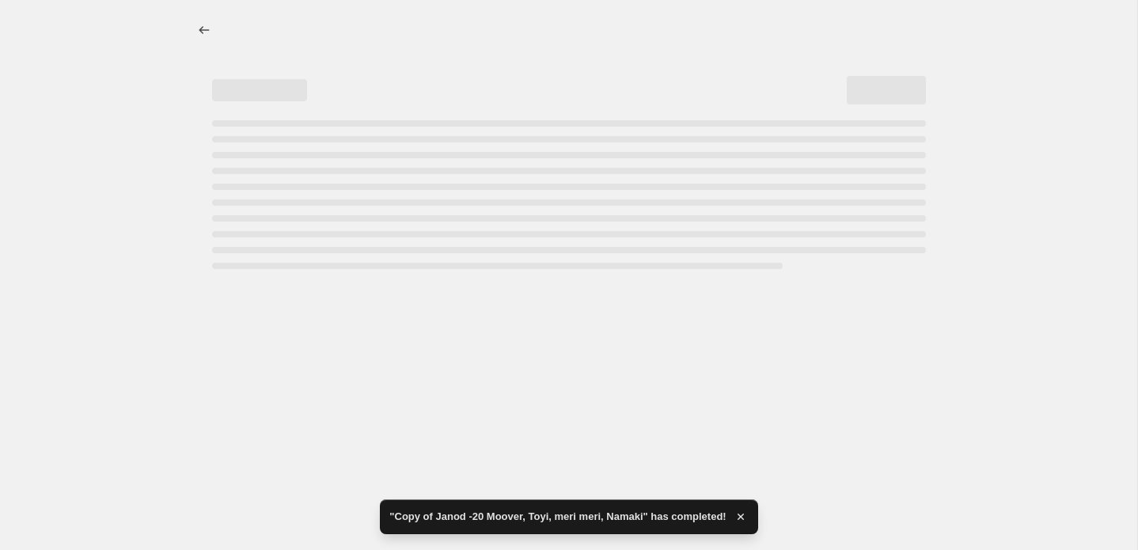
select select "vendor"
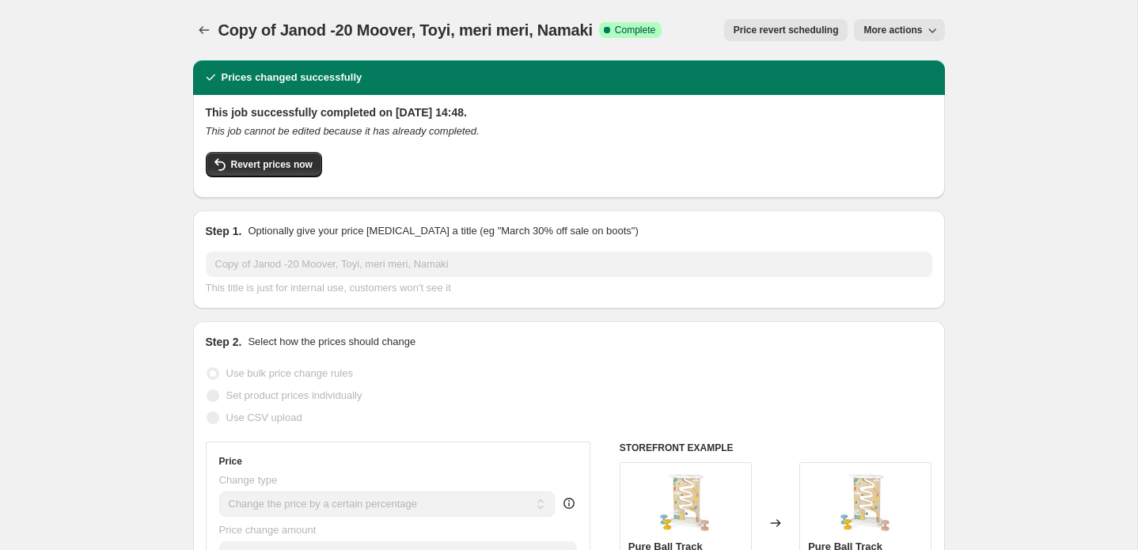
click at [924, 35] on icon "button" at bounding box center [932, 30] width 16 height 16
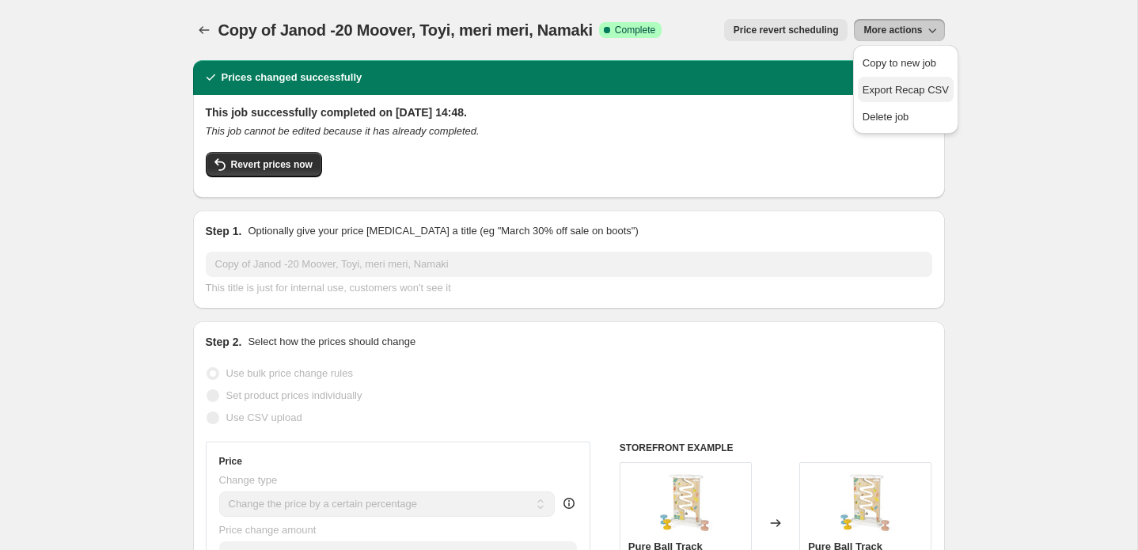
click at [907, 87] on span "Export Recap CSV" at bounding box center [905, 90] width 86 height 12
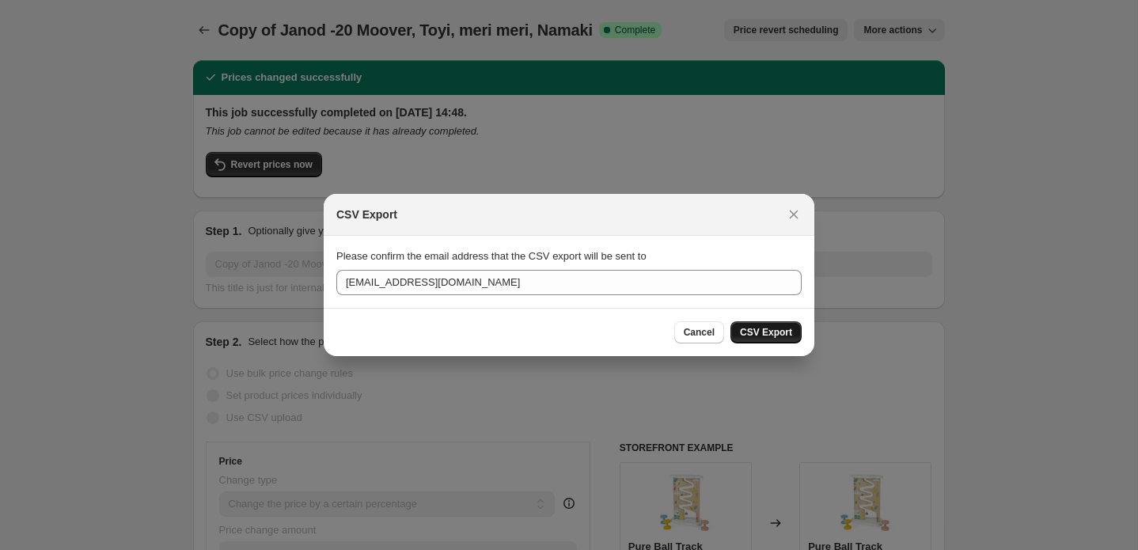
click at [756, 332] on span "CSV Export" at bounding box center [766, 332] width 52 height 13
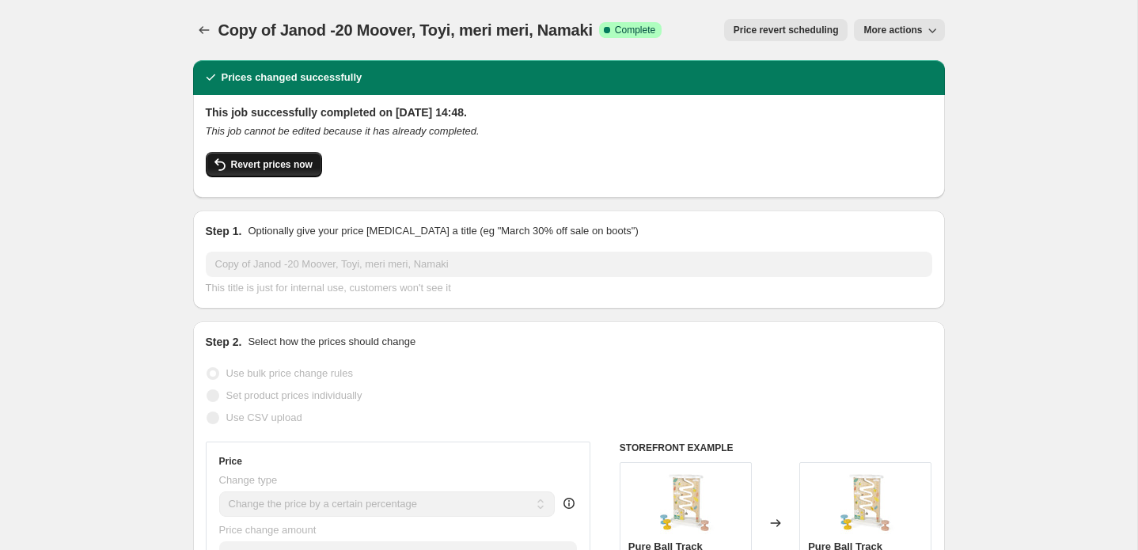
click at [243, 162] on span "Revert prices now" at bounding box center [271, 164] width 81 height 13
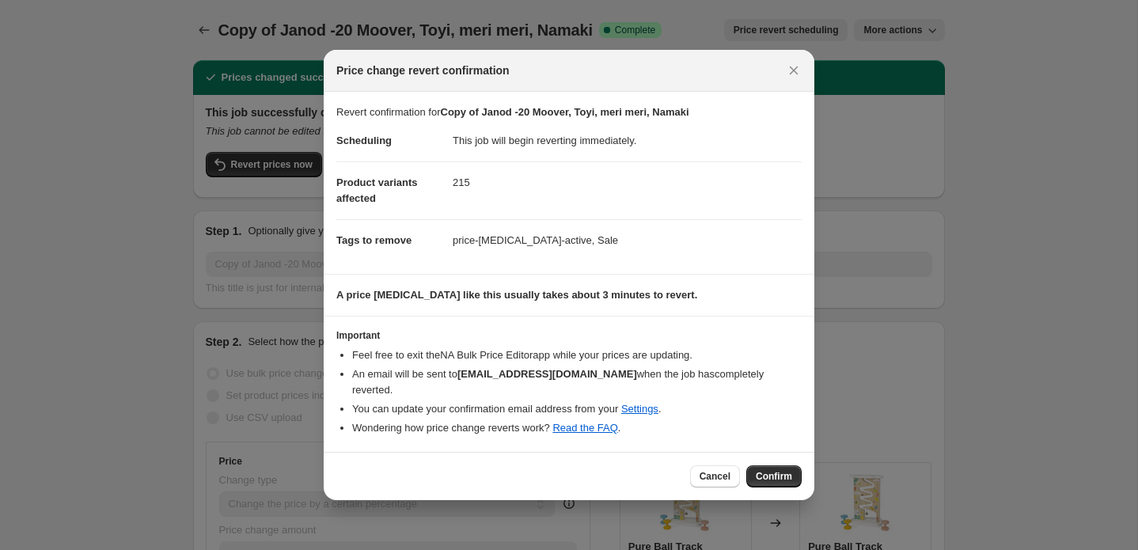
click at [783, 474] on span "Confirm" at bounding box center [773, 476] width 36 height 13
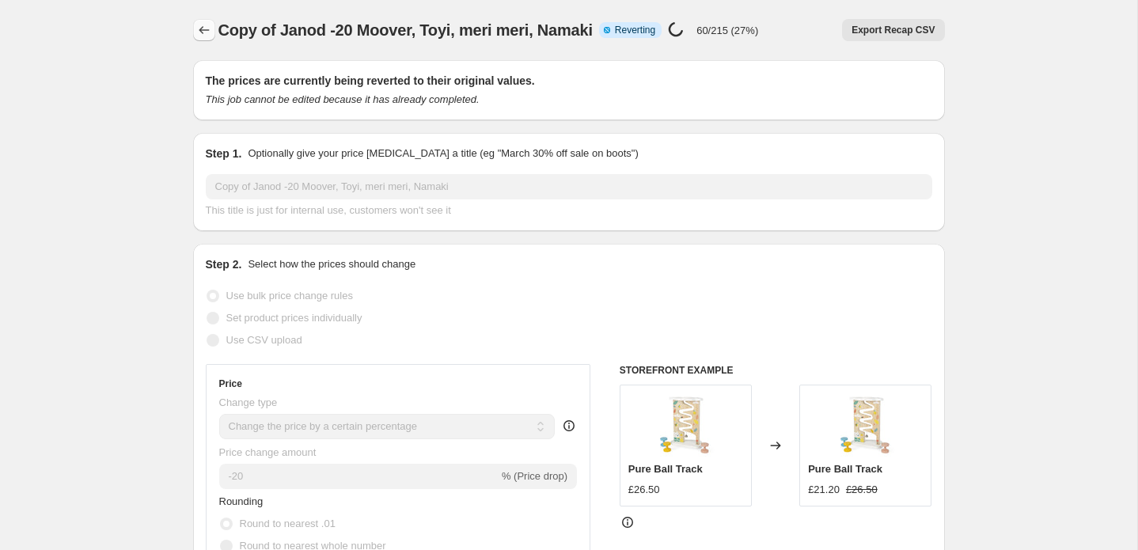
click at [203, 29] on icon "Price change jobs" at bounding box center [204, 30] width 16 height 16
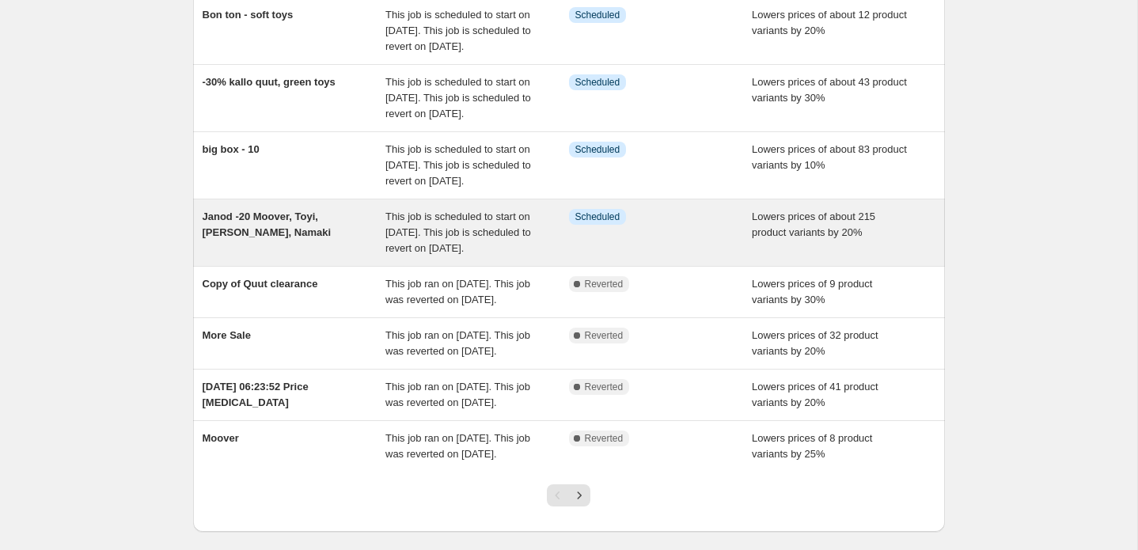
scroll to position [250, 0]
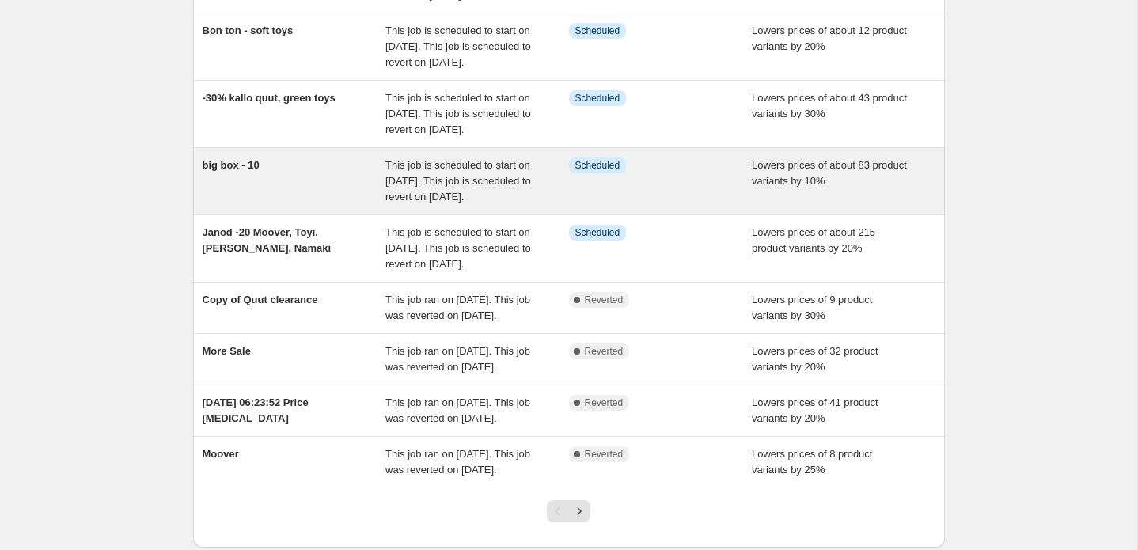
click at [433, 203] on span "This job is scheduled to start on [DATE]. This job is scheduled to revert on [D…" at bounding box center [458, 181] width 146 height 44
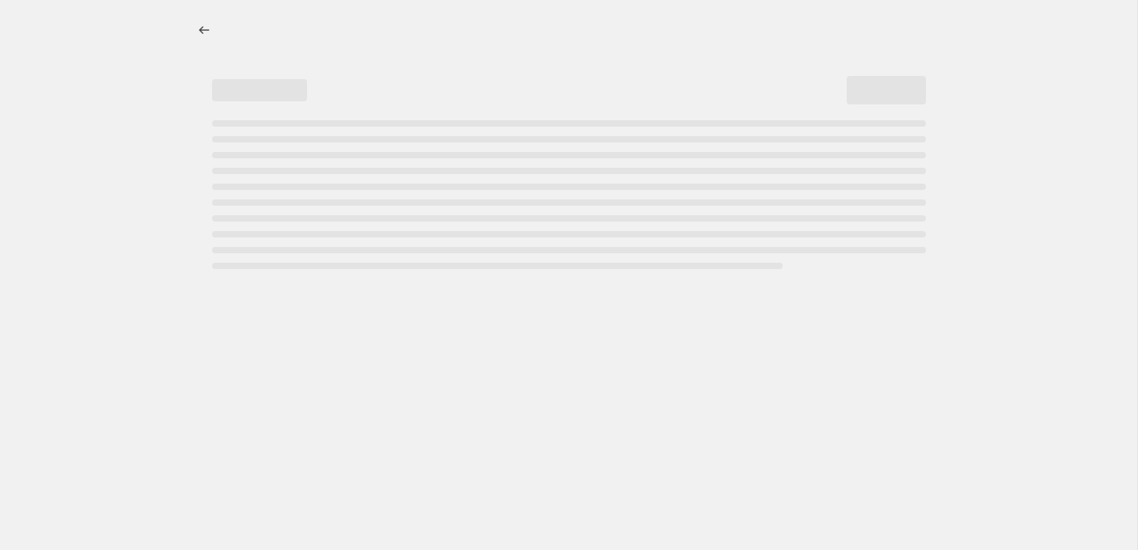
select select "percentage"
select select "vendor"
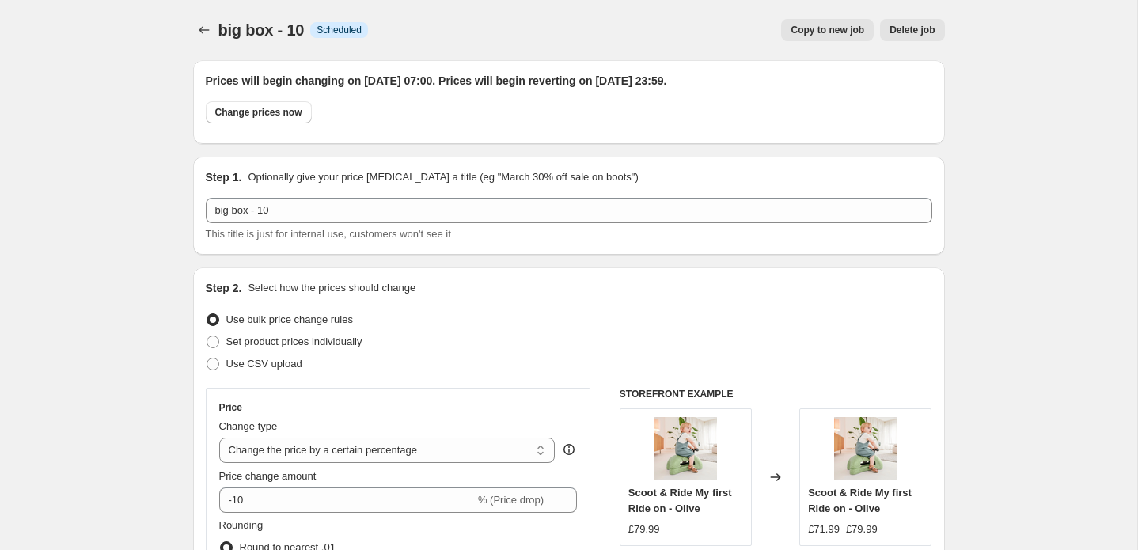
click at [823, 31] on span "Copy to new job" at bounding box center [827, 30] width 74 height 13
select select "percentage"
select select "vendor"
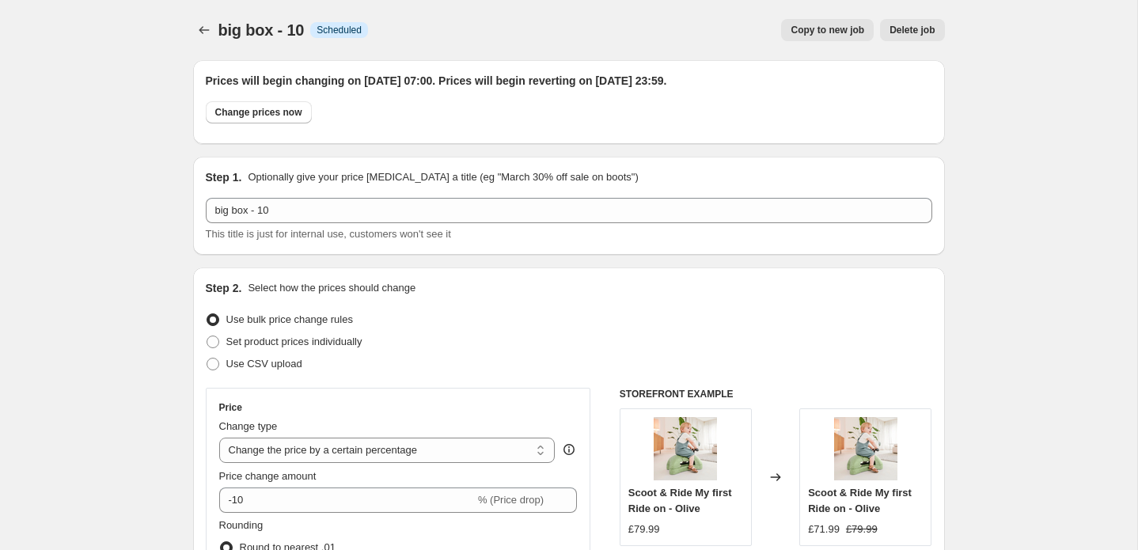
select select "vendor"
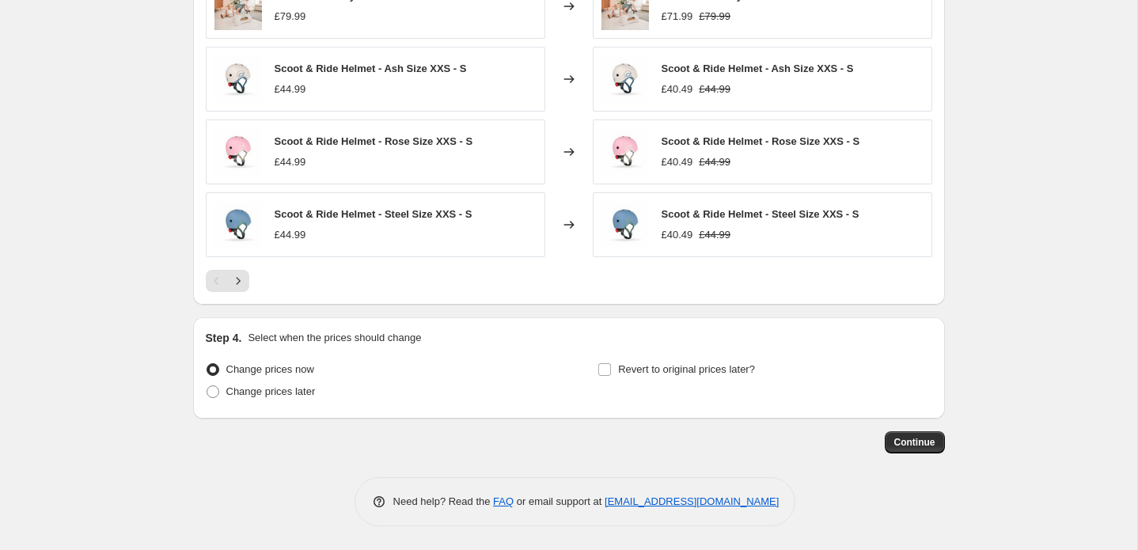
scroll to position [1403, 0]
click at [907, 445] on span "Continue" at bounding box center [914, 442] width 41 height 13
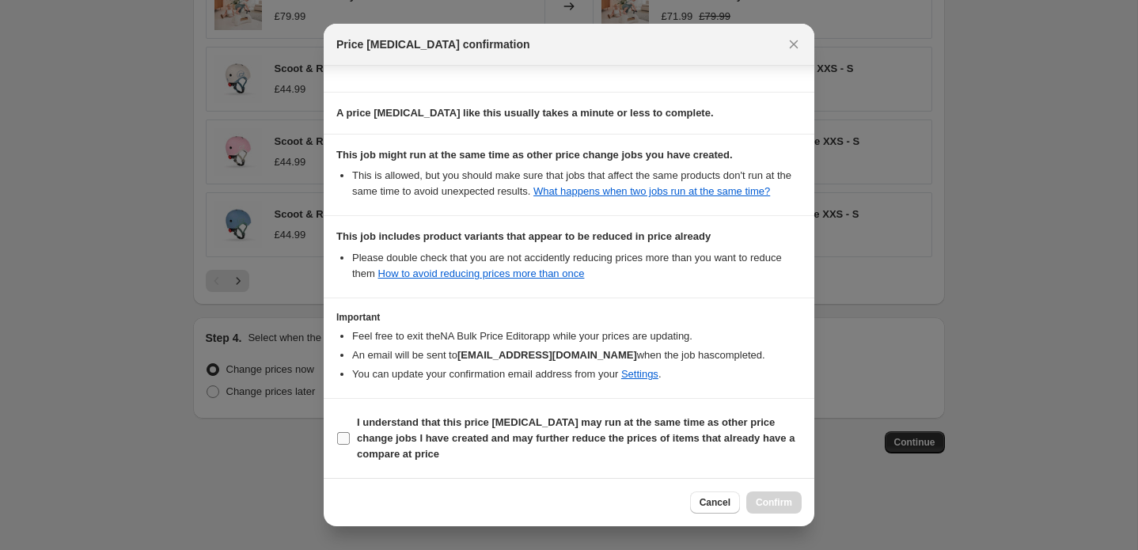
scroll to position [271, 0]
drag, startPoint x: 346, startPoint y: 437, endPoint x: 355, endPoint y: 440, distance: 9.8
click at [346, 437] on input "I understand that this price [MEDICAL_DATA] may run at the same time as other p…" at bounding box center [343, 438] width 13 height 13
checkbox input "true"
click at [768, 502] on span "Confirm" at bounding box center [773, 502] width 36 height 13
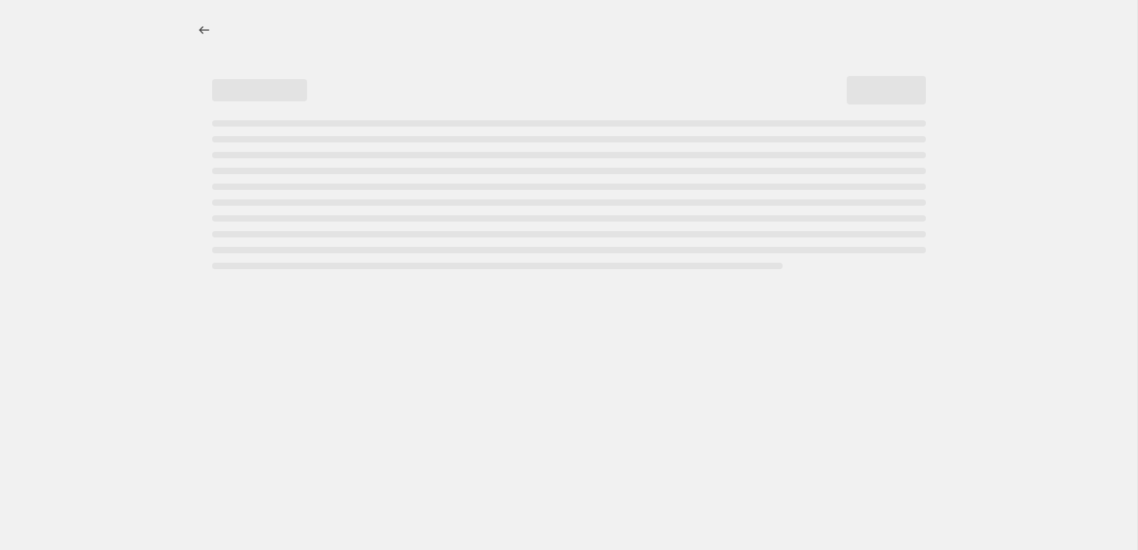
select select "percentage"
select select "vendor"
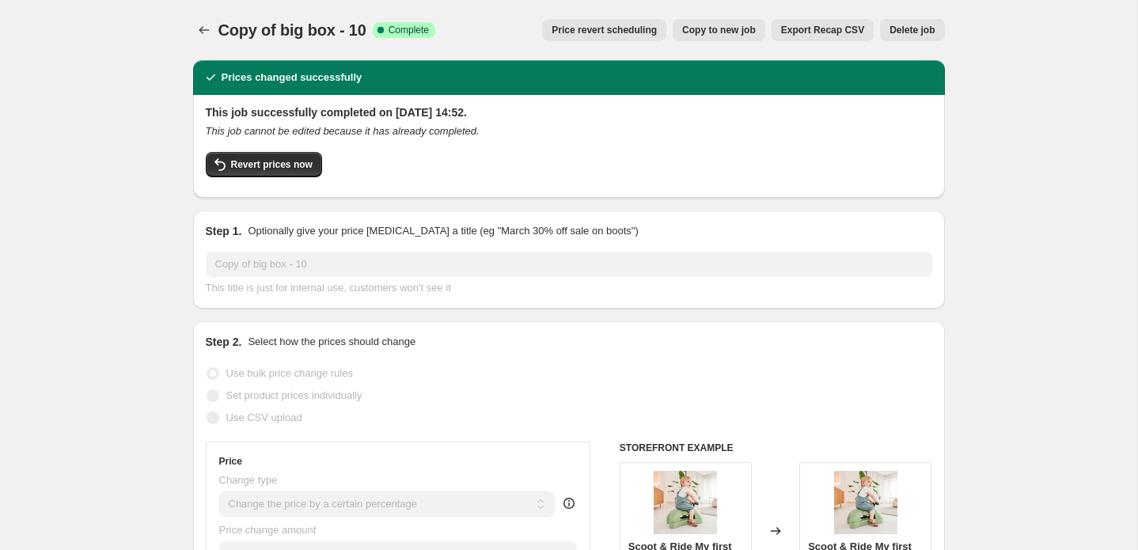
click at [821, 29] on span "Export Recap CSV" at bounding box center [822, 30] width 83 height 13
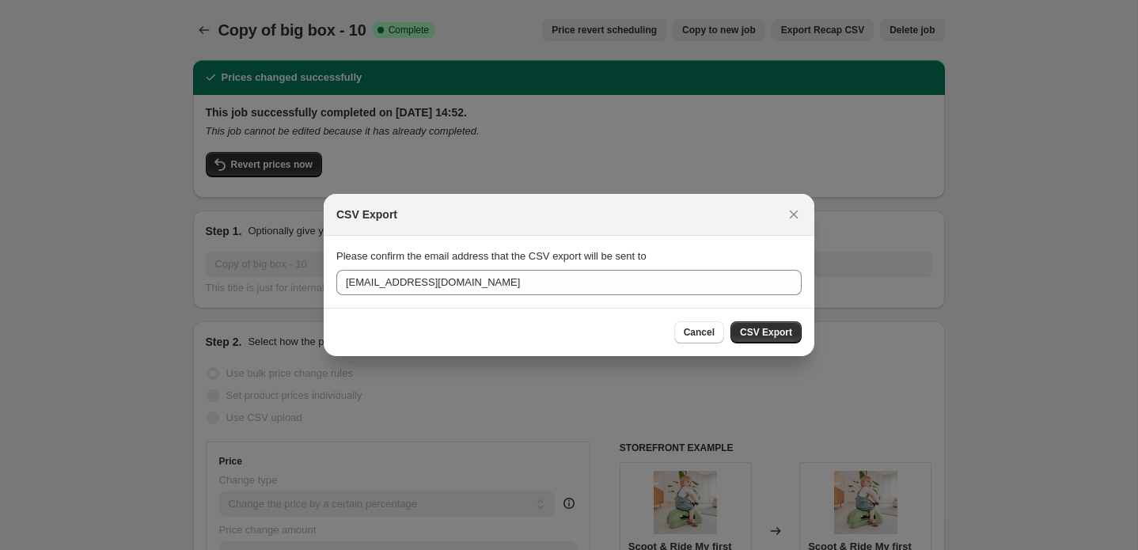
click at [749, 335] on span "CSV Export" at bounding box center [766, 332] width 52 height 13
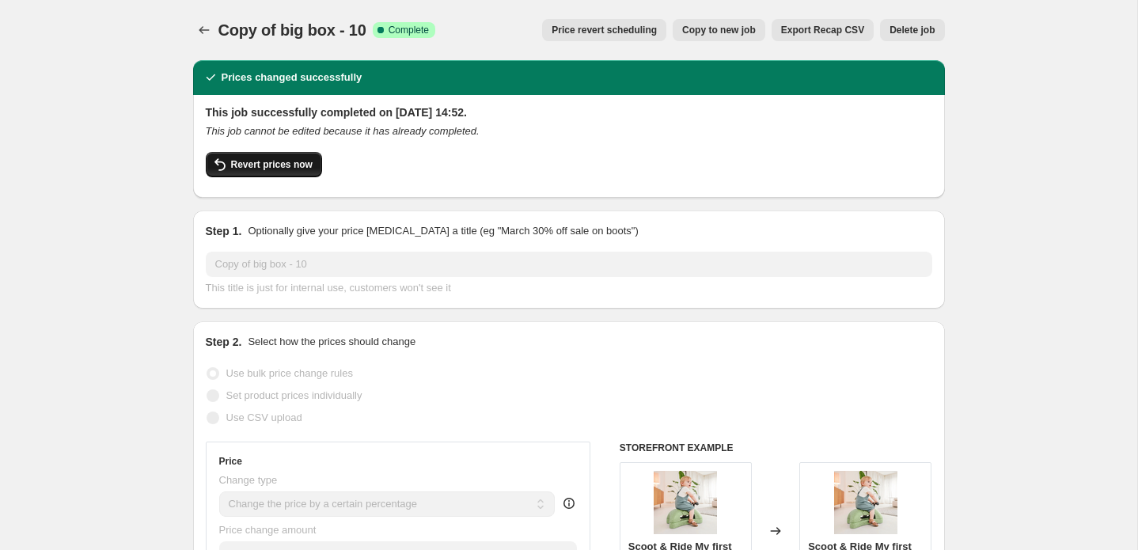
click at [250, 165] on span "Revert prices now" at bounding box center [271, 164] width 81 height 13
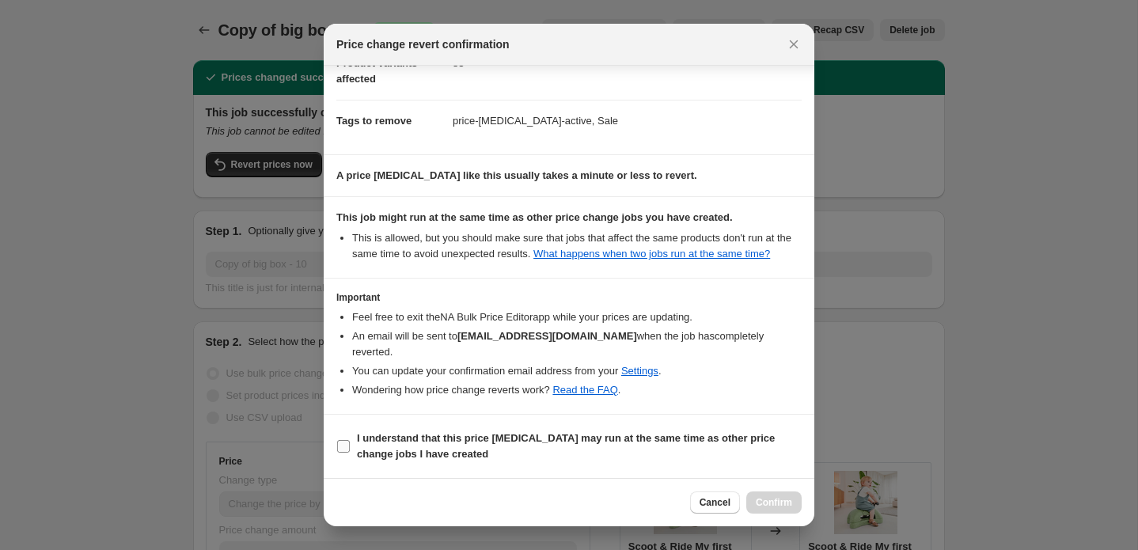
scroll to position [93, 0]
drag, startPoint x: 340, startPoint y: 449, endPoint x: 429, endPoint y: 455, distance: 88.8
click at [340, 449] on input "I understand that this price [MEDICAL_DATA] may run at the same time as other p…" at bounding box center [343, 446] width 13 height 13
checkbox input "true"
click at [783, 502] on span "Confirm" at bounding box center [773, 502] width 36 height 13
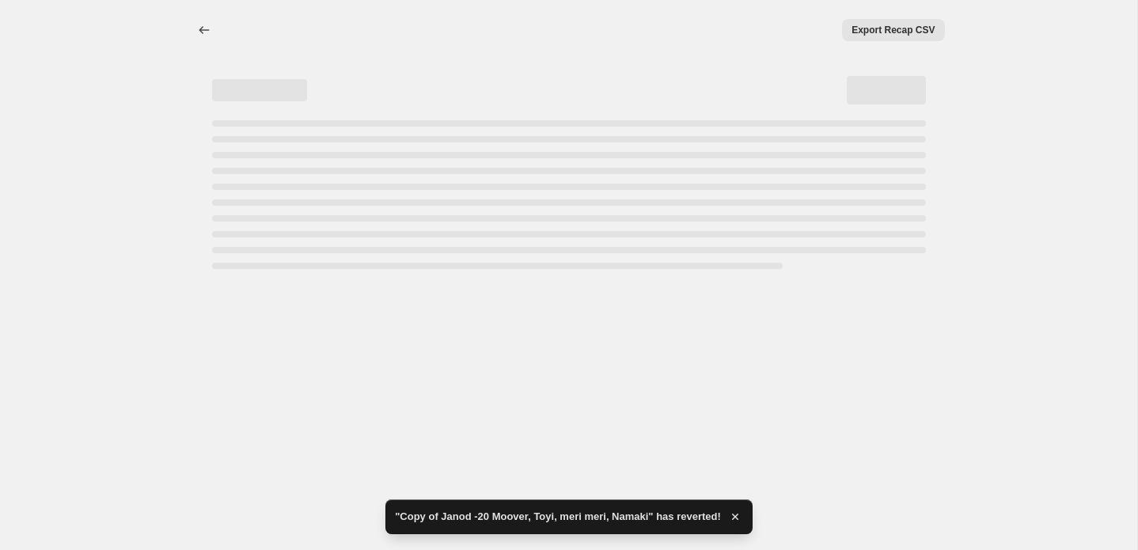
select select "percentage"
select select "vendor"
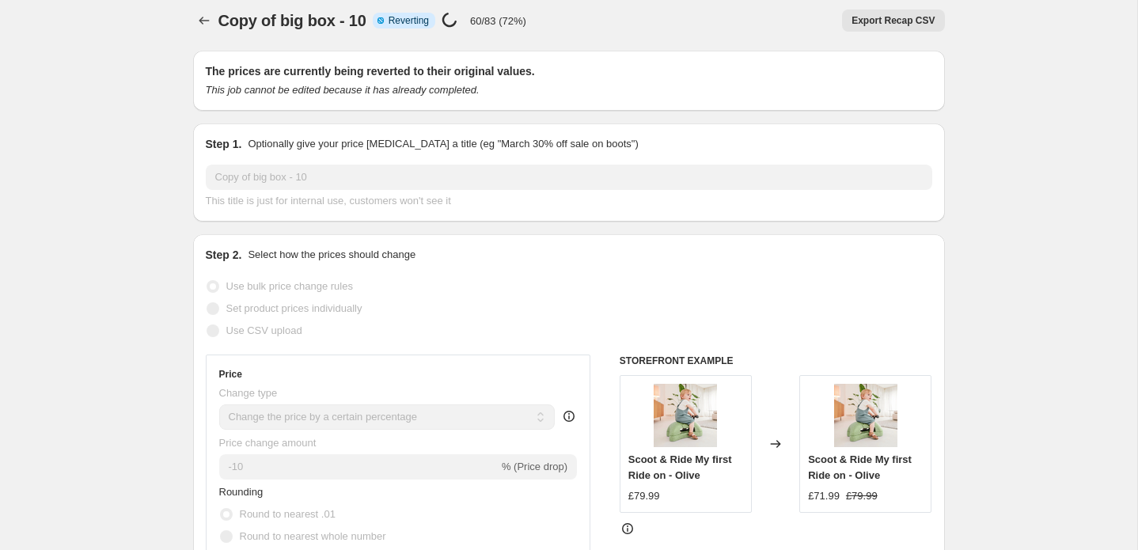
scroll to position [0, 0]
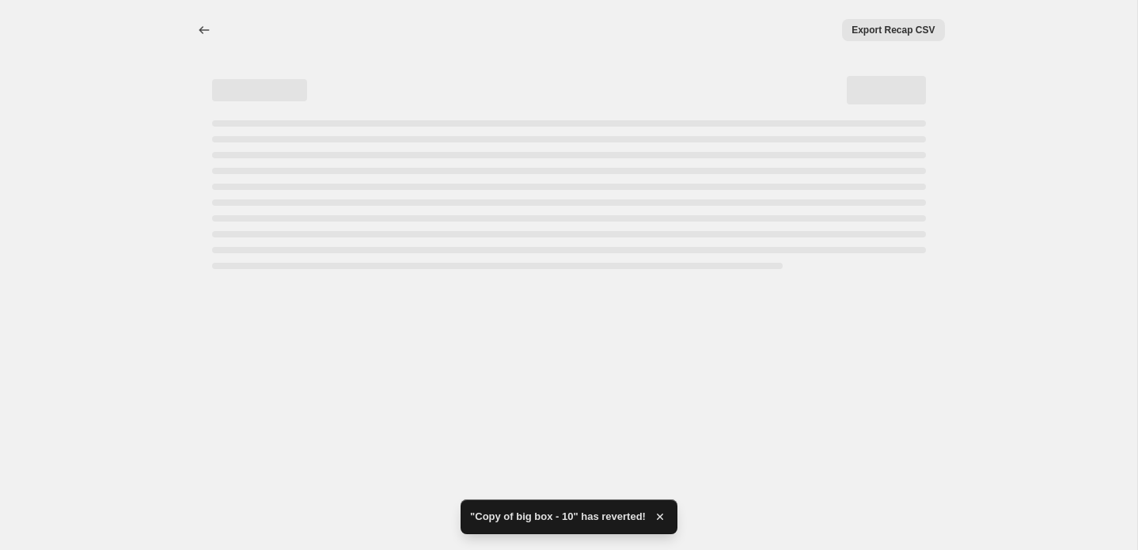
select select "percentage"
select select "vendor"
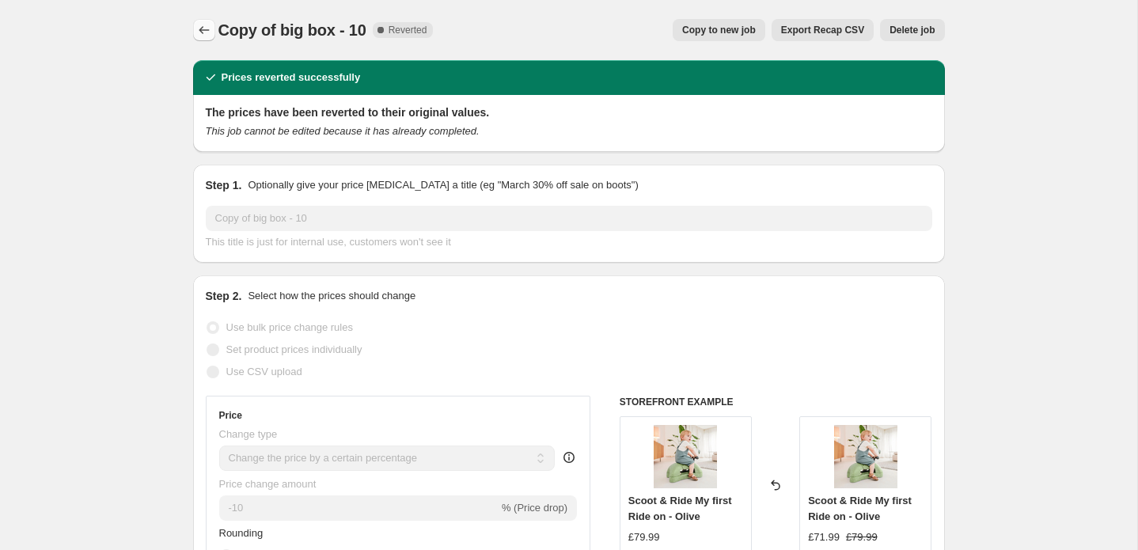
click at [203, 30] on icon "Price change jobs" at bounding box center [204, 30] width 16 height 16
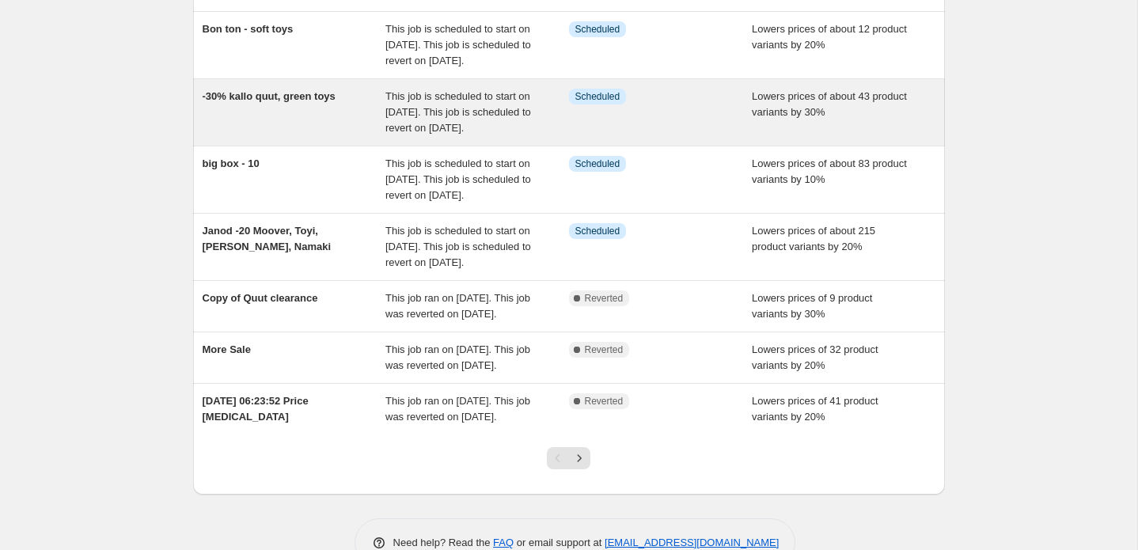
scroll to position [300, 0]
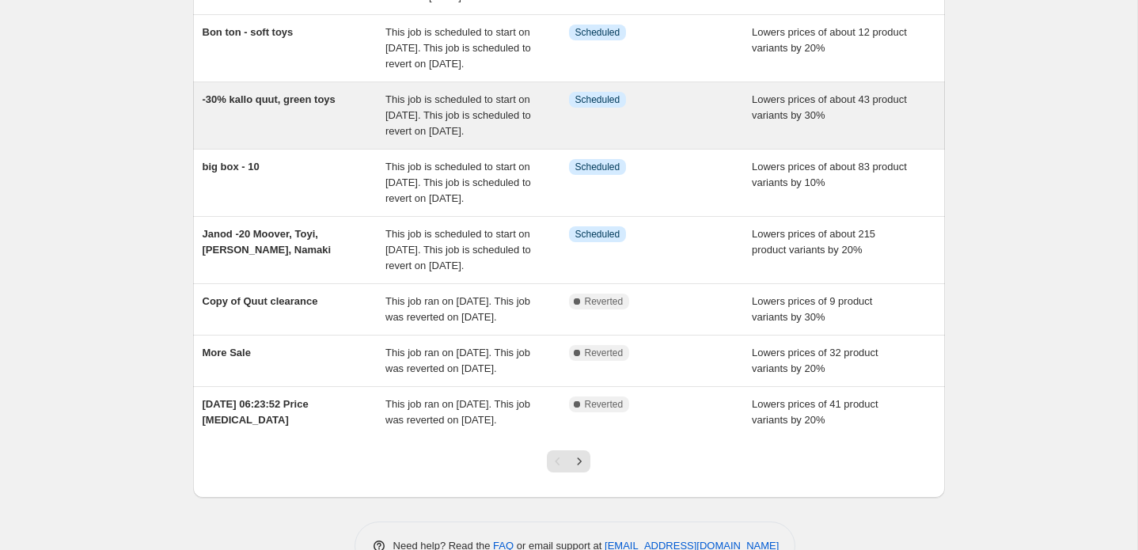
click at [428, 139] on div "This job is scheduled to start on [DATE]. This job is scheduled to revert on [D…" at bounding box center [477, 115] width 184 height 47
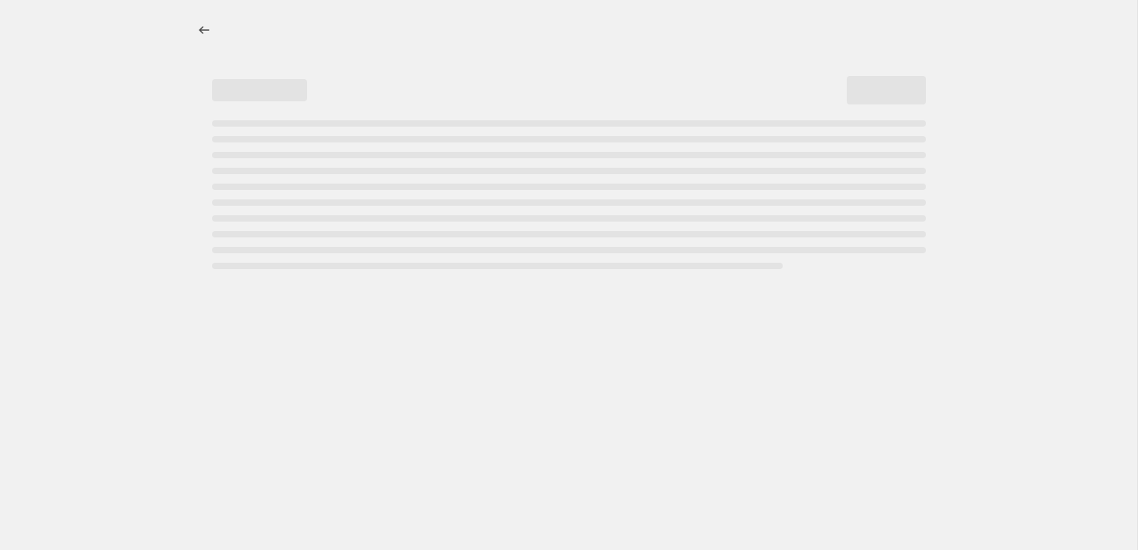
select select "percentage"
select select "vendor"
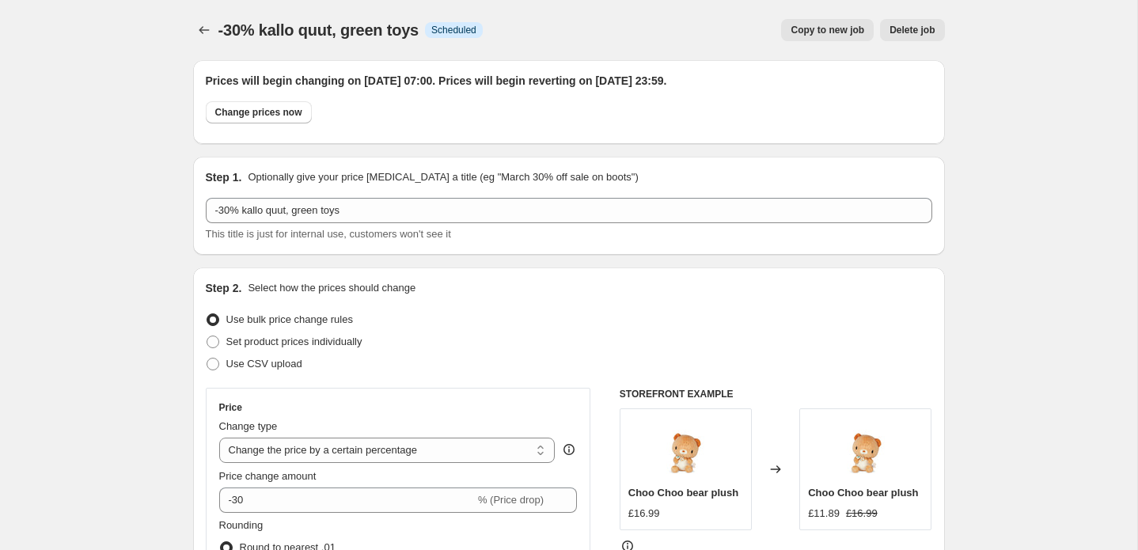
click at [808, 30] on span "Copy to new job" at bounding box center [827, 30] width 74 height 13
select select "percentage"
select select "vendor"
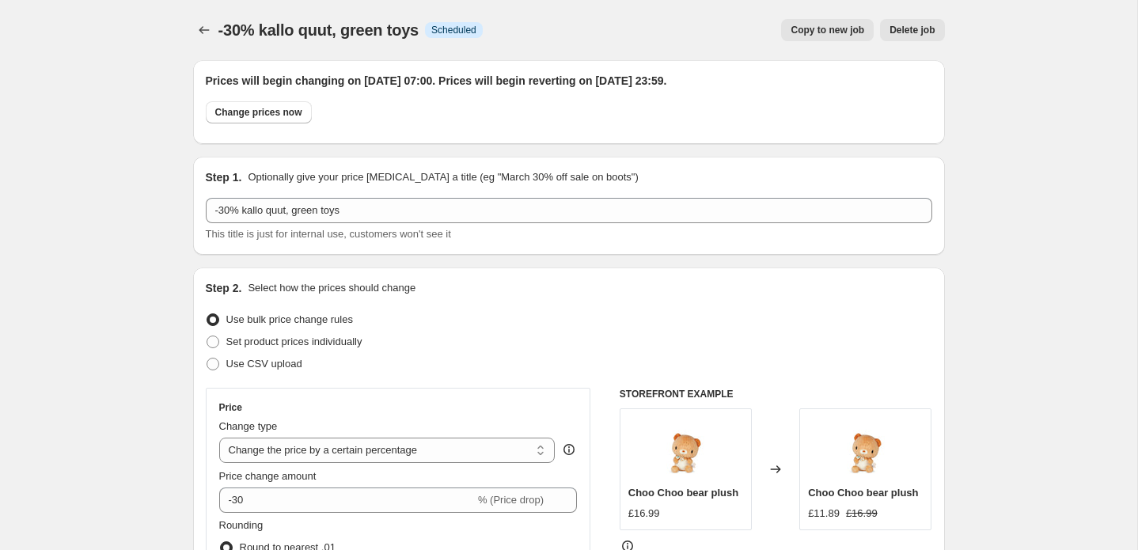
select select "vendor"
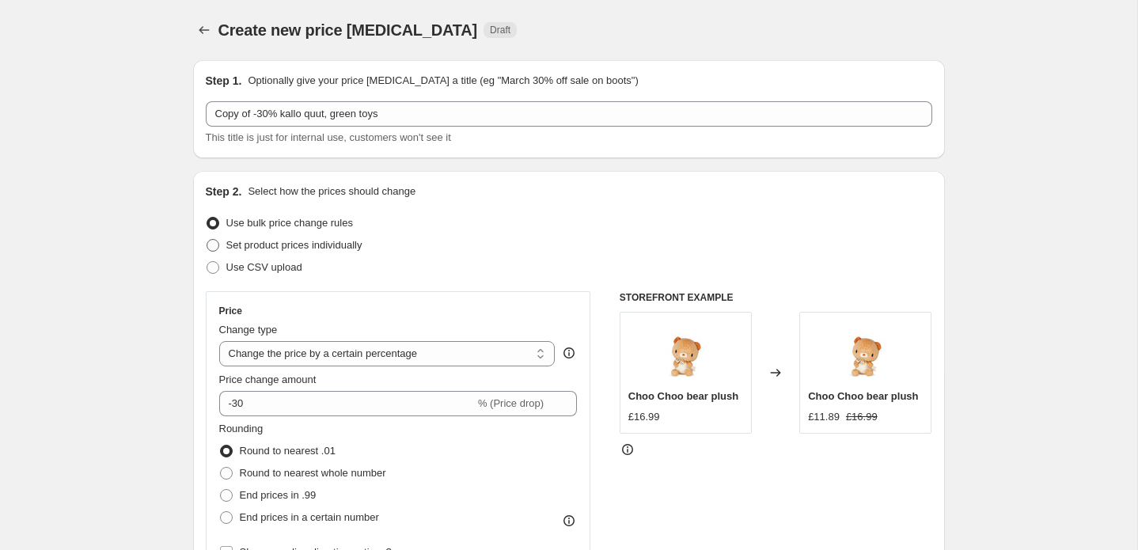
click at [251, 250] on span "Set product prices individually" at bounding box center [294, 245] width 136 height 12
click at [207, 240] on input "Set product prices individually" at bounding box center [206, 239] width 1 height 1
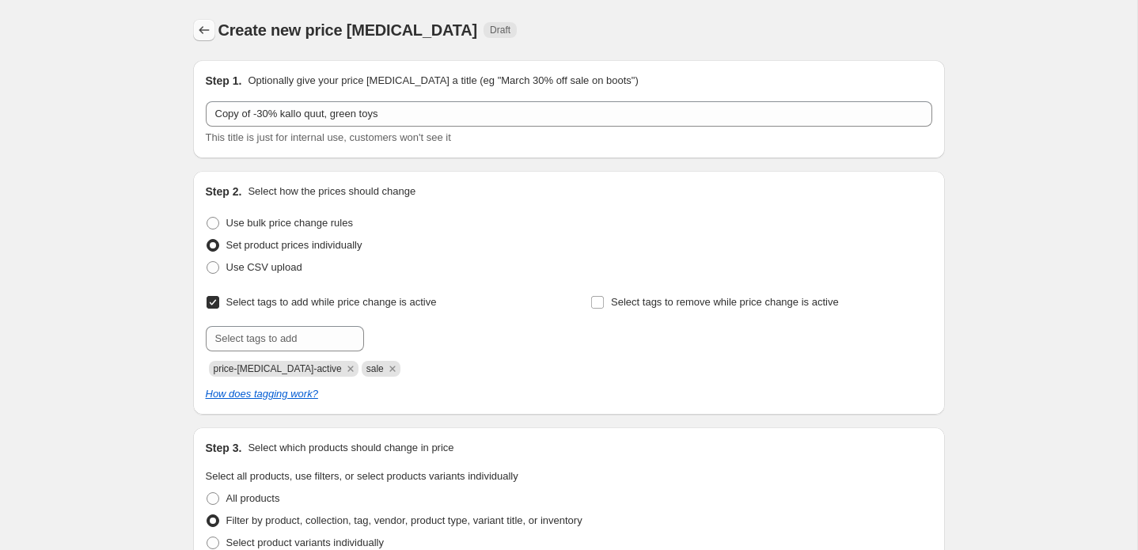
click at [207, 29] on icon "Price change jobs" at bounding box center [204, 30] width 16 height 16
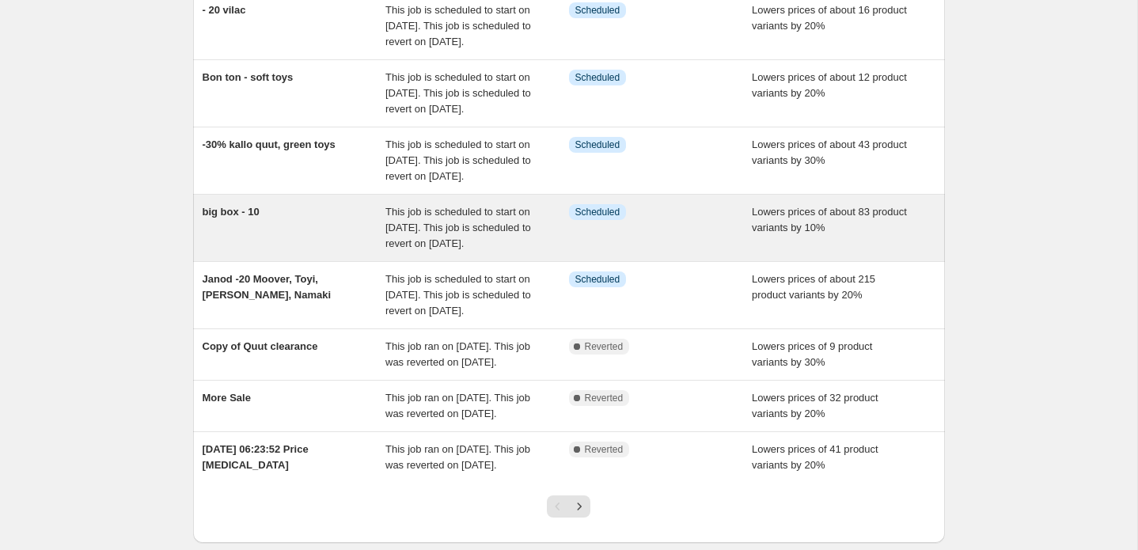
scroll to position [253, 0]
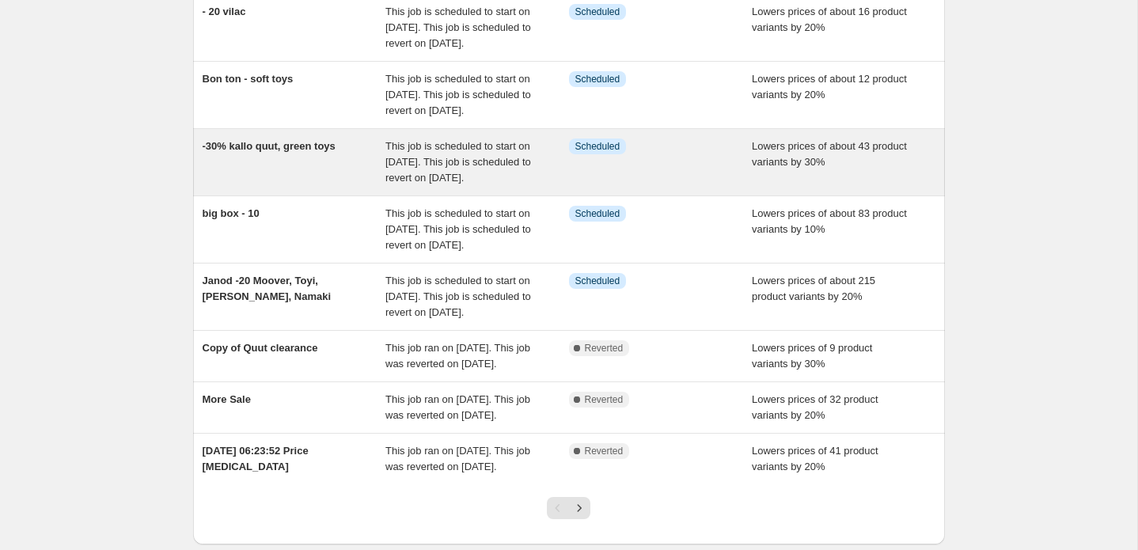
click at [451, 184] on span "This job is scheduled to start on [DATE]. This job is scheduled to revert on [D…" at bounding box center [458, 162] width 146 height 44
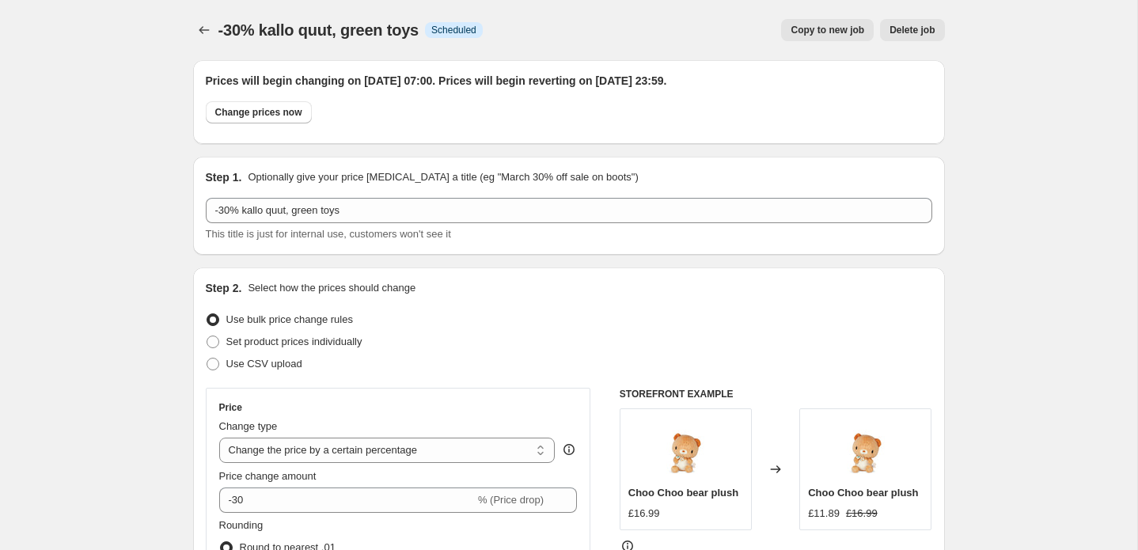
click at [829, 33] on span "Copy to new job" at bounding box center [827, 30] width 74 height 13
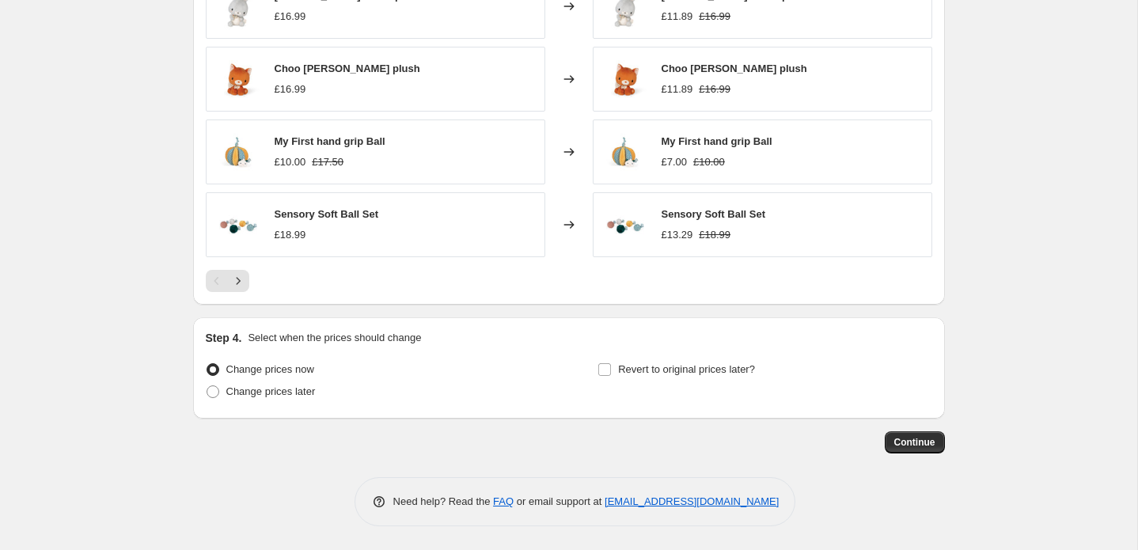
scroll to position [1403, 0]
click at [908, 441] on span "Continue" at bounding box center [914, 442] width 41 height 13
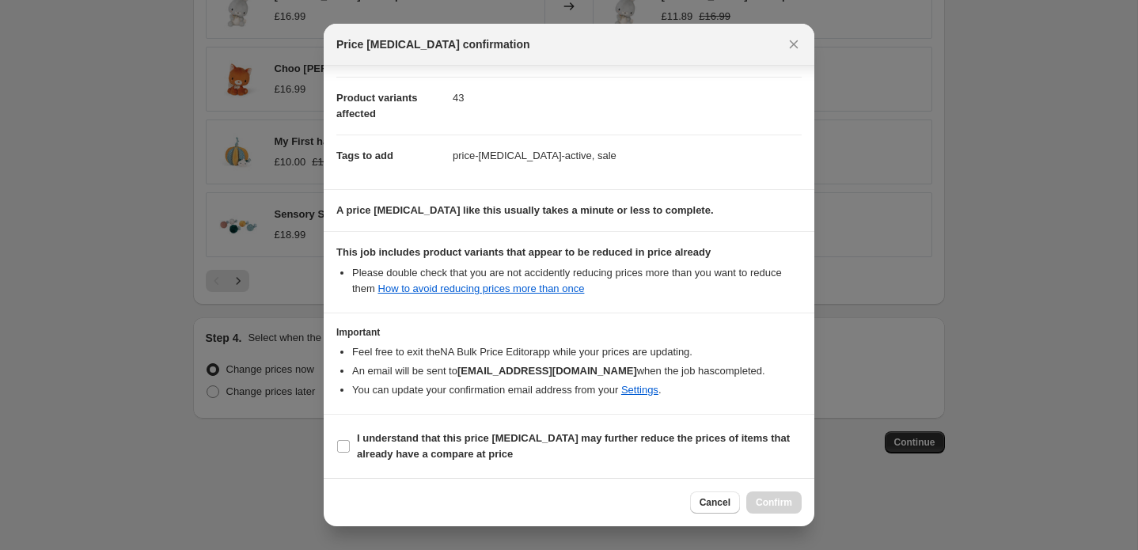
scroll to position [158, 0]
drag, startPoint x: 375, startPoint y: 442, endPoint x: 426, endPoint y: 449, distance: 51.0
click at [375, 442] on b "I understand that this price [MEDICAL_DATA] may further reduce the prices of it…" at bounding box center [573, 446] width 433 height 28
click at [350, 442] on input "I understand that this price [MEDICAL_DATA] may further reduce the prices of it…" at bounding box center [343, 446] width 13 height 13
click at [766, 502] on span "Confirm" at bounding box center [773, 502] width 36 height 13
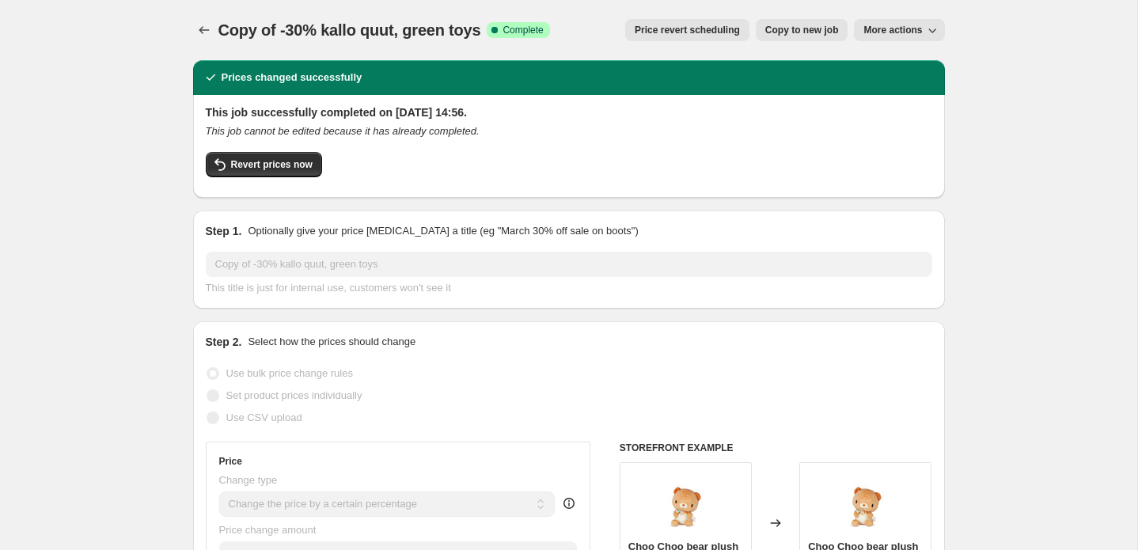
click at [908, 26] on span "More actions" at bounding box center [892, 30] width 59 height 13
click at [880, 59] on span "Export Recap CSV" at bounding box center [905, 63] width 86 height 12
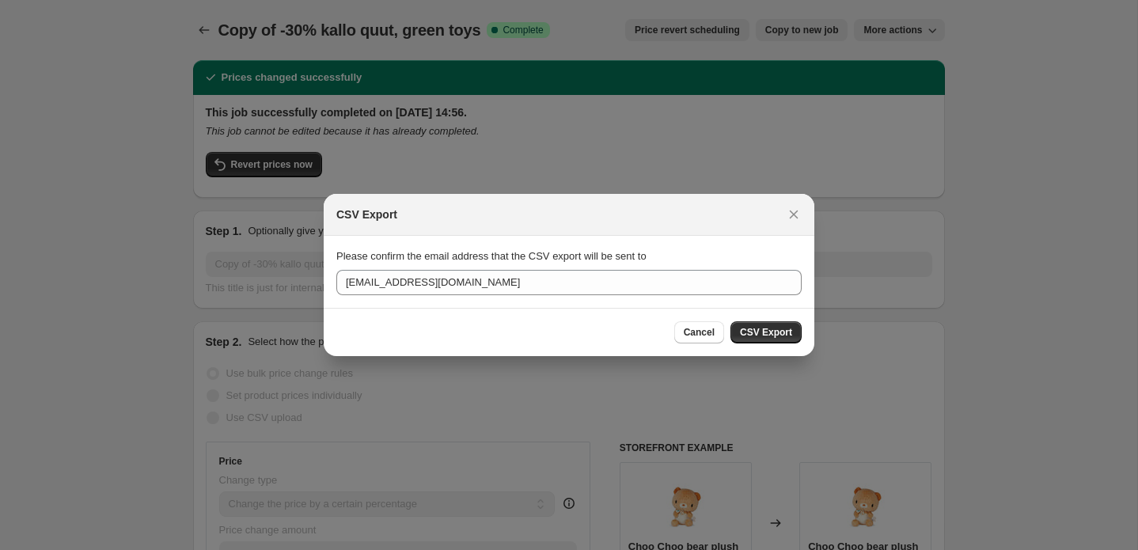
click at [767, 334] on span "CSV Export" at bounding box center [766, 332] width 52 height 13
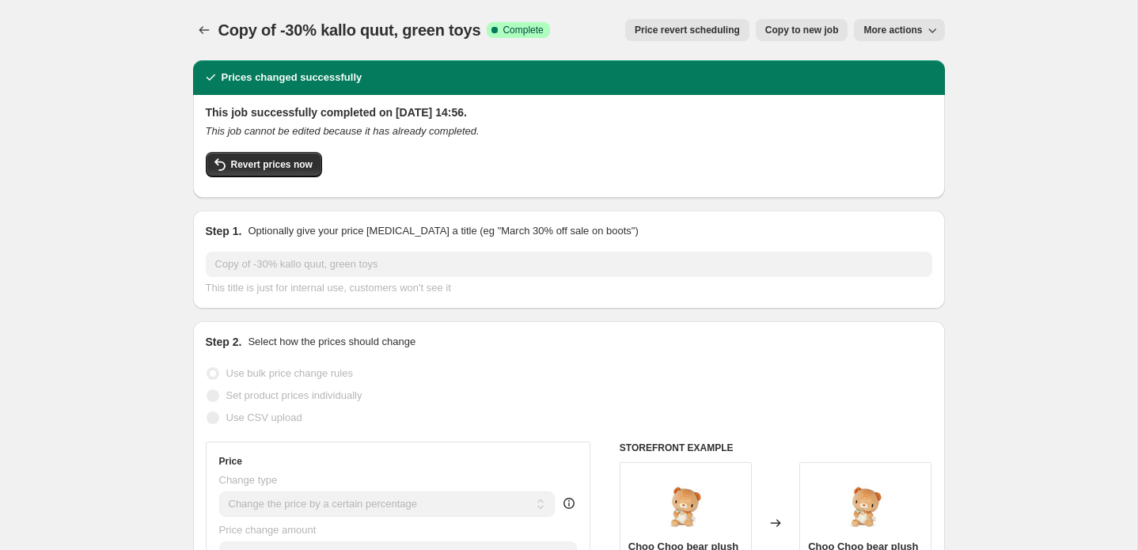
click at [883, 32] on span "More actions" at bounding box center [892, 30] width 59 height 13
click at [885, 63] on span "Export Recap CSV" at bounding box center [905, 63] width 86 height 12
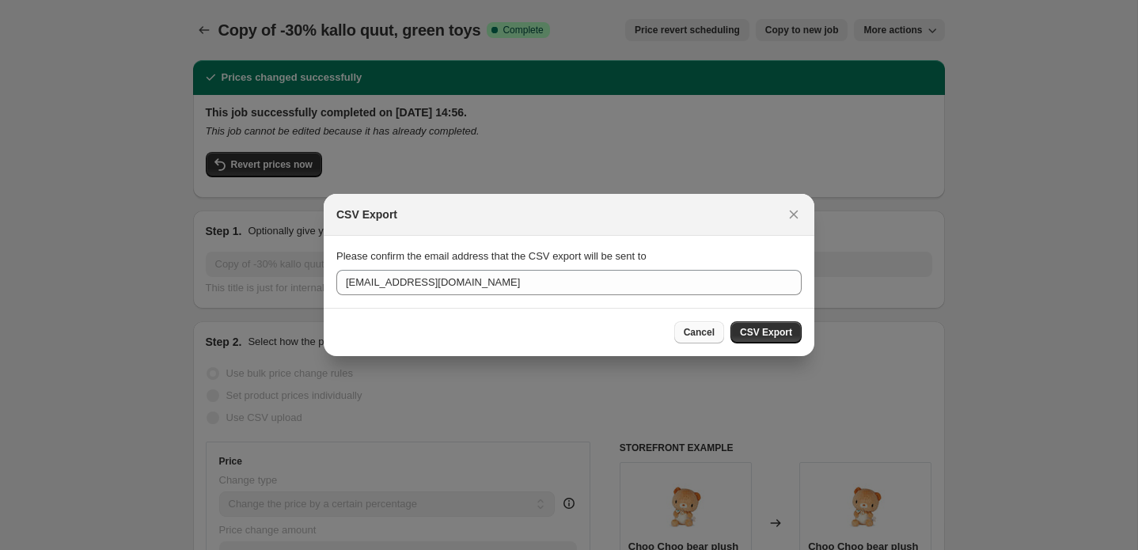
click at [687, 335] on span "Cancel" at bounding box center [698, 332] width 31 height 13
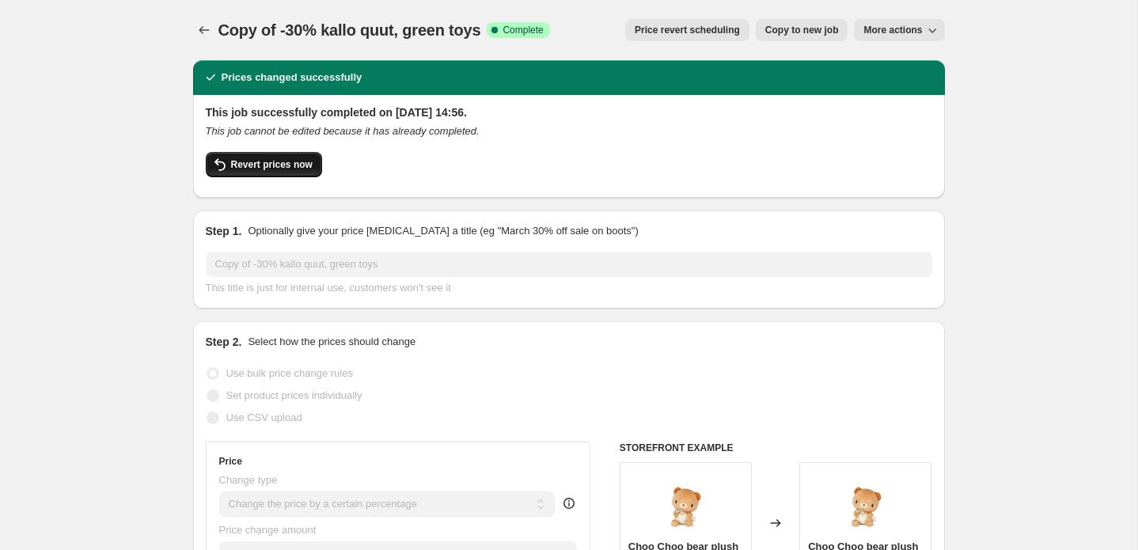
click at [273, 162] on span "Revert prices now" at bounding box center [271, 164] width 81 height 13
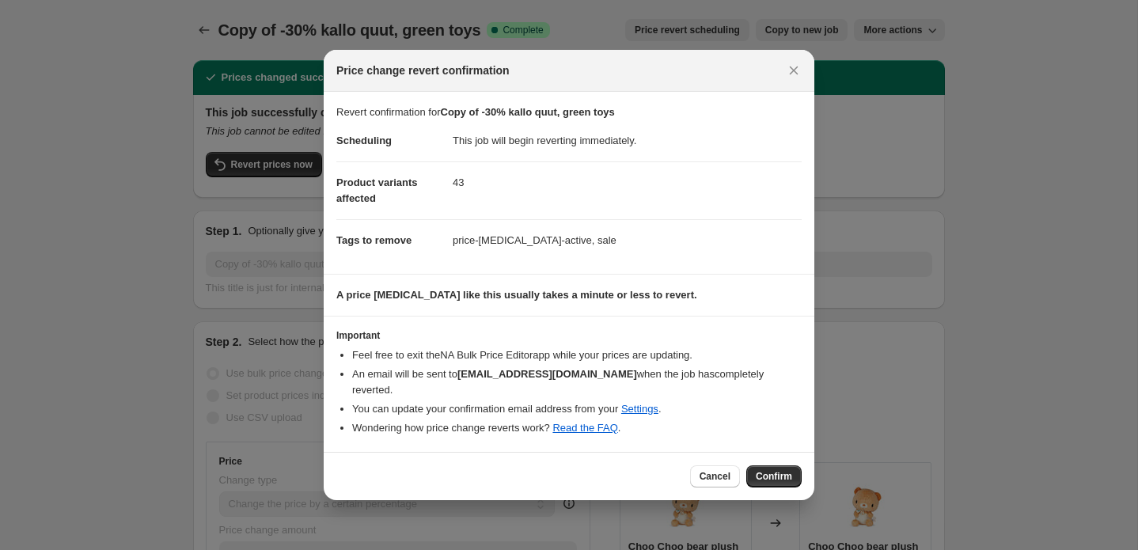
click at [774, 470] on span "Confirm" at bounding box center [773, 476] width 36 height 13
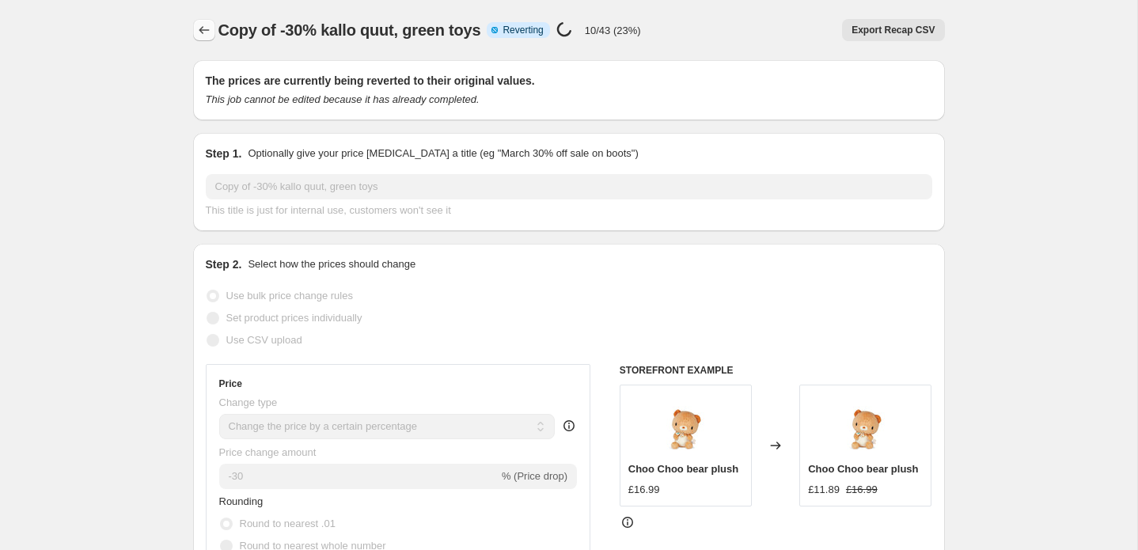
click at [205, 28] on icon "Price change jobs" at bounding box center [204, 30] width 16 height 16
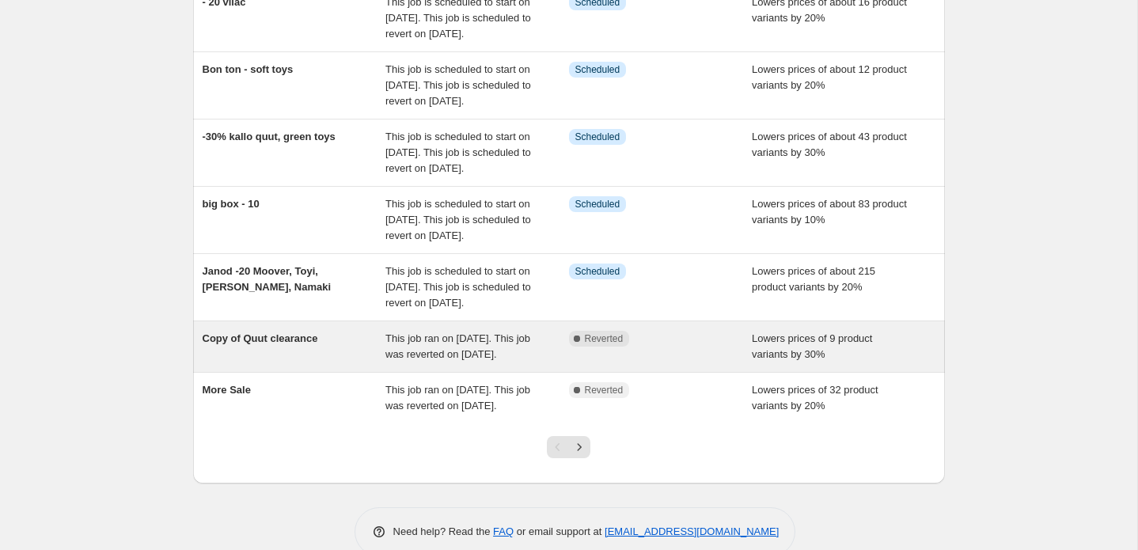
scroll to position [324, 0]
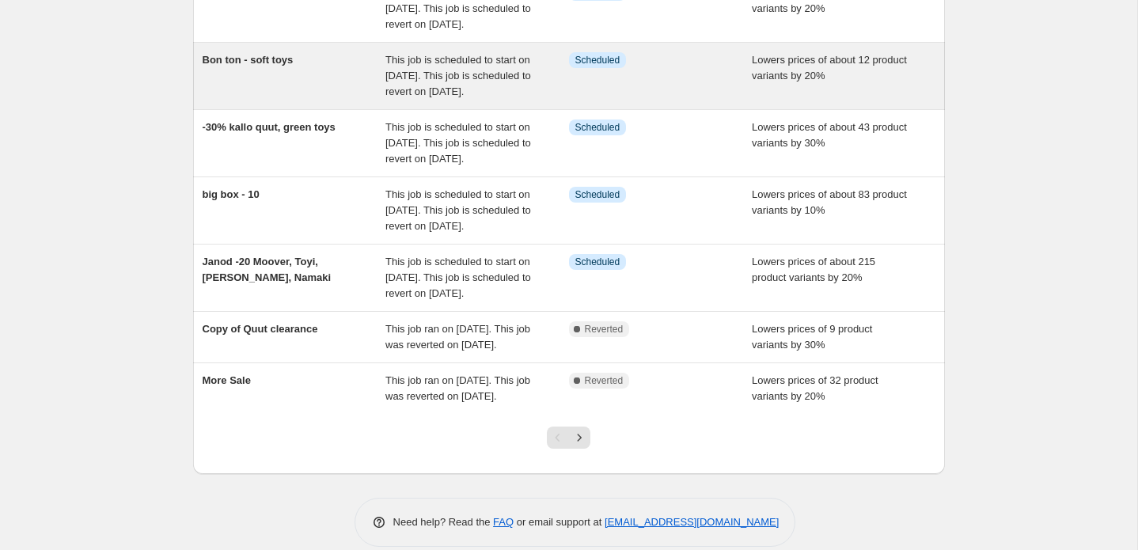
click at [430, 97] on span "This job is scheduled to start on [DATE]. This job is scheduled to revert on [D…" at bounding box center [458, 76] width 146 height 44
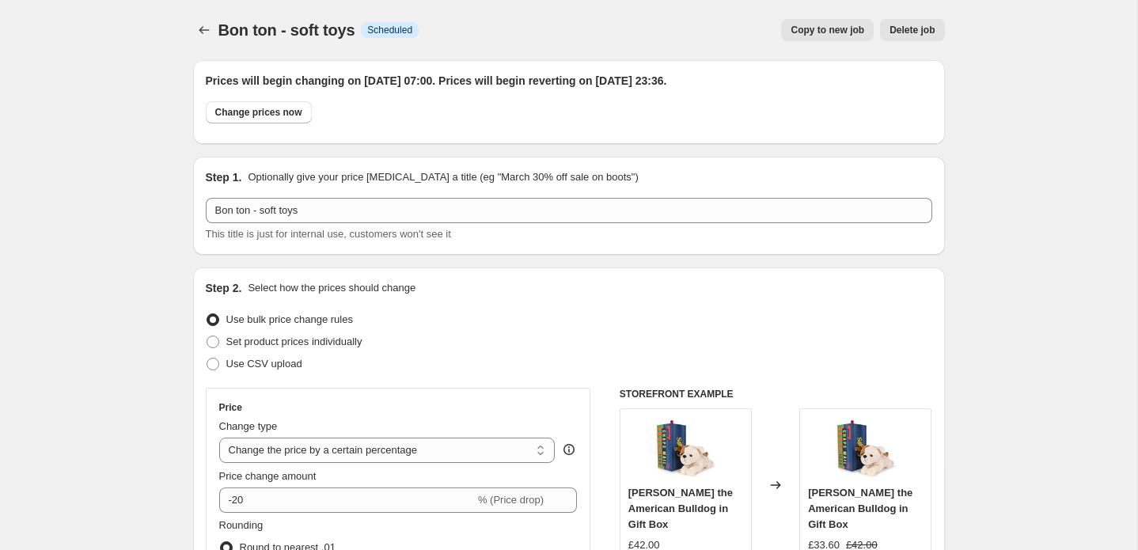
click at [812, 32] on span "Copy to new job" at bounding box center [827, 30] width 74 height 13
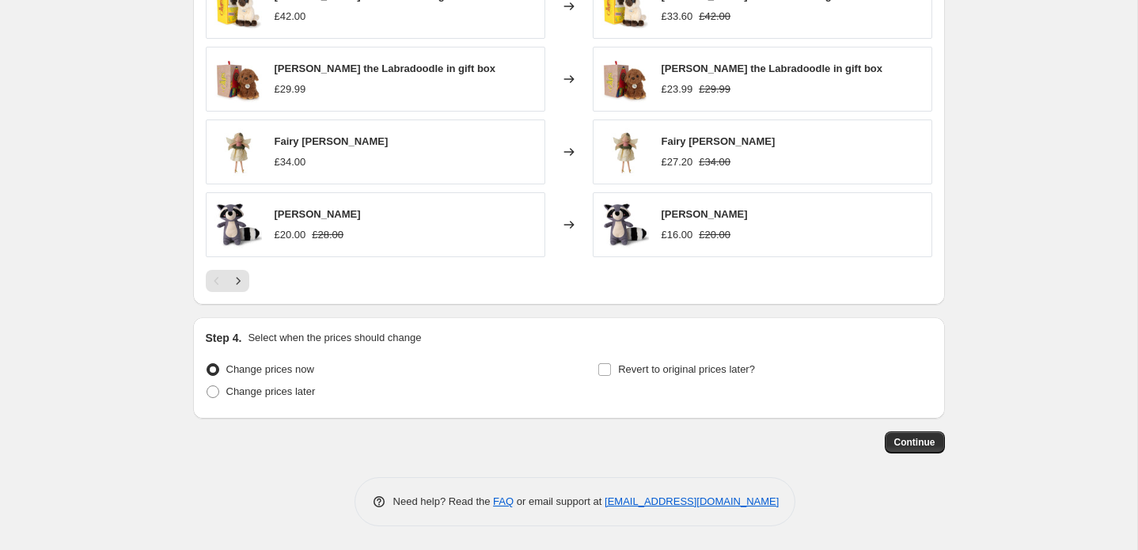
scroll to position [1168, 0]
click at [919, 442] on span "Continue" at bounding box center [914, 442] width 41 height 13
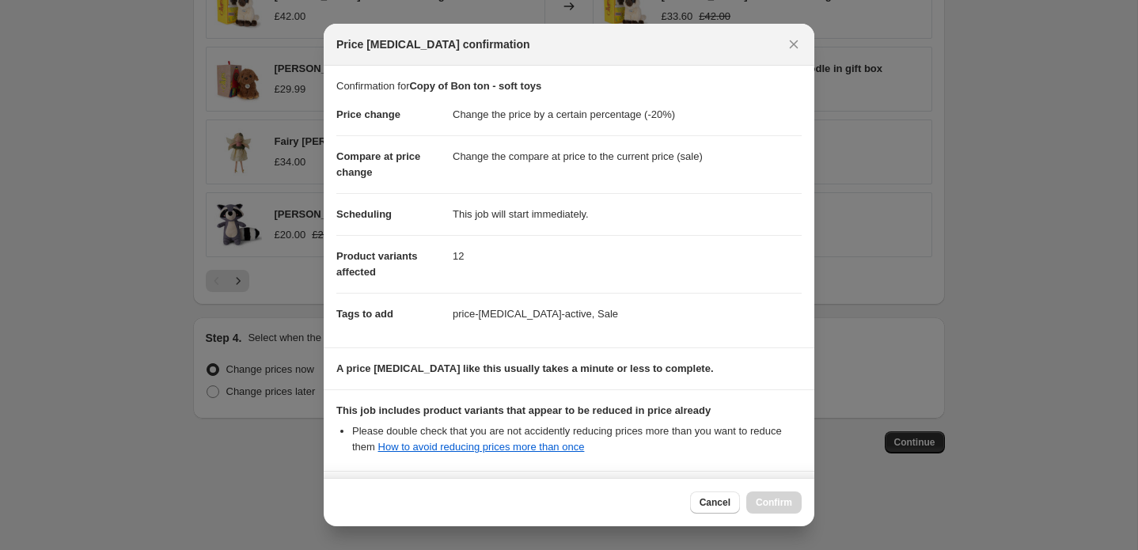
drag, startPoint x: 717, startPoint y: 505, endPoint x: 662, endPoint y: 424, distance: 98.5
click at [662, 424] on div "Price [MEDICAL_DATA] confirmation Confirmation for Copy of Bon ton - soft toys …" at bounding box center [569, 275] width 490 height 502
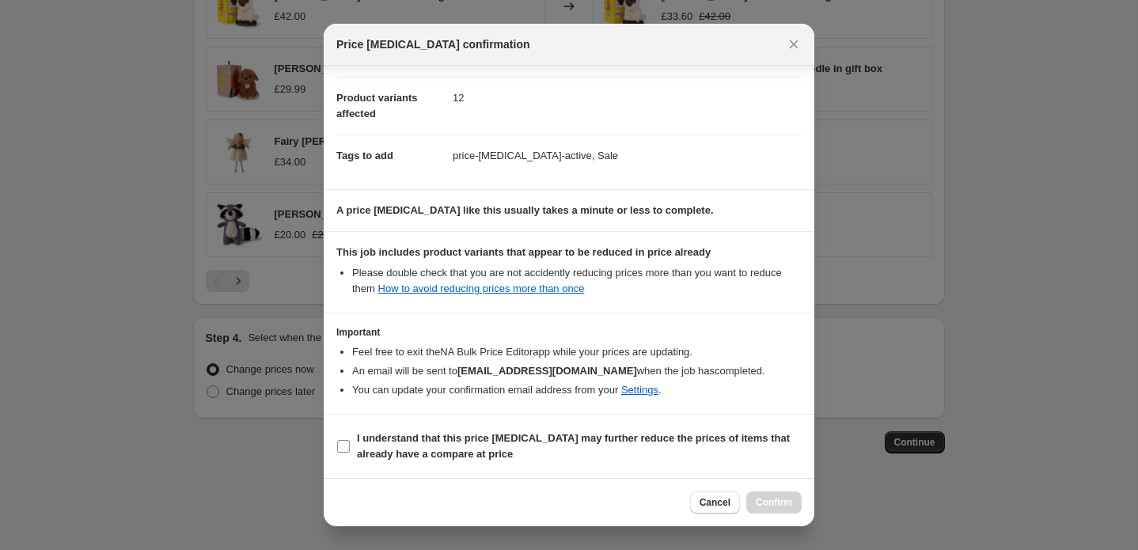
scroll to position [158, 0]
drag, startPoint x: 408, startPoint y: 449, endPoint x: 434, endPoint y: 454, distance: 26.5
click at [408, 450] on b "I understand that this price [MEDICAL_DATA] may further reduce the prices of it…" at bounding box center [573, 446] width 433 height 28
click at [350, 450] on input "I understand that this price [MEDICAL_DATA] may further reduce the prices of it…" at bounding box center [343, 446] width 13 height 13
click at [770, 502] on span "Confirm" at bounding box center [773, 502] width 36 height 13
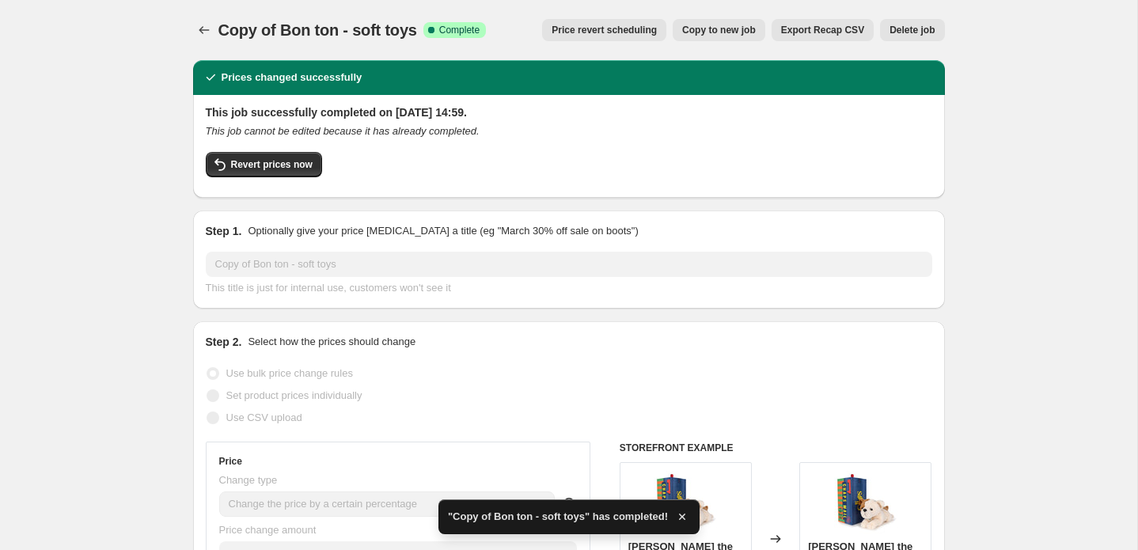
click at [813, 32] on span "Export Recap CSV" at bounding box center [822, 30] width 83 height 13
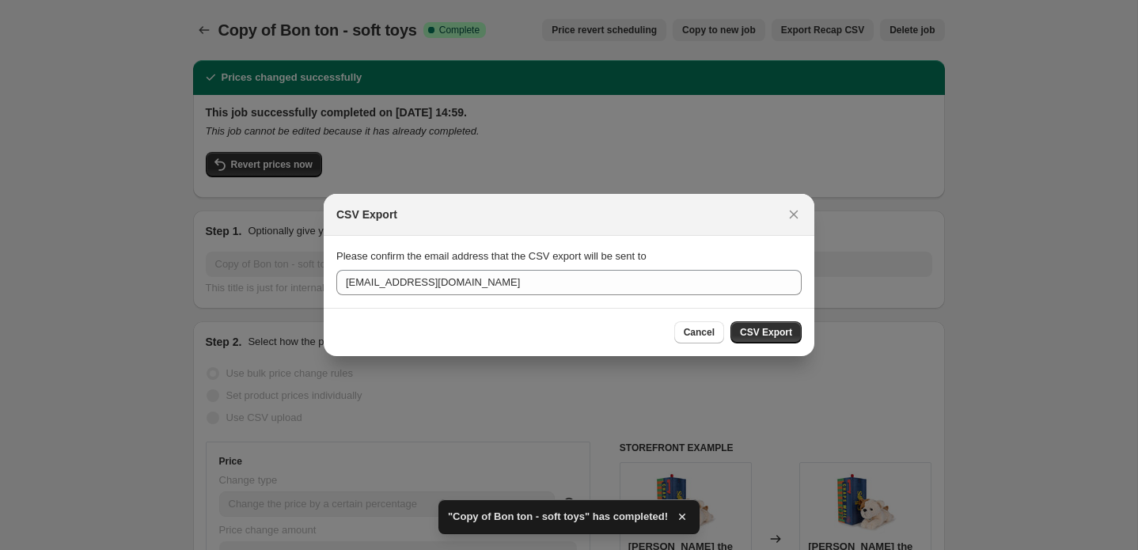
click at [793, 330] on button "CSV Export" at bounding box center [765, 332] width 71 height 22
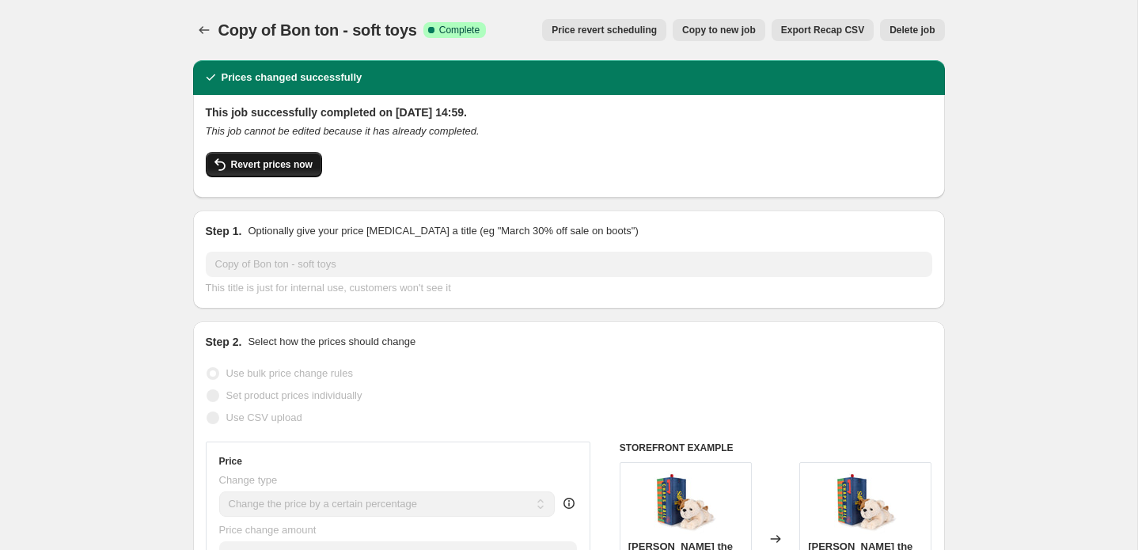
click at [253, 165] on span "Revert prices now" at bounding box center [271, 164] width 81 height 13
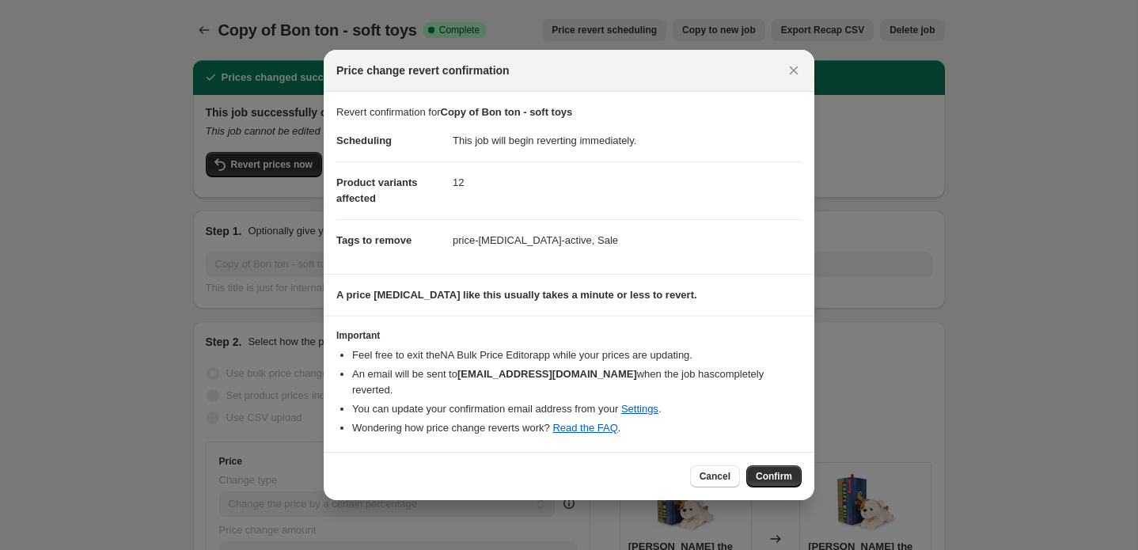
click at [774, 470] on span "Confirm" at bounding box center [773, 476] width 36 height 13
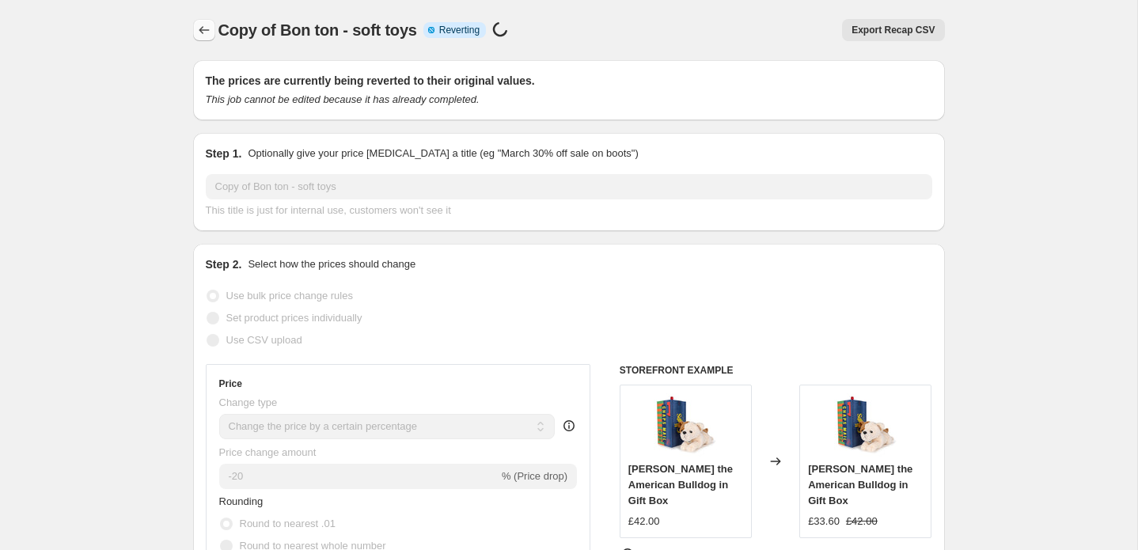
click at [201, 30] on icon "Price change jobs" at bounding box center [204, 30] width 16 height 16
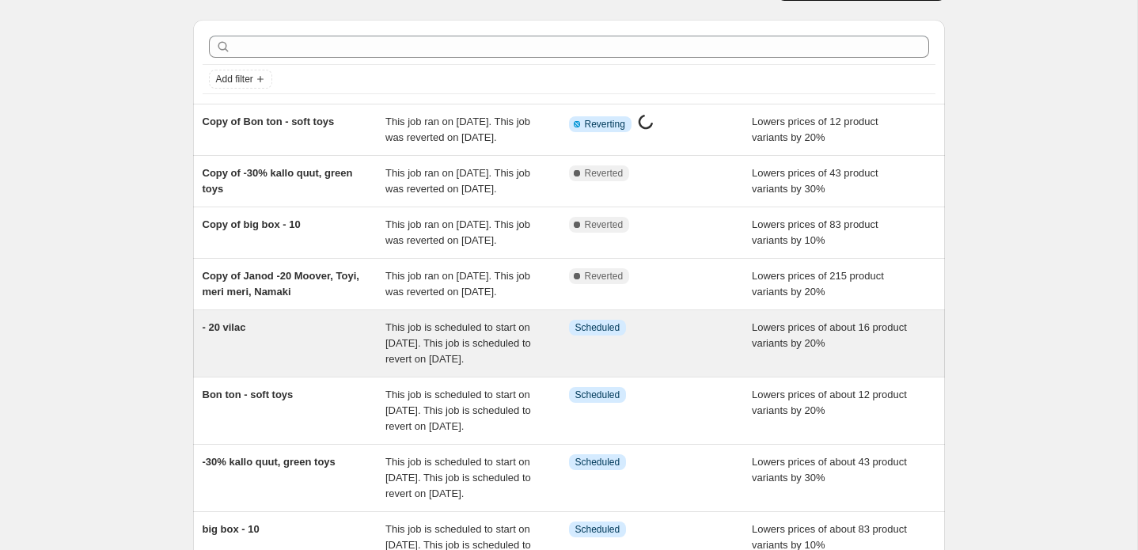
scroll to position [36, 0]
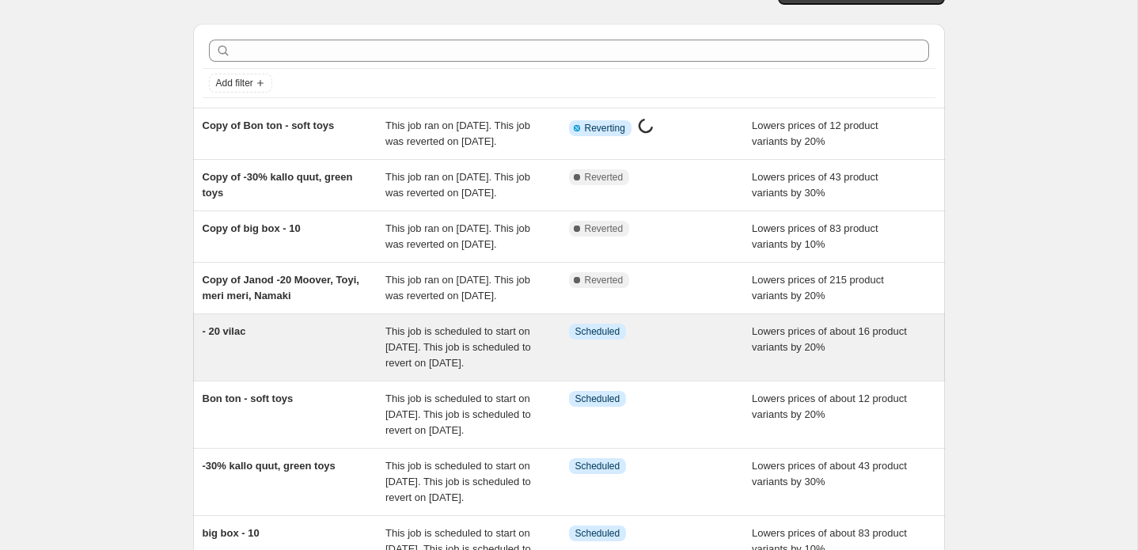
click at [585, 338] on span "Scheduled" at bounding box center [597, 331] width 45 height 13
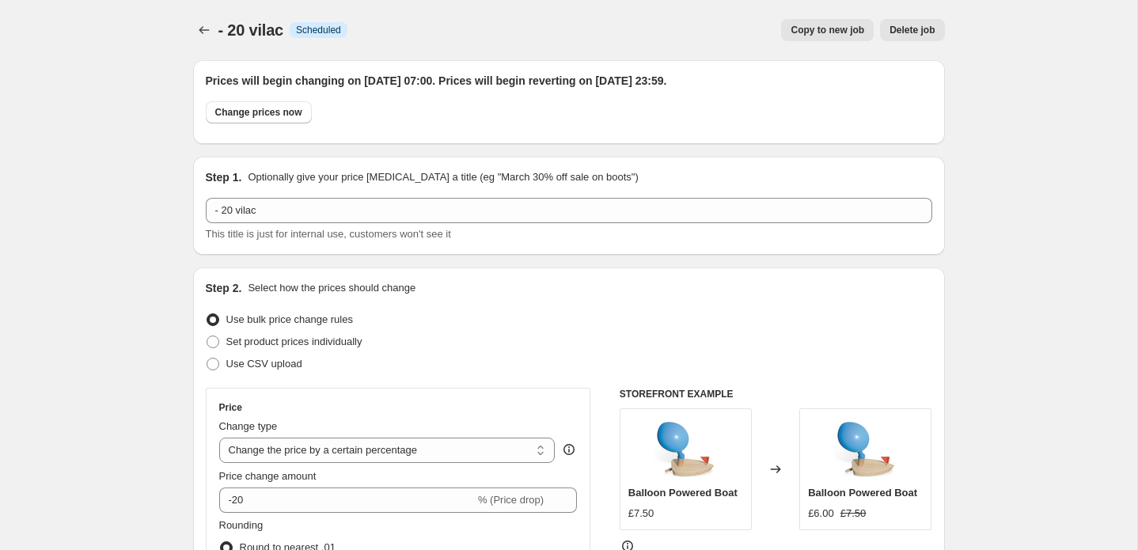
click at [817, 32] on span "Copy to new job" at bounding box center [827, 30] width 74 height 13
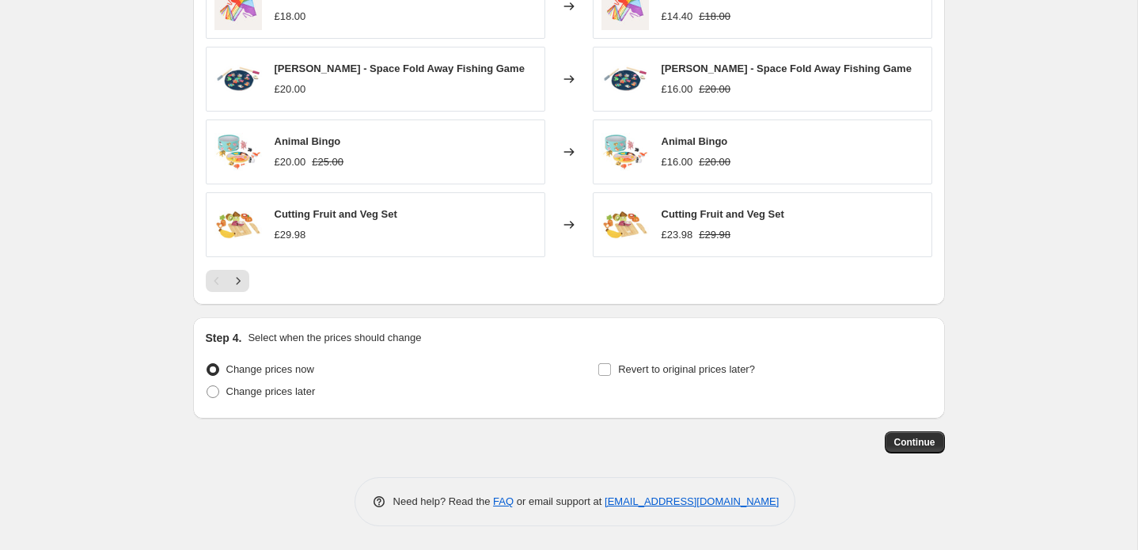
scroll to position [1168, 0]
click at [922, 441] on span "Continue" at bounding box center [914, 442] width 41 height 13
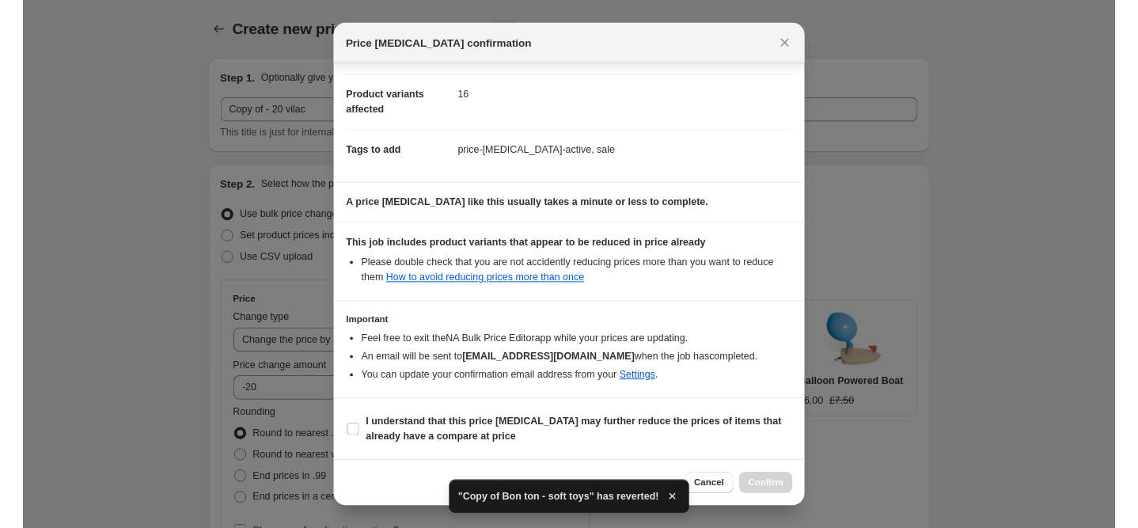
scroll to position [158, 0]
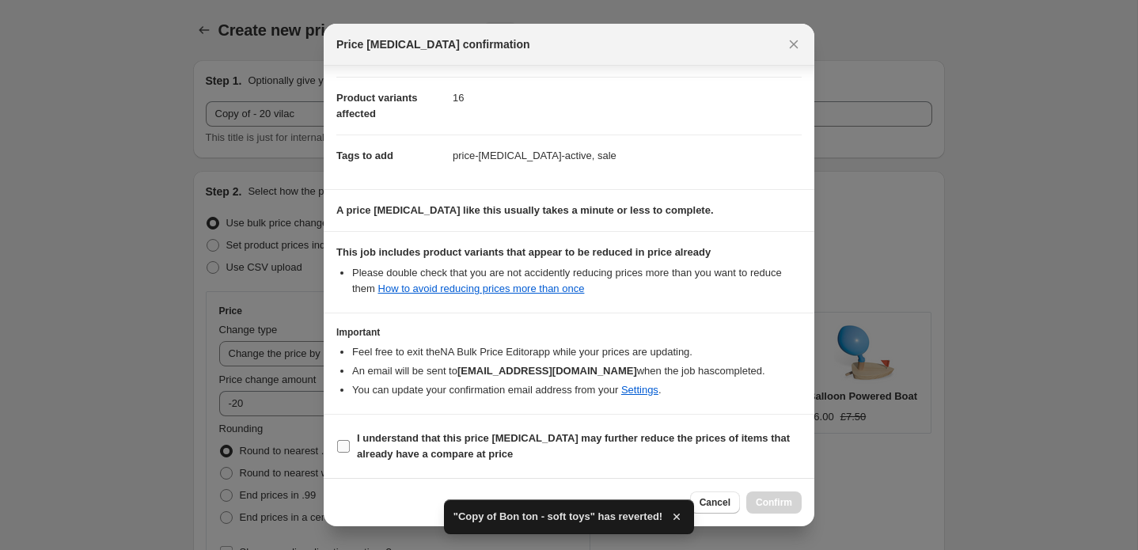
drag, startPoint x: 346, startPoint y: 445, endPoint x: 389, endPoint y: 445, distance: 43.5
click at [346, 445] on input "I understand that this price [MEDICAL_DATA] may further reduce the prices of it…" at bounding box center [343, 446] width 13 height 13
click at [770, 502] on span "Confirm" at bounding box center [773, 502] width 36 height 13
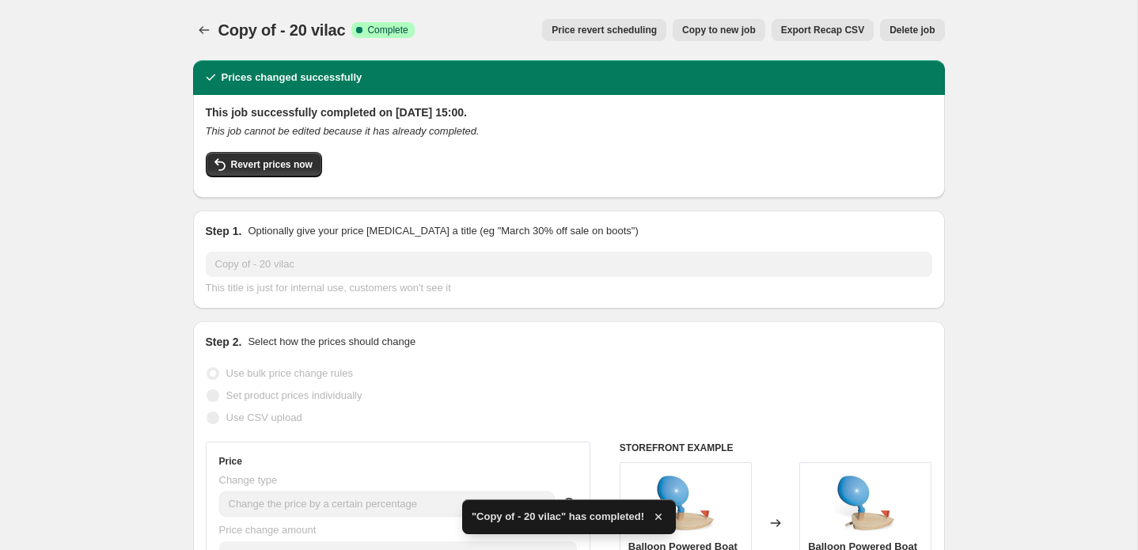
click at [798, 32] on span "Export Recap CSV" at bounding box center [822, 30] width 83 height 13
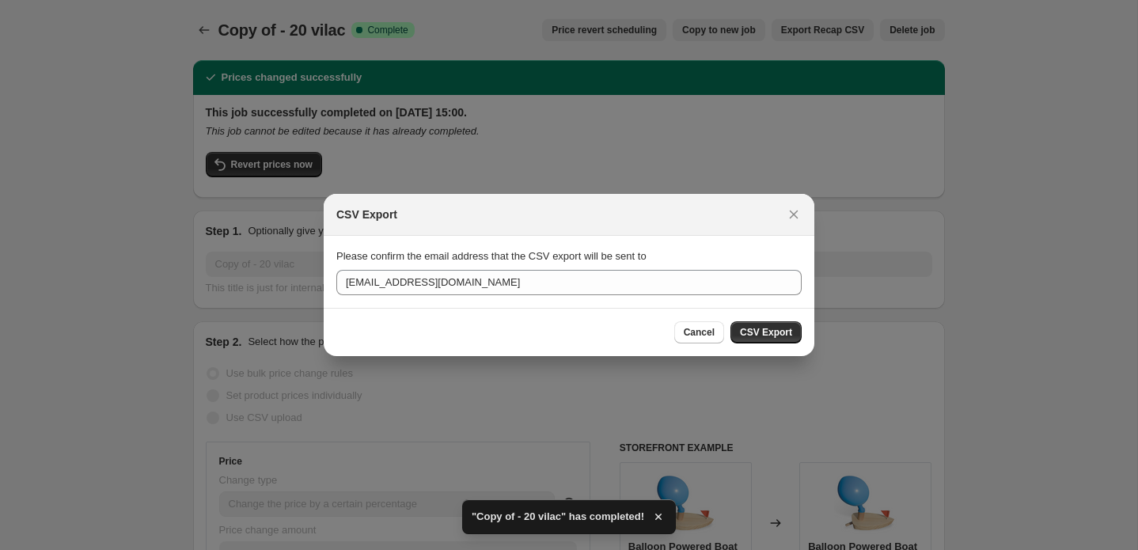
click at [766, 331] on span "CSV Export" at bounding box center [766, 332] width 52 height 13
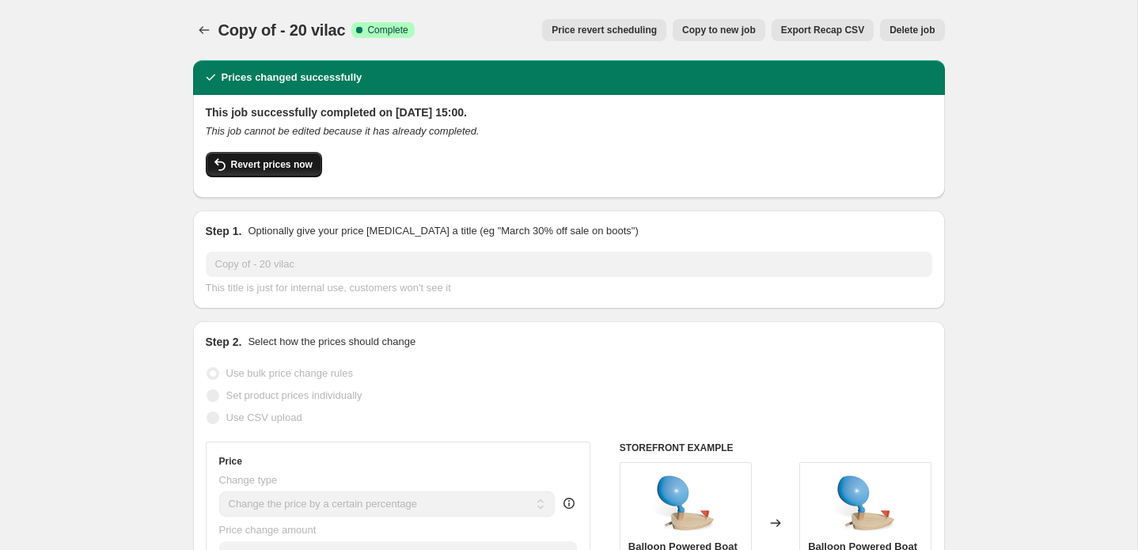
click at [222, 166] on icon "button" at bounding box center [219, 164] width 19 height 19
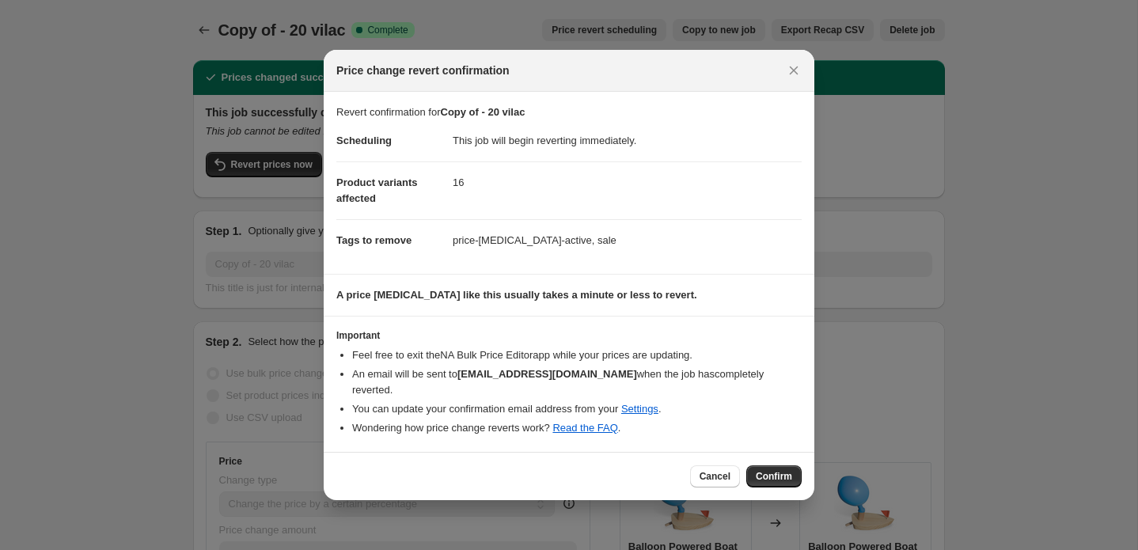
click at [768, 470] on span "Confirm" at bounding box center [773, 476] width 36 height 13
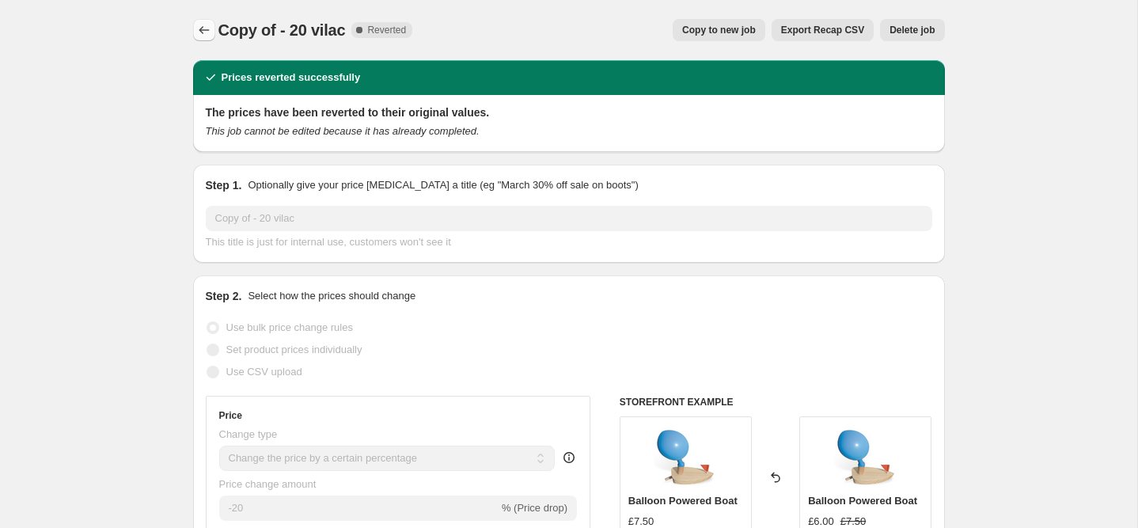
click at [200, 32] on icon "Price change jobs" at bounding box center [204, 30] width 16 height 16
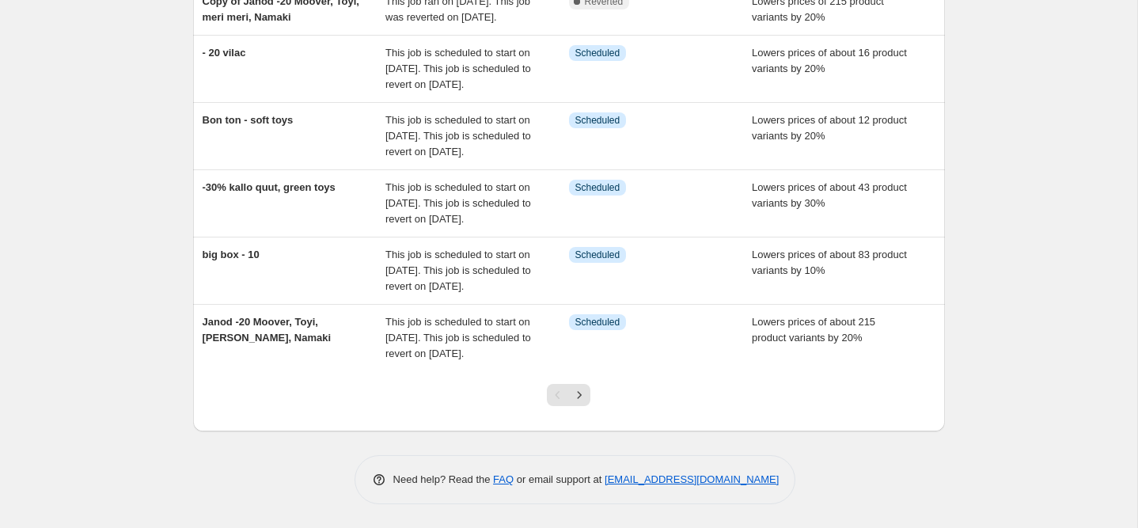
scroll to position [499, 0]
click at [580, 403] on icon "Next" at bounding box center [579, 395] width 16 height 16
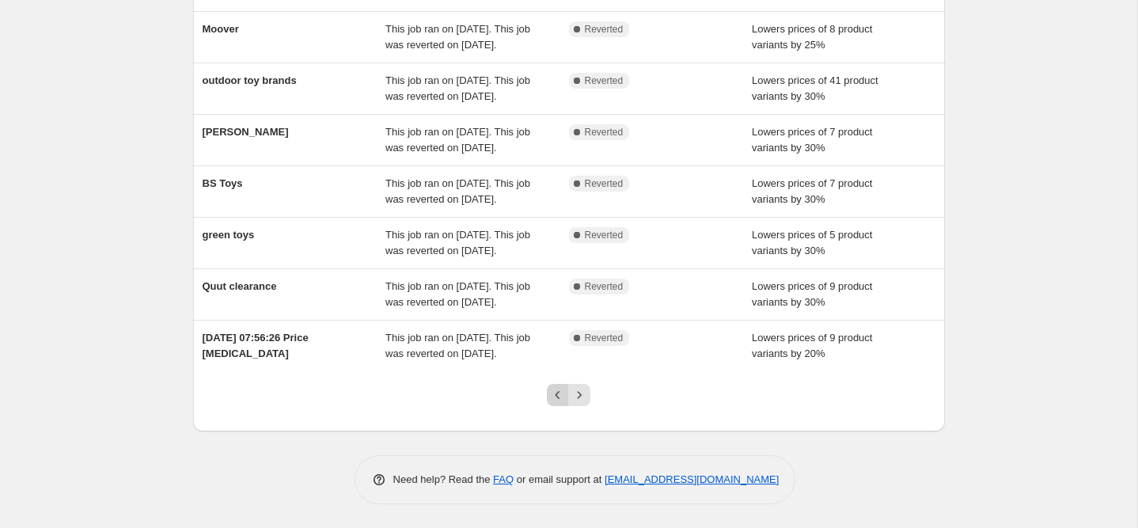
scroll to position [445, 0]
click at [555, 395] on icon "Previous" at bounding box center [558, 395] width 16 height 16
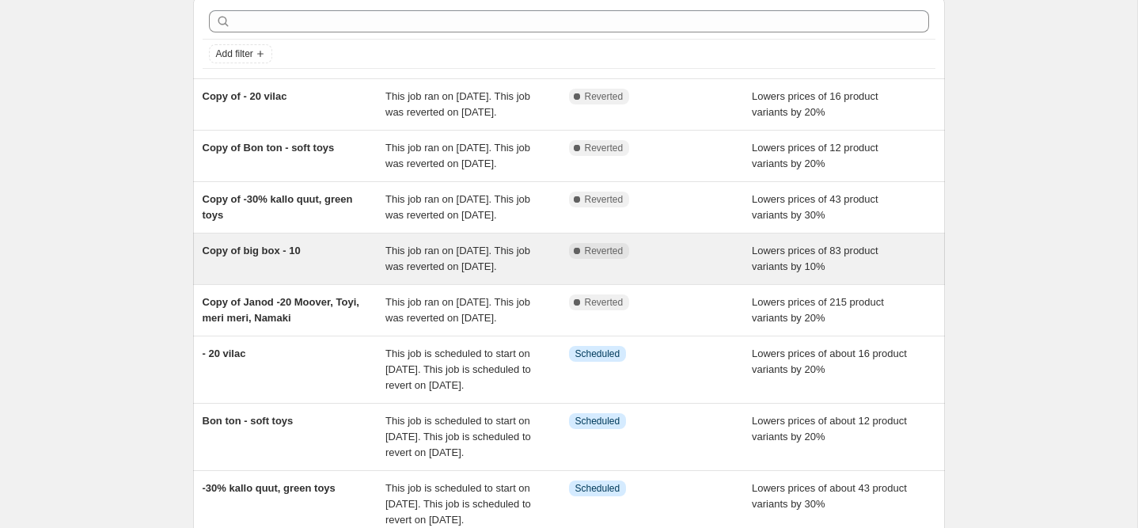
scroll to position [68, 0]
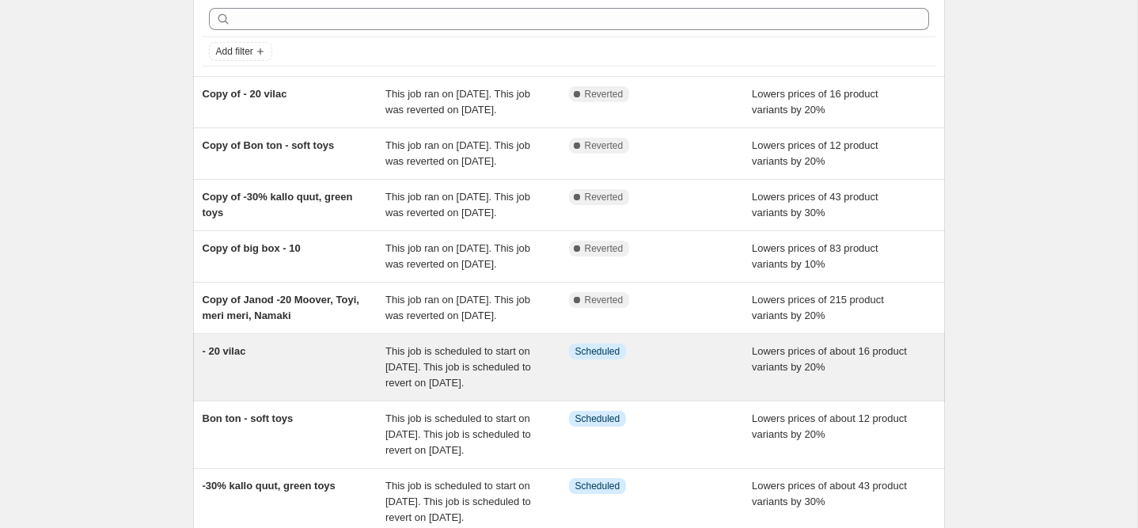
click at [445, 388] on span "This job is scheduled to start on [DATE]. This job is scheduled to revert on [D…" at bounding box center [458, 367] width 146 height 44
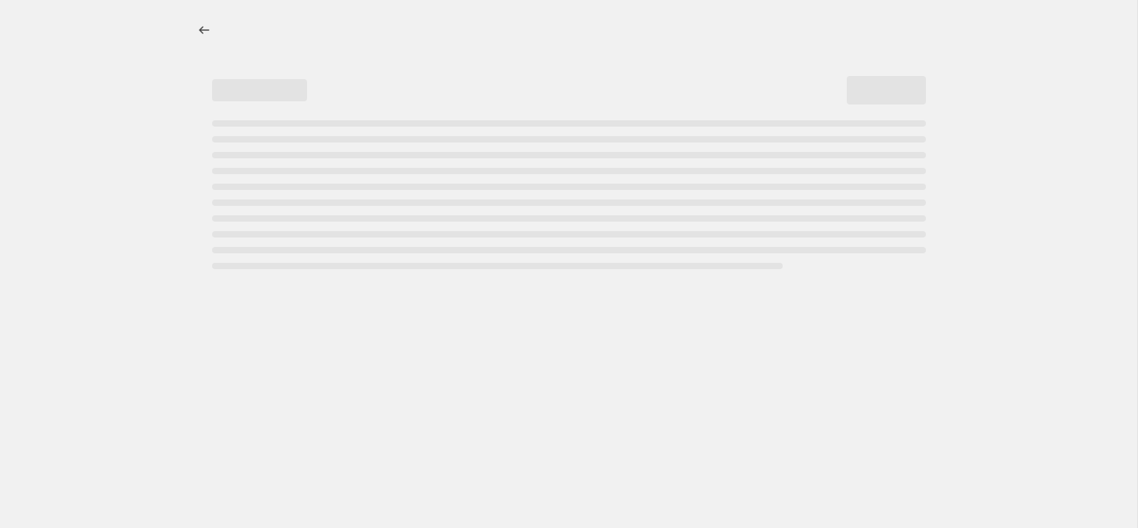
click at [445, 456] on div at bounding box center [568, 264] width 1137 height 528
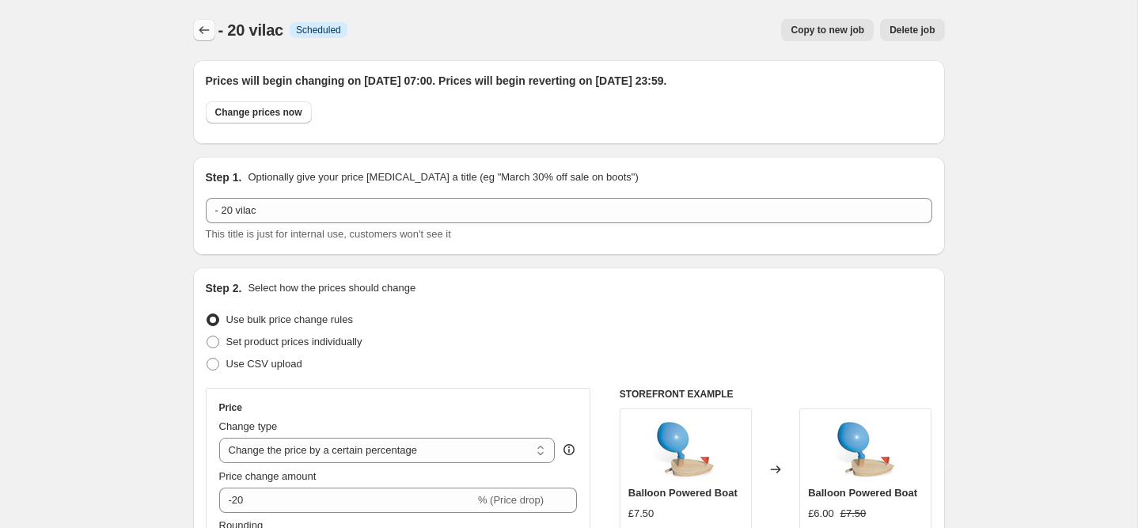
click at [204, 32] on icon "Price change jobs" at bounding box center [204, 30] width 16 height 16
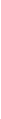
scroll to position [55, 0]
